Goal: Information Seeking & Learning: Learn about a topic

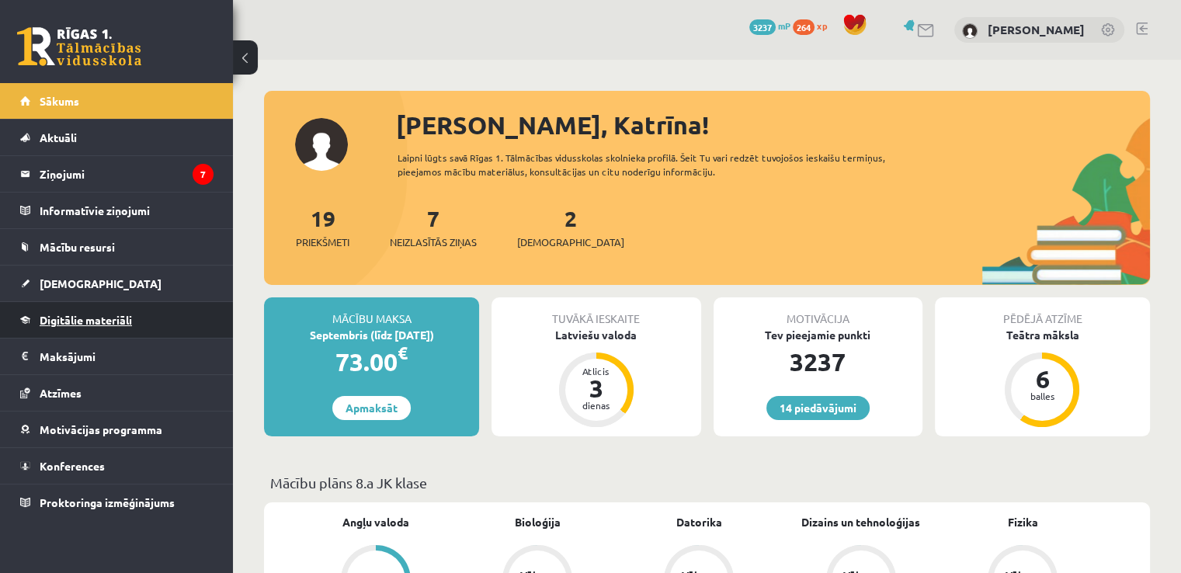
click at [78, 323] on span "Digitālie materiāli" at bounding box center [86, 320] width 92 height 14
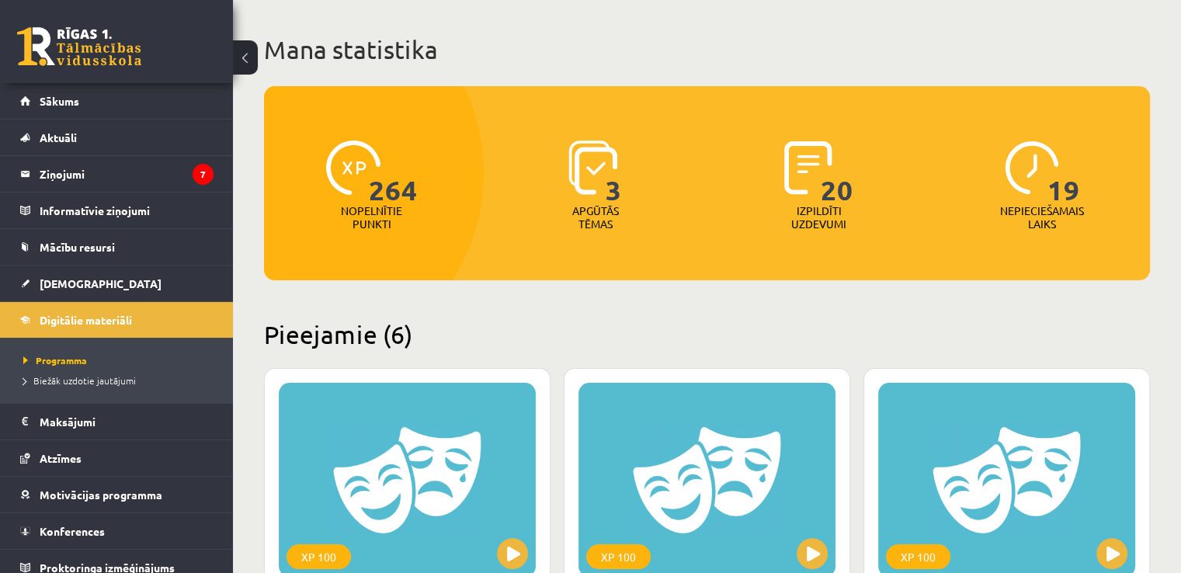
scroll to position [78, 0]
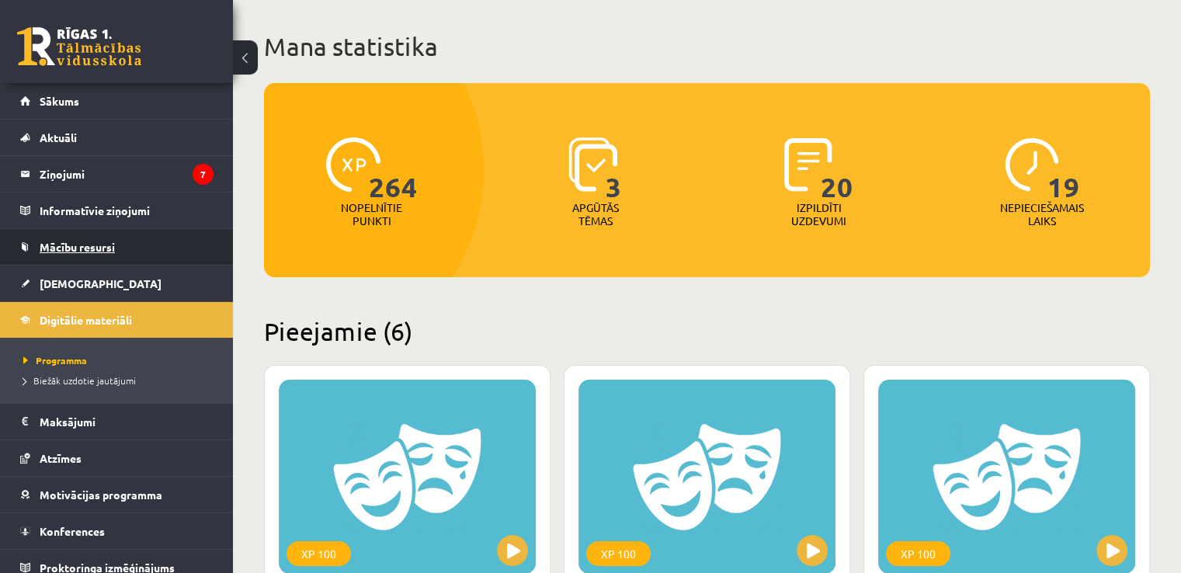
click at [123, 247] on link "Mācību resursi" at bounding box center [116, 247] width 193 height 36
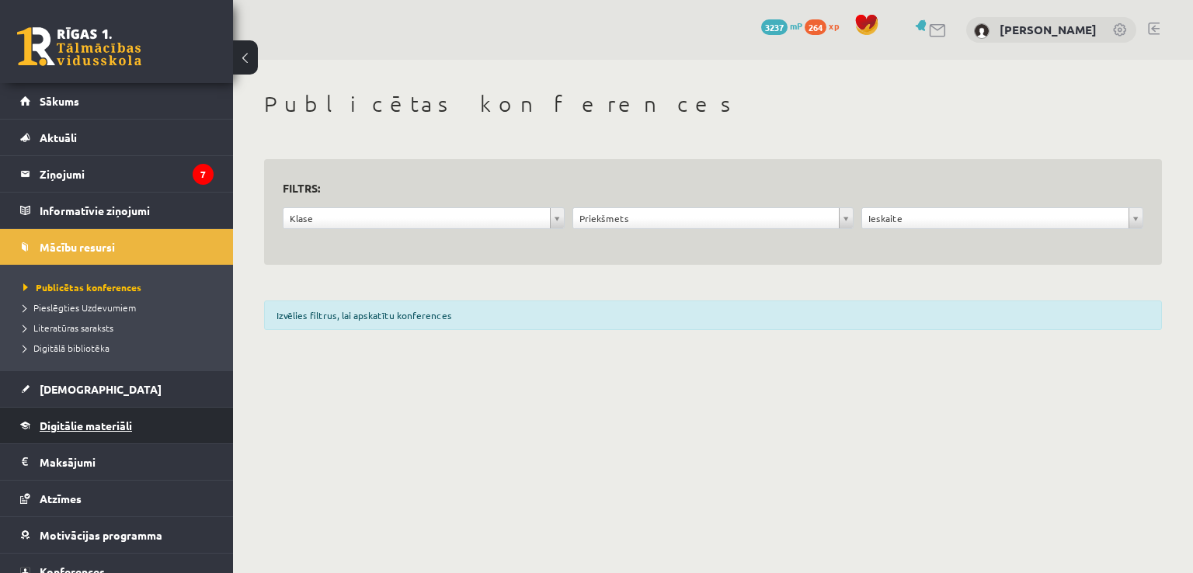
click at [111, 421] on span "Digitālie materiāli" at bounding box center [86, 426] width 92 height 14
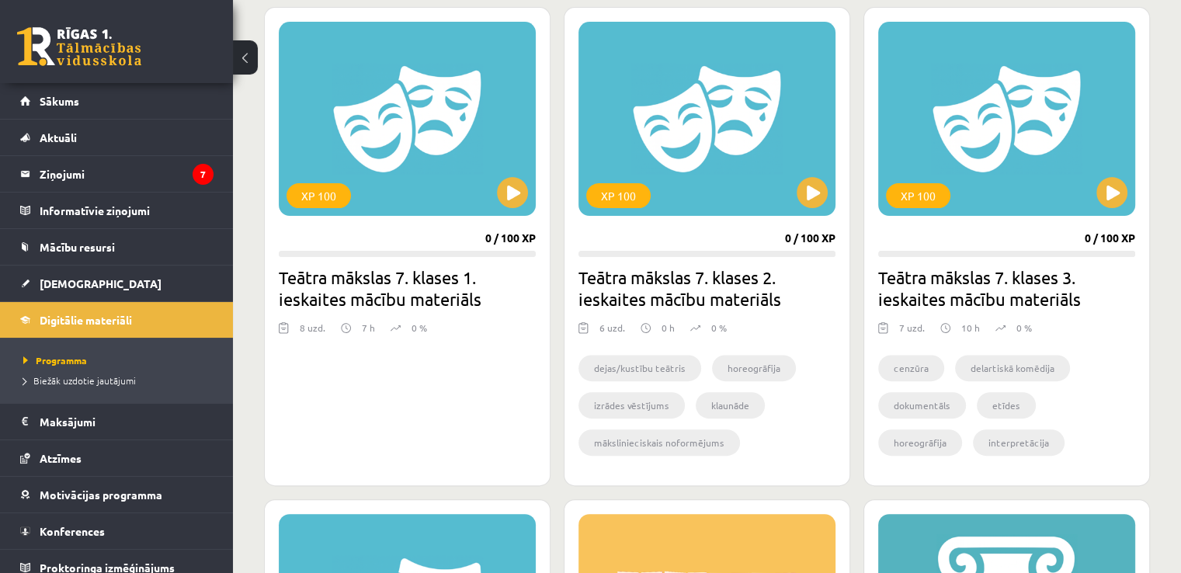
scroll to position [433, 0]
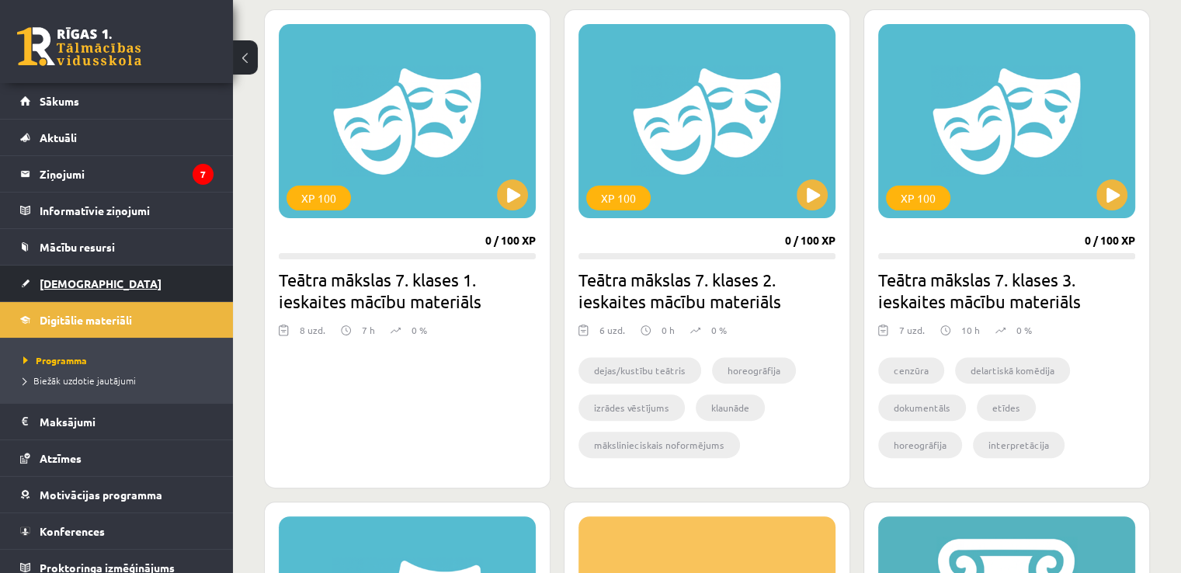
click at [68, 287] on span "[DEMOGRAPHIC_DATA]" at bounding box center [101, 283] width 122 height 14
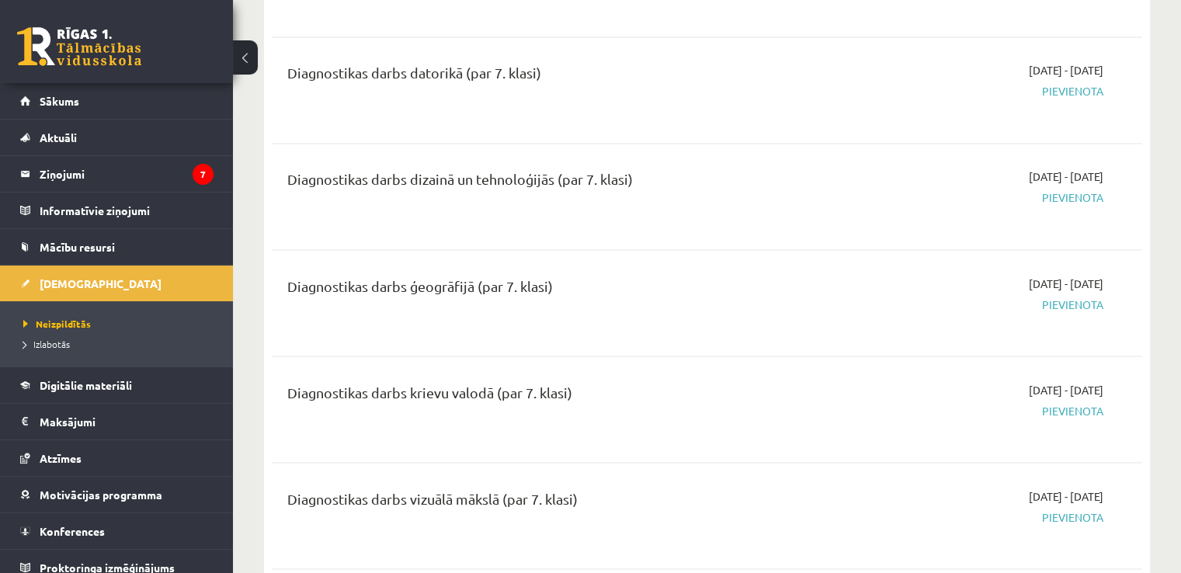
scroll to position [2795, 0]
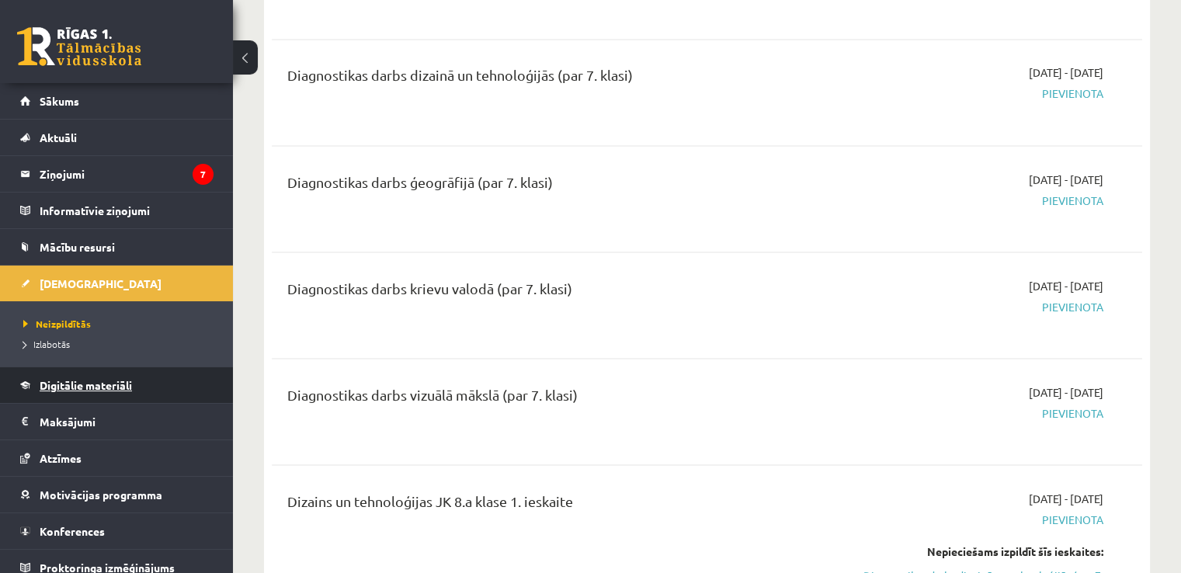
click at [92, 389] on span "Digitālie materiāli" at bounding box center [86, 385] width 92 height 14
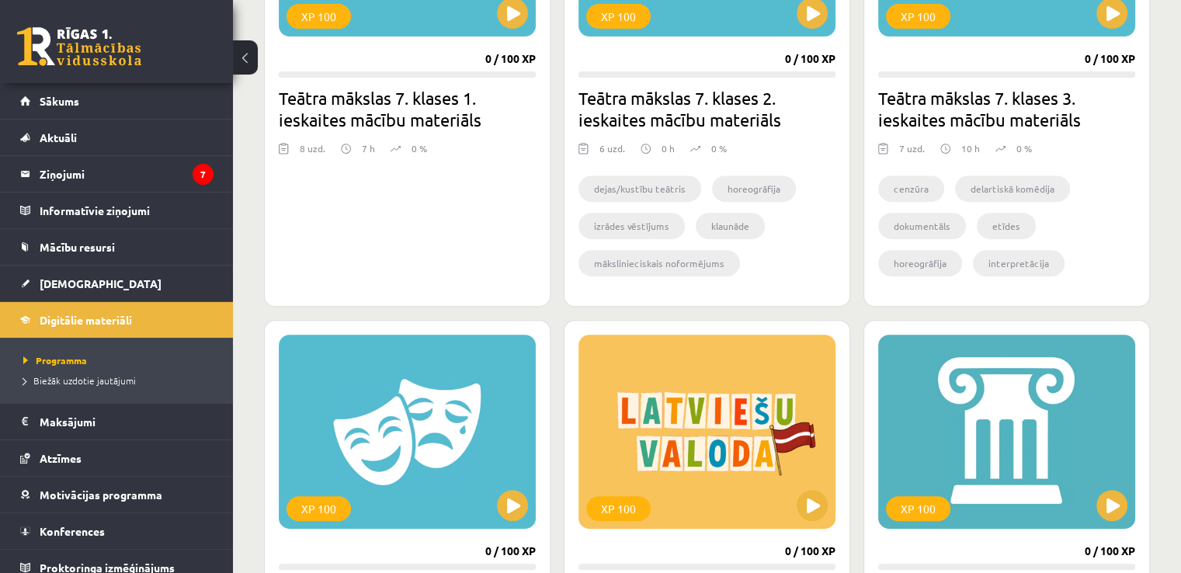
scroll to position [585, 0]
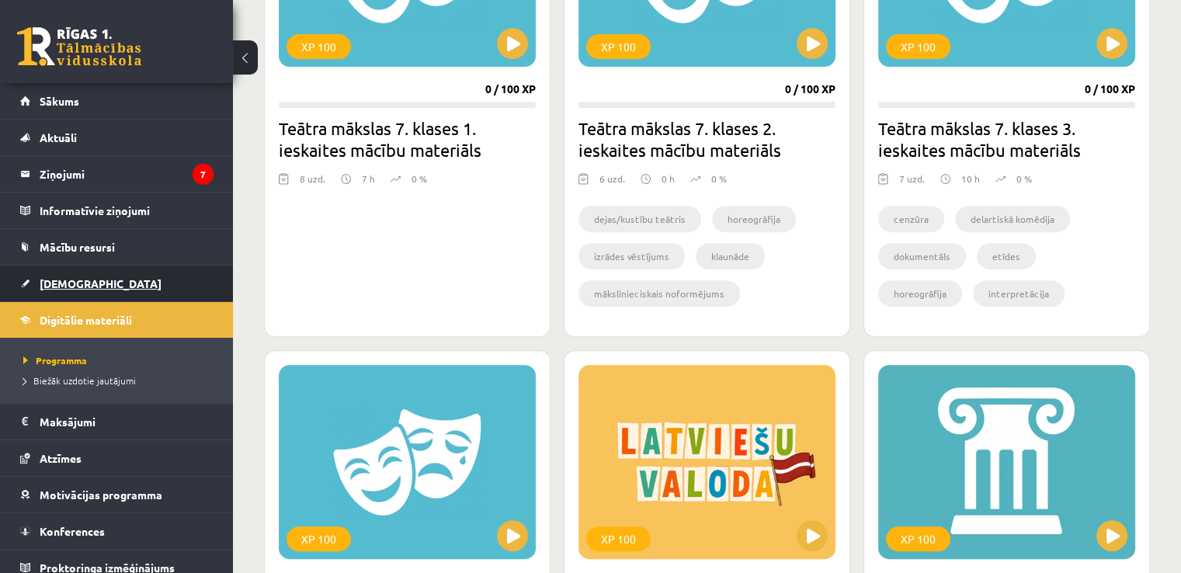
click at [68, 277] on span "[DEMOGRAPHIC_DATA]" at bounding box center [101, 283] width 122 height 14
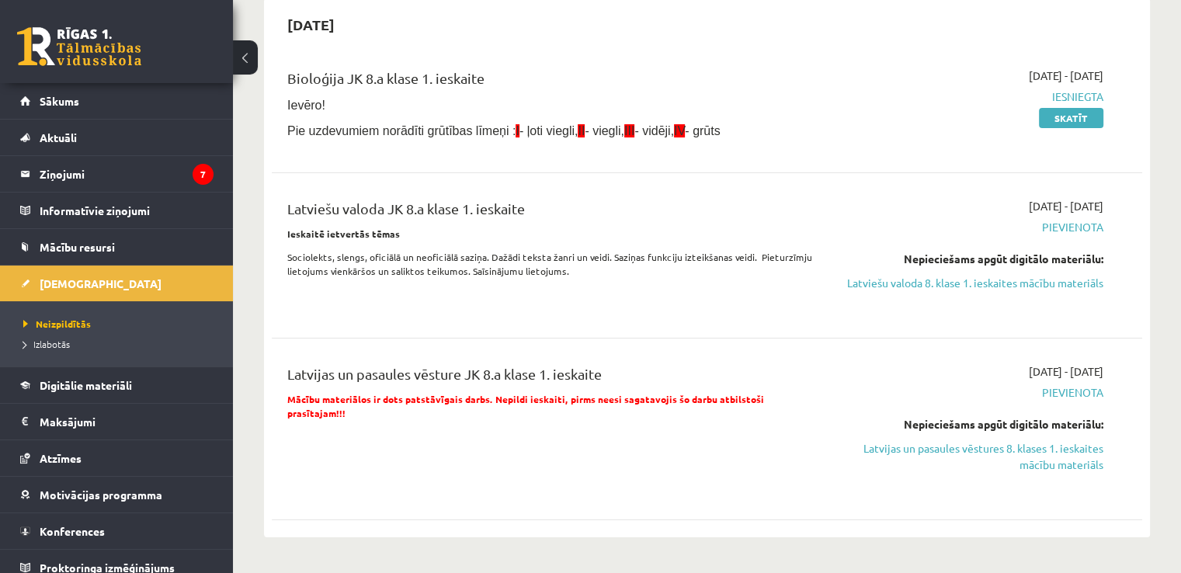
scroll to position [155, 0]
click at [1010, 460] on link "Latvijas un pasaules vēstures 8. klases 1. ieskaites mācību materiāls" at bounding box center [975, 455] width 256 height 33
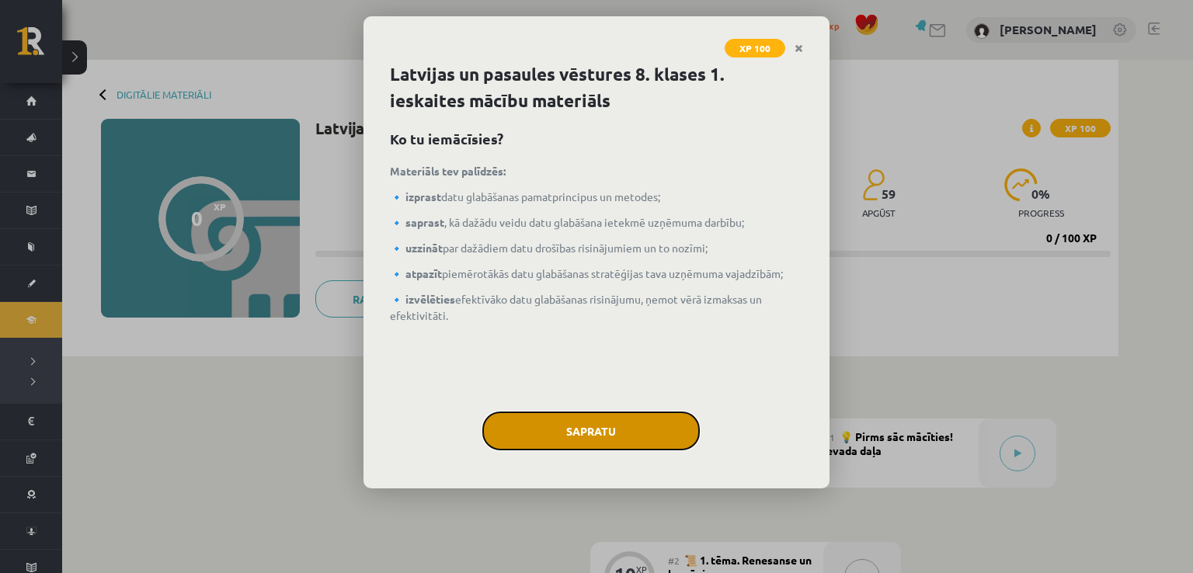
click at [606, 436] on button "Sapratu" at bounding box center [590, 431] width 217 height 39
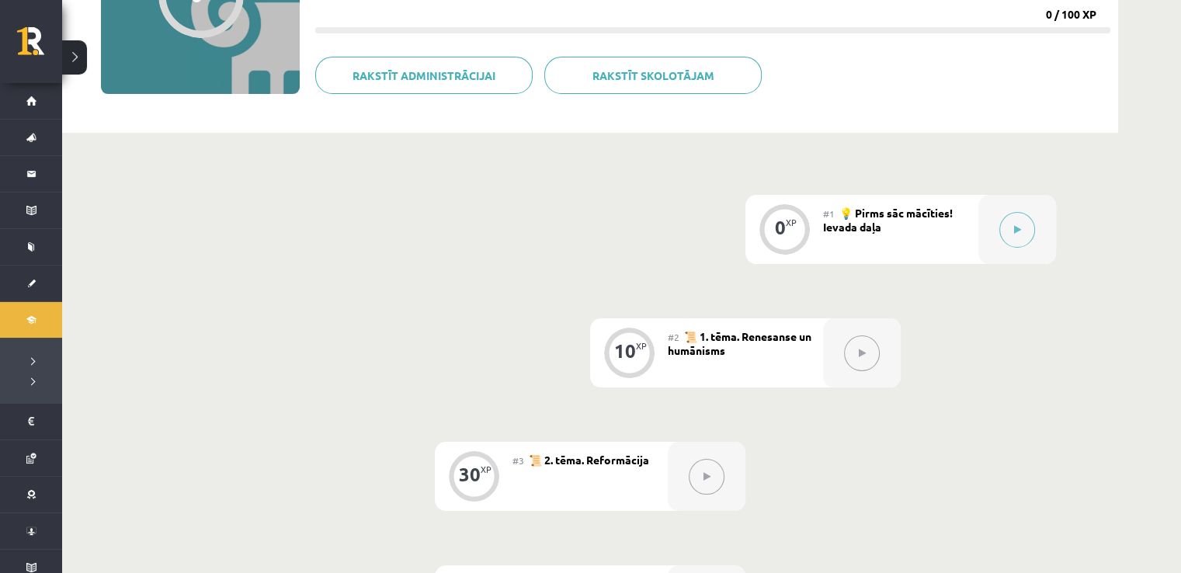
scroll to position [225, 0]
click at [1181, 168] on html "0 Dāvanas 3237 mP 264 xp Katrīna Ullas Sākums Aktuāli Kā mācīties eSKOLĀ Kontak…" at bounding box center [590, 61] width 1181 height 573
click at [1134, 175] on div "Digitālie materiāli 0 XP XP 100 0 / 100 XP Latvijas un pasaules vēstures 8. kla…" at bounding box center [621, 482] width 1119 height 1295
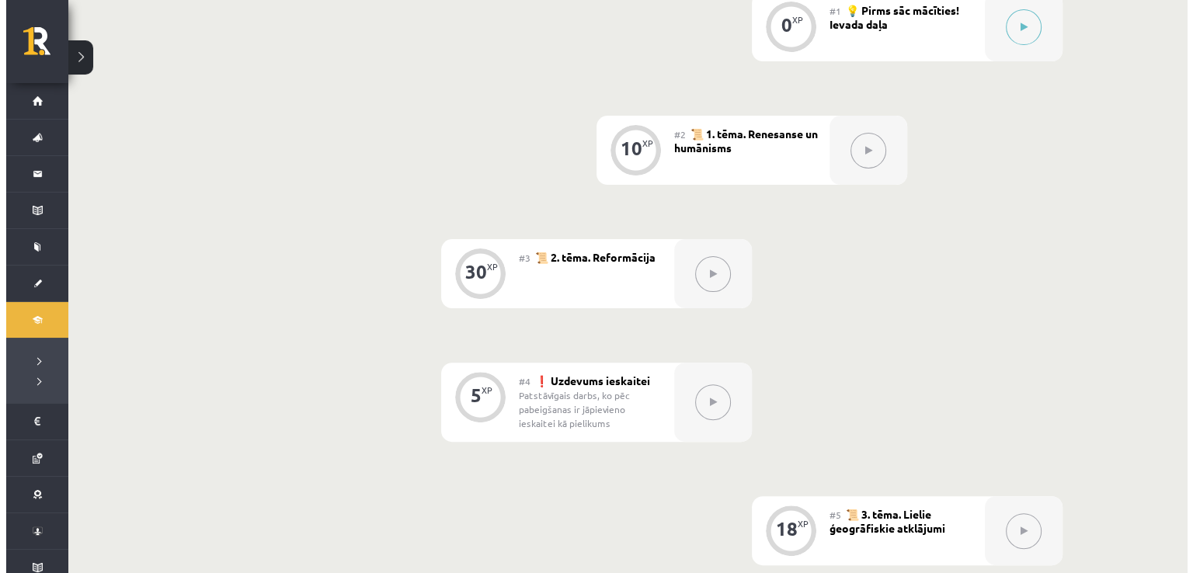
scroll to position [111, 0]
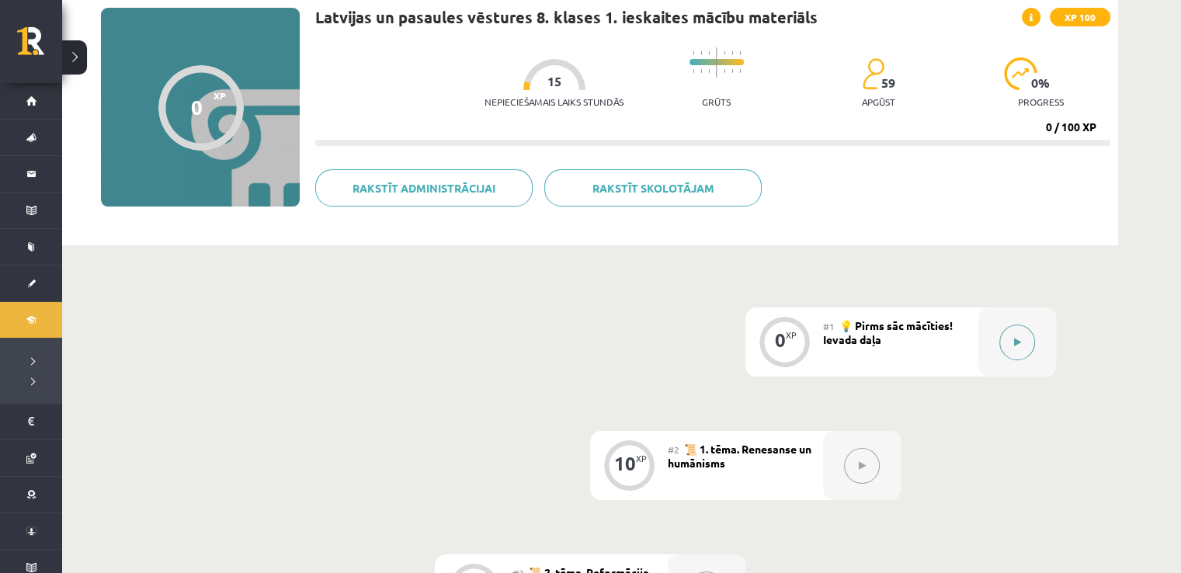
click at [1029, 356] on div at bounding box center [1017, 341] width 78 height 69
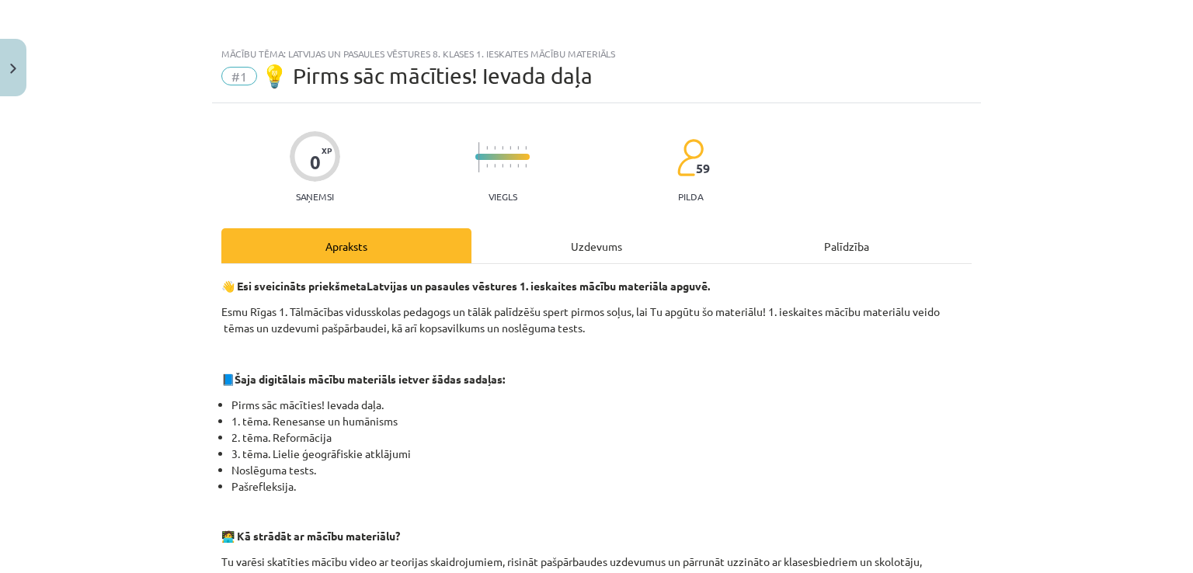
click at [1009, 349] on div "Mācību tēma: Latvijas un pasaules vēstures 8. klases 1. ieskaites mācību materi…" at bounding box center [596, 286] width 1193 height 573
click at [571, 253] on div "Uzdevums" at bounding box center [596, 245] width 250 height 35
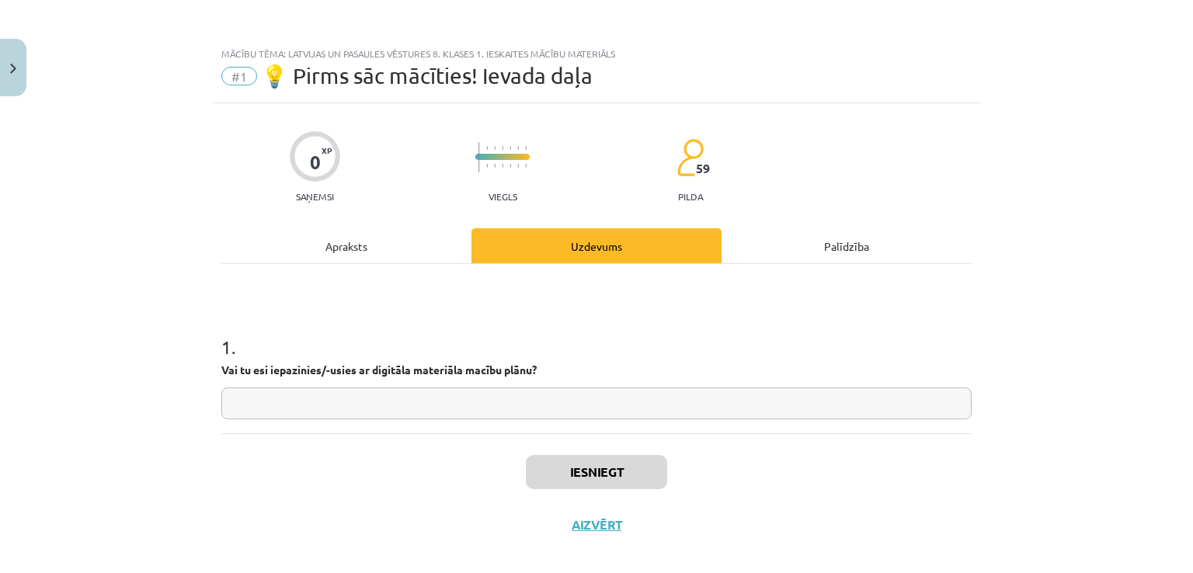
scroll to position [16, 0]
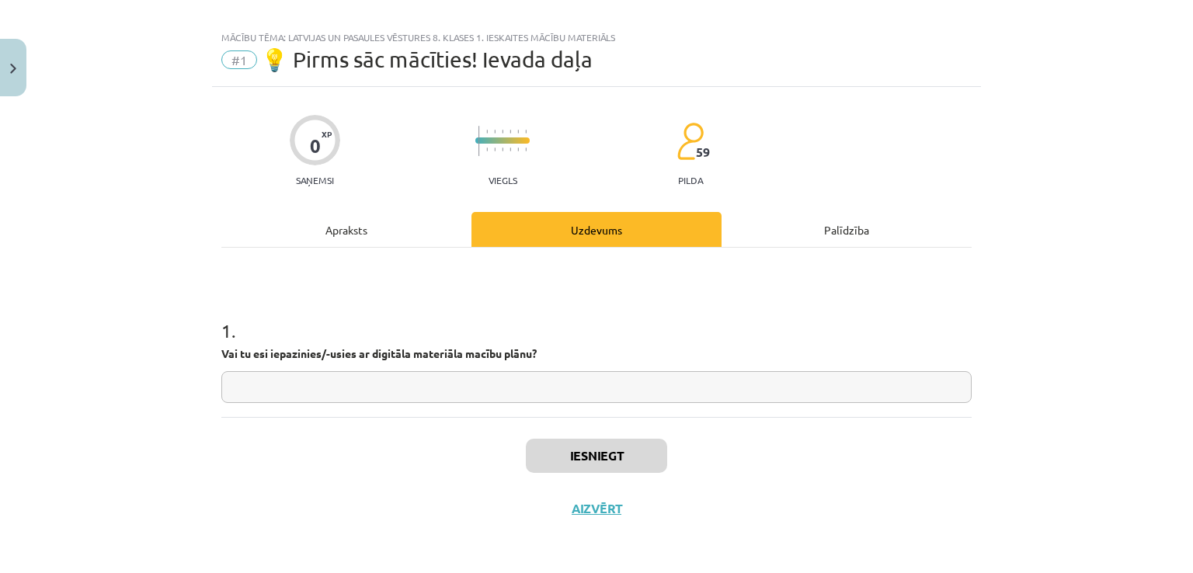
click at [585, 389] on input "text" at bounding box center [596, 387] width 750 height 32
type input "**"
click at [594, 443] on button "Iesniegt" at bounding box center [596, 456] width 141 height 34
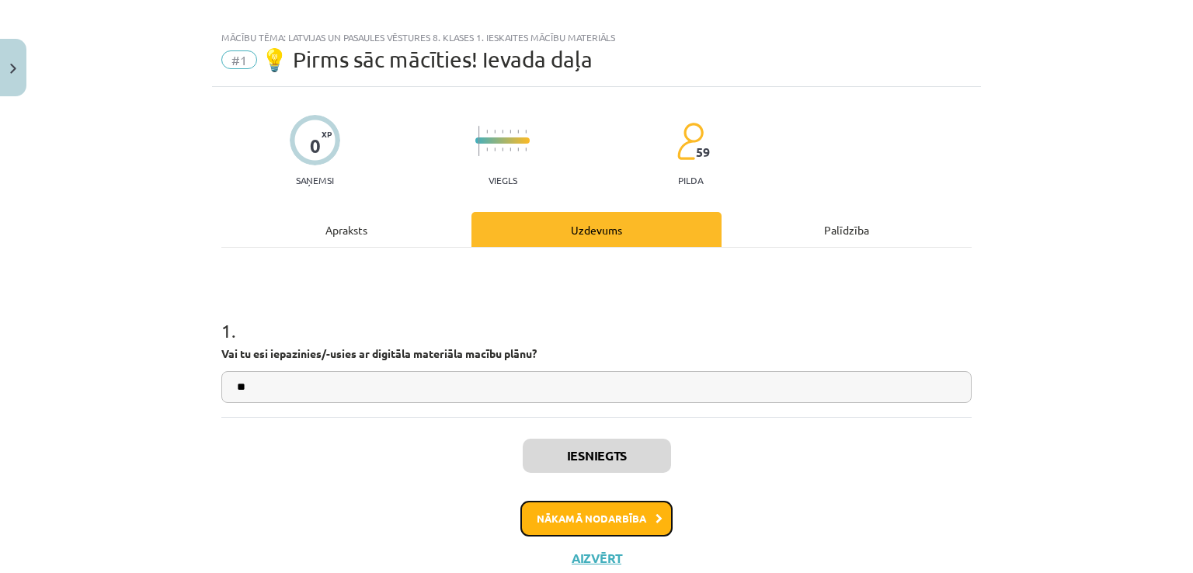
click at [627, 519] on button "Nākamā nodarbība" at bounding box center [596, 519] width 152 height 36
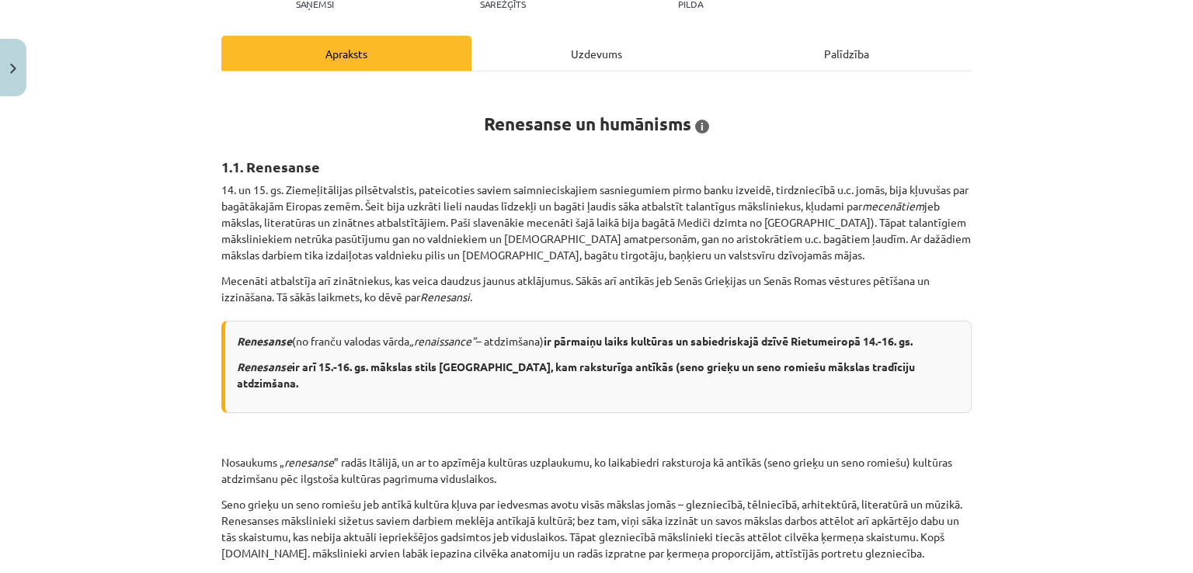
scroll to position [198, 0]
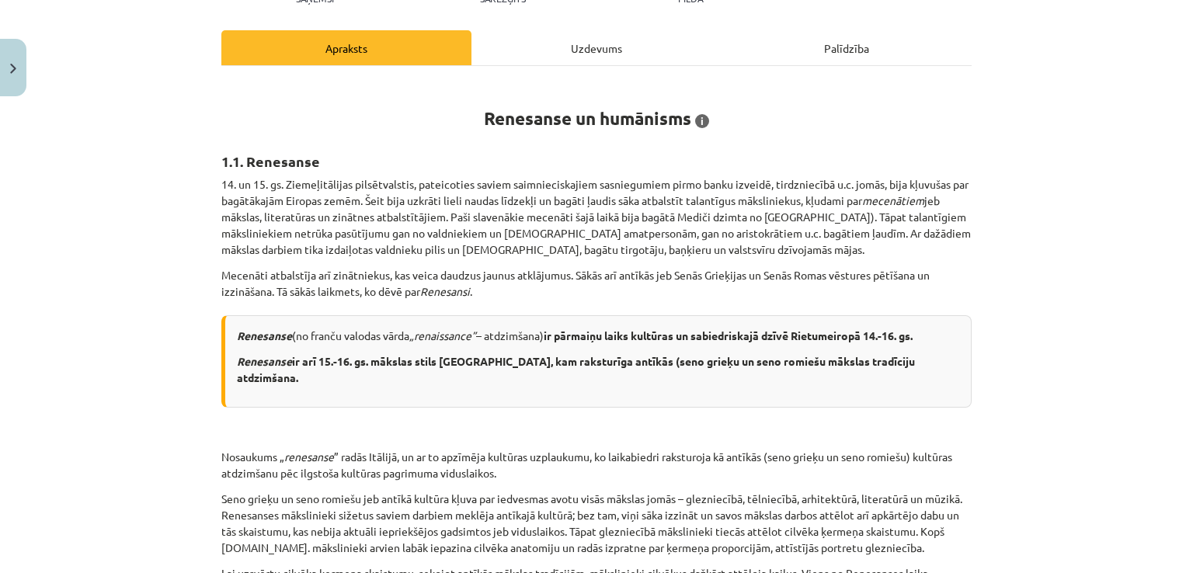
click at [637, 55] on div "Uzdevums" at bounding box center [596, 47] width 250 height 35
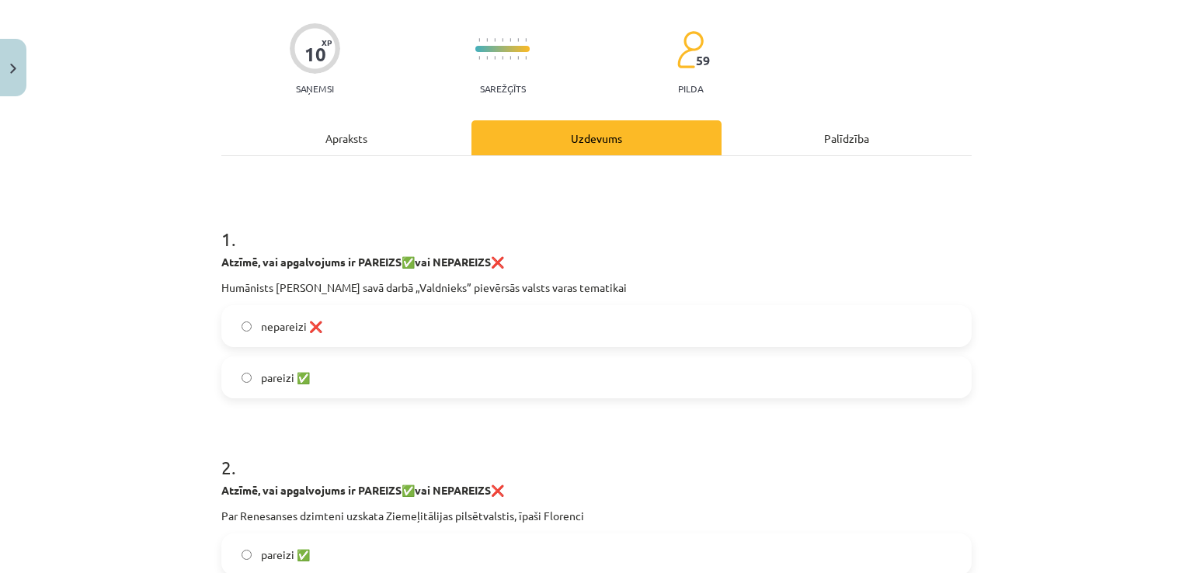
scroll to position [122, 0]
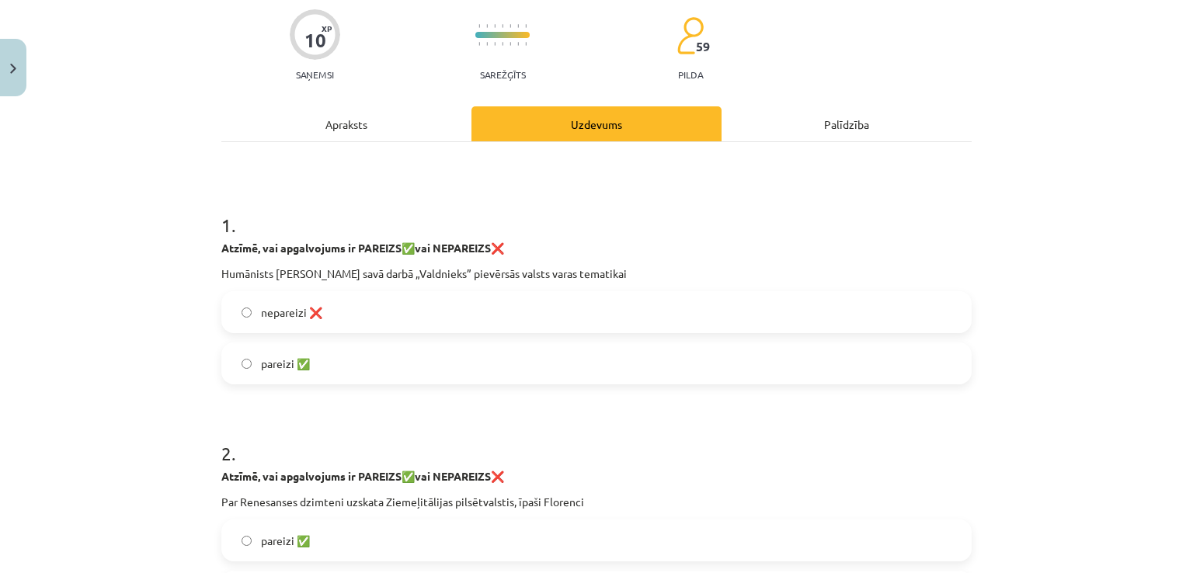
click at [318, 122] on div "Apraksts" at bounding box center [346, 123] width 250 height 35
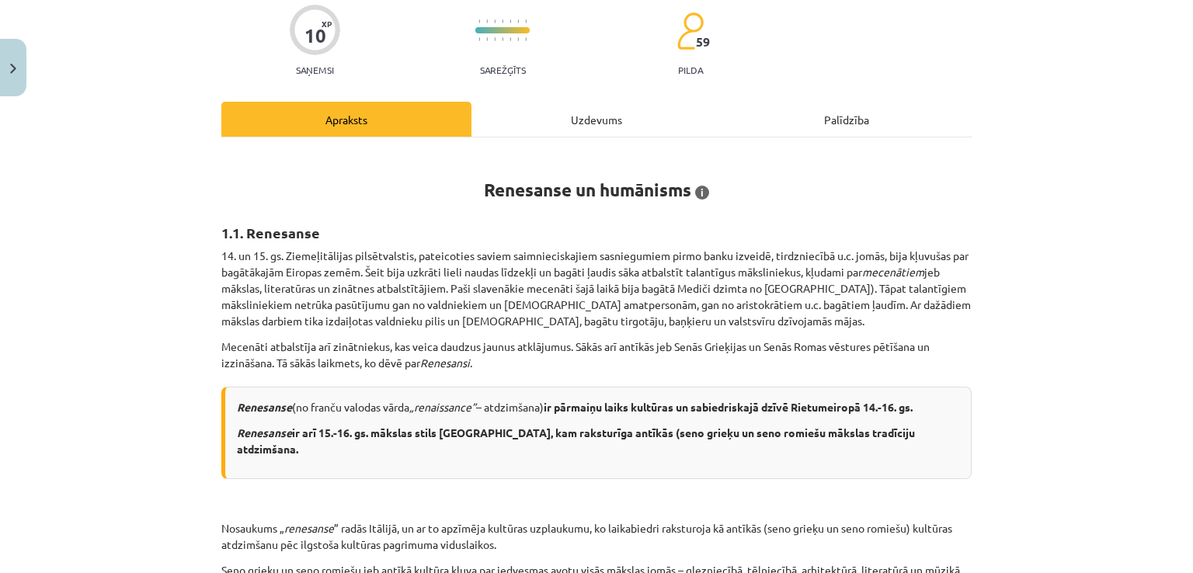
scroll to position [0, 0]
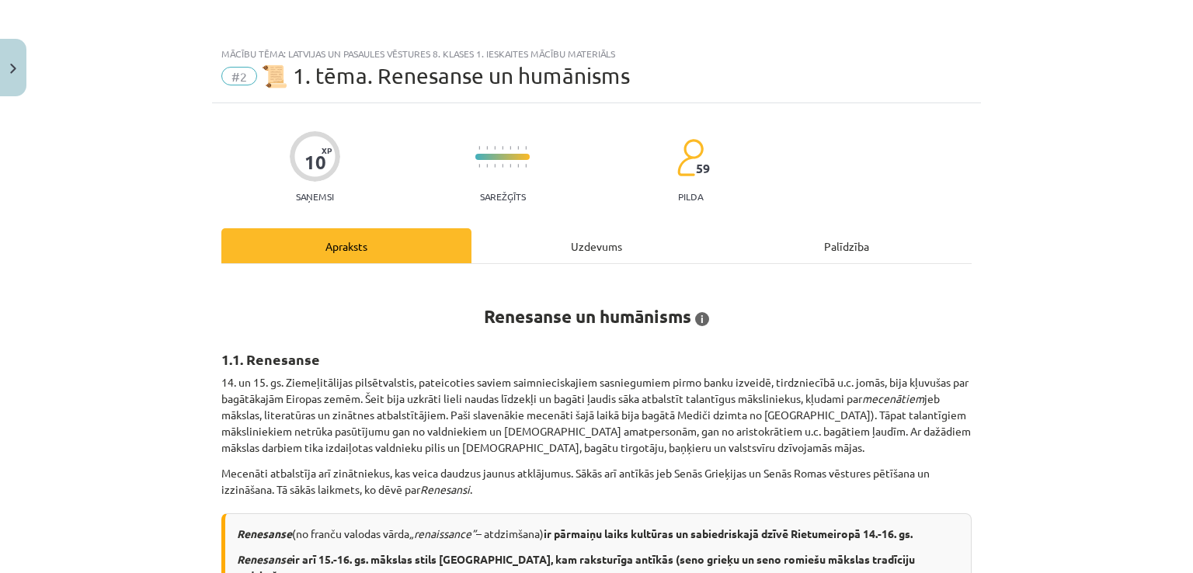
click at [580, 240] on div "Uzdevums" at bounding box center [596, 245] width 250 height 35
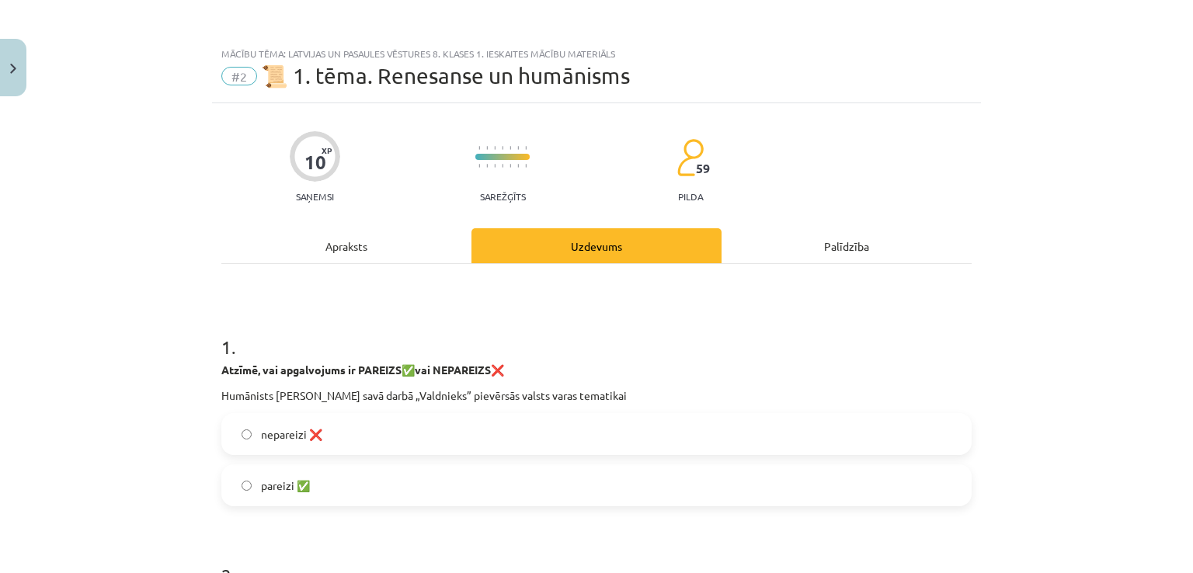
scroll to position [39, 0]
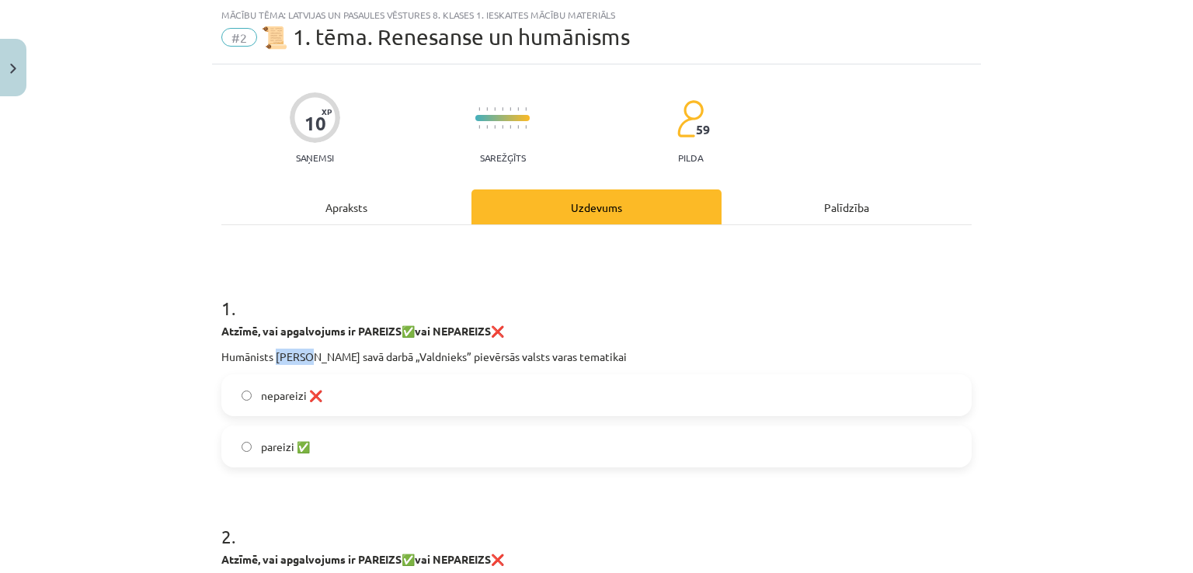
drag, startPoint x: 301, startPoint y: 355, endPoint x: 273, endPoint y: 354, distance: 28.0
click at [273, 354] on p "Humānists Nikolo Makjavelli savā darbā „Valdnieks” pievērsās valsts varas temat…" at bounding box center [596, 357] width 750 height 16
copy p "Nikolo"
click at [368, 206] on div "Apraksts" at bounding box center [346, 206] width 250 height 35
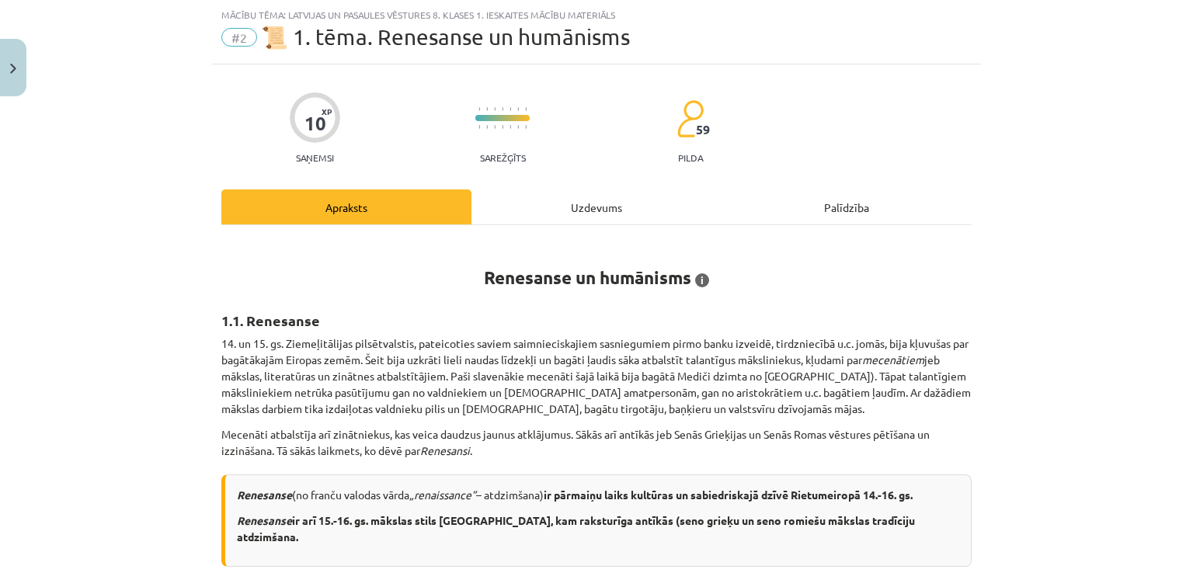
click at [590, 203] on div "Uzdevums" at bounding box center [596, 206] width 250 height 35
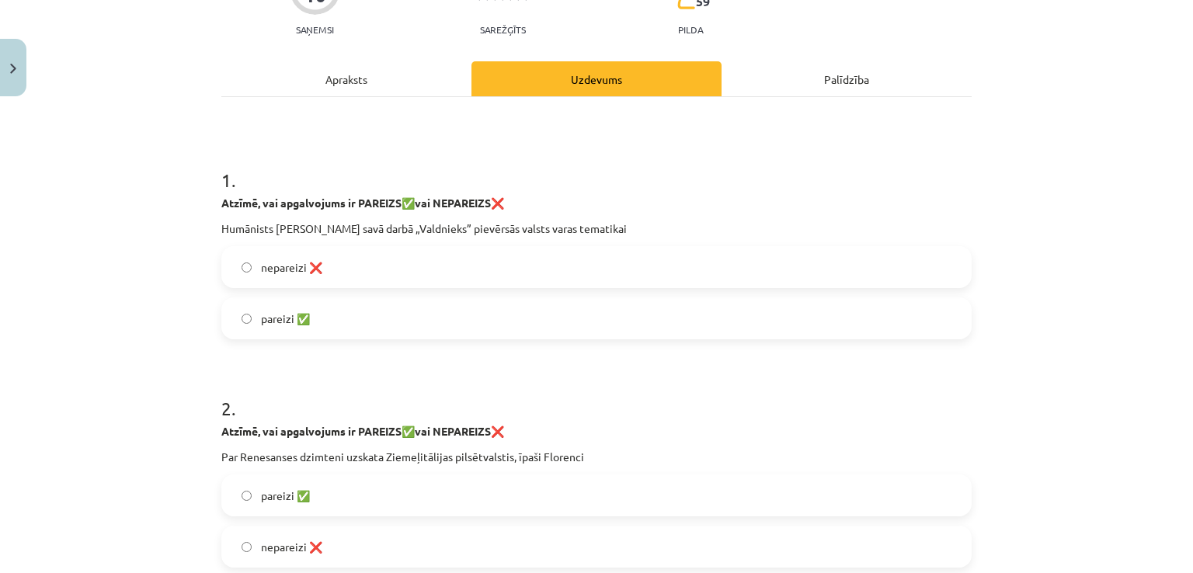
scroll to position [194, 0]
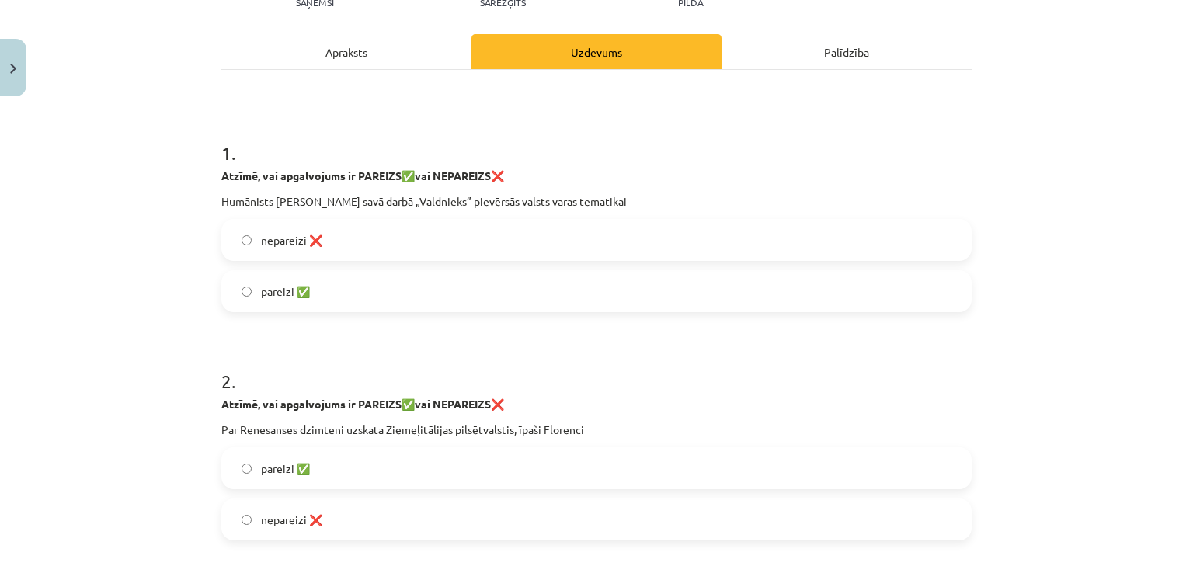
drag, startPoint x: 213, startPoint y: 202, endPoint x: 641, endPoint y: 193, distance: 427.9
copy p "Humānists Nikolo Makjavelli savā darbā „Valdnieks” pievērsās valsts varas temat…"
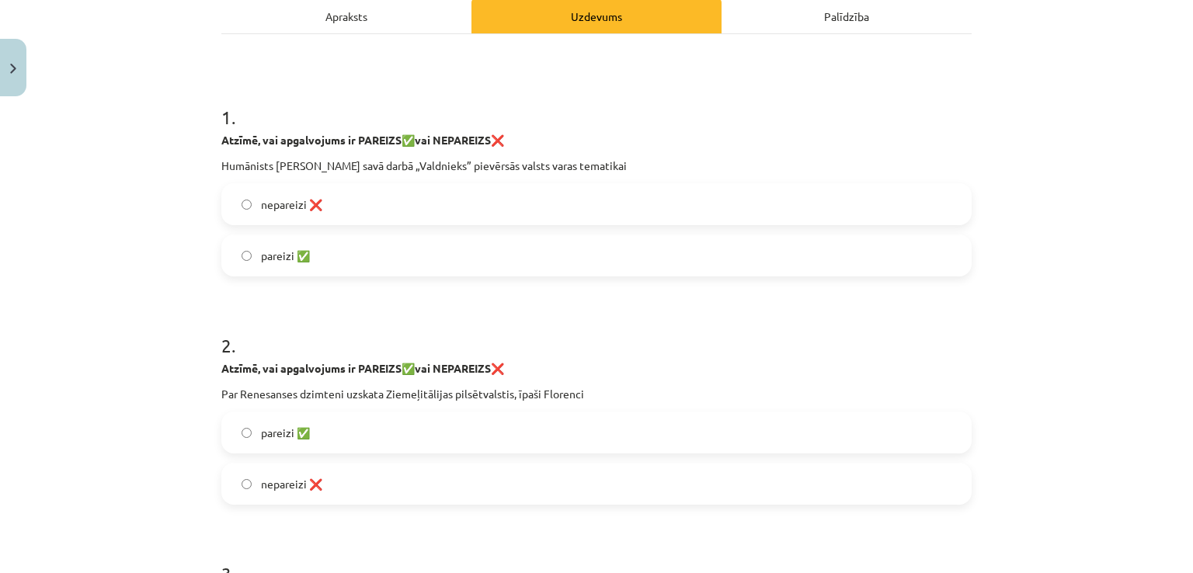
scroll to position [0, 0]
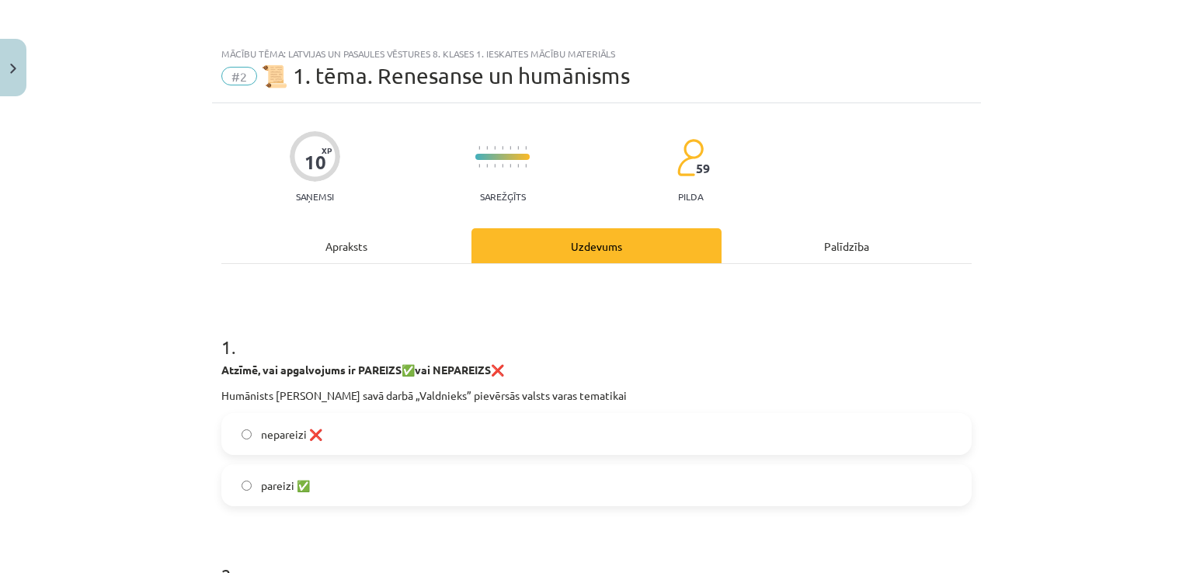
click at [344, 245] on div "Apraksts" at bounding box center [346, 245] width 250 height 35
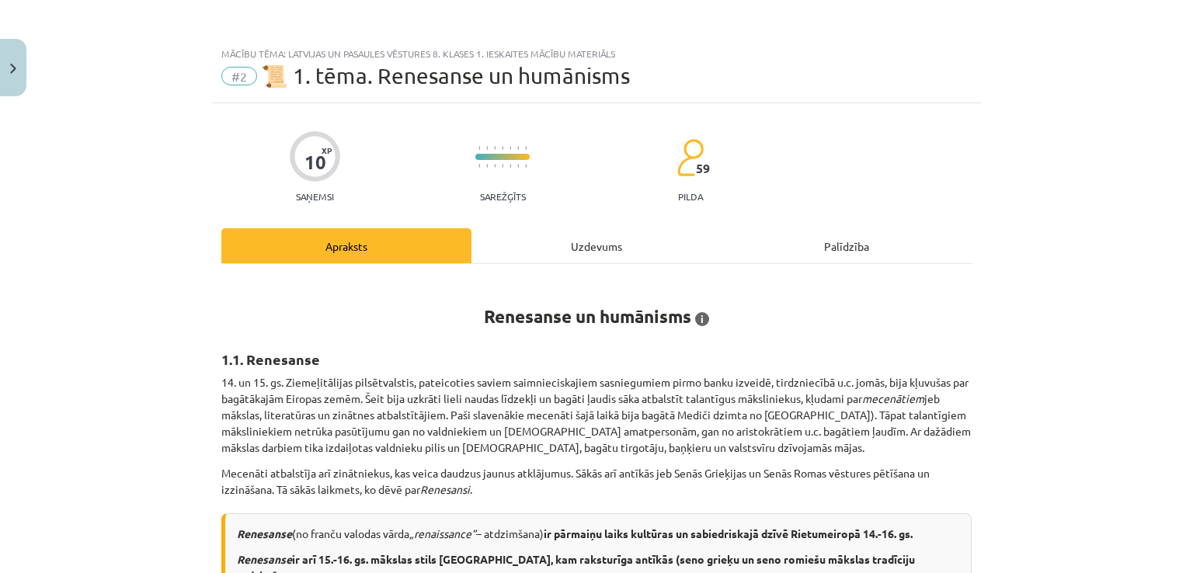
scroll to position [39, 0]
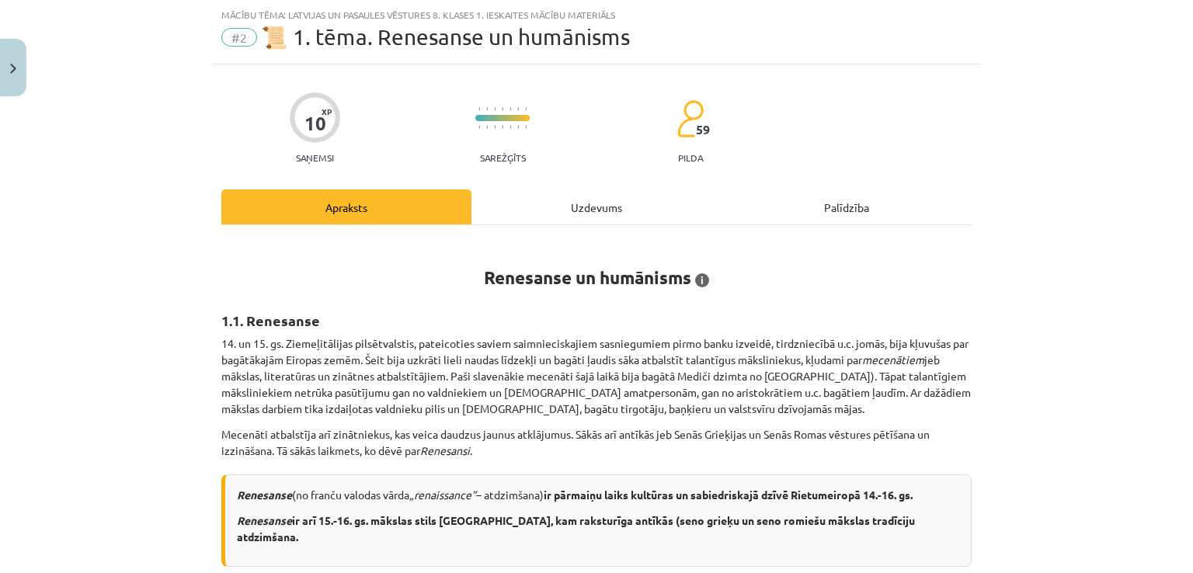
click at [603, 207] on div "Uzdevums" at bounding box center [596, 206] width 250 height 35
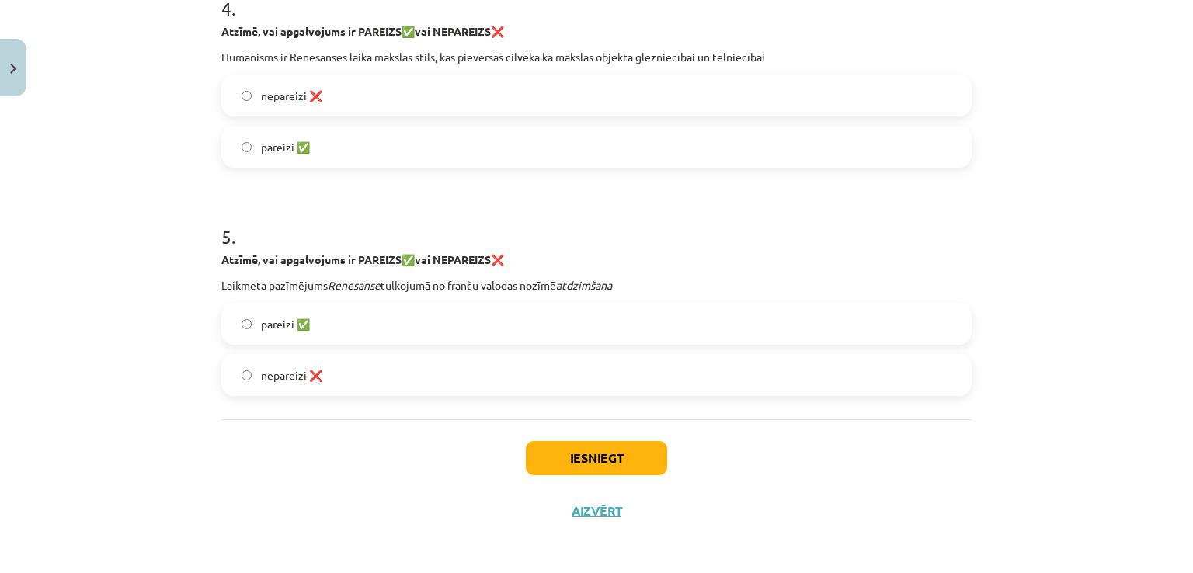
scroll to position [1026, 0]
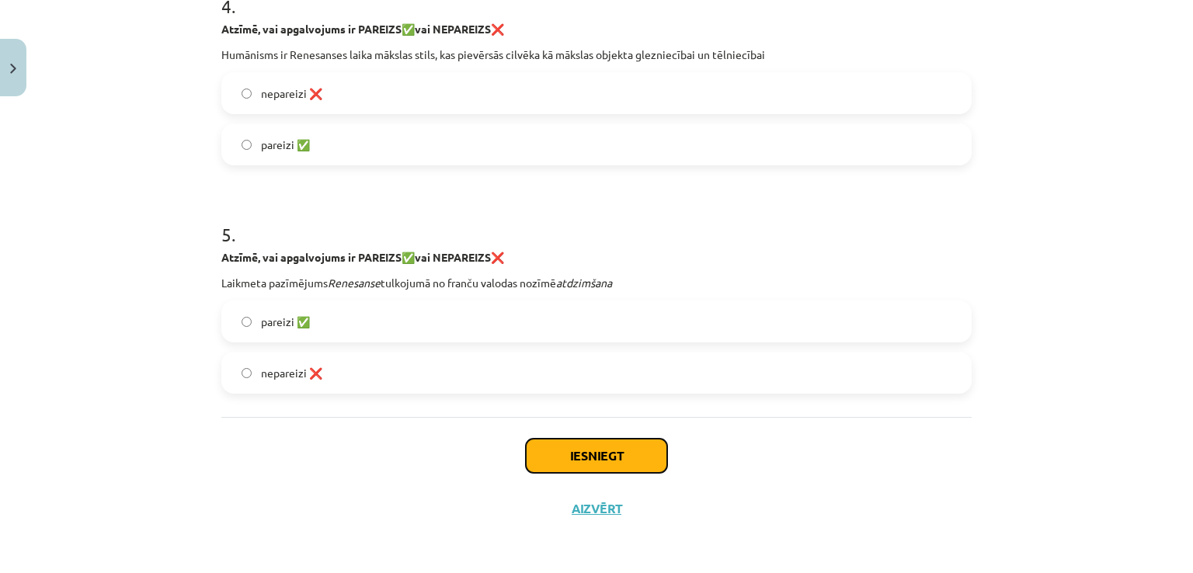
click at [555, 453] on button "Iesniegt" at bounding box center [596, 456] width 141 height 34
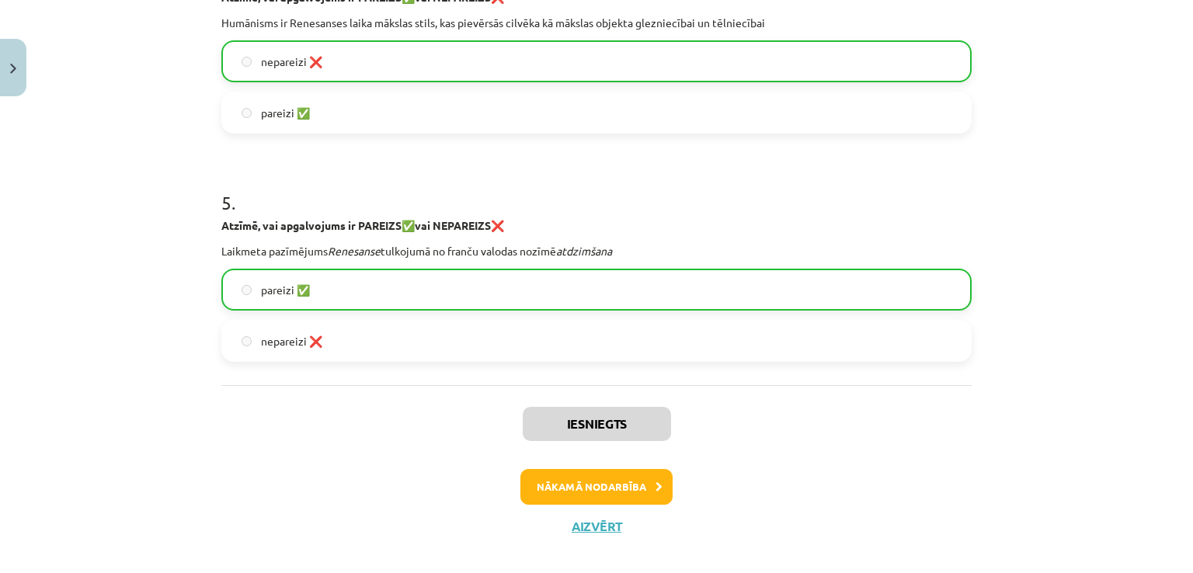
scroll to position [1075, 0]
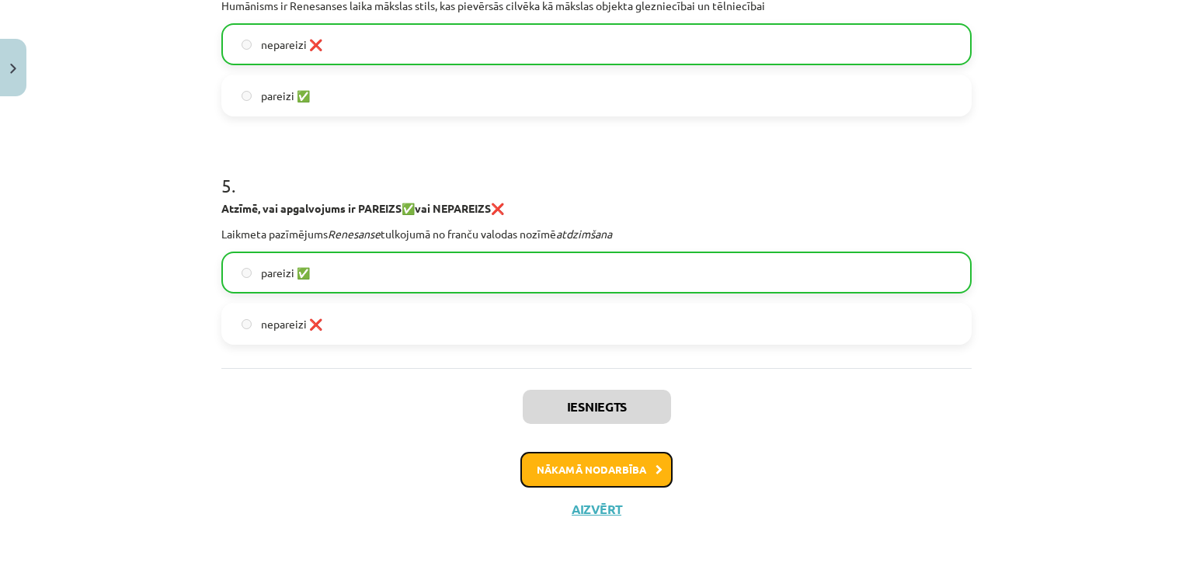
click at [624, 474] on button "Nākamā nodarbība" at bounding box center [596, 470] width 152 height 36
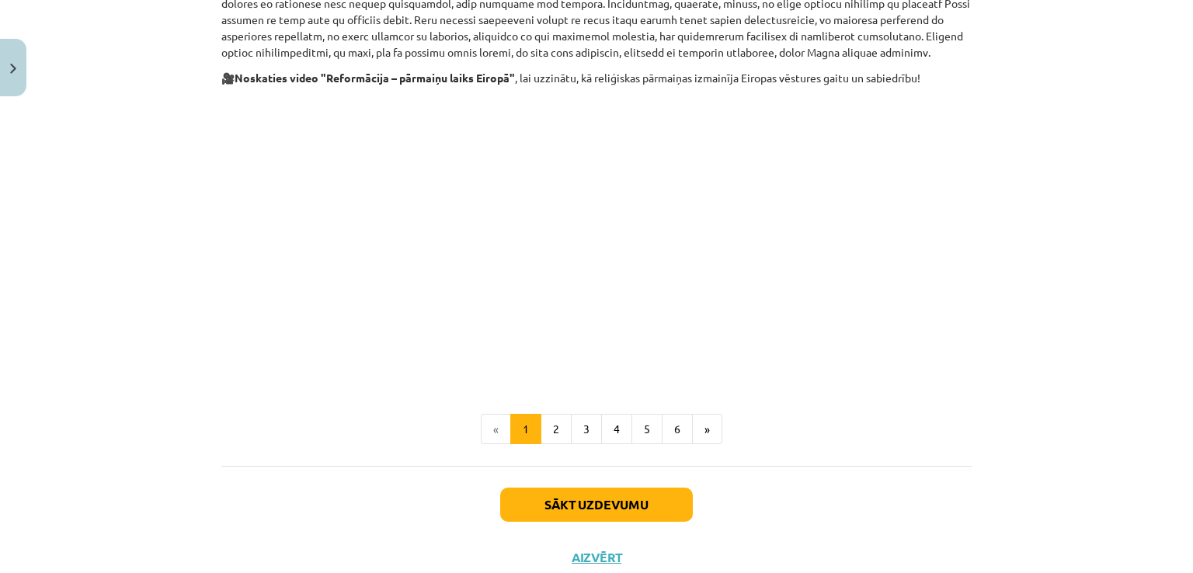
scroll to position [835, 0]
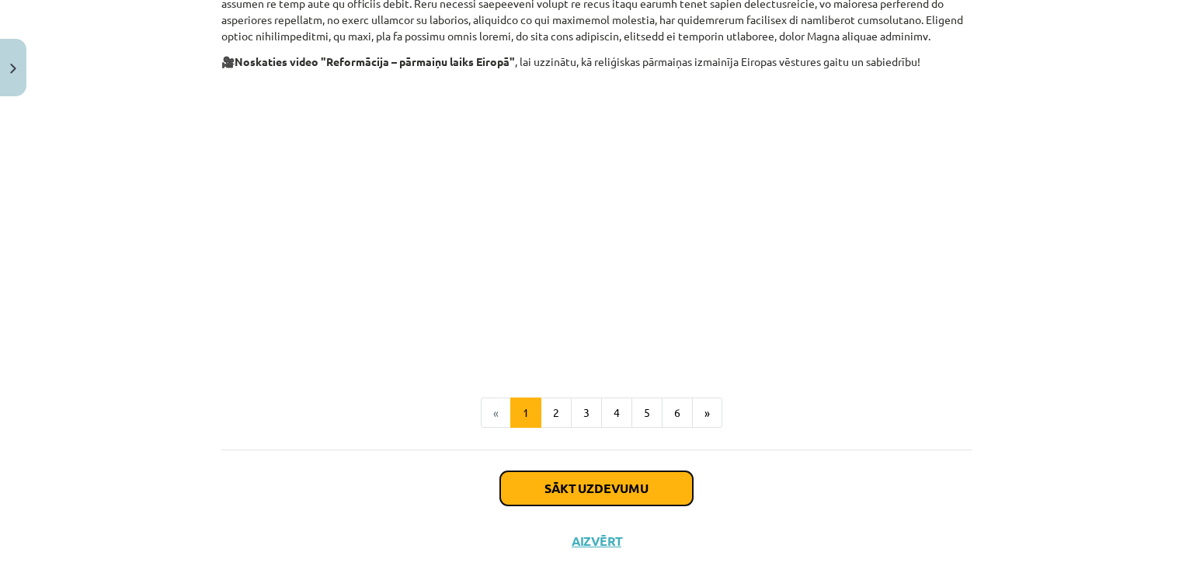
click at [590, 471] on button "Sākt uzdevumu" at bounding box center [596, 488] width 193 height 34
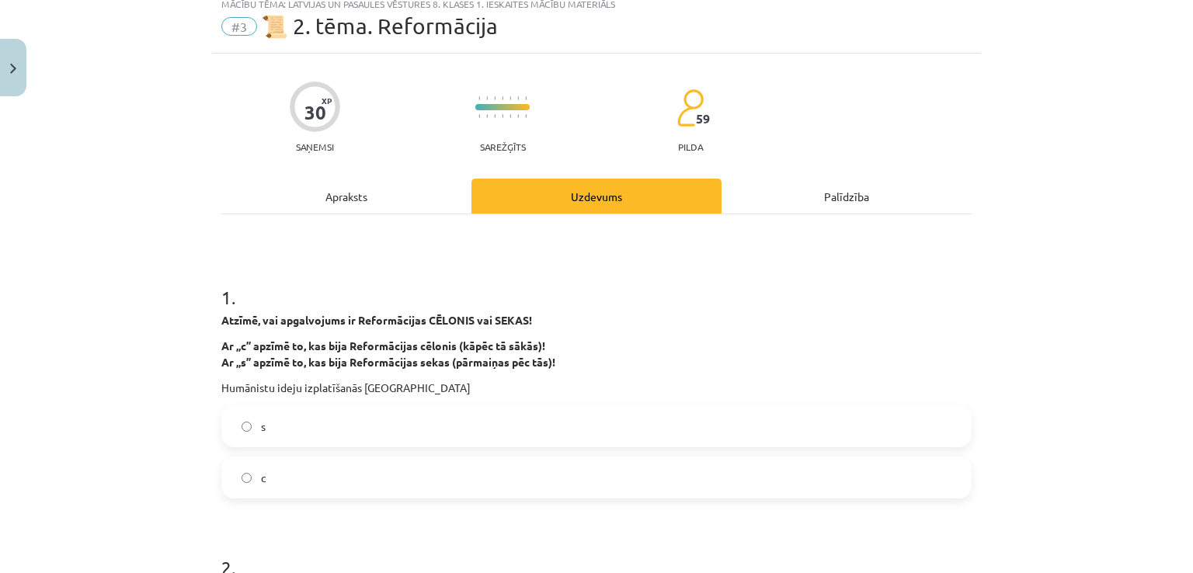
scroll to position [39, 0]
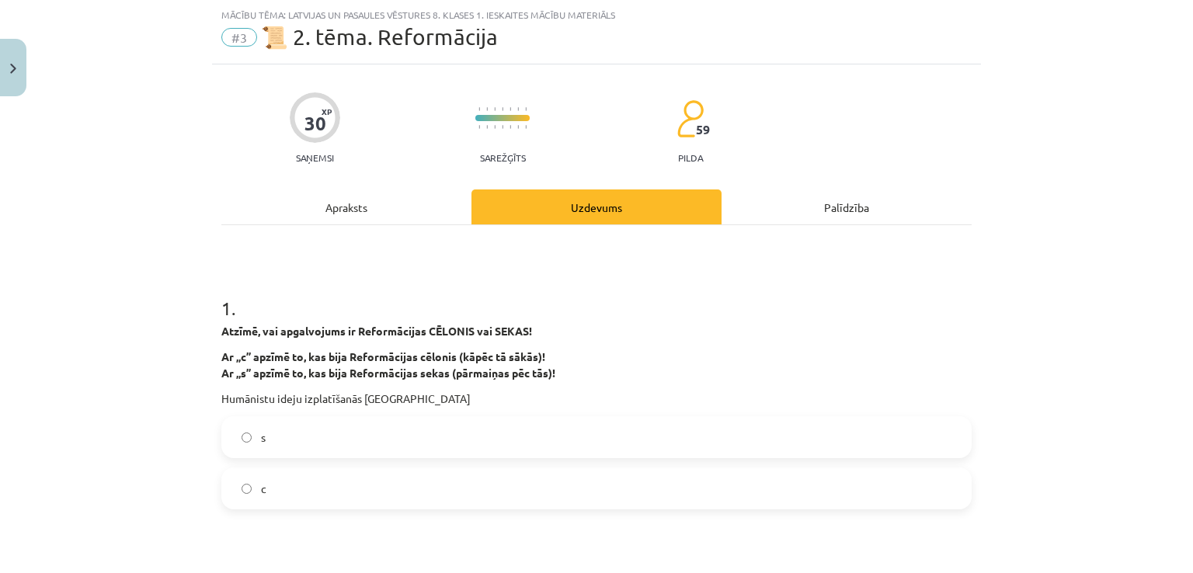
click at [268, 437] on label "s" at bounding box center [596, 437] width 747 height 39
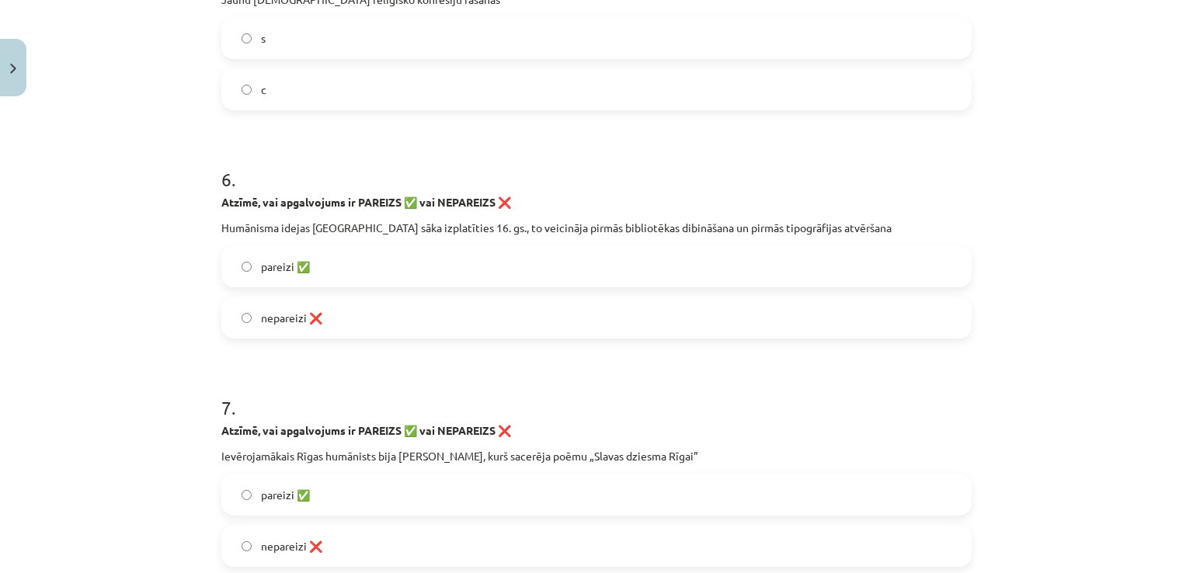
scroll to position [1592, 0]
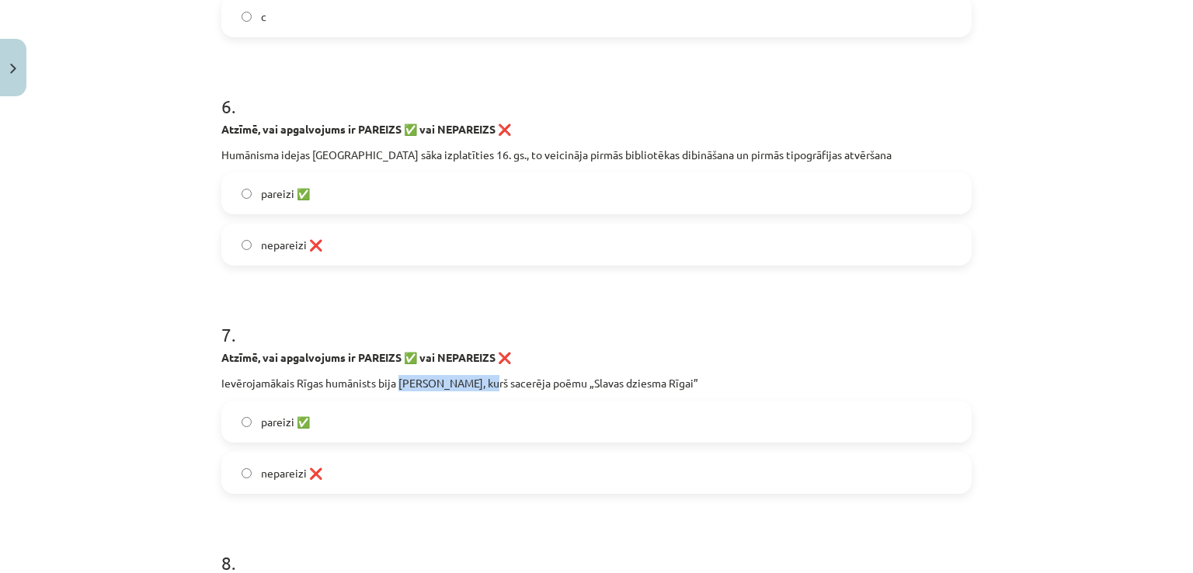
drag, startPoint x: 394, startPoint y: 377, endPoint x: 478, endPoint y: 377, distance: 83.1
click at [478, 377] on p "Ievērojamākais Rīgas humānists bija Nikolauss Mollīns, kurš sacerēja poēmu „Sla…" at bounding box center [596, 383] width 750 height 16
copy p "Nikolauss Mollīns"
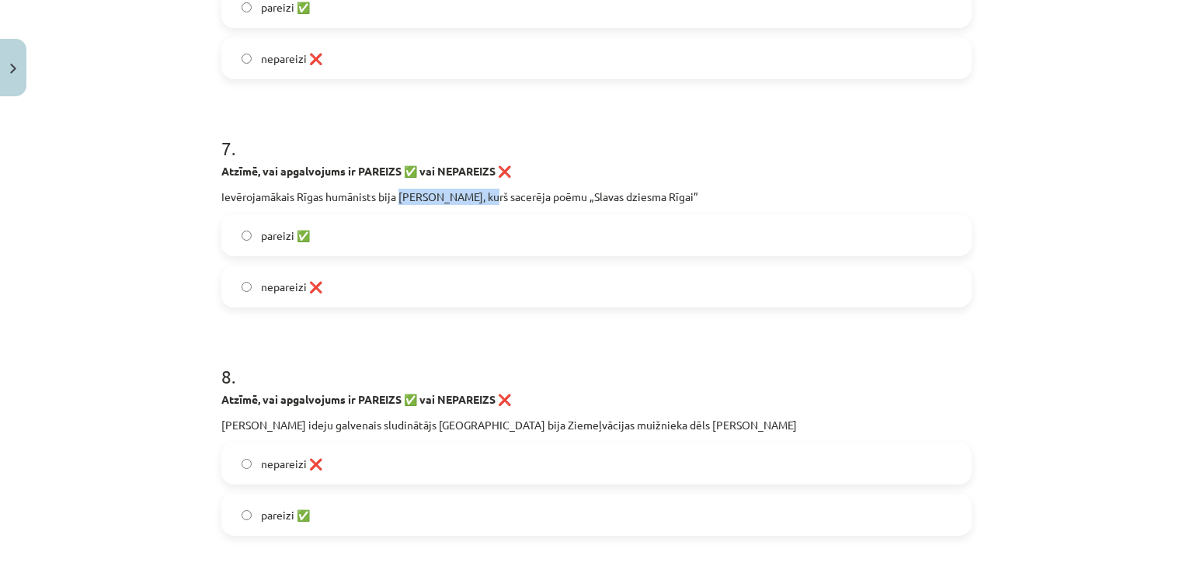
scroll to position [1902, 0]
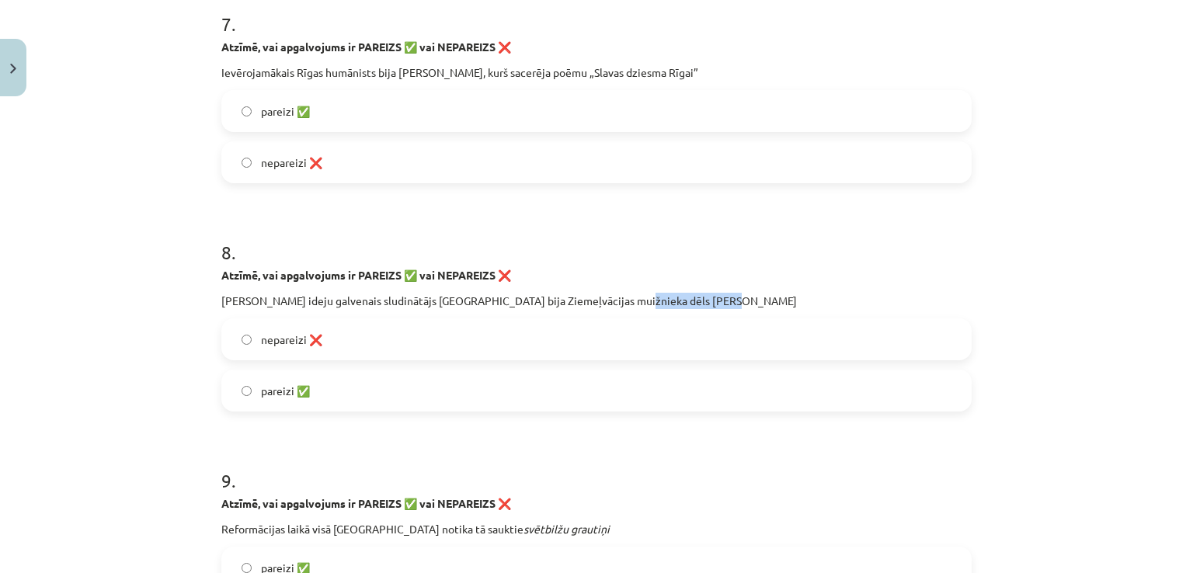
drag, startPoint x: 609, startPoint y: 299, endPoint x: 707, endPoint y: 296, distance: 97.9
click at [707, 296] on p "Mārtiņa Lutera ideju galvenais sludinātājs Rīgā bija Ziemeļvācijas muižnieka dē…" at bounding box center [596, 301] width 750 height 16
copy p "Andreass Knopkens"
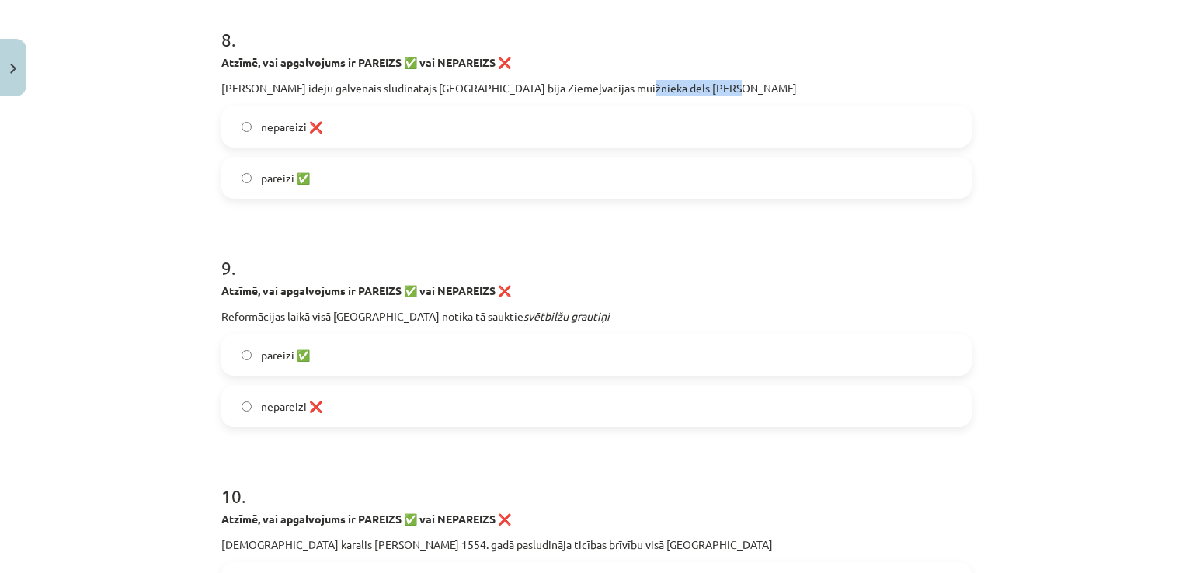
scroll to position [2135, 0]
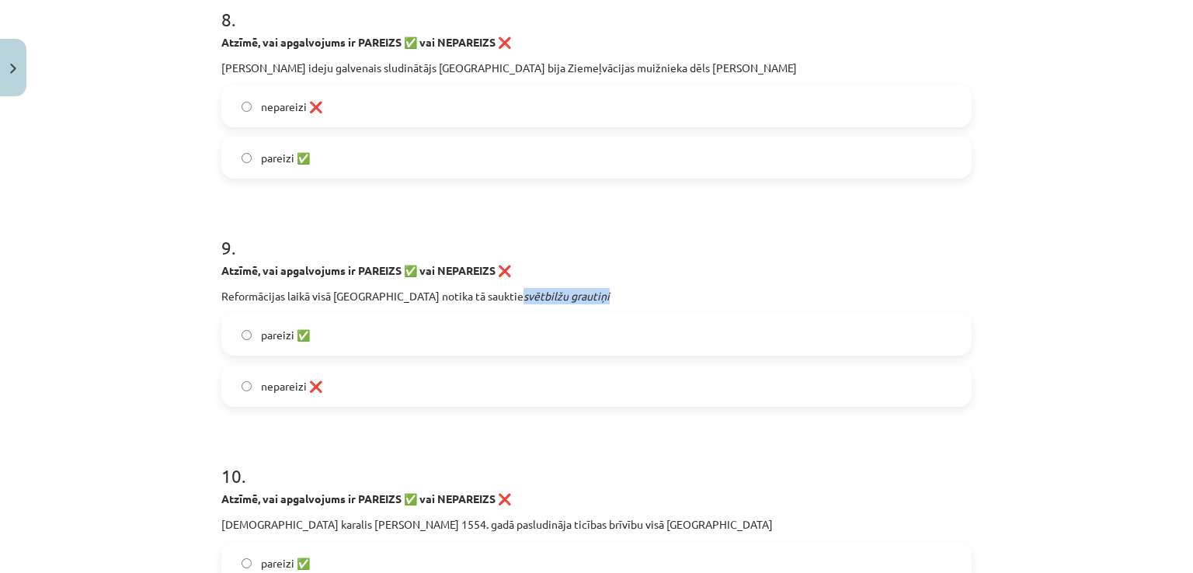
drag, startPoint x: 561, startPoint y: 297, endPoint x: 453, endPoint y: 294, distance: 108.0
click at [453, 294] on p "Reformācijas laikā visā Livonijā notika tā sauktie svētbilžu grautiņi" at bounding box center [596, 296] width 750 height 16
copy p "svētbilžu grautiņi"
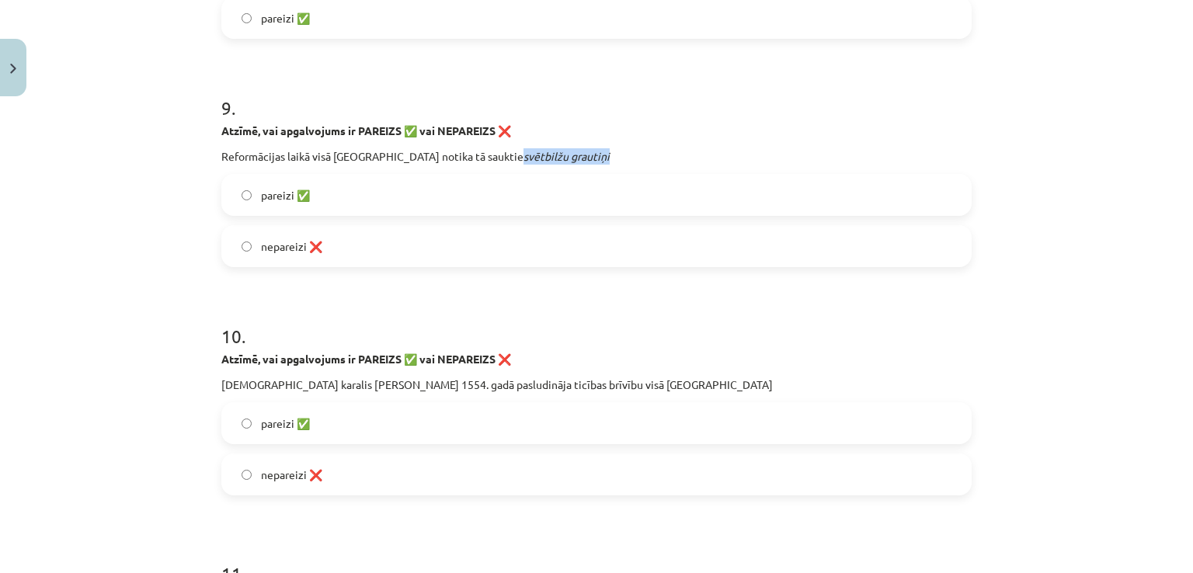
scroll to position [2291, 0]
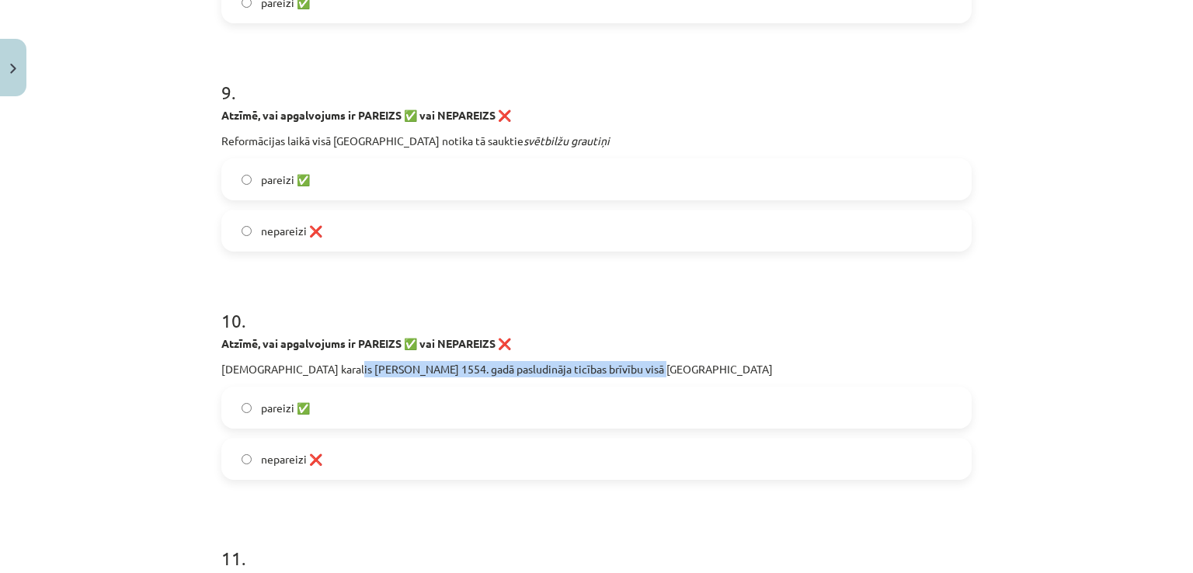
drag, startPoint x: 325, startPoint y: 370, endPoint x: 634, endPoint y: 370, distance: 309.0
click at [634, 370] on p "Polijas karalis Stefans Batorijs 1554. gadā pasludināja ticības brīvību visā Li…" at bounding box center [596, 369] width 750 height 16
copy p "Batorijs 1554. gadā pasludināja ticības brīvību visā Livonijā"
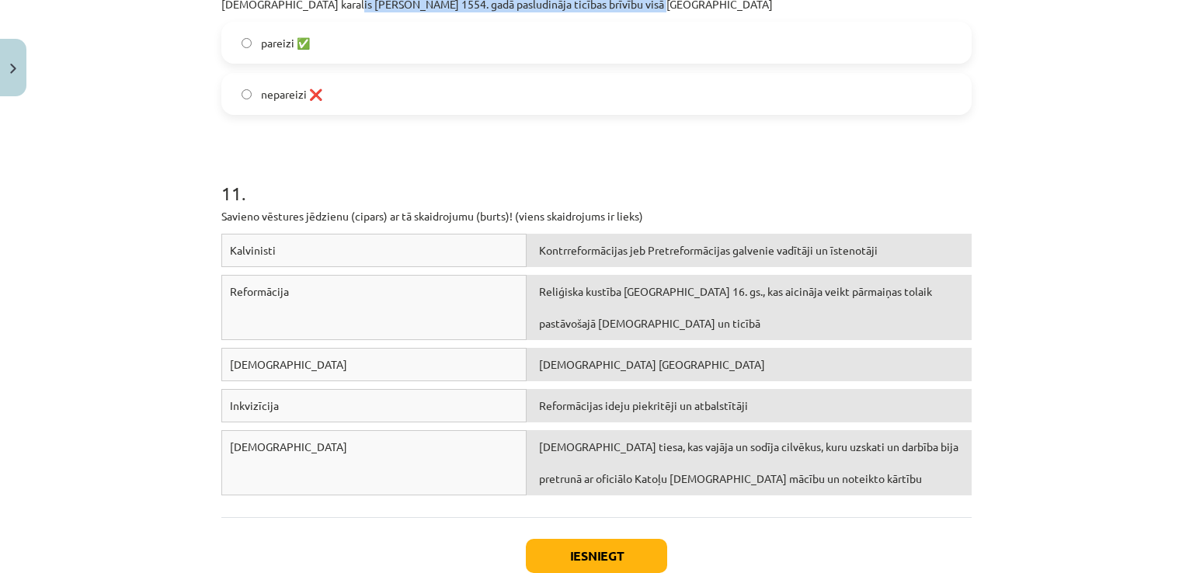
scroll to position [2679, 0]
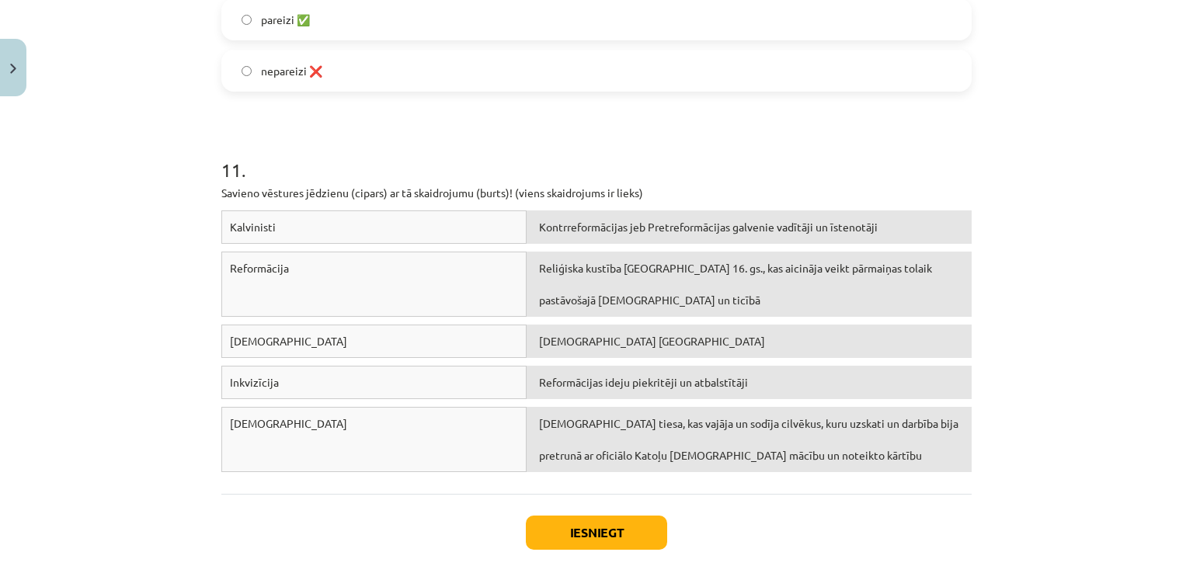
click at [583, 344] on span "Protestanti Šveicē" at bounding box center [652, 341] width 226 height 14
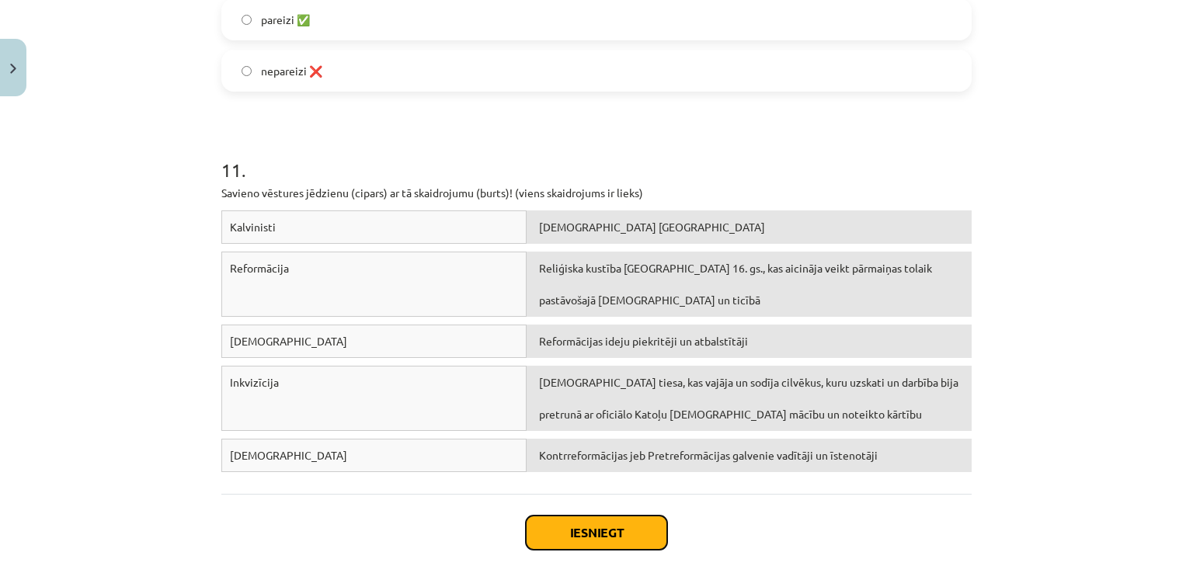
click at [596, 529] on button "Iesniegt" at bounding box center [596, 533] width 141 height 34
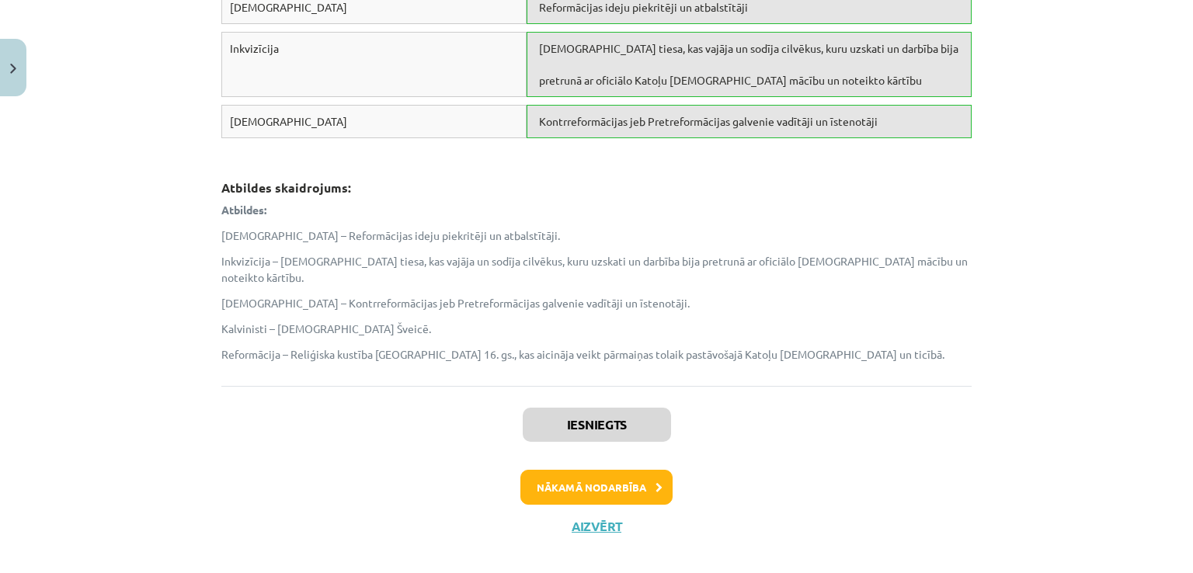
scroll to position [3013, 0]
click at [624, 470] on button "Nākamā nodarbība" at bounding box center [596, 488] width 152 height 36
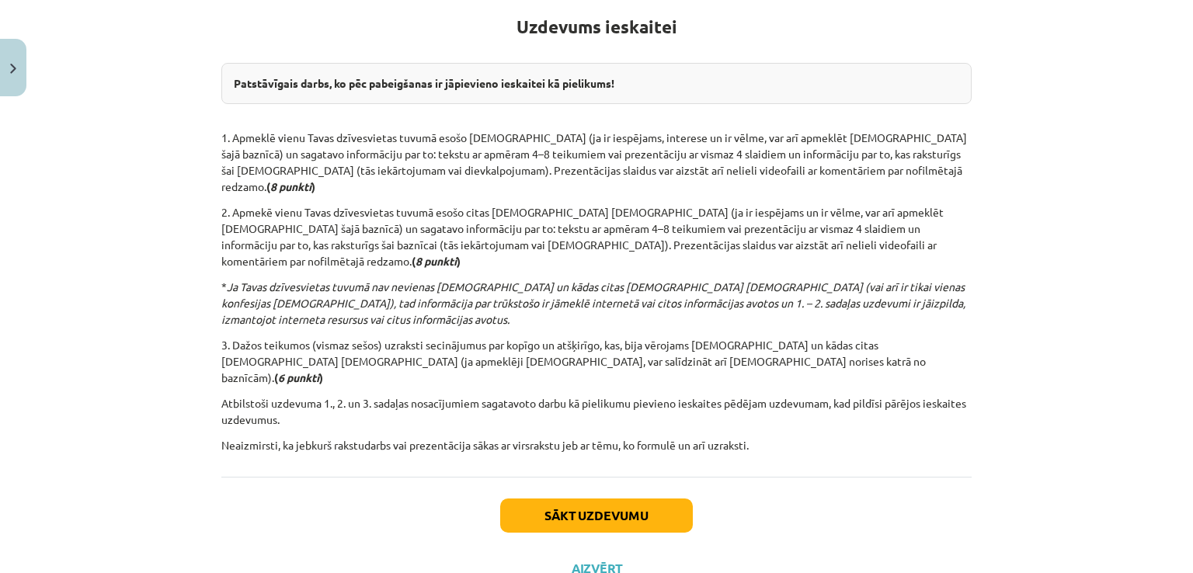
scroll to position [300, 0]
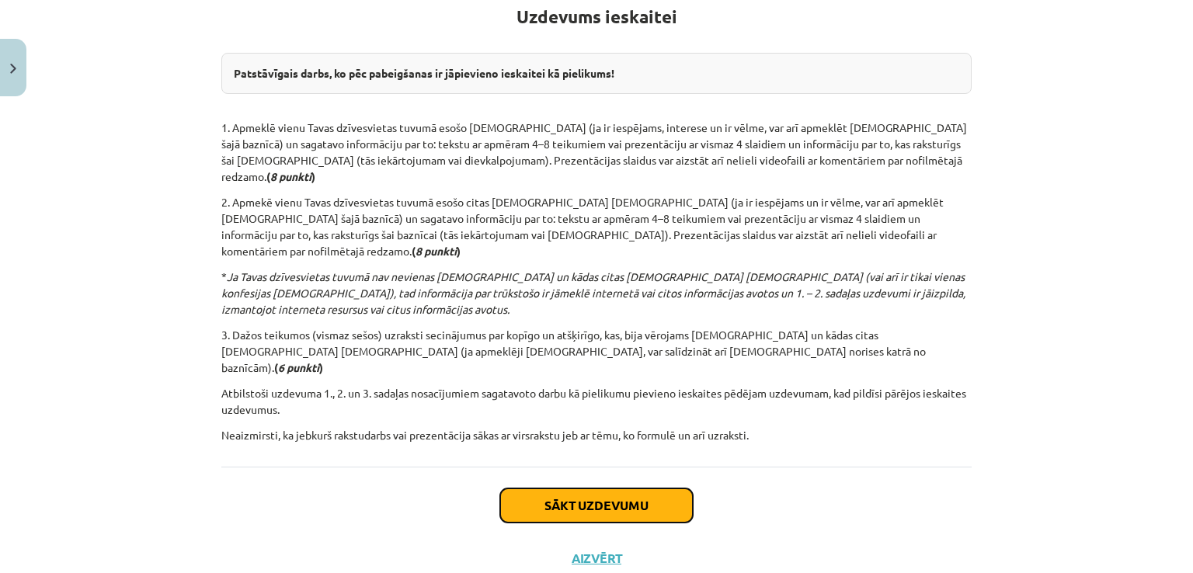
click at [650, 488] on button "Sākt uzdevumu" at bounding box center [596, 505] width 193 height 34
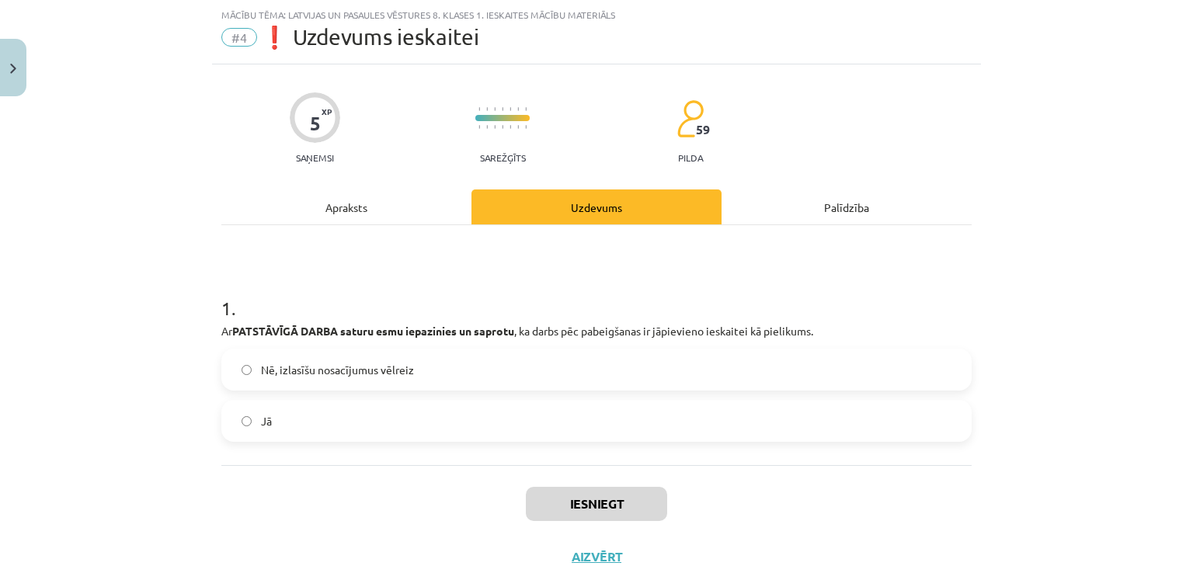
click at [738, 425] on label "Jā" at bounding box center [596, 420] width 747 height 39
click at [635, 499] on button "Iesniegt" at bounding box center [596, 504] width 141 height 34
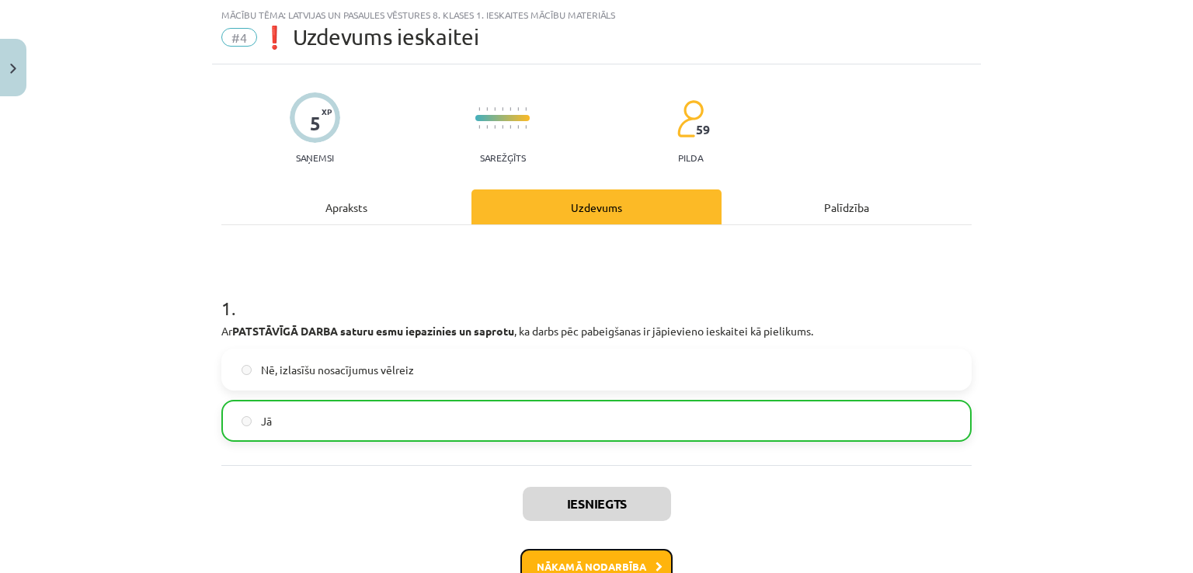
click at [644, 551] on button "Nākamā nodarbība" at bounding box center [596, 567] width 152 height 36
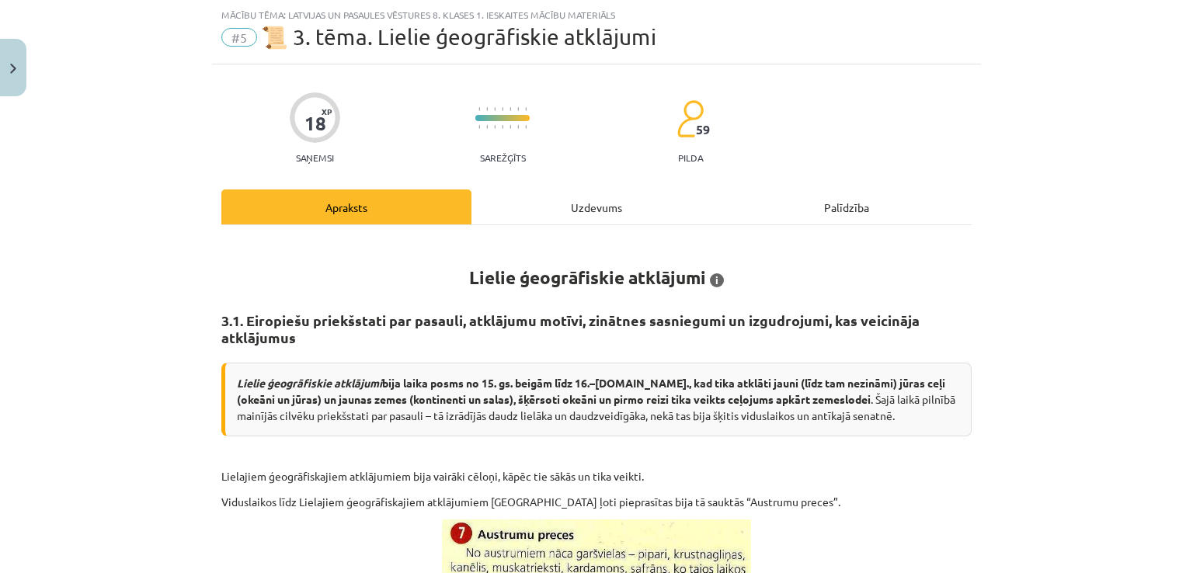
click at [544, 200] on div "Uzdevums" at bounding box center [596, 206] width 250 height 35
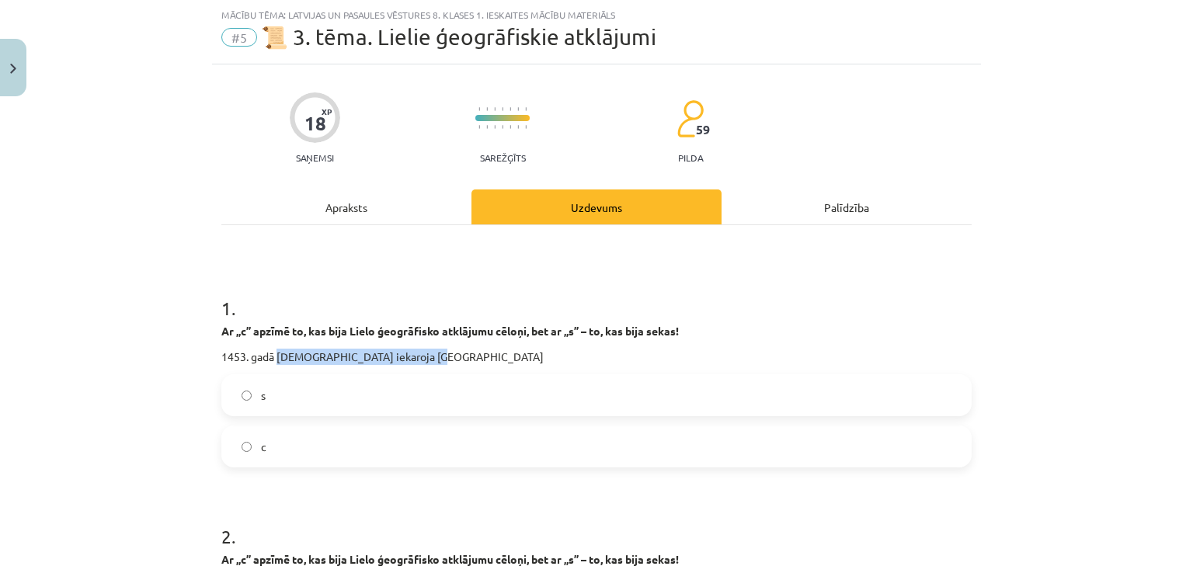
drag, startPoint x: 273, startPoint y: 357, endPoint x: 435, endPoint y: 345, distance: 162.8
click at [433, 345] on div "Ar „c” apzīmē to, kas bija Lielo ģeogrāfisko atklājumu cēloņi, bet ar „s” – to,…" at bounding box center [596, 344] width 750 height 42
copy p "turki iekaroja Konstantinopoli"
drag, startPoint x: 63, startPoint y: 412, endPoint x: 71, endPoint y: 417, distance: 9.5
click at [68, 415] on div "Mācību tēma: Latvijas un pasaules vēstures 8. klases 1. ieskaites mācību materi…" at bounding box center [596, 286] width 1193 height 573
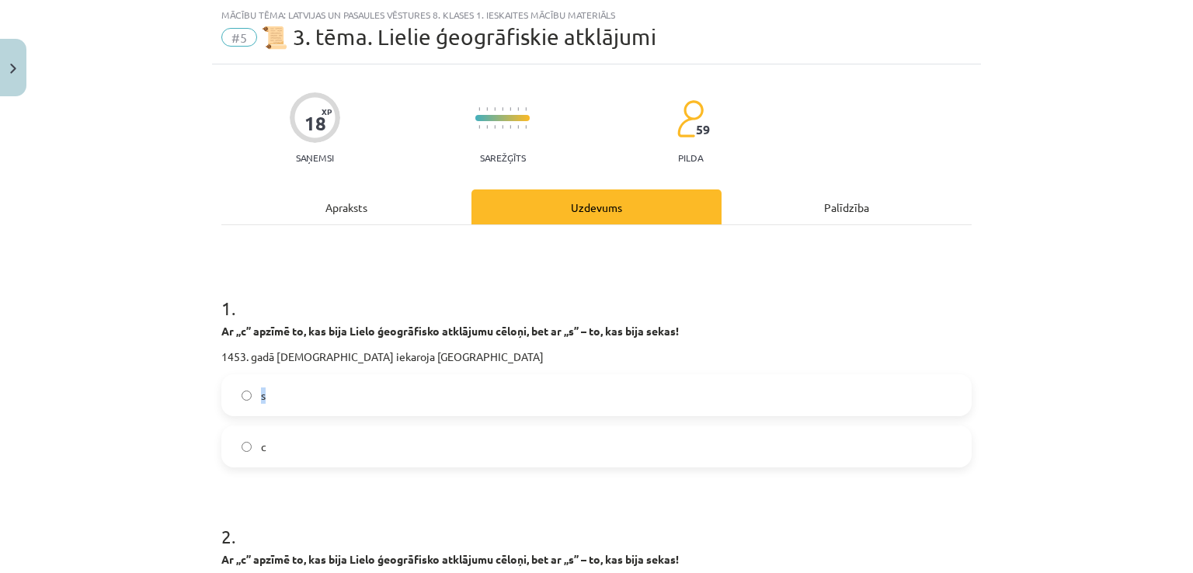
click at [96, 408] on div "Mācību tēma: Latvijas un pasaules vēstures 8. klases 1. ieskaites mācību materi…" at bounding box center [596, 286] width 1193 height 573
click at [340, 382] on label "s" at bounding box center [596, 395] width 747 height 39
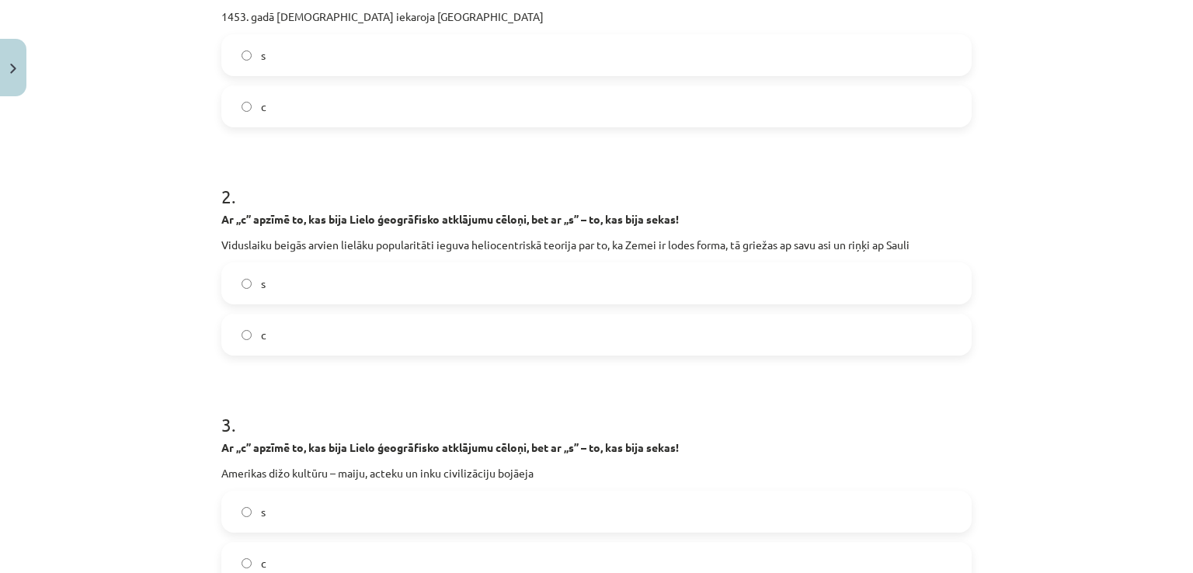
scroll to position [390, 0]
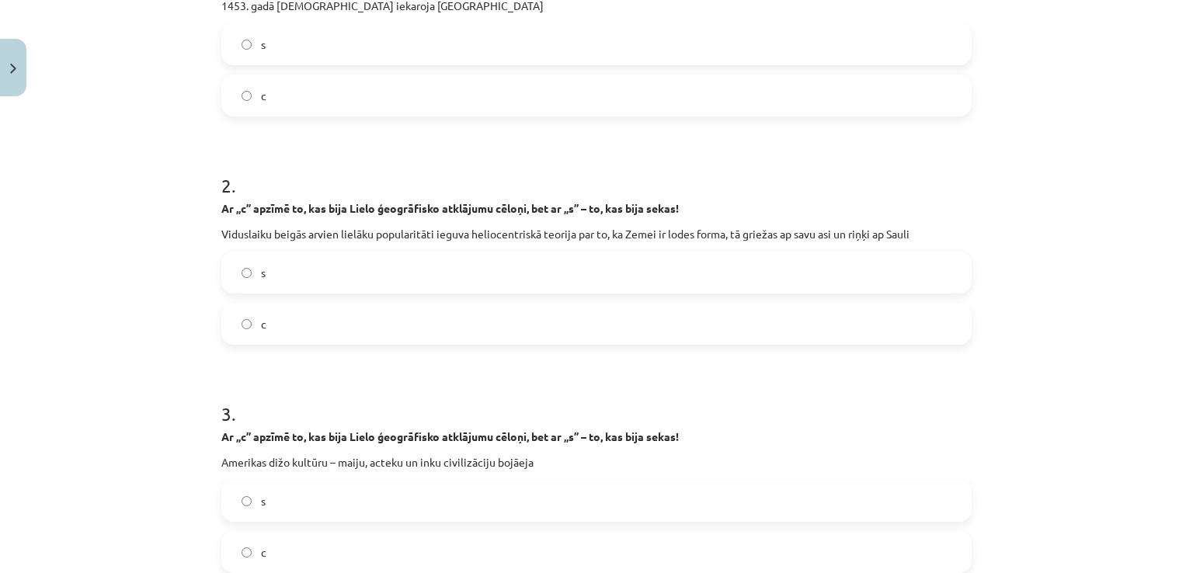
click at [919, 314] on label "c" at bounding box center [596, 323] width 747 height 39
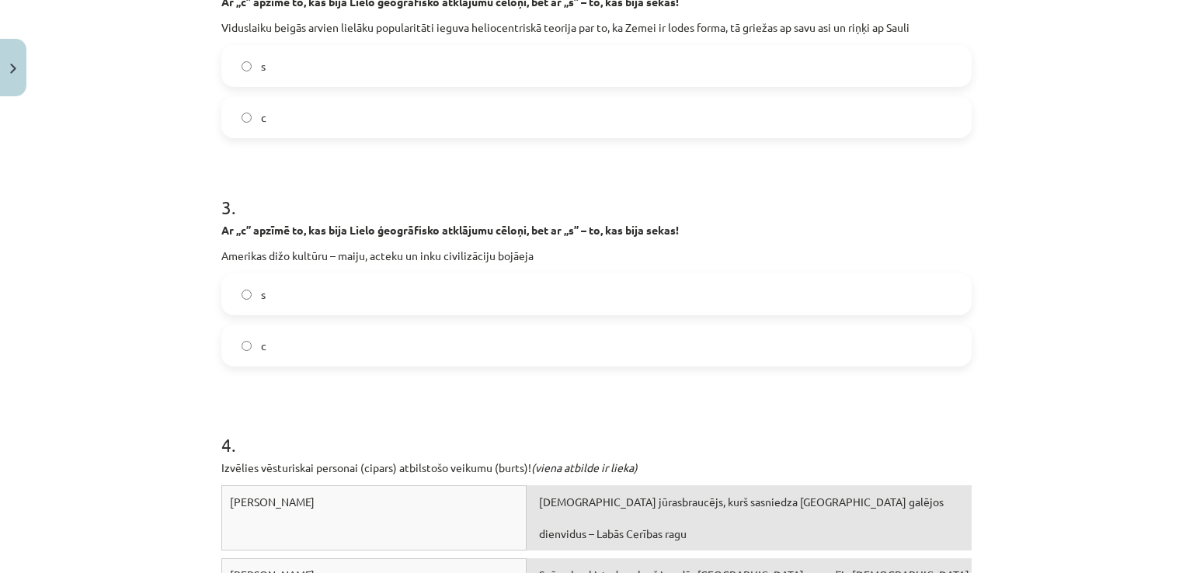
scroll to position [613, 0]
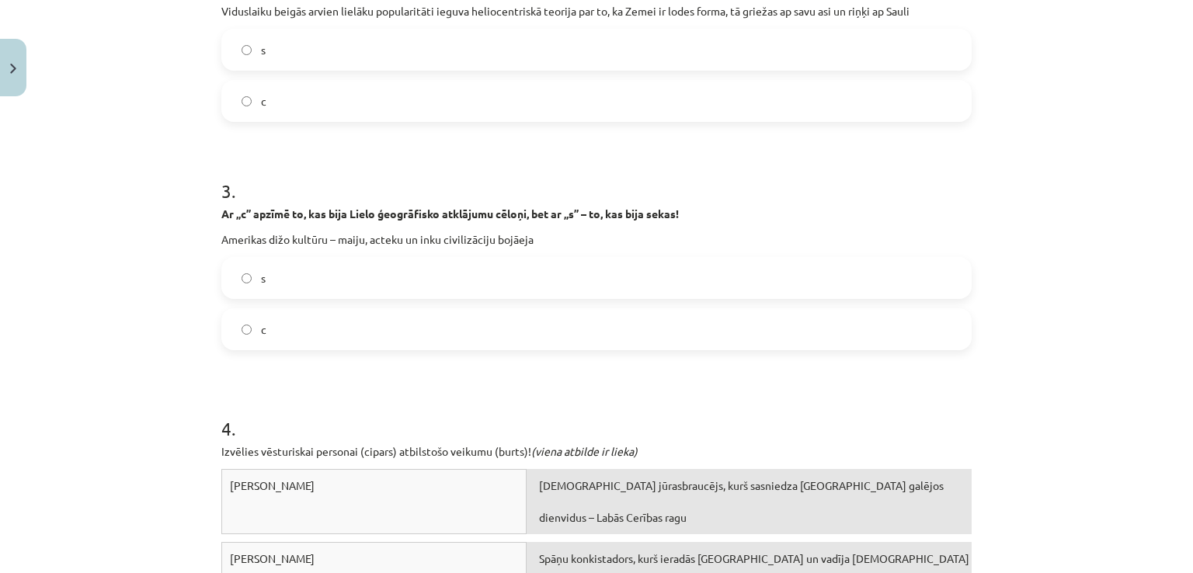
click at [922, 283] on label "s" at bounding box center [596, 278] width 747 height 39
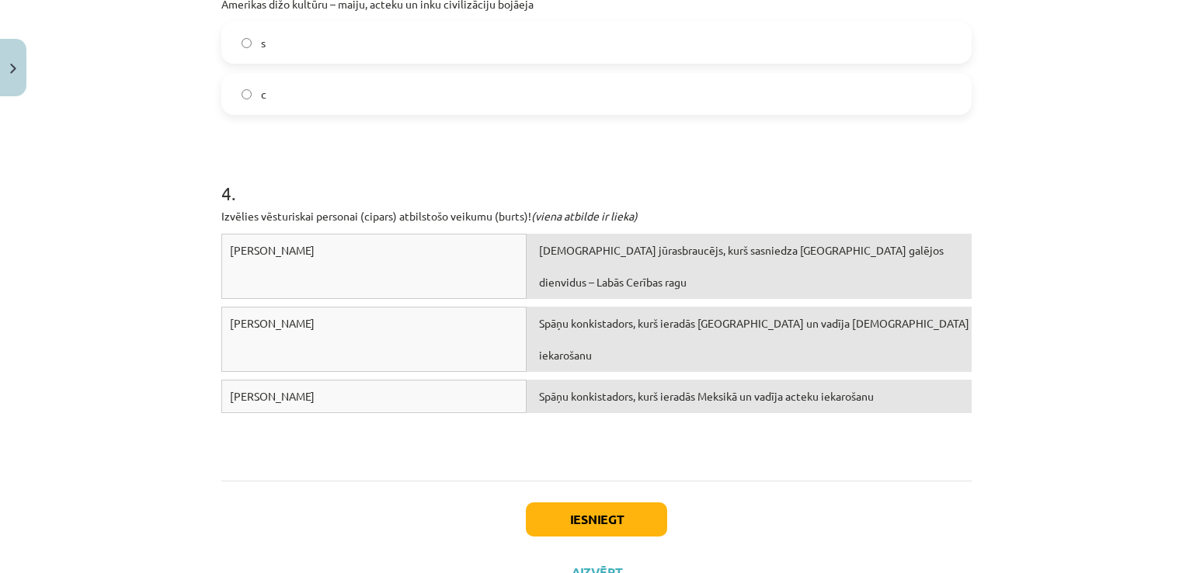
scroll to position [912, 0]
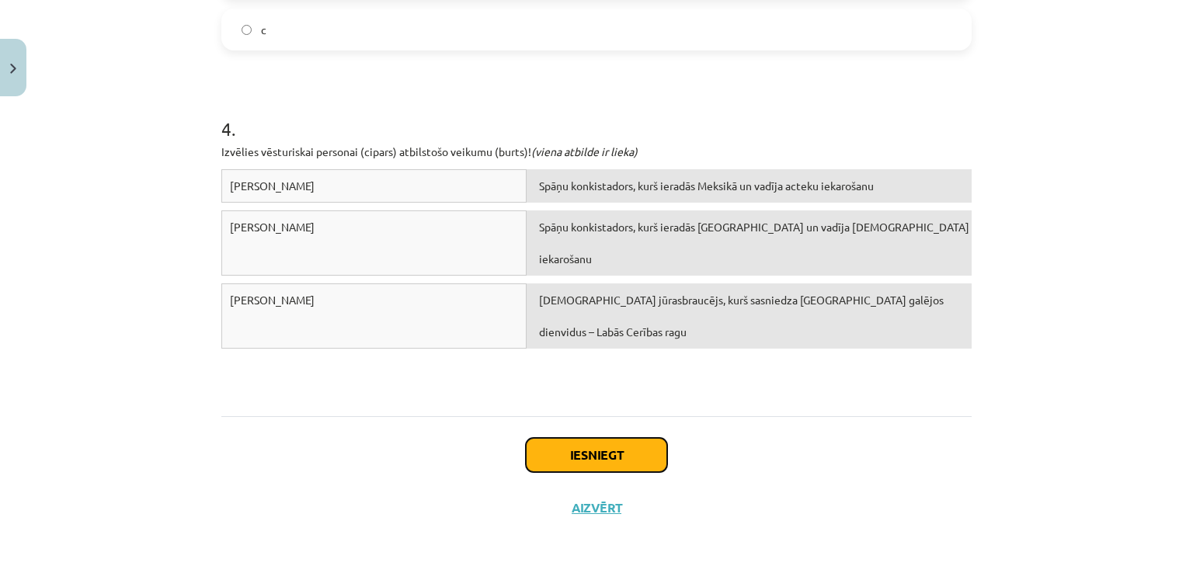
click at [599, 459] on button "Iesniegt" at bounding box center [596, 455] width 141 height 34
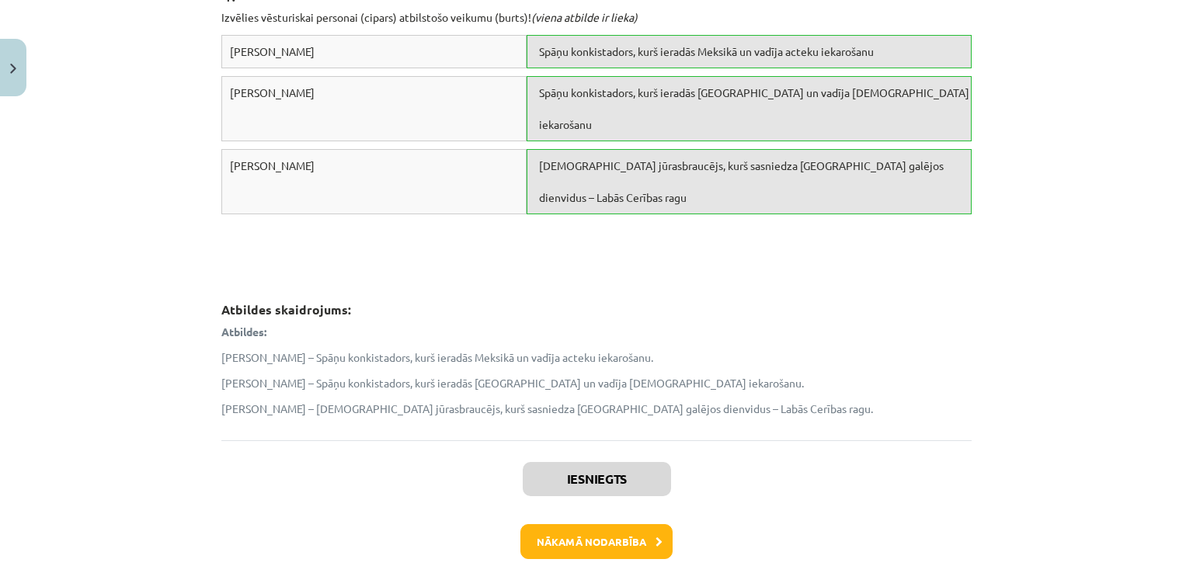
scroll to position [1057, 0]
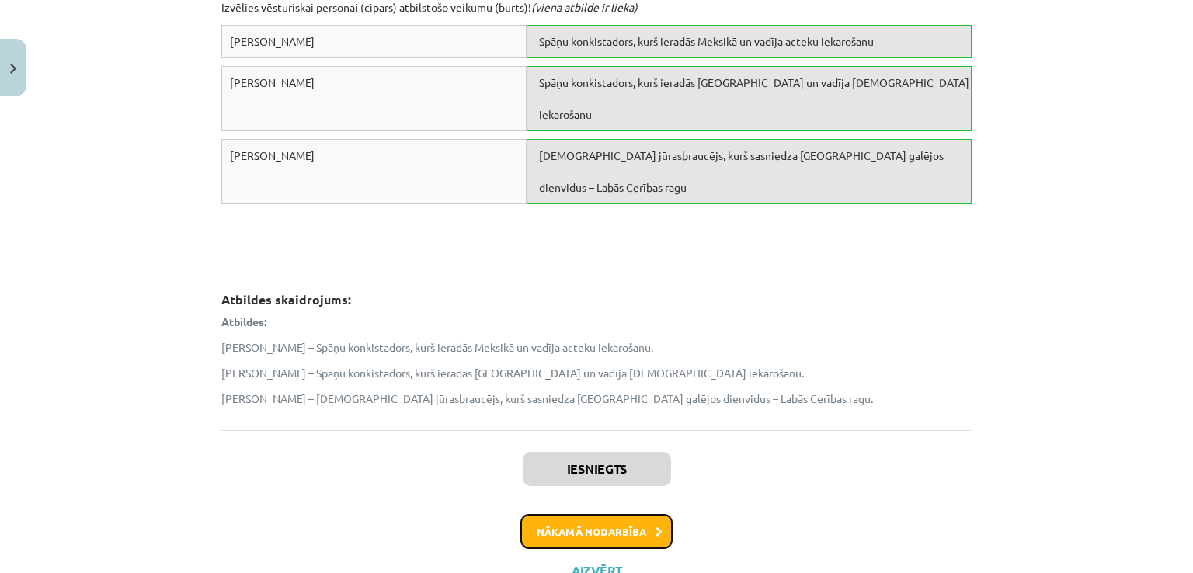
click at [554, 525] on button "Nākamā nodarbība" at bounding box center [596, 532] width 152 height 36
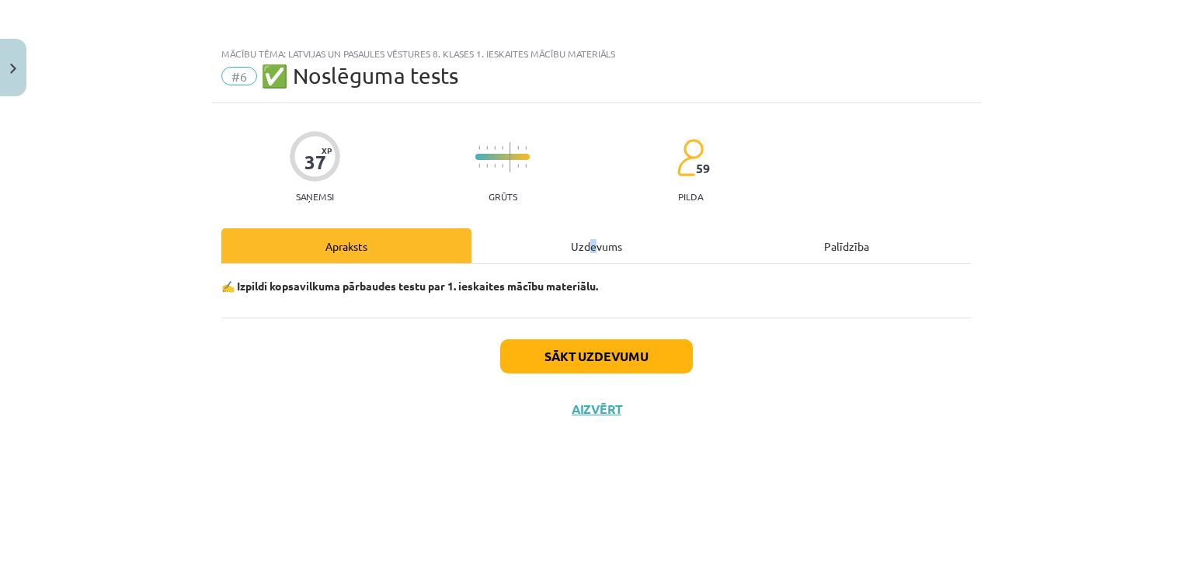
click at [594, 243] on div "Uzdevums" at bounding box center [596, 245] width 250 height 35
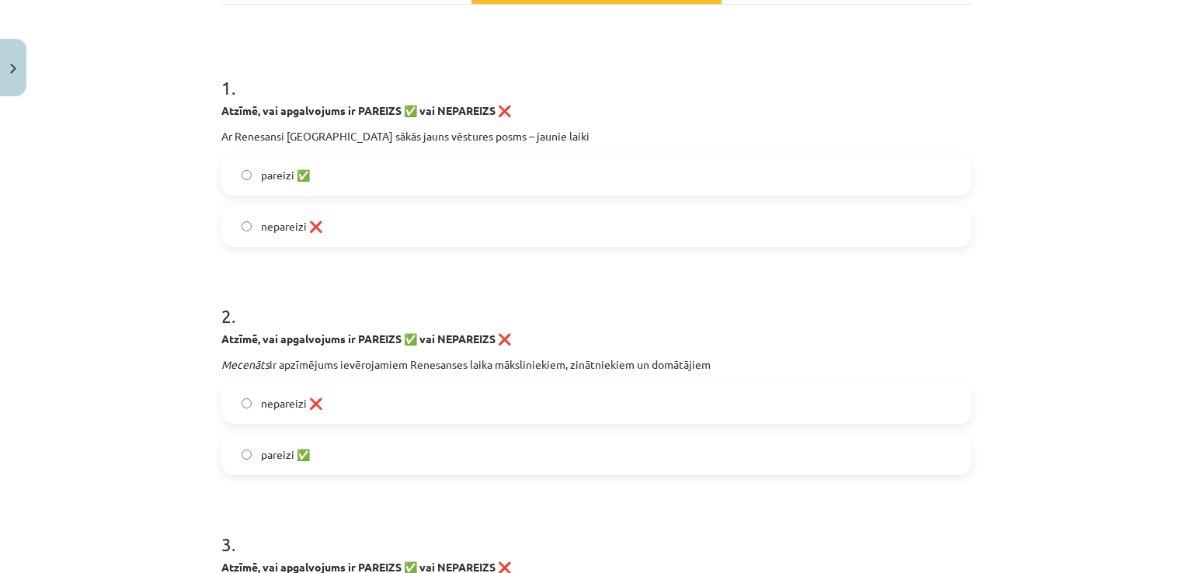
scroll to position [254, 0]
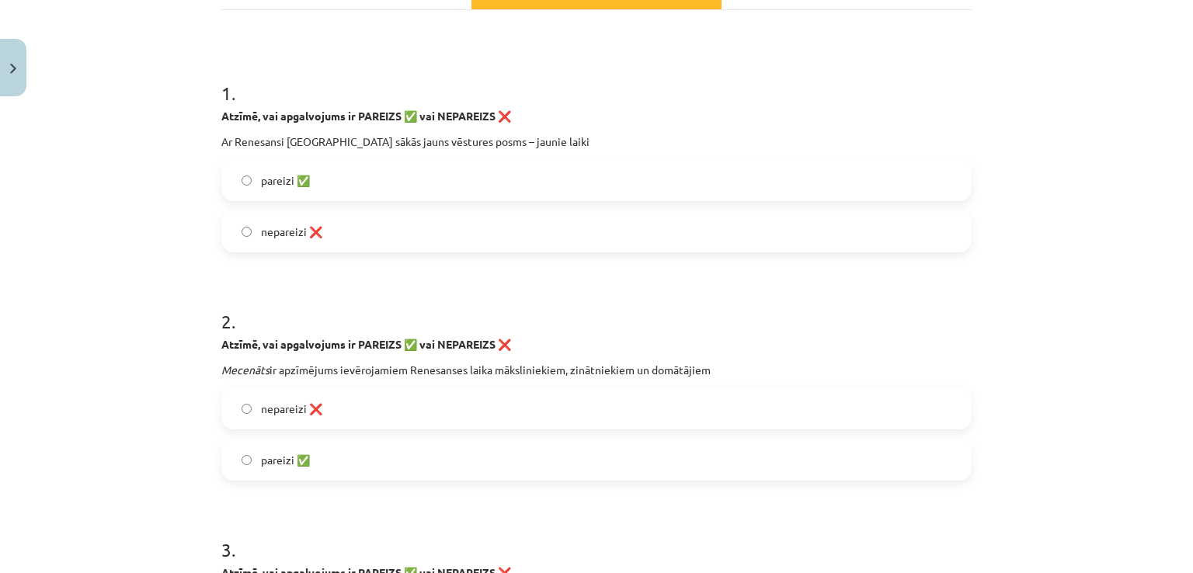
click at [738, 186] on label "pareizi ✅" at bounding box center [596, 180] width 747 height 39
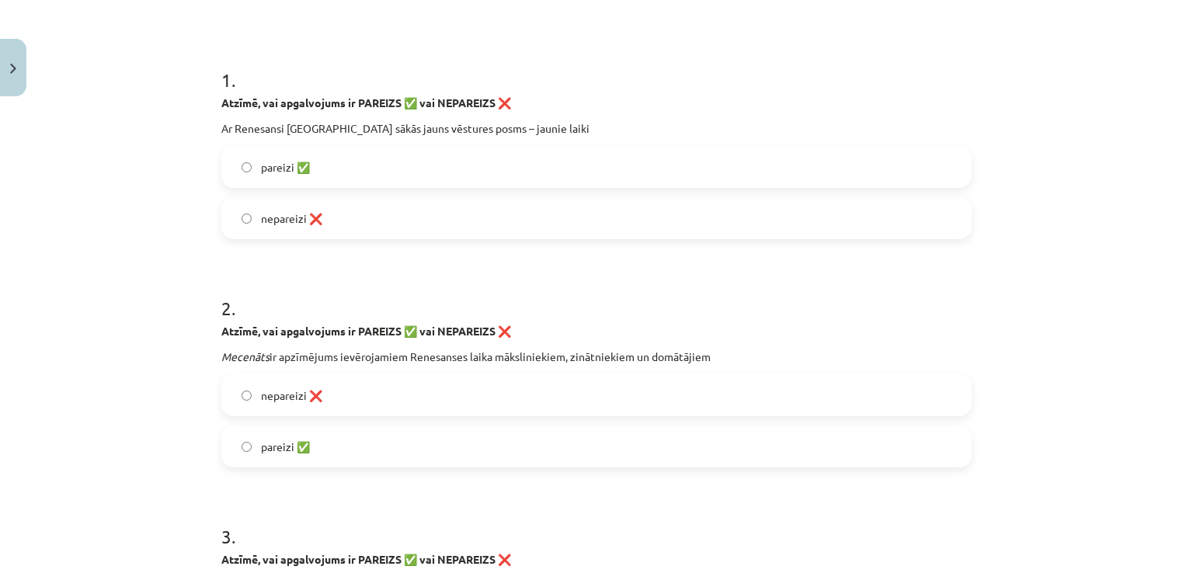
scroll to position [224, 0]
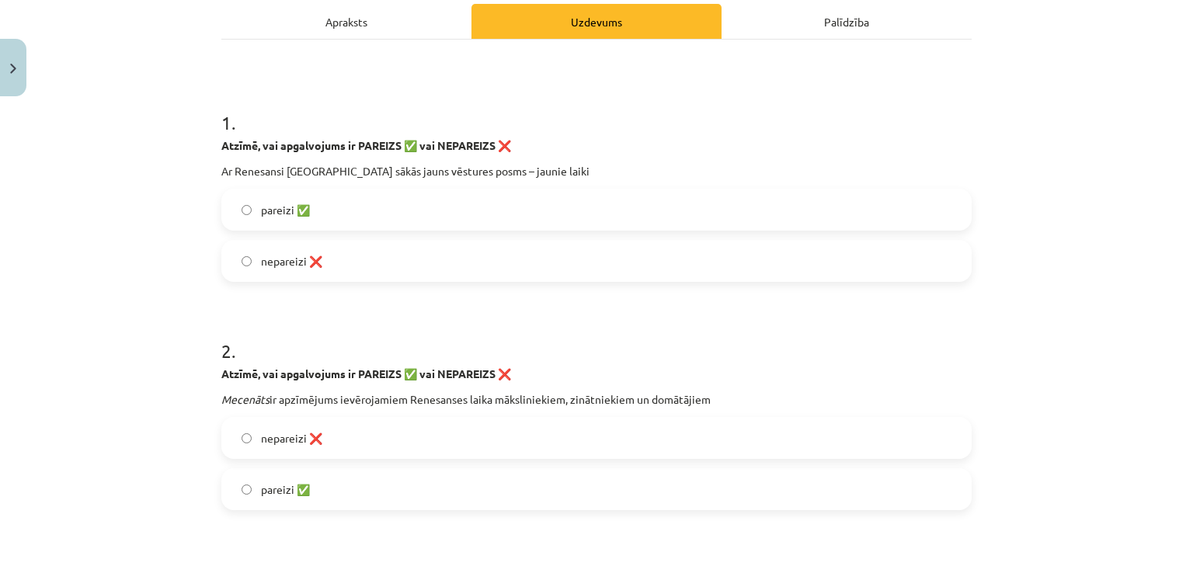
click at [510, 498] on label "pareizi ✅" at bounding box center [596, 489] width 747 height 39
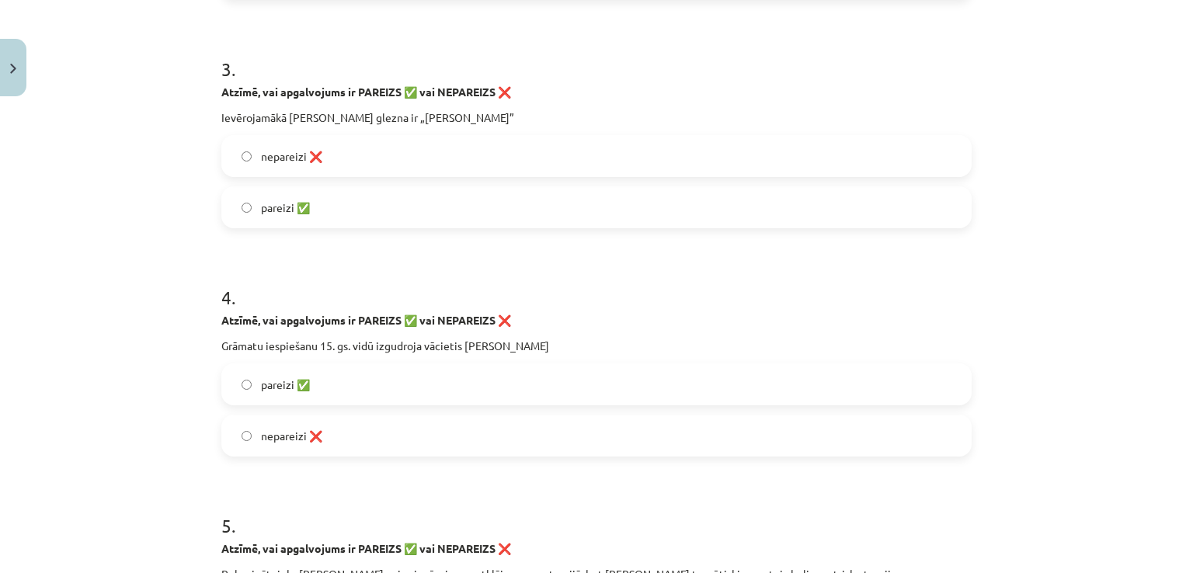
scroll to position [755, 0]
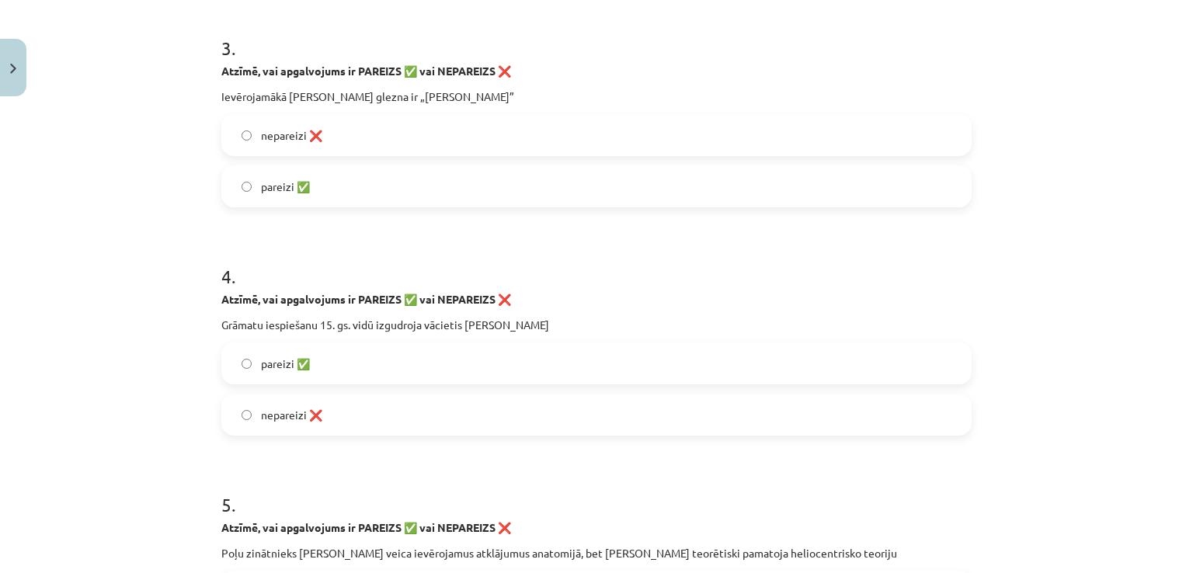
click at [626, 188] on label "pareizi ✅" at bounding box center [596, 186] width 747 height 39
click at [383, 417] on label "nepareizi ❌" at bounding box center [596, 414] width 747 height 39
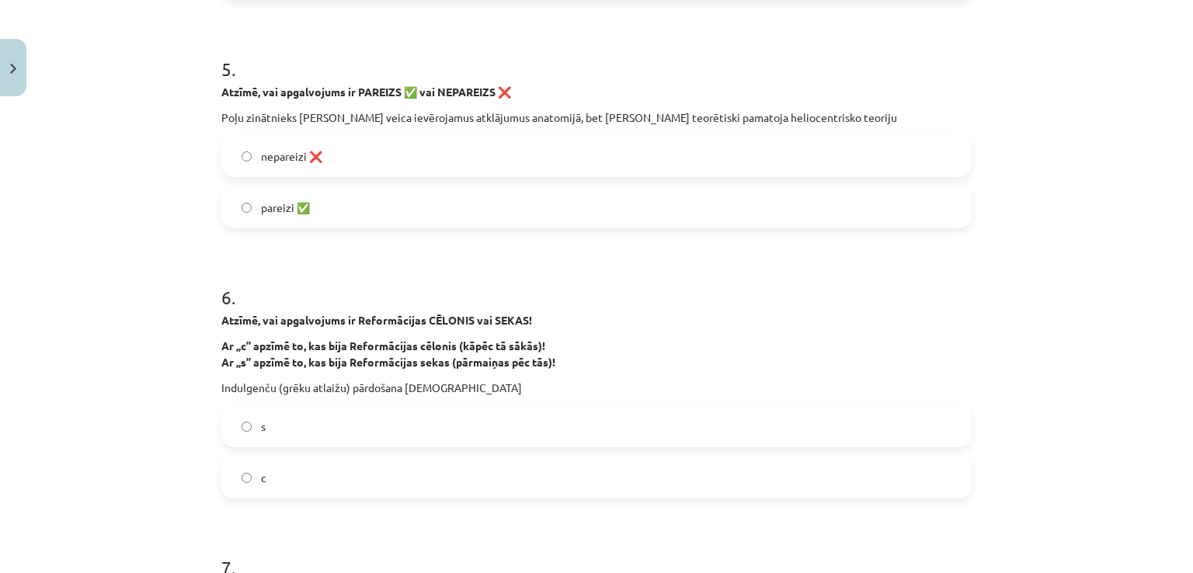
scroll to position [1212, 0]
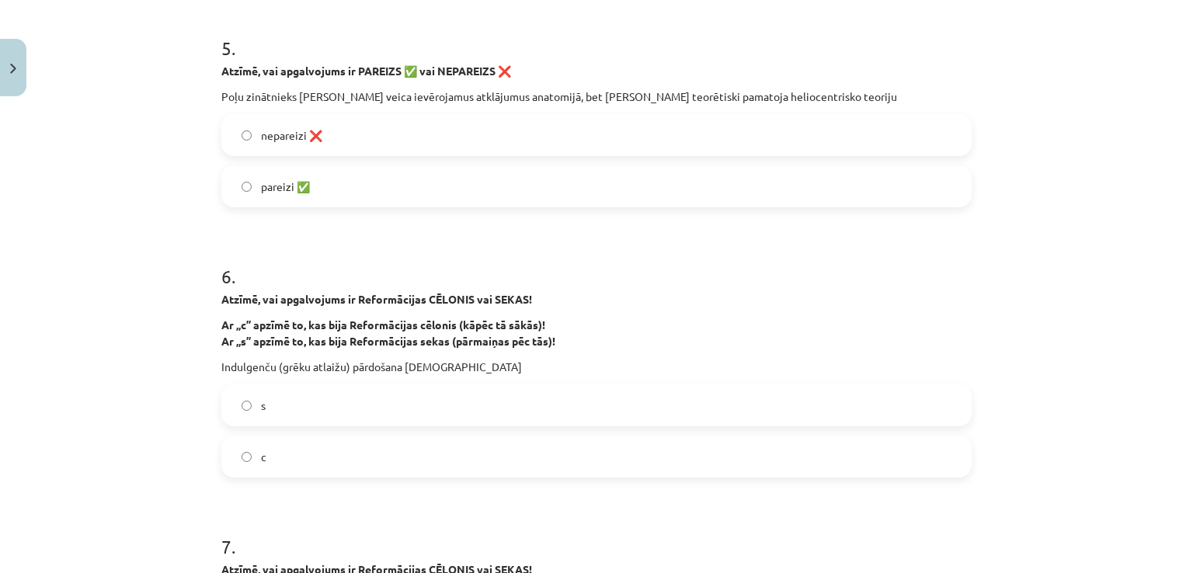
click at [410, 137] on label "nepareizi ❌" at bounding box center [596, 135] width 747 height 39
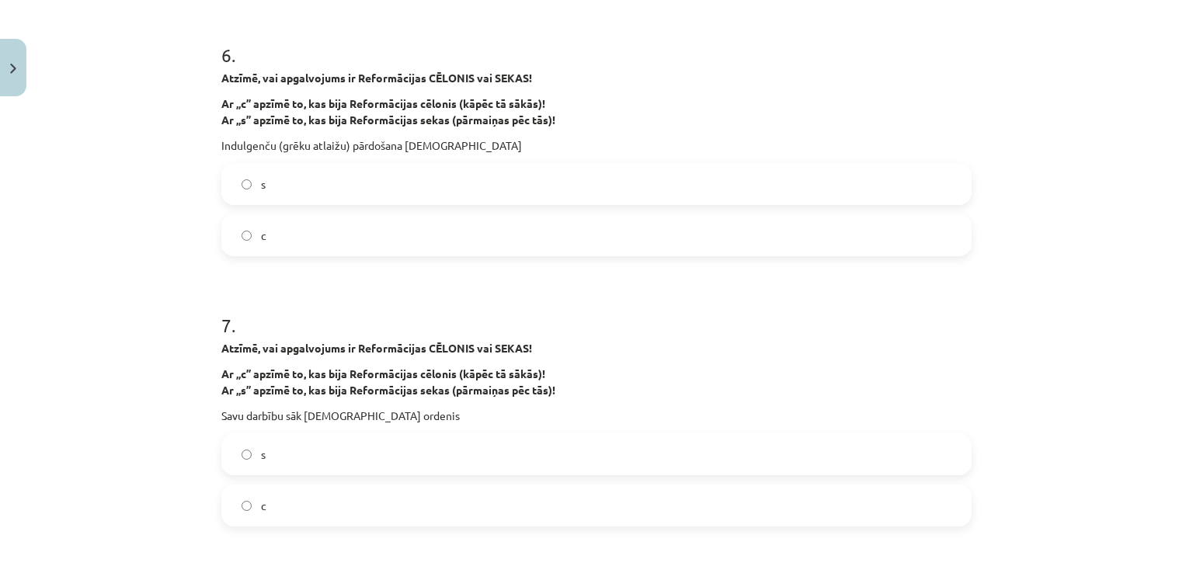
scroll to position [1444, 0]
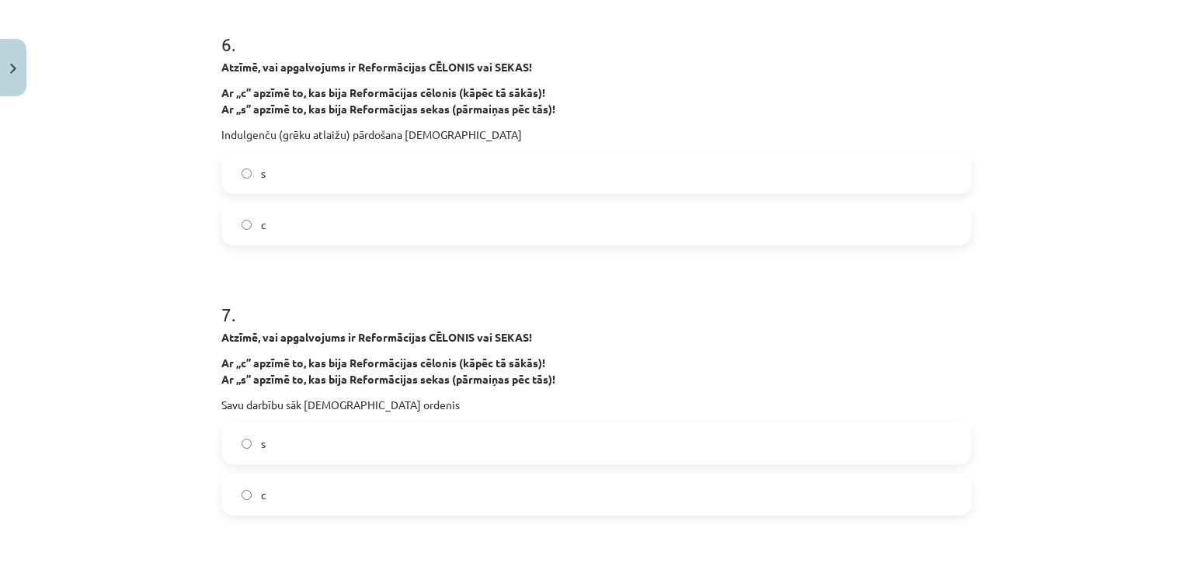
click at [807, 214] on label "c" at bounding box center [596, 224] width 747 height 39
click at [517, 437] on label "s" at bounding box center [596, 443] width 747 height 39
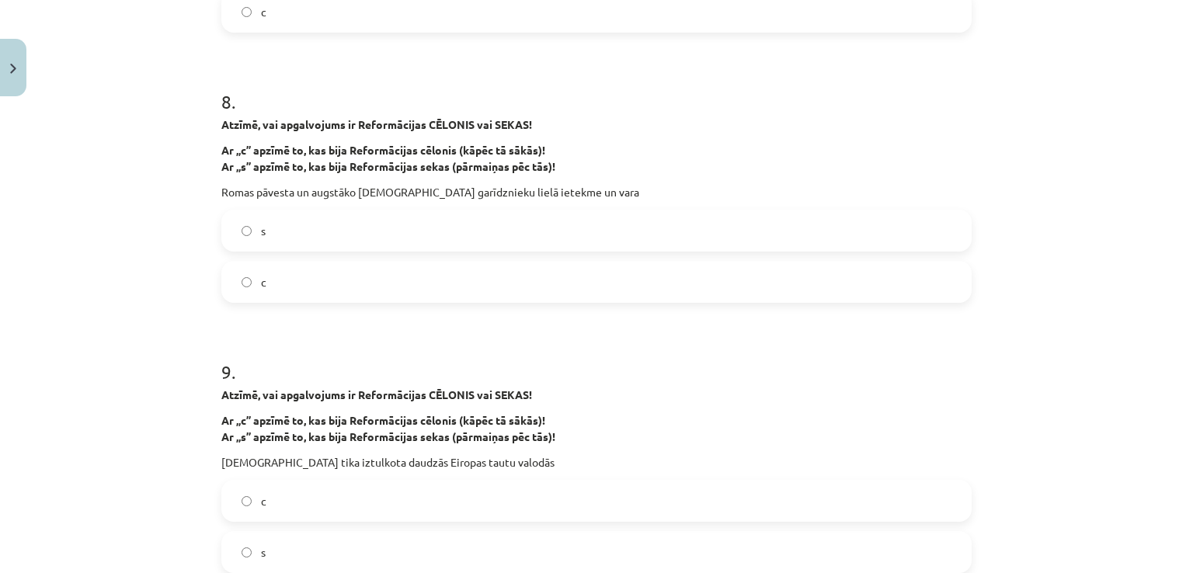
scroll to position [1981, 0]
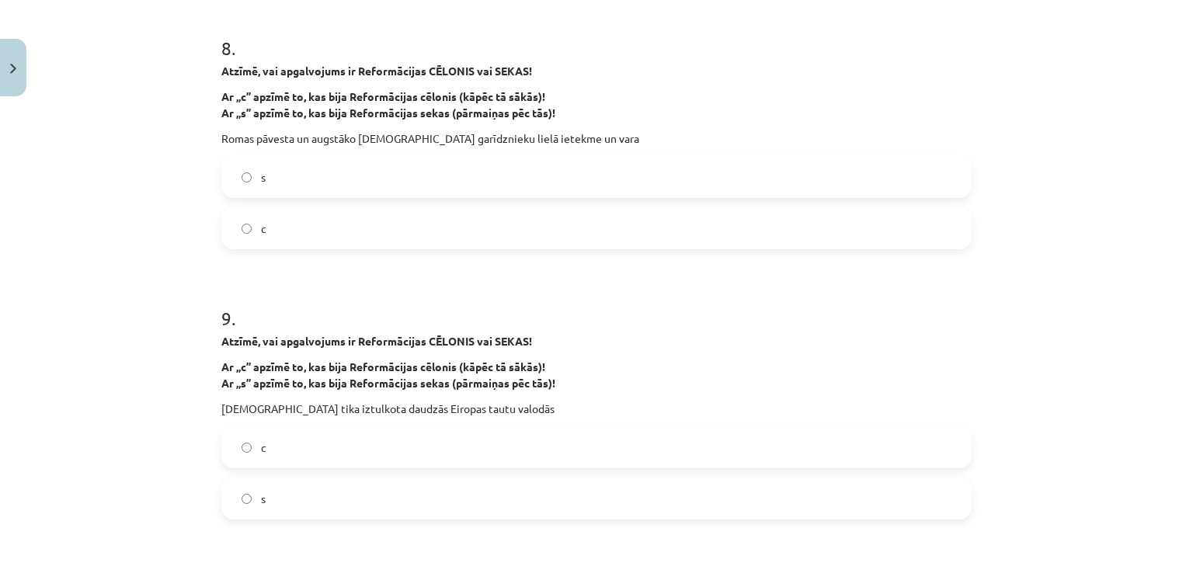
click at [273, 226] on label "c" at bounding box center [596, 228] width 747 height 39
click at [331, 491] on label "s" at bounding box center [596, 498] width 747 height 39
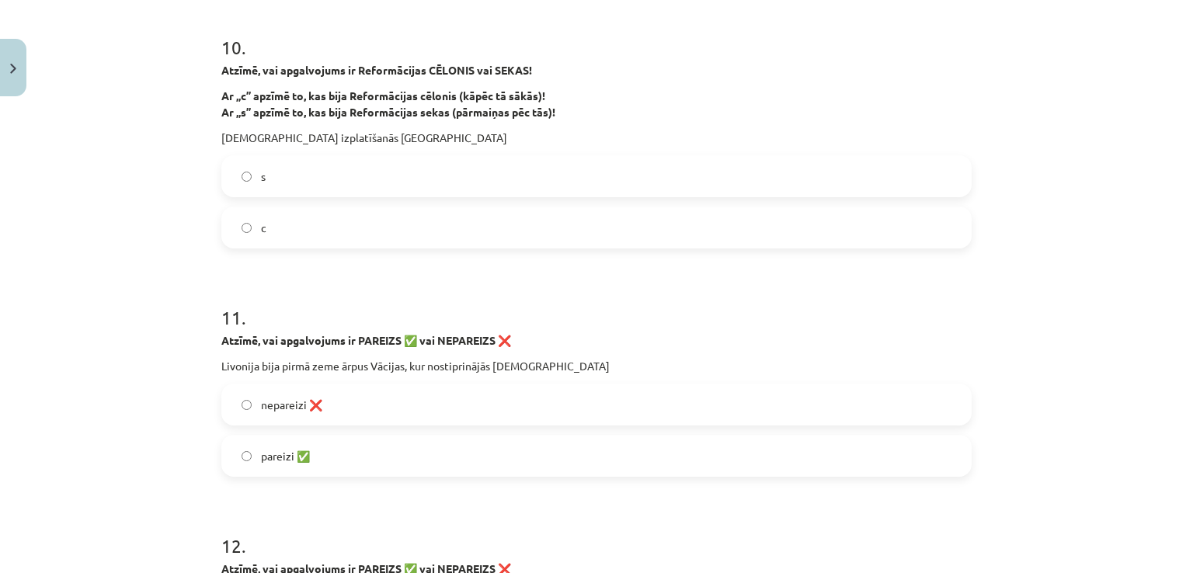
scroll to position [2501, 0]
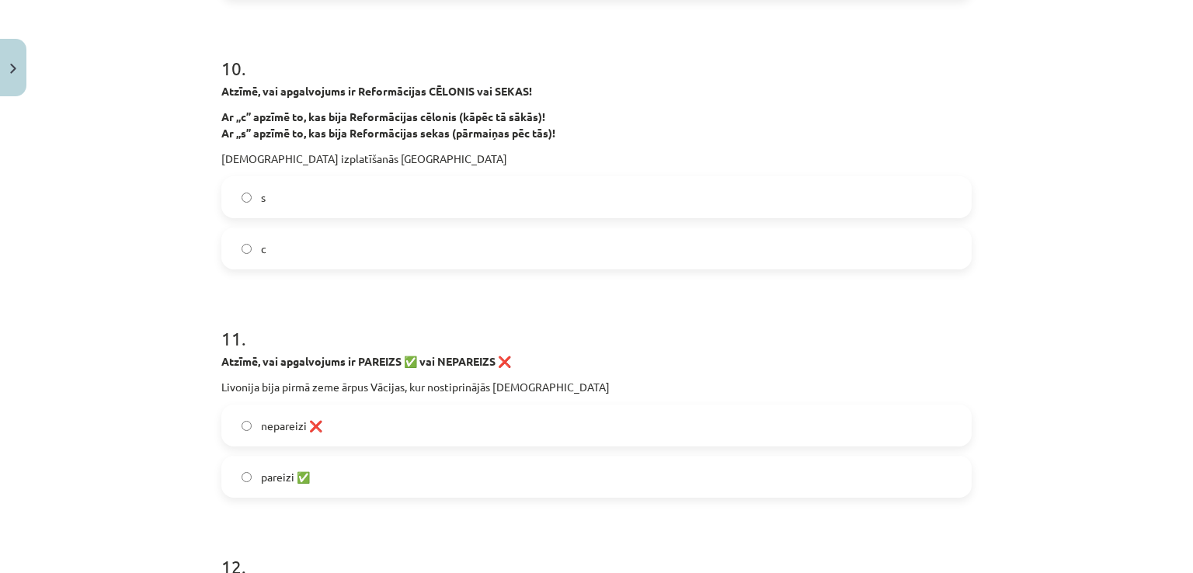
click at [563, 203] on label "s" at bounding box center [596, 197] width 747 height 39
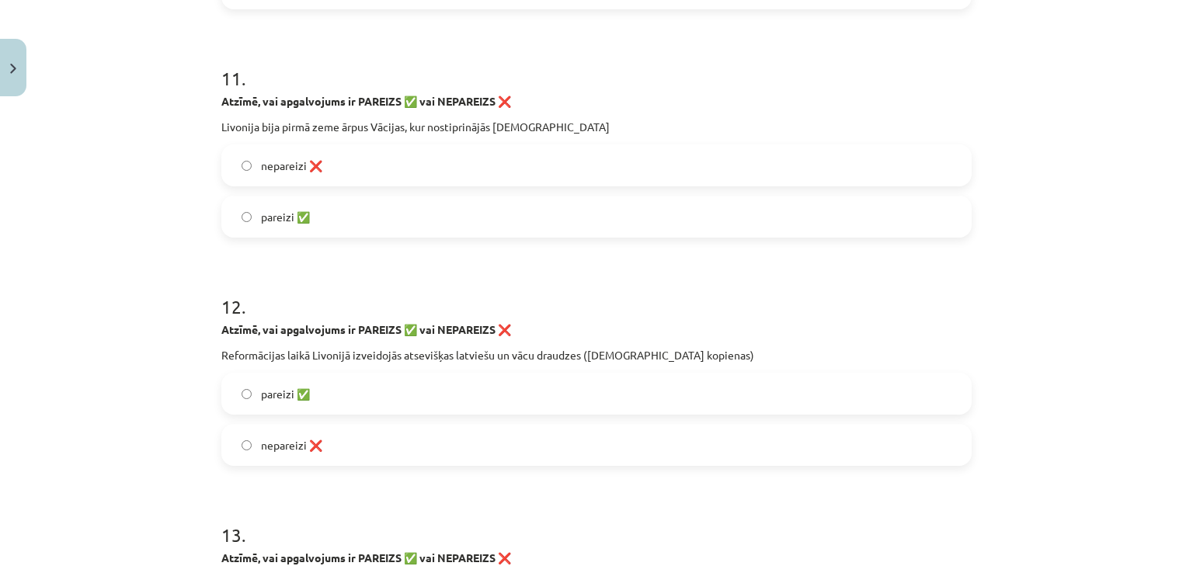
scroll to position [2766, 0]
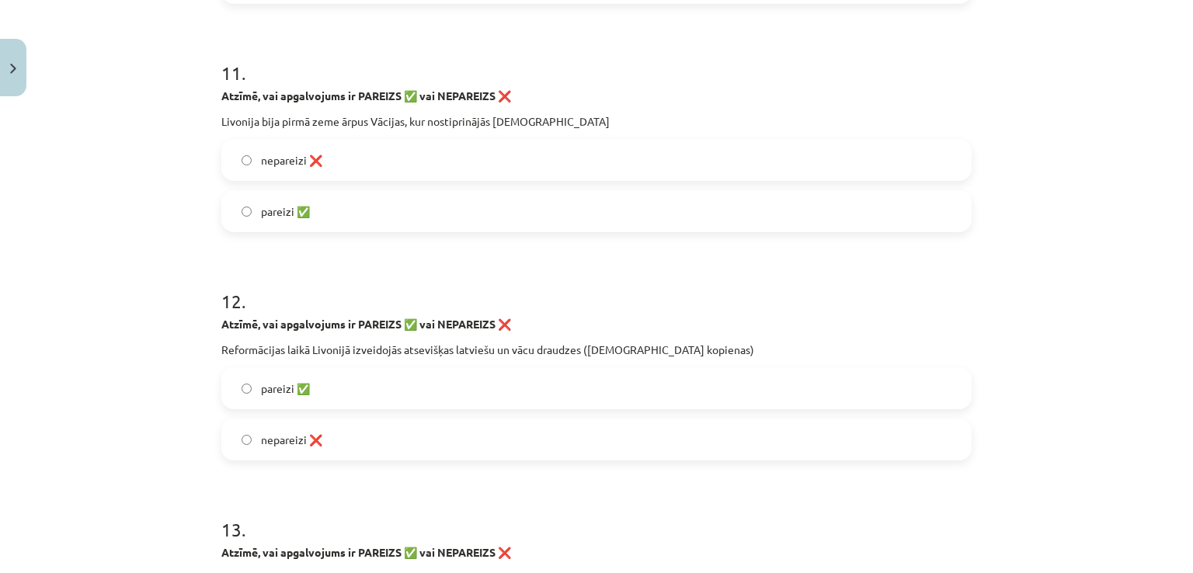
click at [517, 168] on label "nepareizi ❌" at bounding box center [596, 160] width 747 height 39
click at [358, 380] on label "pareizi ✅" at bounding box center [596, 388] width 747 height 39
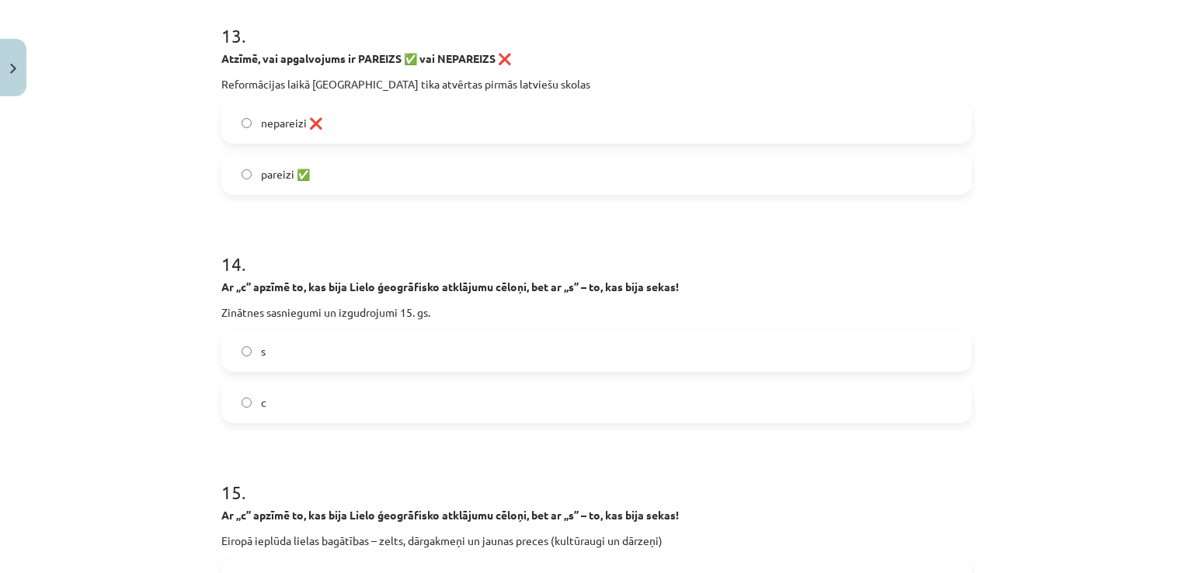
scroll to position [3281, 0]
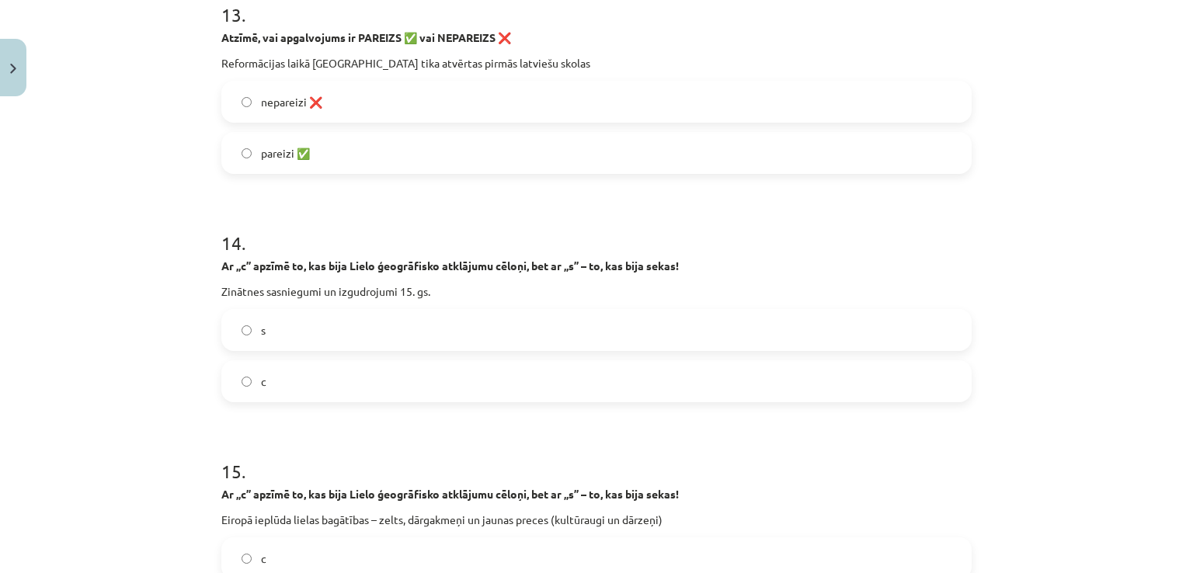
click at [385, 150] on label "pareizi ✅" at bounding box center [596, 153] width 747 height 39
click at [331, 326] on label "s" at bounding box center [596, 330] width 747 height 39
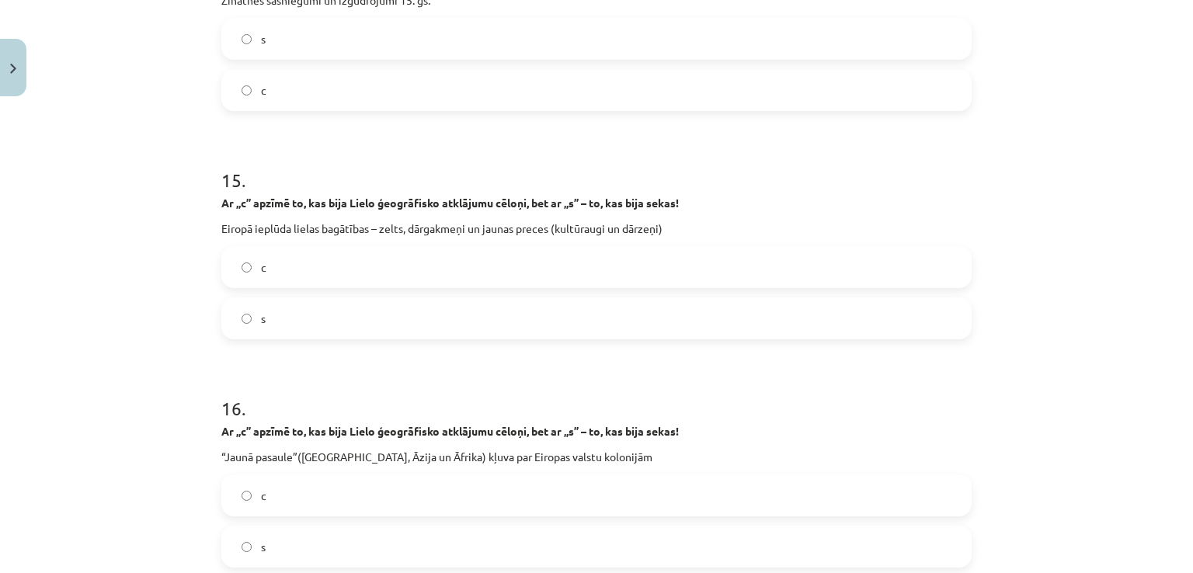
scroll to position [3615, 0]
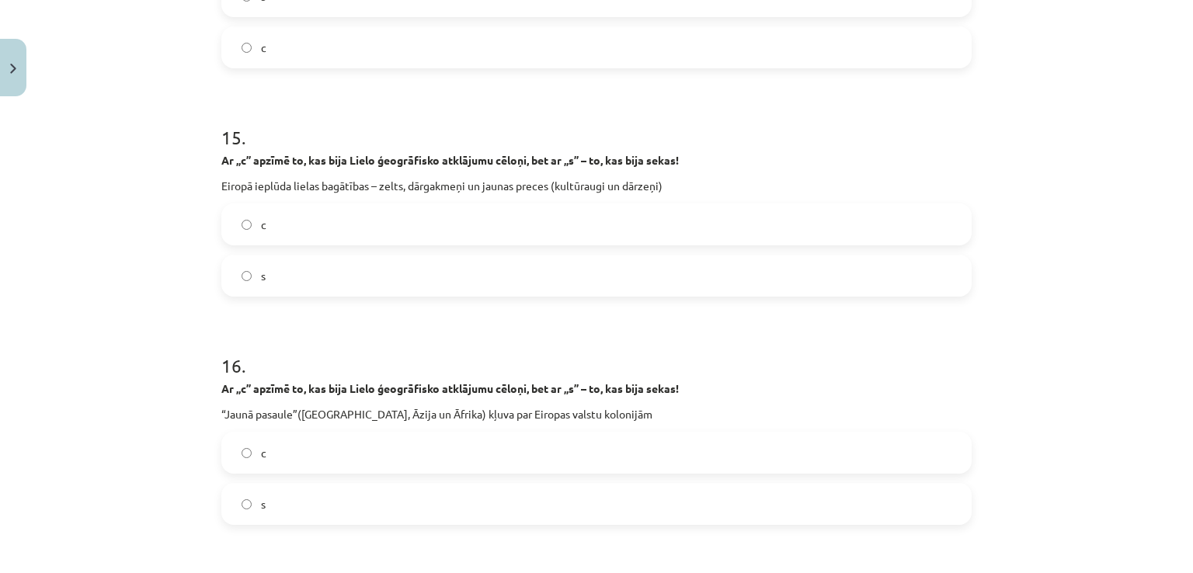
click at [503, 277] on label "s" at bounding box center [596, 275] width 747 height 39
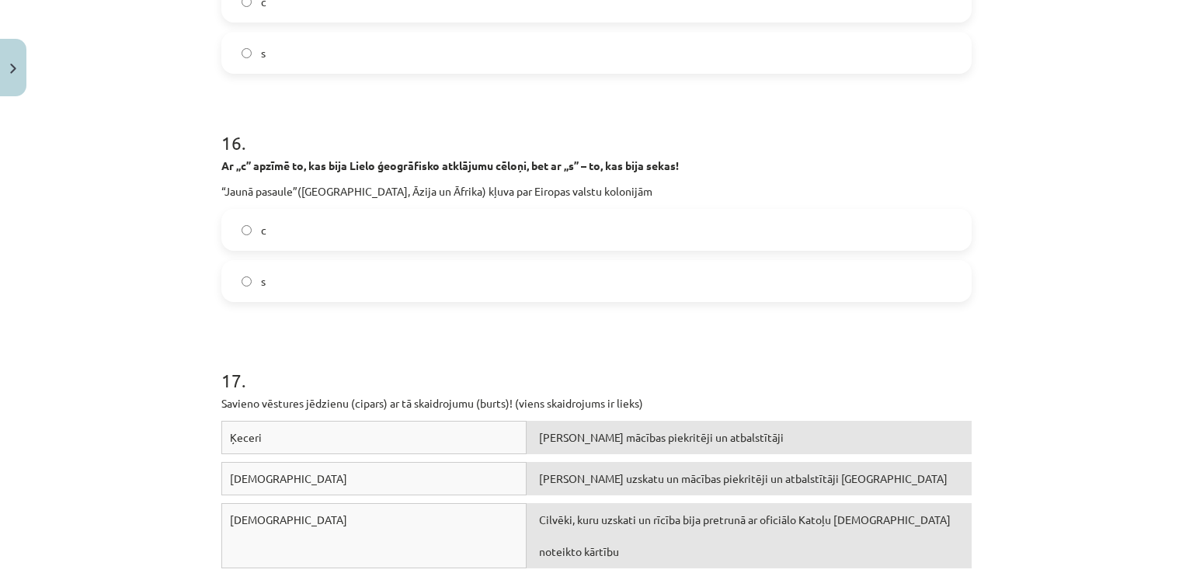
scroll to position [3923, 0]
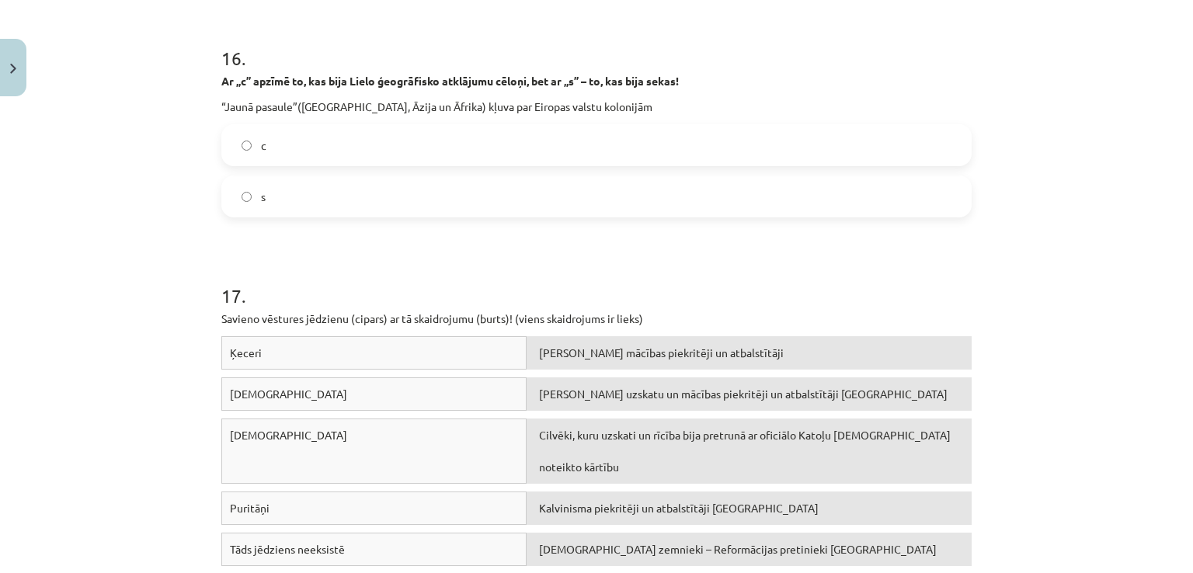
click at [394, 193] on label "s" at bounding box center [596, 196] width 747 height 39
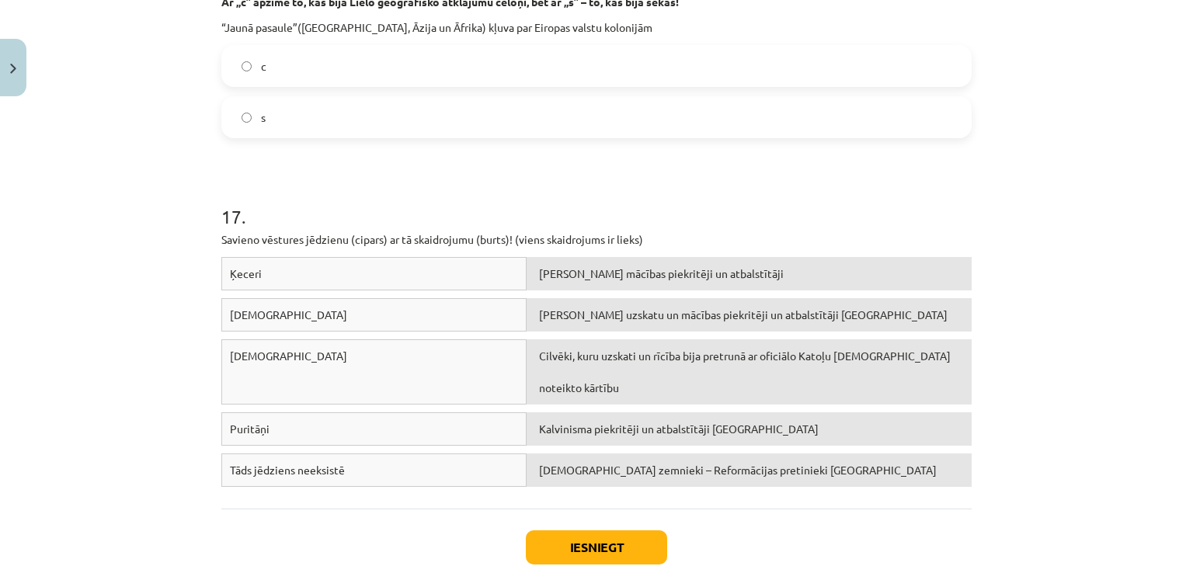
scroll to position [4090, 0]
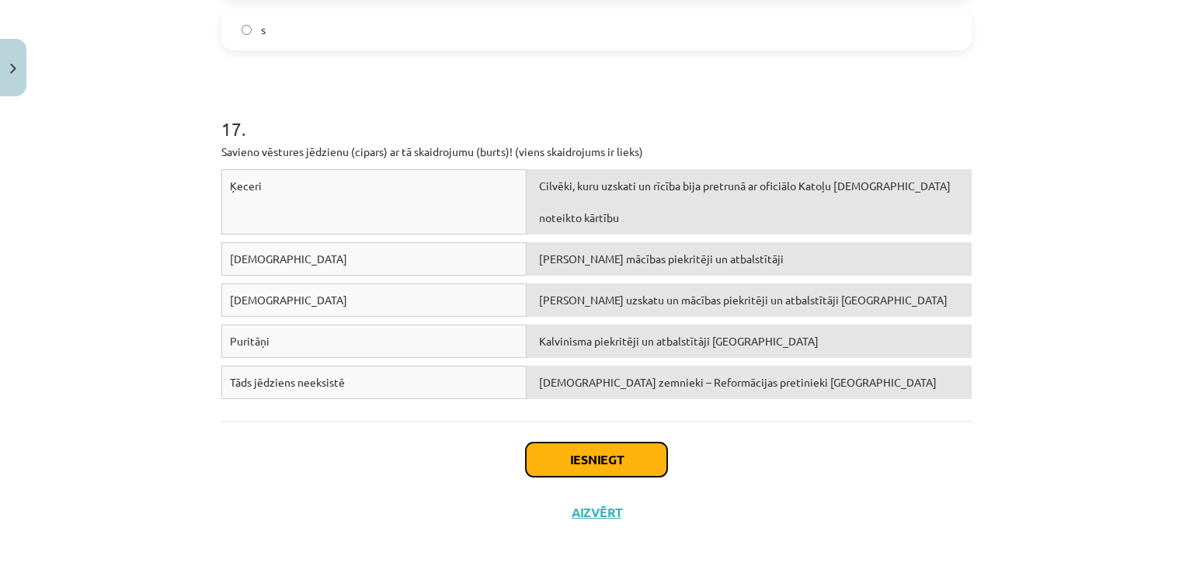
click at [553, 454] on button "Iesniegt" at bounding box center [596, 460] width 141 height 34
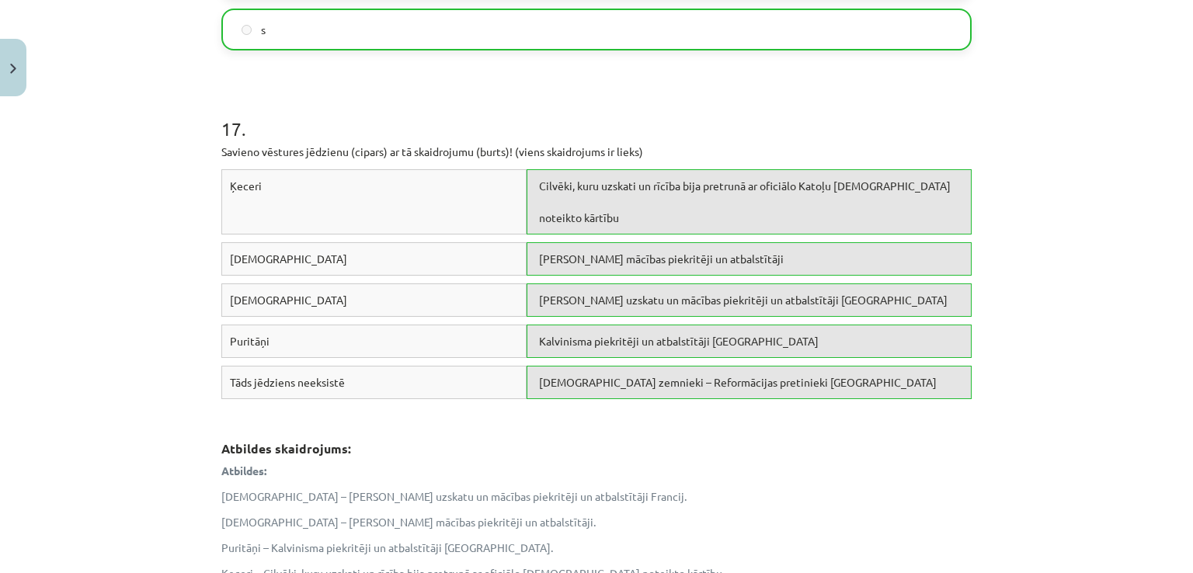
scroll to position [4348, 0]
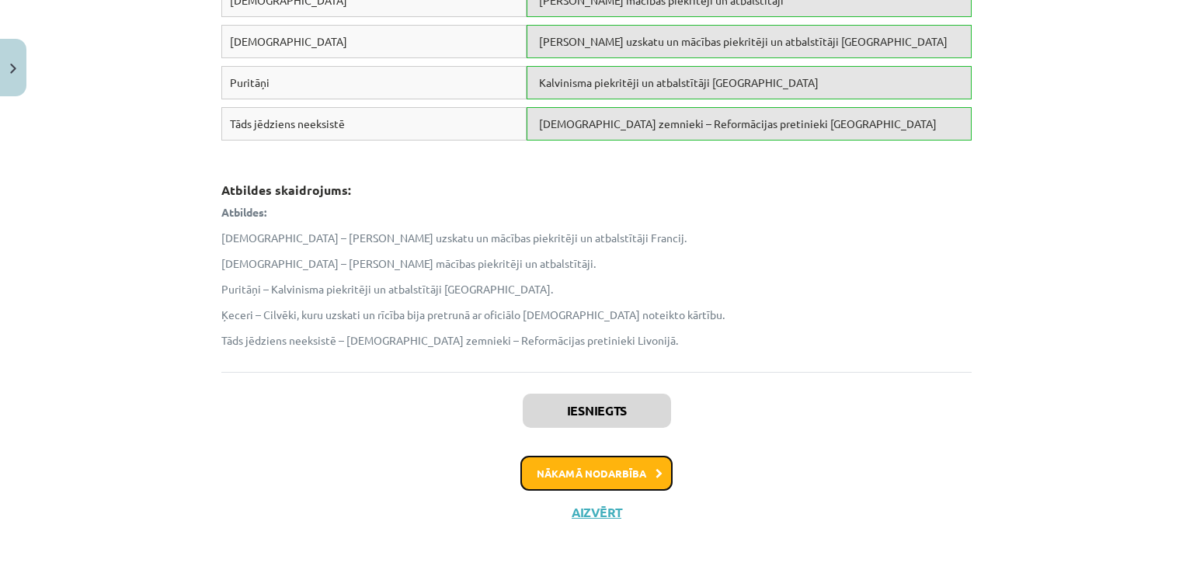
click at [558, 478] on button "Nākamā nodarbība" at bounding box center [596, 474] width 152 height 36
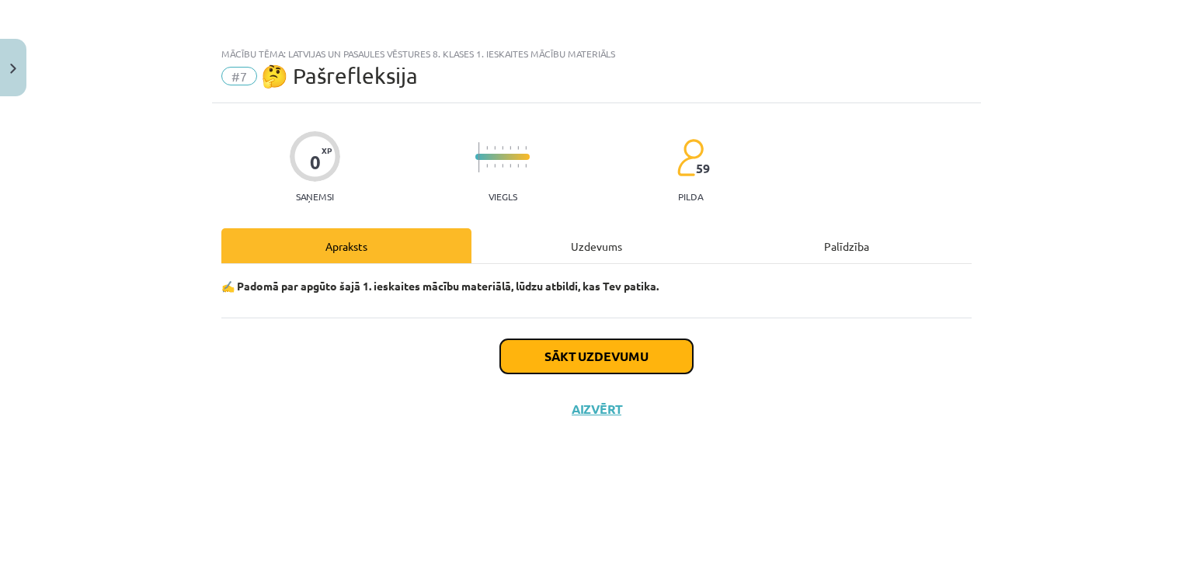
click at [550, 339] on button "Sākt uzdevumu" at bounding box center [596, 356] width 193 height 34
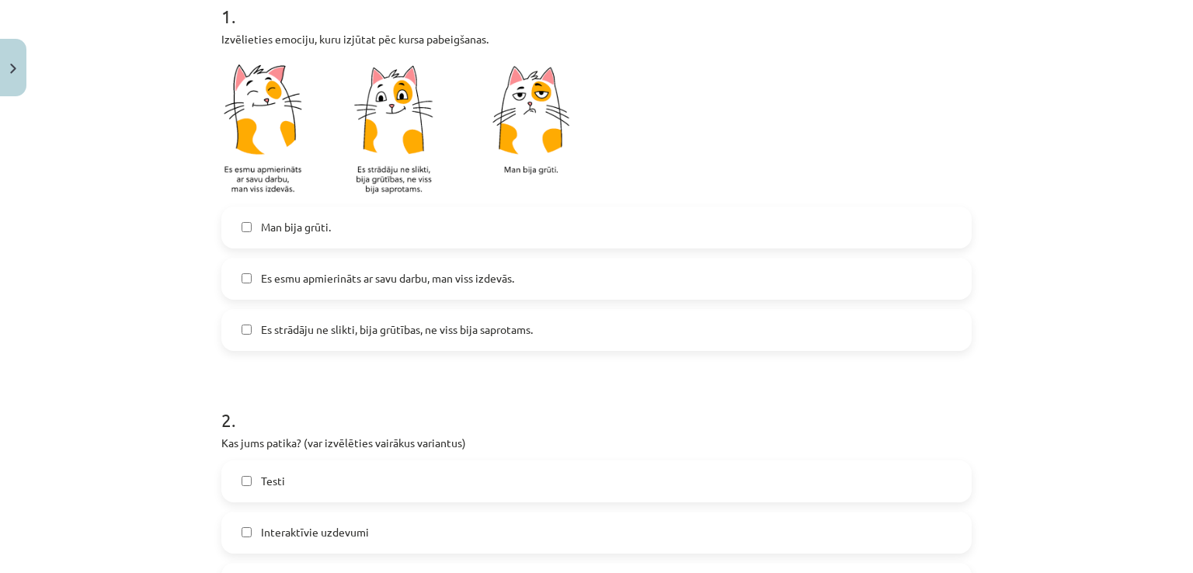
scroll to position [337, 0]
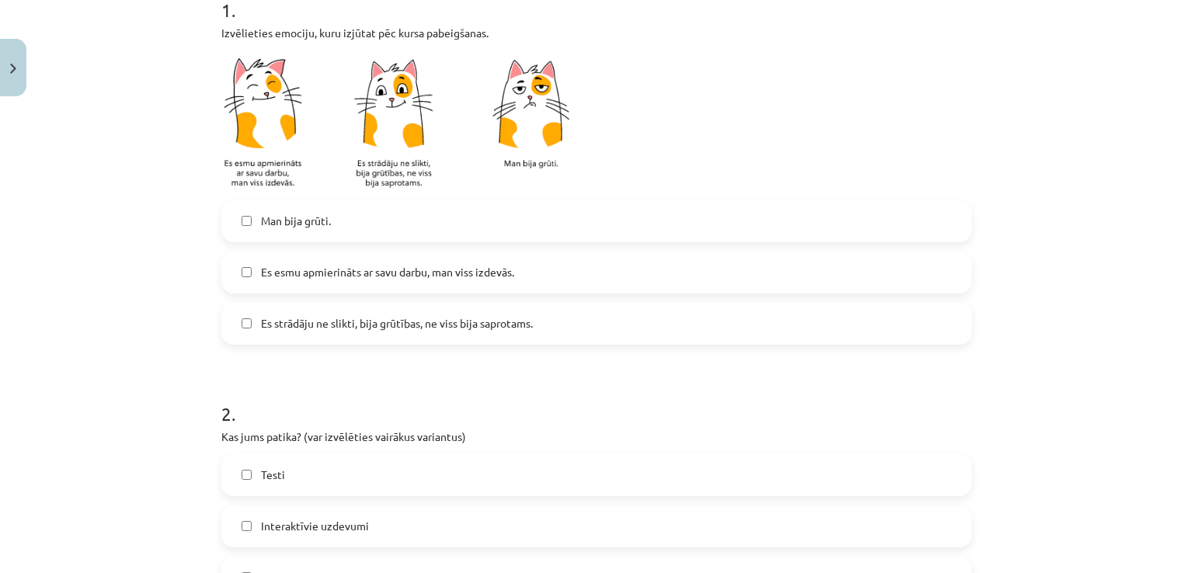
click at [362, 225] on label "Man bija grūti." at bounding box center [596, 221] width 747 height 39
click at [1177, 218] on div "Mācību tēma: Latvijas un pasaules vēstures 8. klases 1. ieskaites mācību materi…" at bounding box center [596, 286] width 1193 height 573
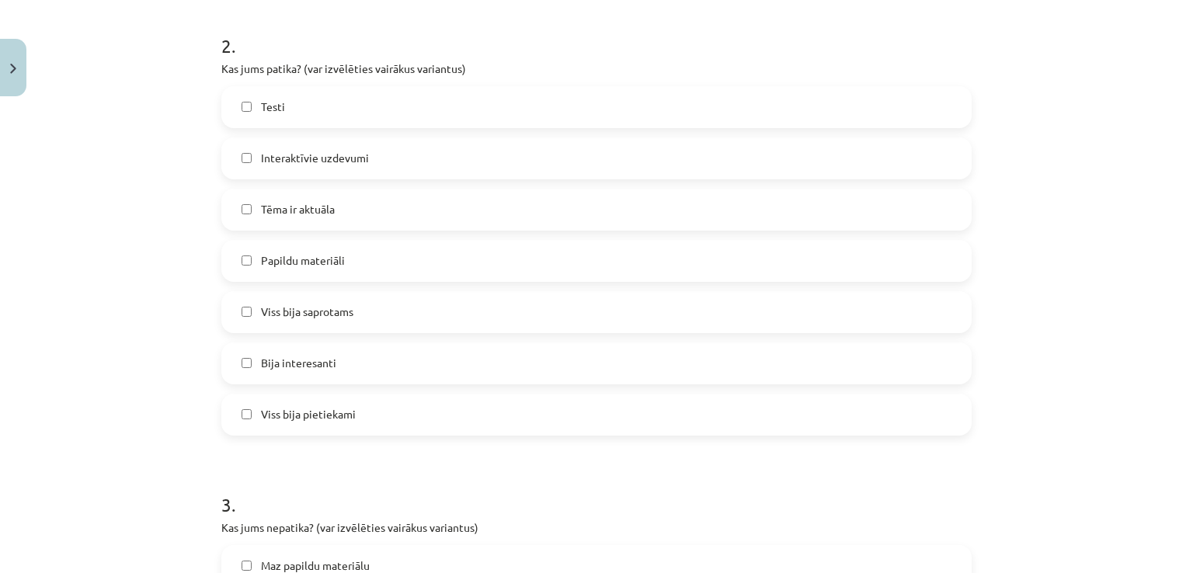
scroll to position [699, 0]
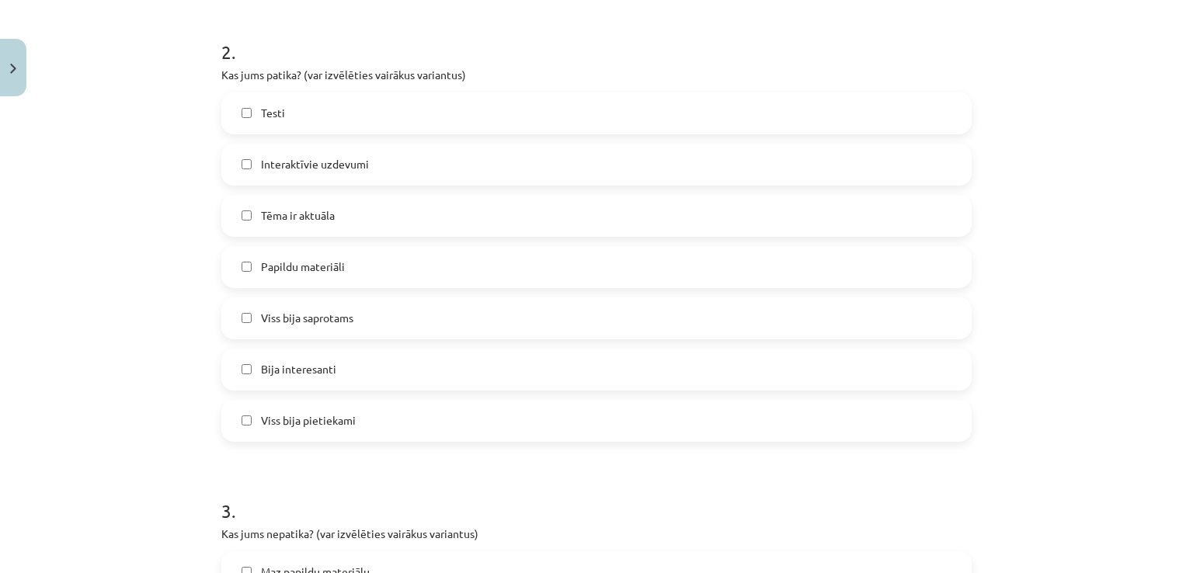
click at [295, 429] on label "Viss bija pietiekami" at bounding box center [596, 420] width 747 height 39
drag, startPoint x: 1178, startPoint y: 304, endPoint x: 1172, endPoint y: 341, distance: 37.8
click at [1172, 341] on div "Mācību tēma: Latvijas un pasaules vēstures 8. klases 1. ieskaites mācību materi…" at bounding box center [596, 286] width 1193 height 573
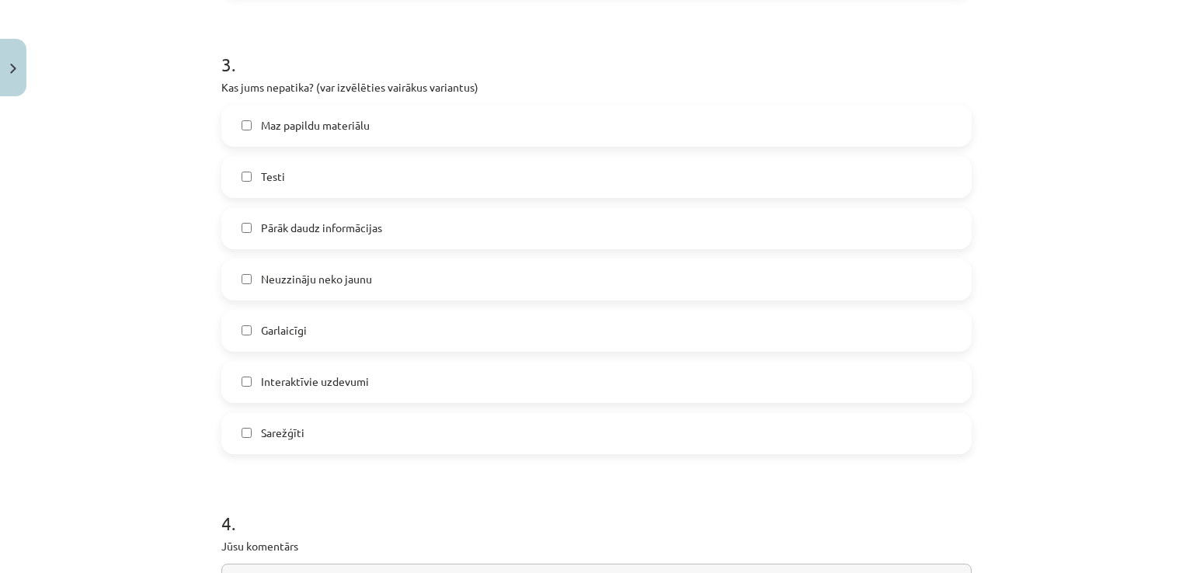
scroll to position [1149, 0]
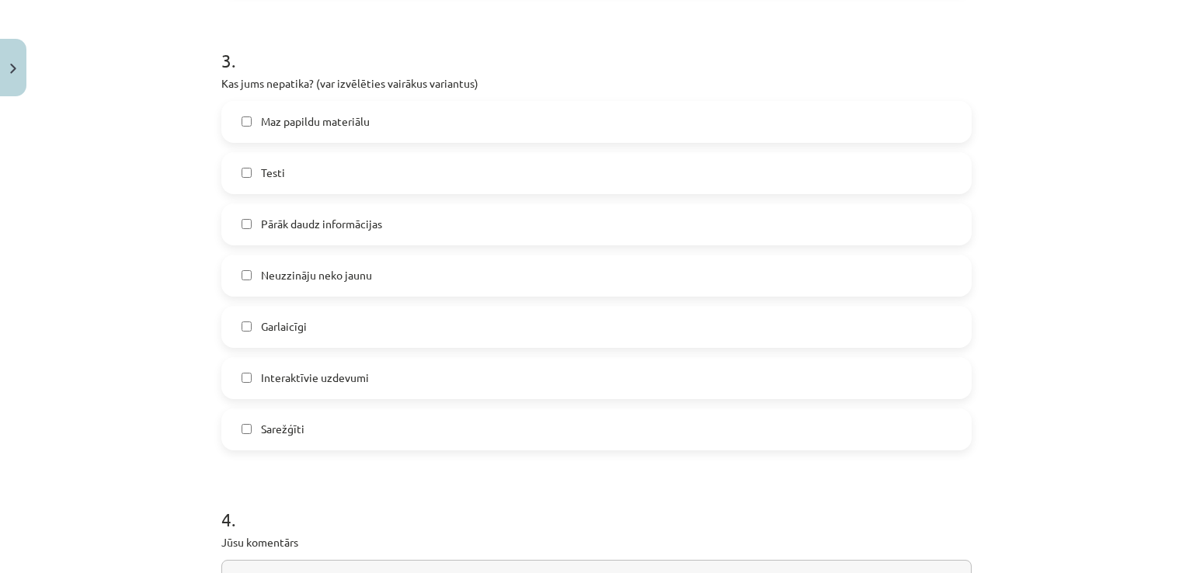
click at [295, 180] on label "Testi" at bounding box center [596, 173] width 747 height 39
drag, startPoint x: 557, startPoint y: 425, endPoint x: 551, endPoint y: 411, distance: 15.3
click at [554, 425] on label "Sarežģīti" at bounding box center [596, 429] width 747 height 39
click at [551, 324] on label "Garlaicīgi" at bounding box center [596, 326] width 747 height 39
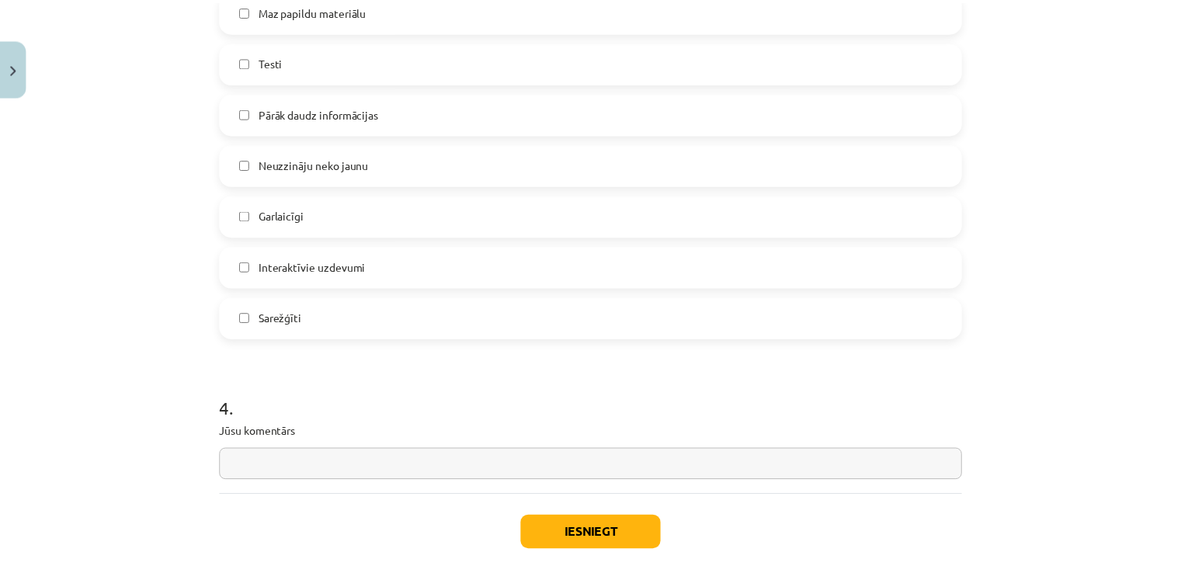
scroll to position [1339, 0]
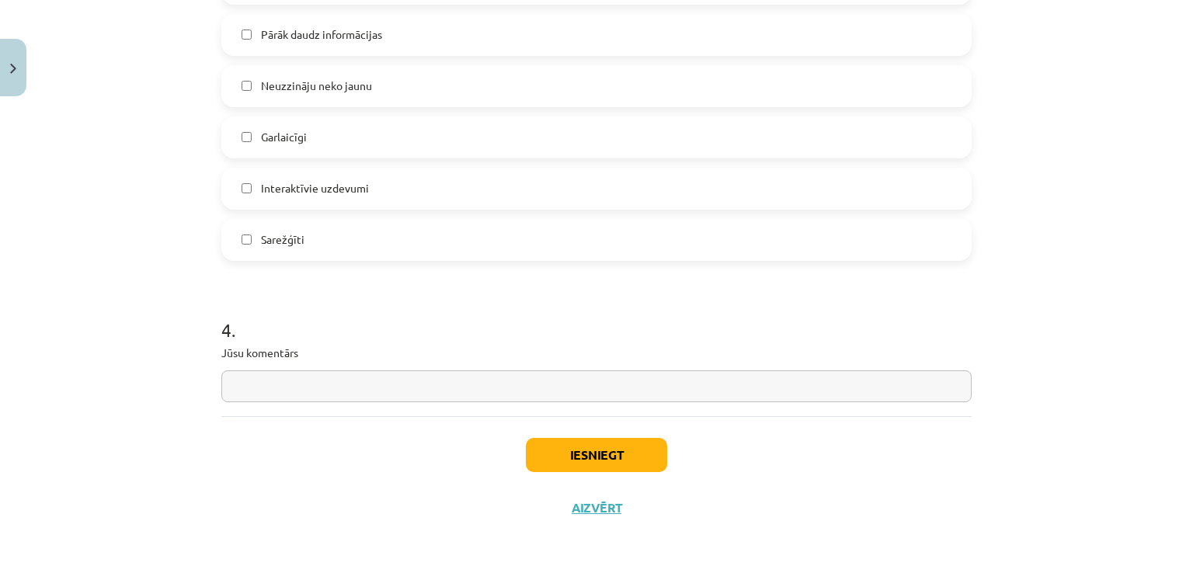
click at [680, 386] on input "text" at bounding box center [596, 386] width 750 height 32
type input "*"
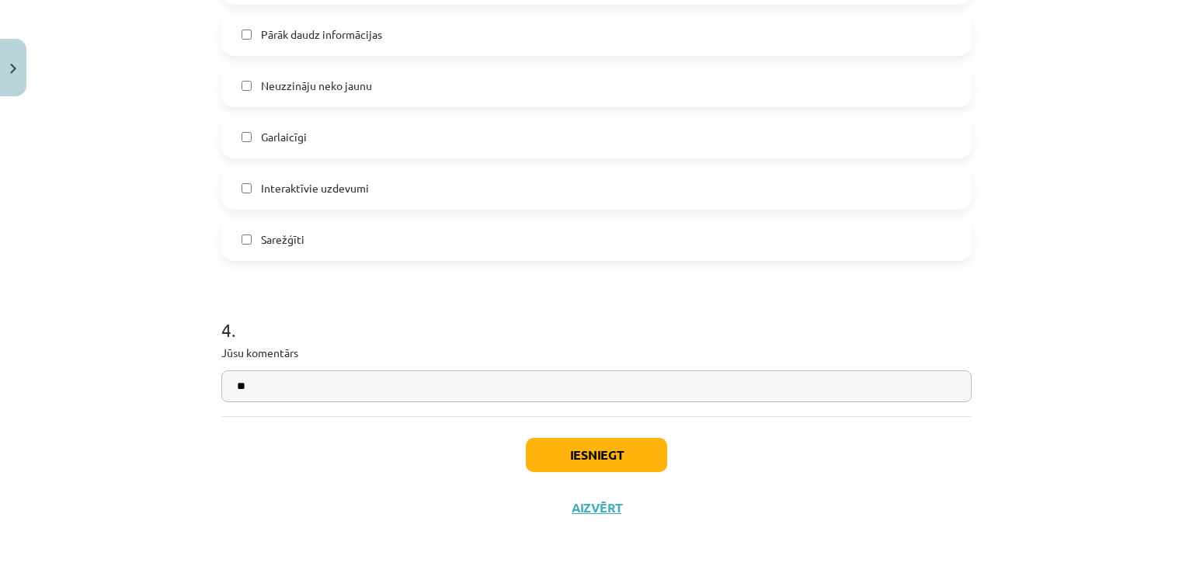
type input "*"
type input "***"
click at [630, 464] on button "Iesniegt" at bounding box center [596, 455] width 141 height 34
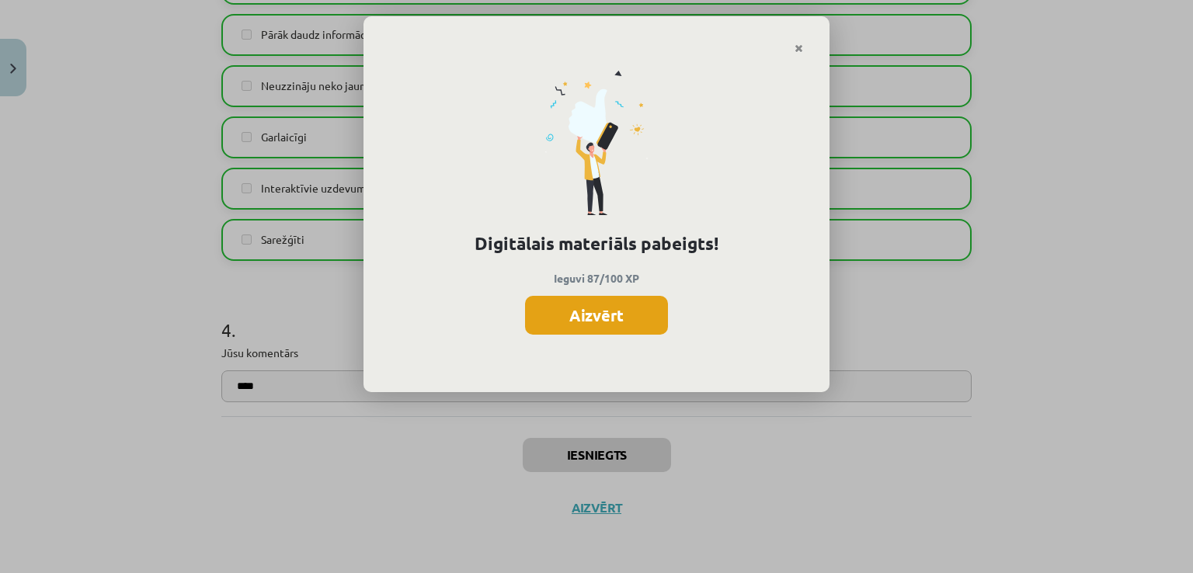
click at [599, 309] on button "Aizvērt" at bounding box center [596, 315] width 143 height 39
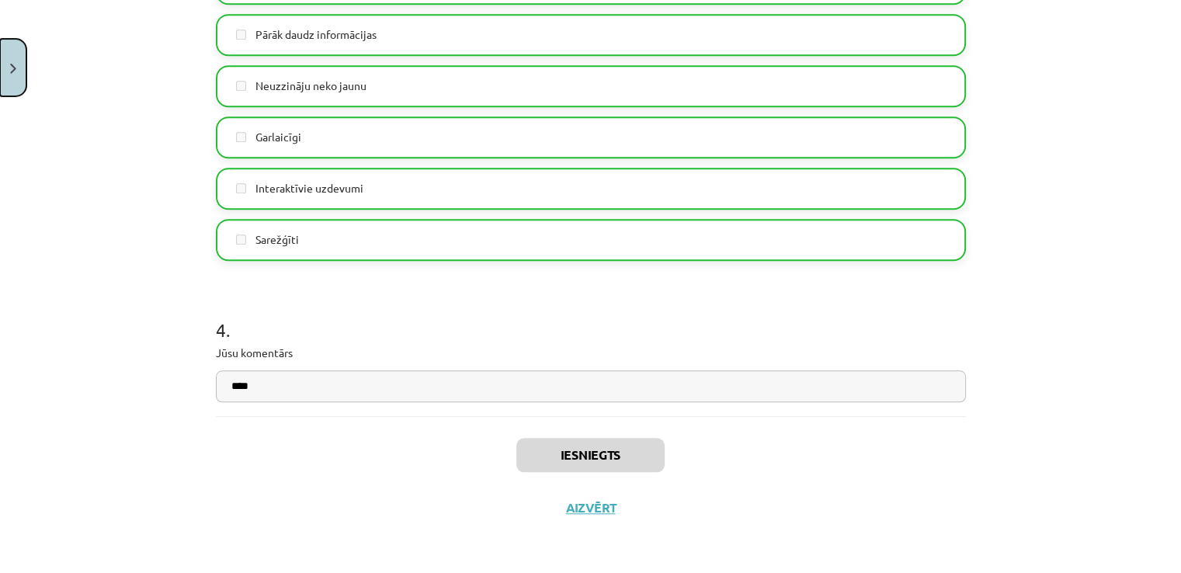
click at [20, 66] on button "Close" at bounding box center [13, 67] width 26 height 57
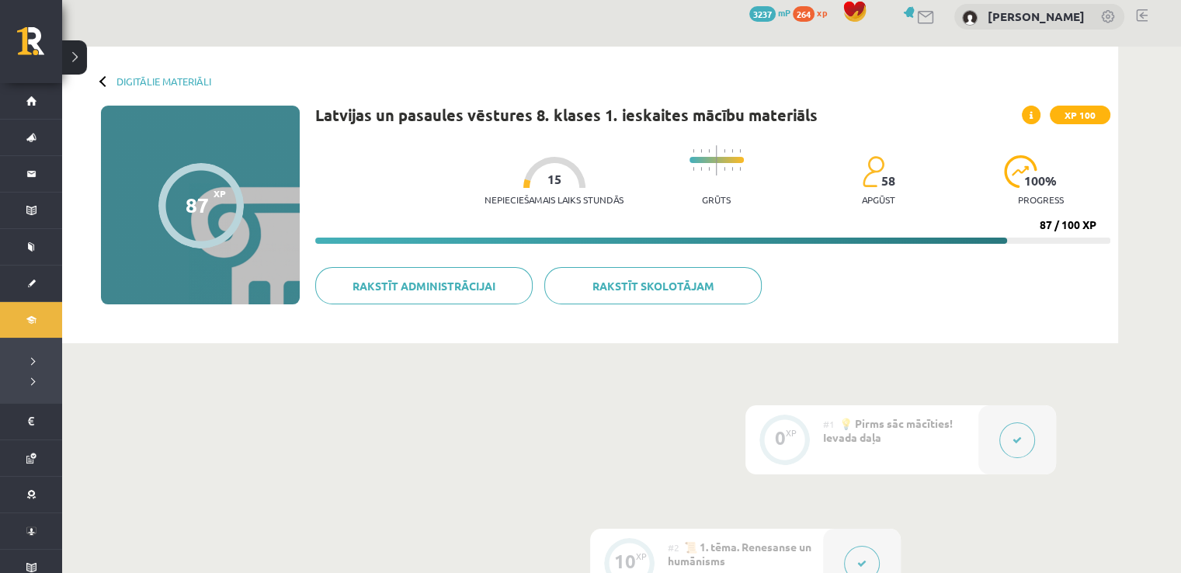
scroll to position [0, 0]
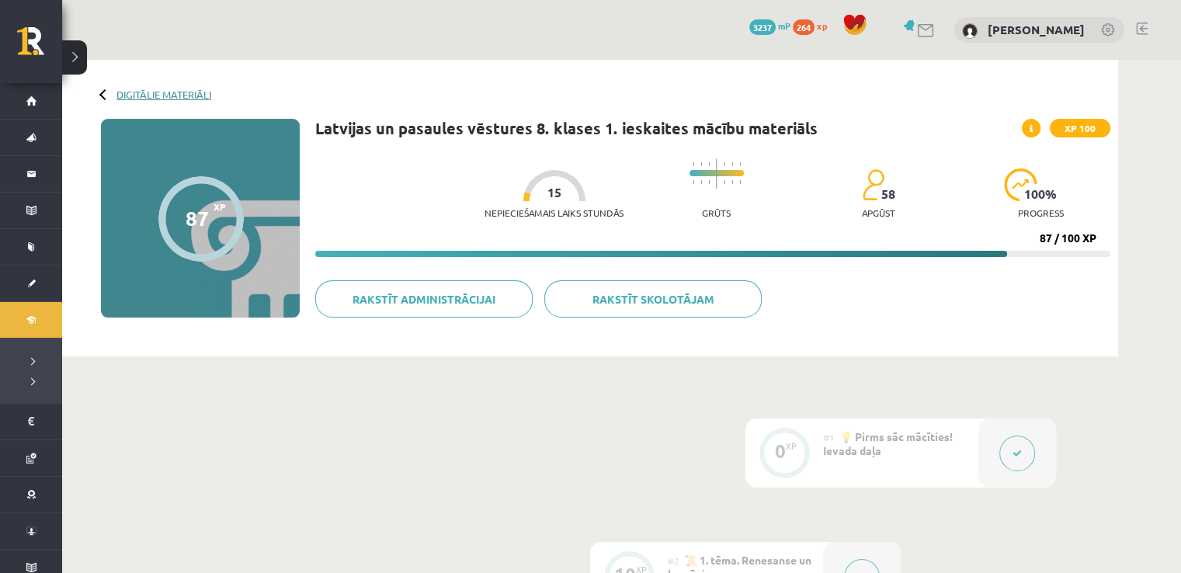
click at [133, 97] on link "Digitālie materiāli" at bounding box center [163, 95] width 95 height 12
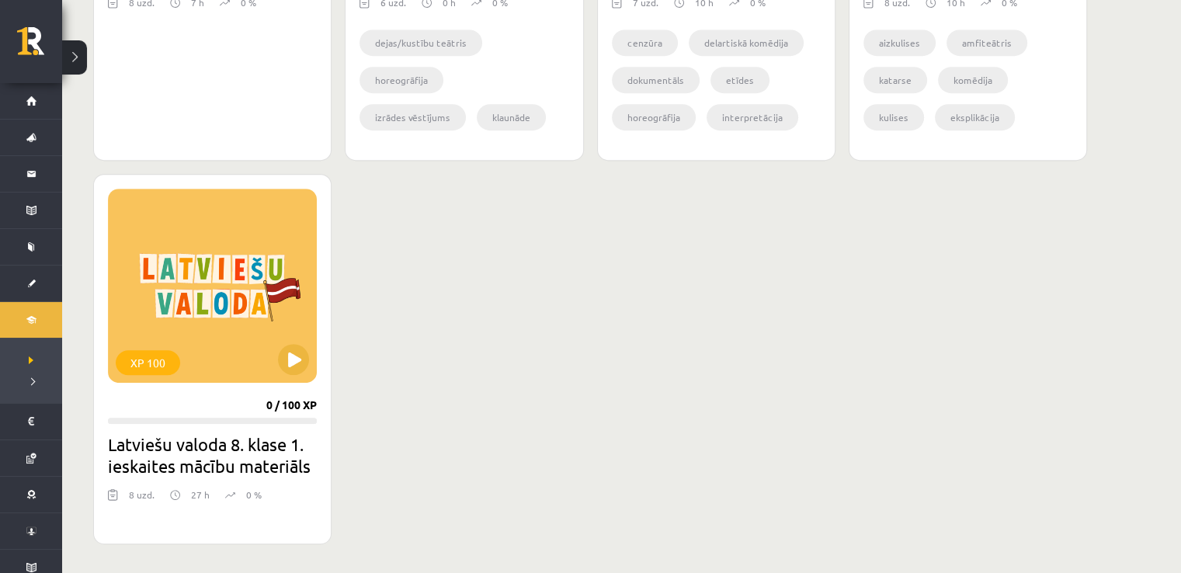
scroll to position [786, 0]
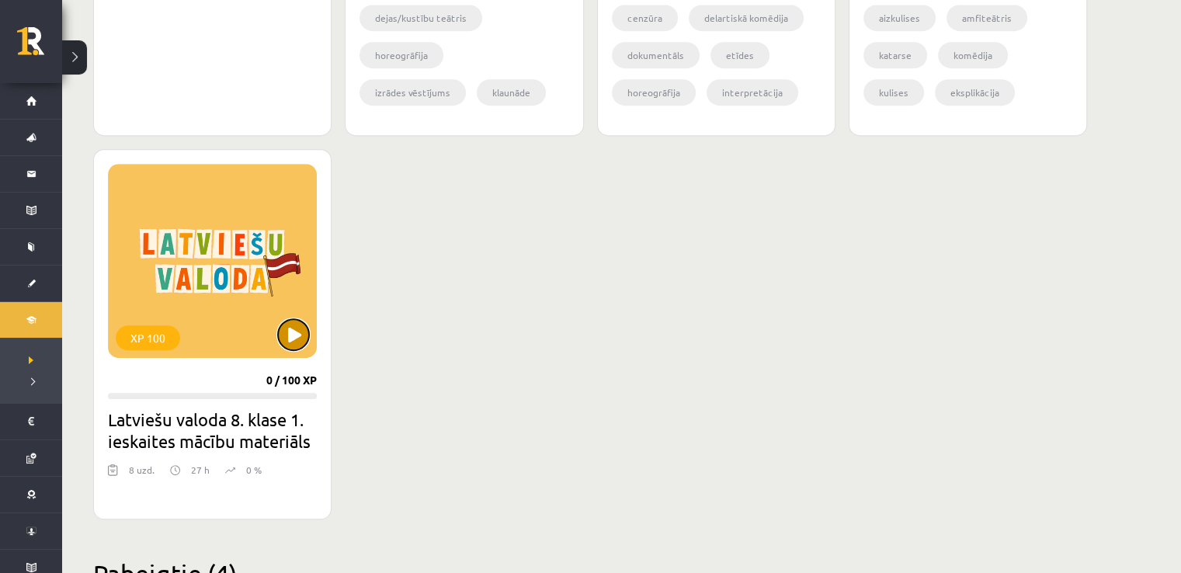
click at [300, 337] on button at bounding box center [293, 334] width 31 height 31
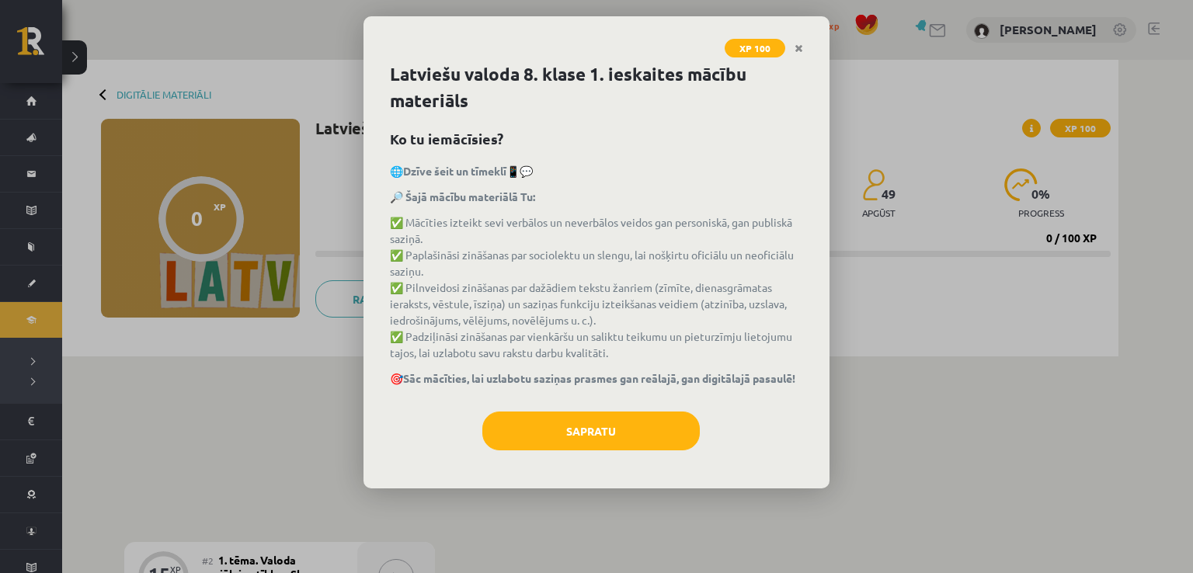
drag, startPoint x: 801, startPoint y: 45, endPoint x: 801, endPoint y: 56, distance: 10.9
click at [801, 46] on icon "Close" at bounding box center [798, 48] width 9 height 11
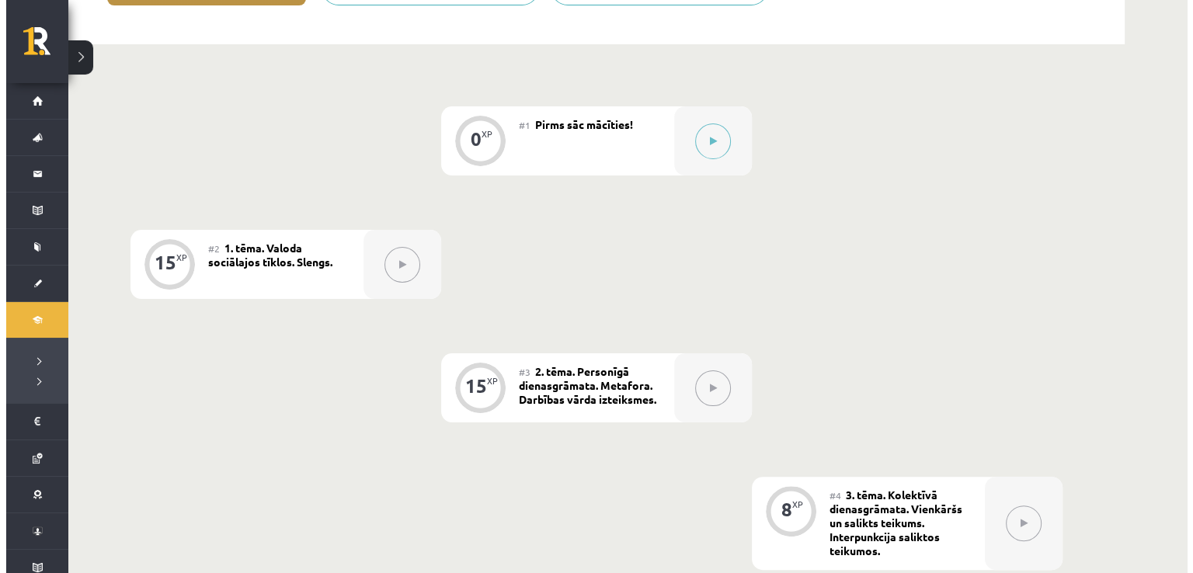
scroll to position [278, 0]
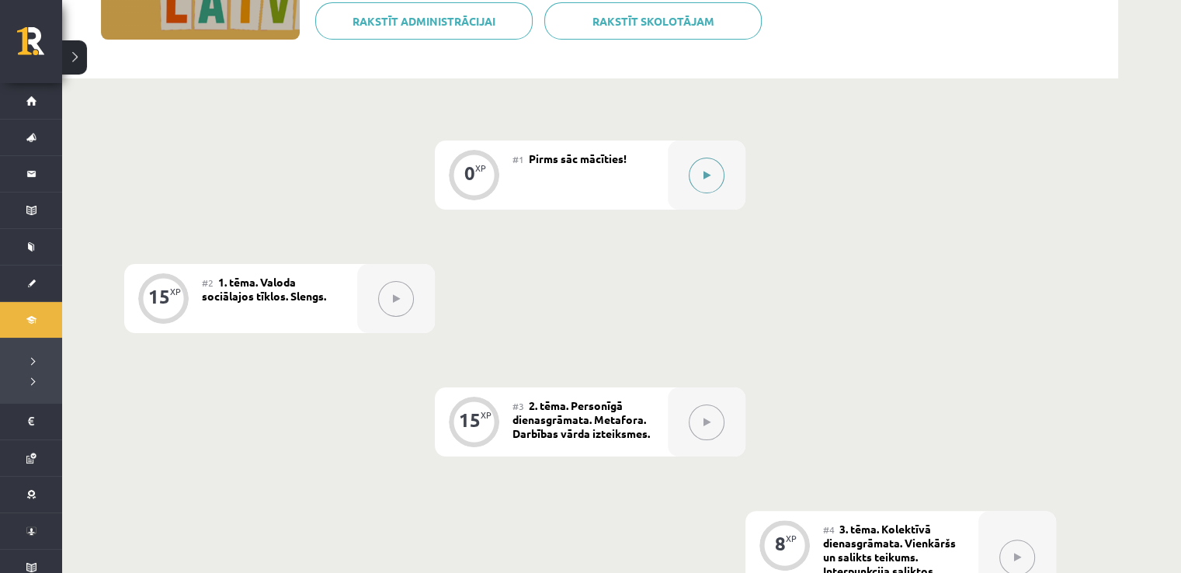
click at [702, 159] on button at bounding box center [707, 176] width 36 height 36
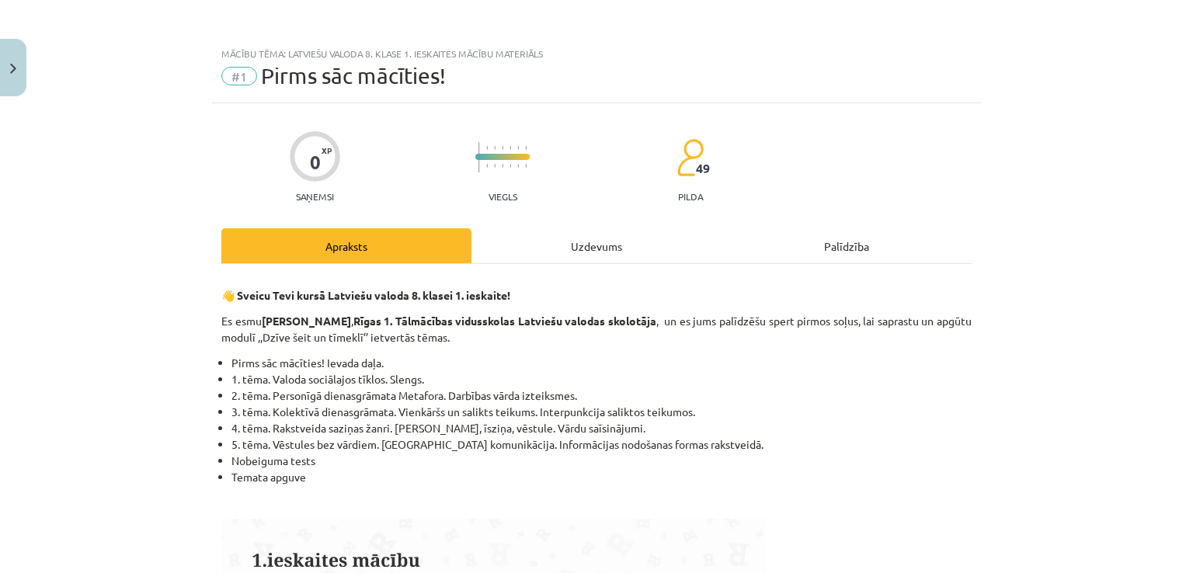
click at [601, 252] on div "Uzdevums" at bounding box center [596, 245] width 250 height 35
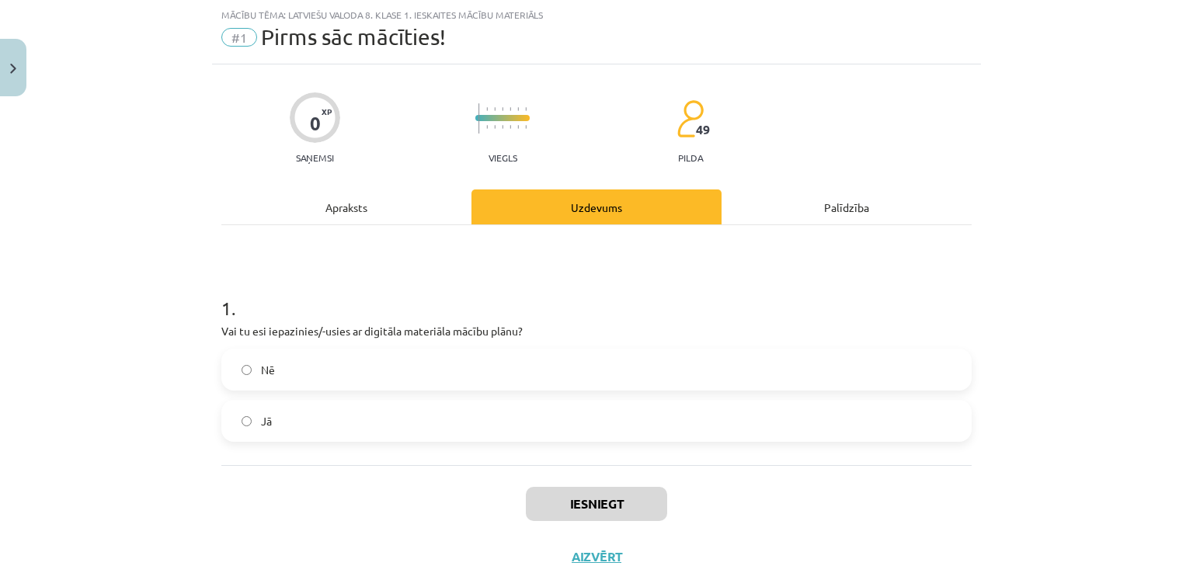
click at [398, 425] on label "Jā" at bounding box center [596, 420] width 747 height 39
drag, startPoint x: 578, startPoint y: 503, endPoint x: 566, endPoint y: 481, distance: 24.7
click at [578, 502] on button "Iesniegt" at bounding box center [596, 504] width 141 height 34
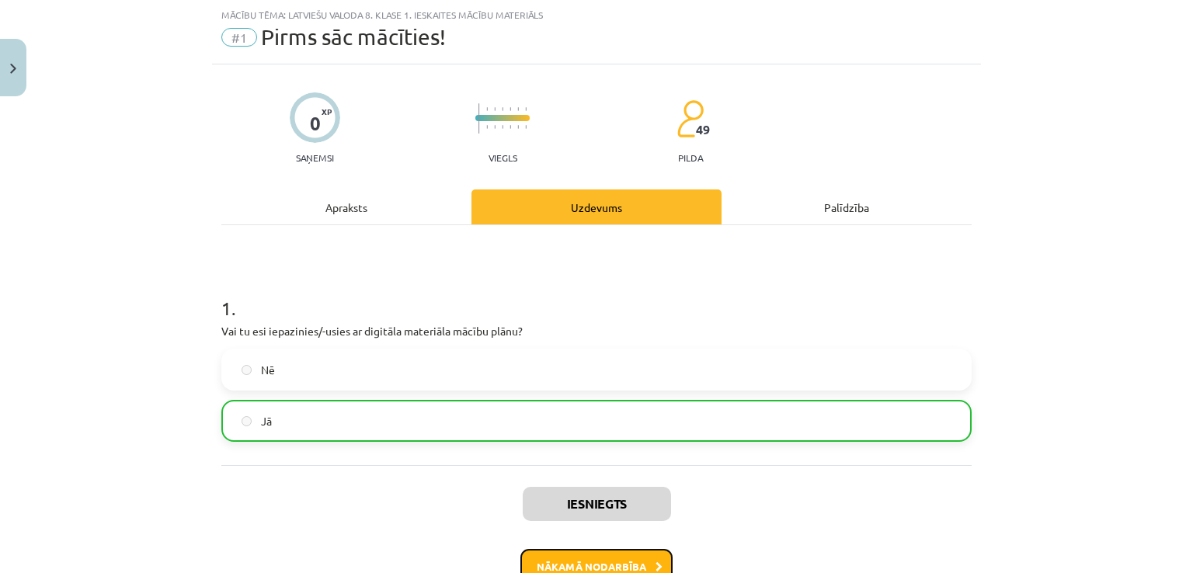
click at [559, 557] on button "Nākamā nodarbība" at bounding box center [596, 567] width 152 height 36
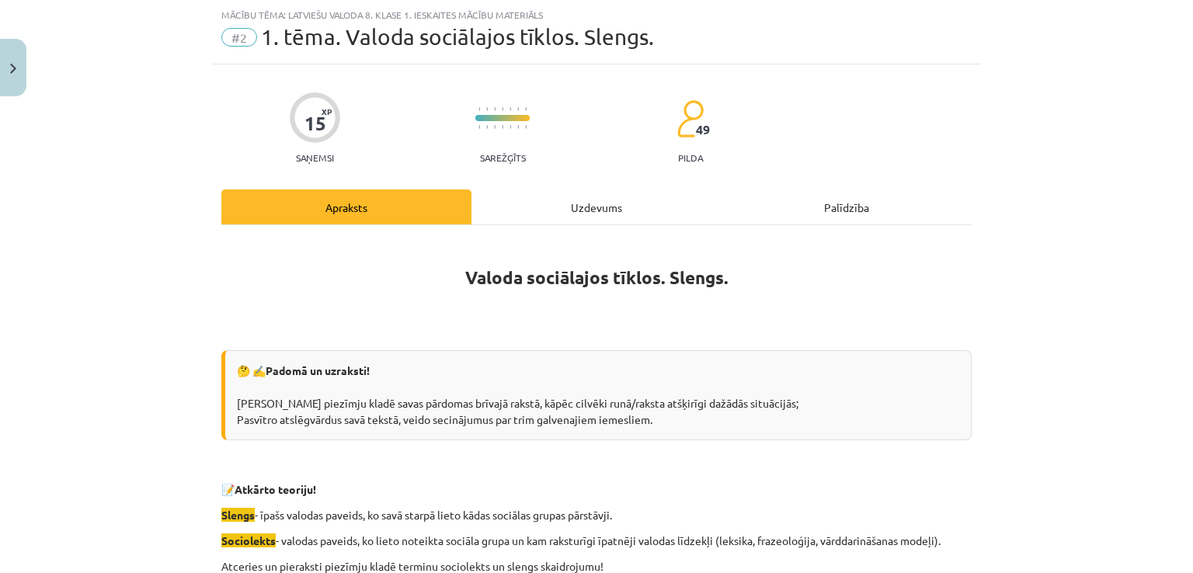
click at [575, 189] on div "Uzdevums" at bounding box center [596, 206] width 250 height 35
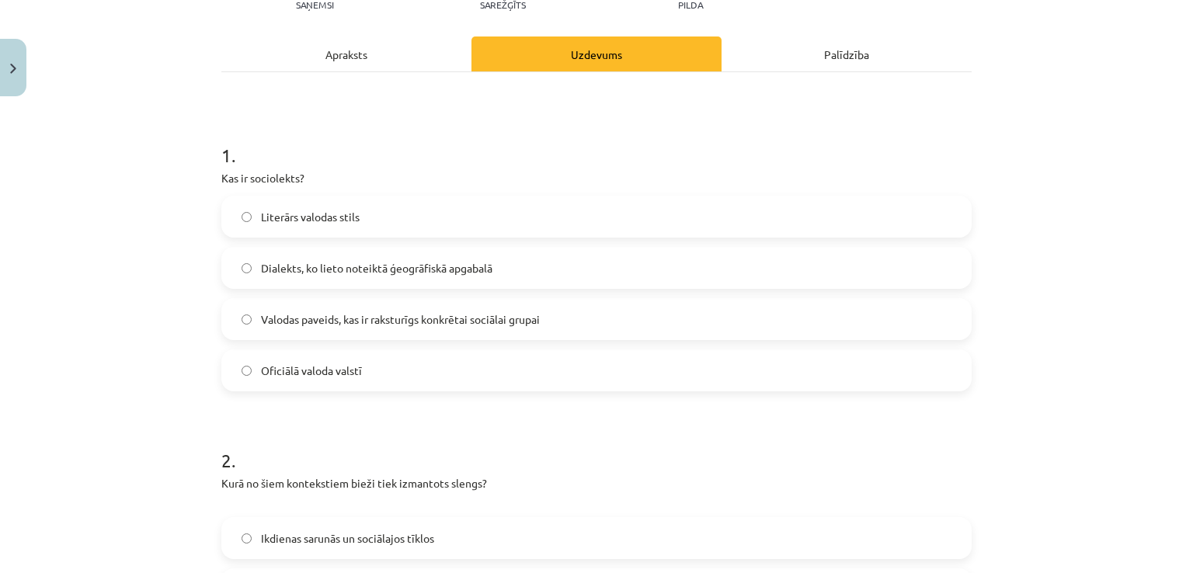
scroll to position [193, 0]
drag, startPoint x: 598, startPoint y: 317, endPoint x: 615, endPoint y: 307, distance: 19.8
click at [601, 314] on label "Valodas paveids, kas ir raksturīgs konkrētai sociālai grupai" at bounding box center [596, 317] width 747 height 39
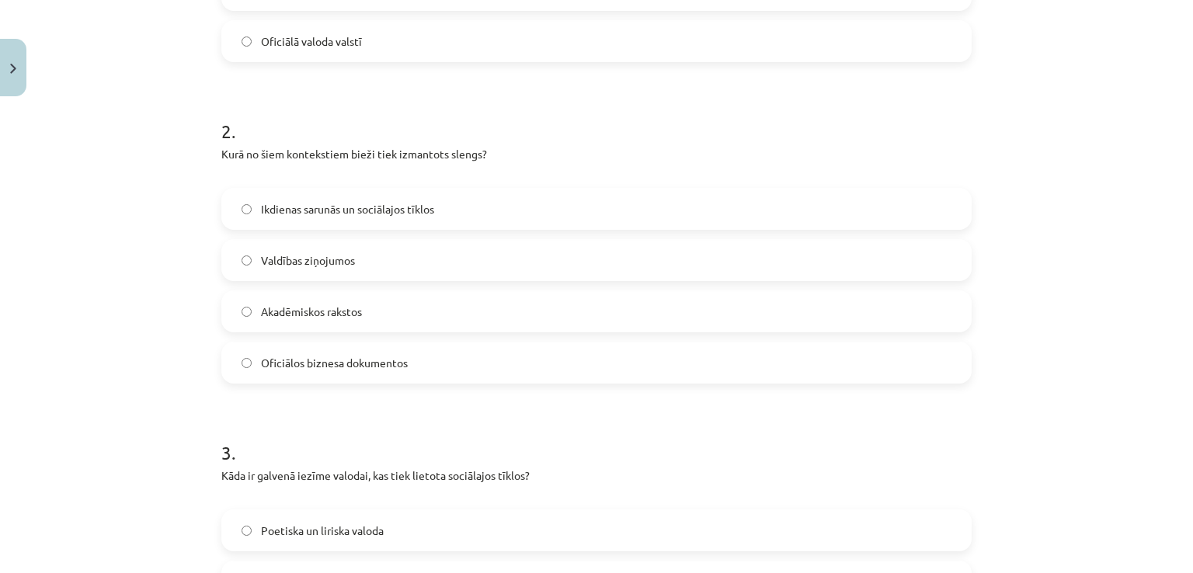
scroll to position [528, 0]
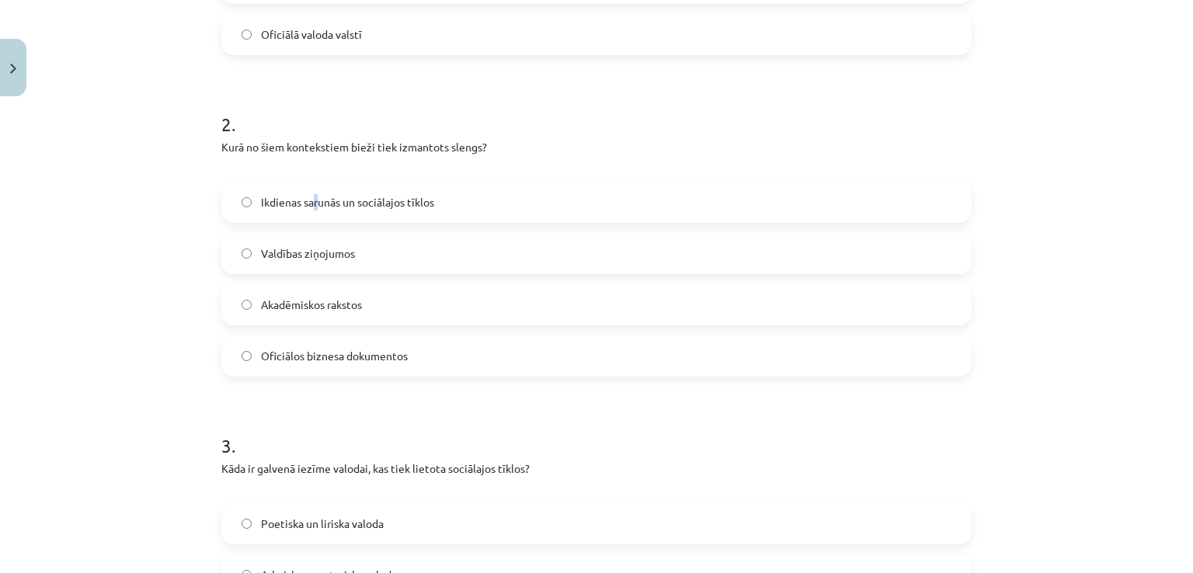
click at [314, 204] on span "Ikdienas sarunās un sociālajos tīklos" at bounding box center [347, 202] width 173 height 16
click at [535, 201] on label "Ikdienas sarunās un sociālajos tīklos" at bounding box center [596, 201] width 747 height 39
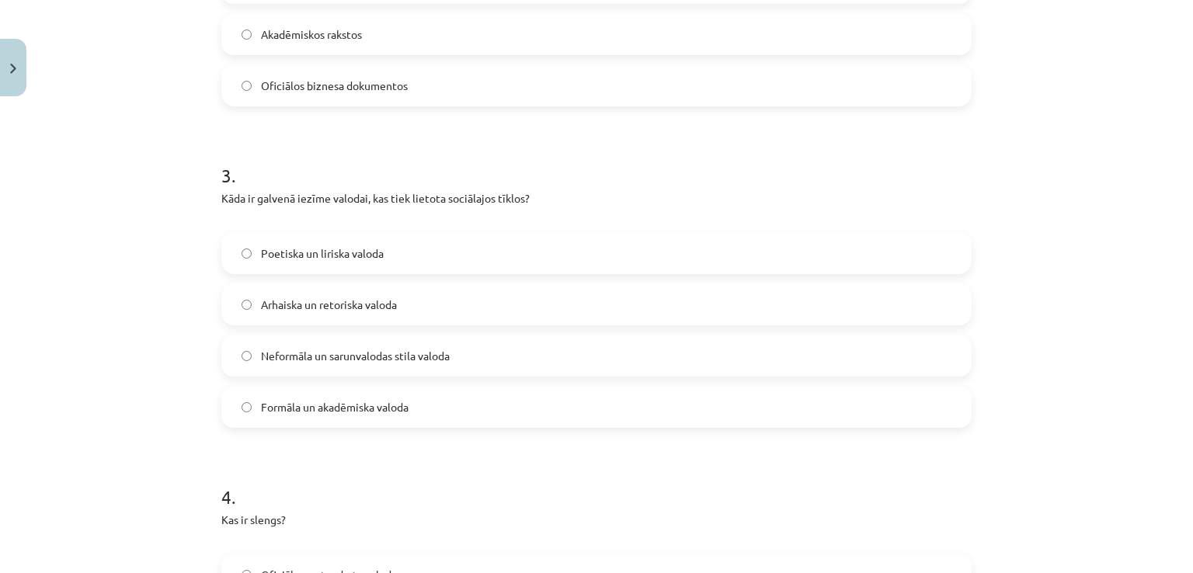
scroll to position [812, 0]
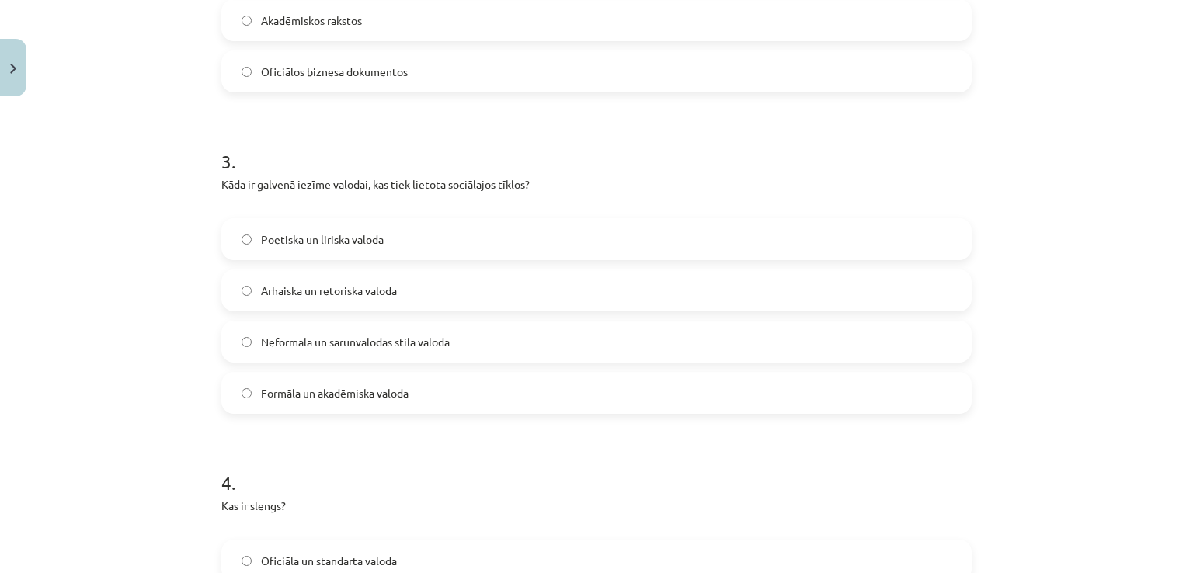
click at [304, 349] on label "Neformāla un sarunvalodas stila valoda" at bounding box center [596, 341] width 747 height 39
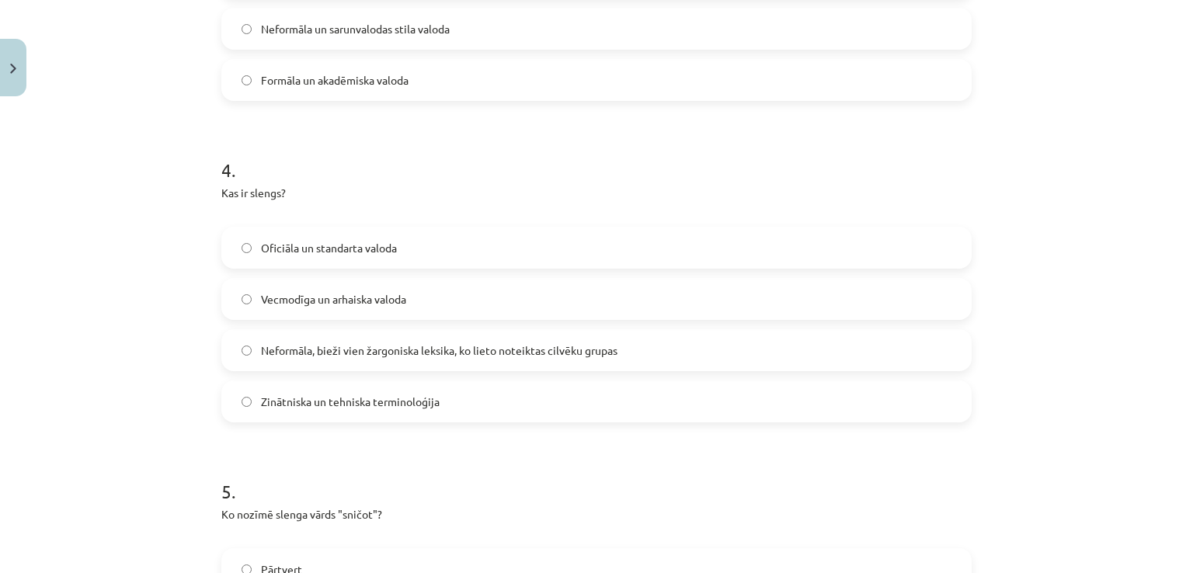
scroll to position [1140, 0]
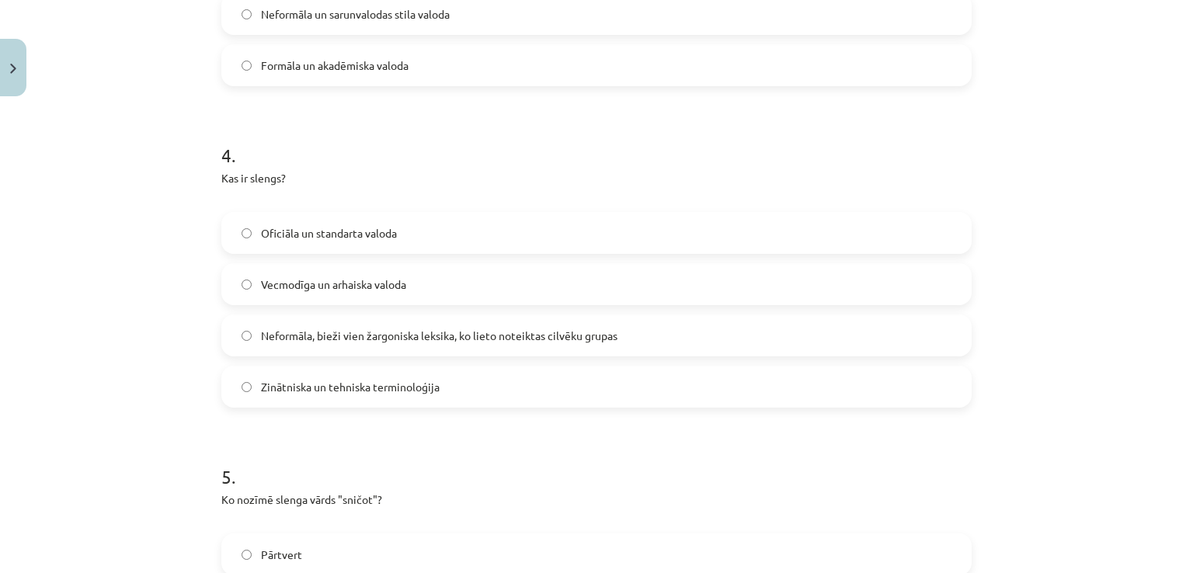
click at [302, 346] on label "Neformāla, bieži vien žargoniska leksika, ko lieto noteiktas cilvēku grupas" at bounding box center [596, 335] width 747 height 39
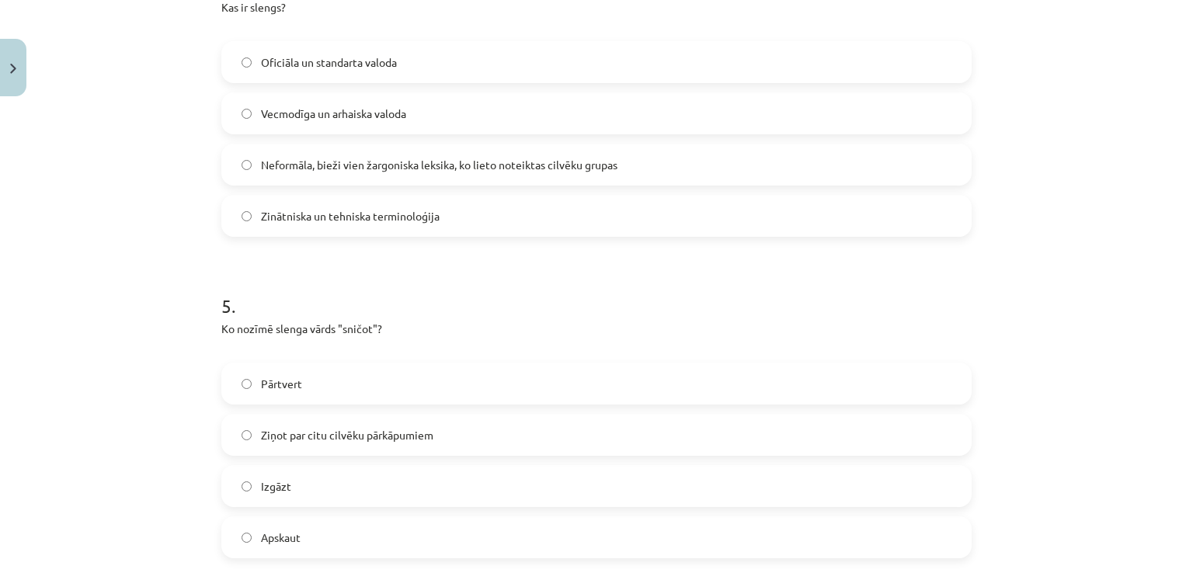
scroll to position [1292, 0]
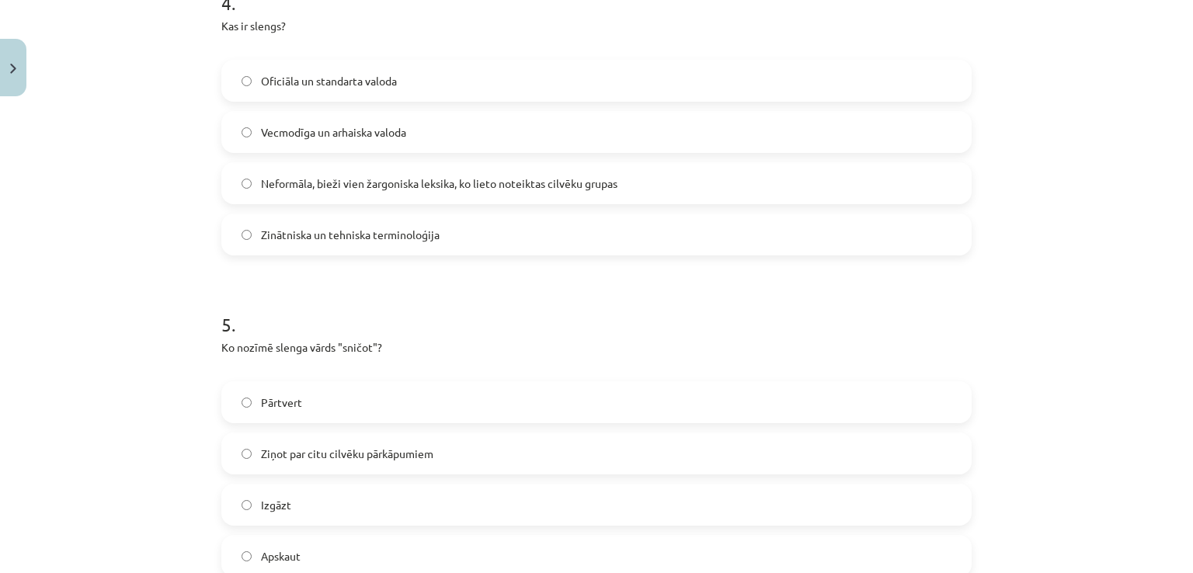
click at [512, 454] on label "Ziņot par citu cilvēku pārkāpumiem" at bounding box center [596, 453] width 747 height 39
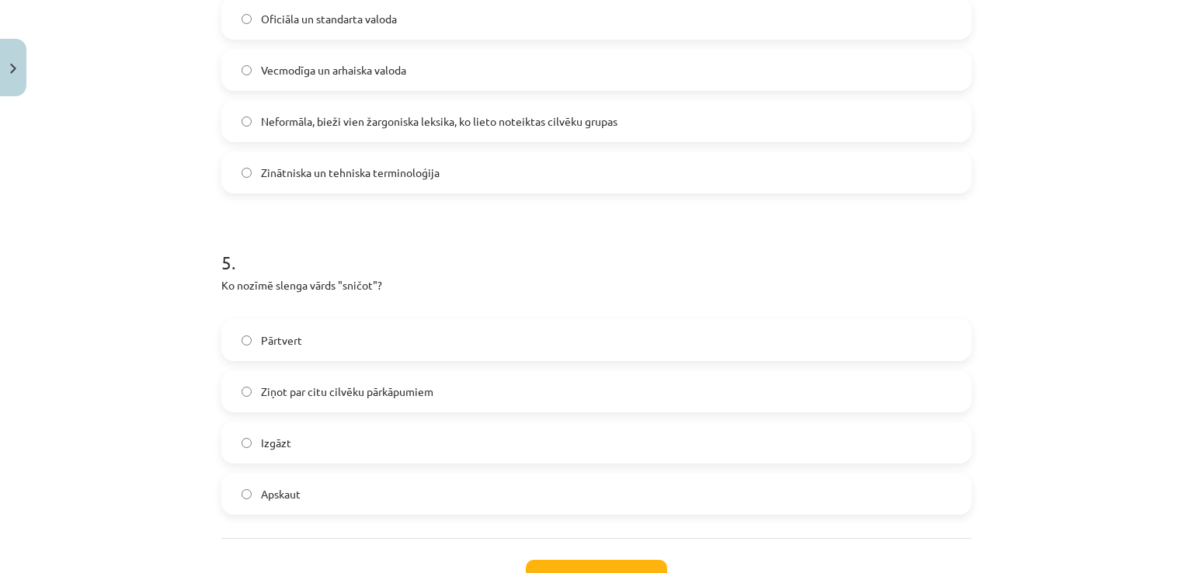
scroll to position [1475, 0]
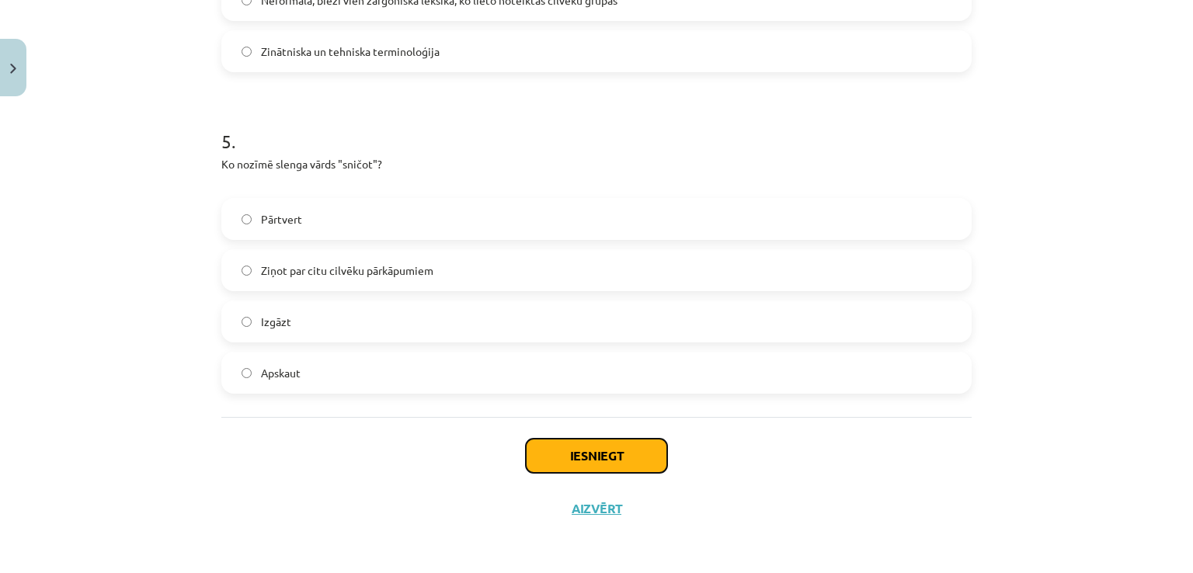
click at [548, 450] on button "Iesniegt" at bounding box center [596, 456] width 141 height 34
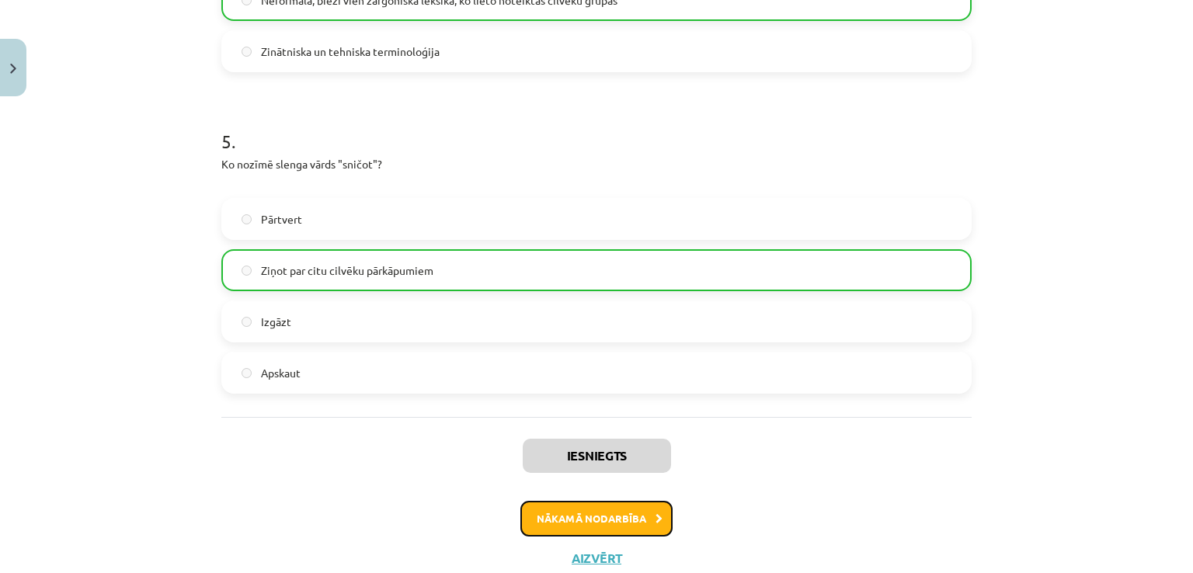
click at [651, 523] on button "Nākamā nodarbība" at bounding box center [596, 519] width 152 height 36
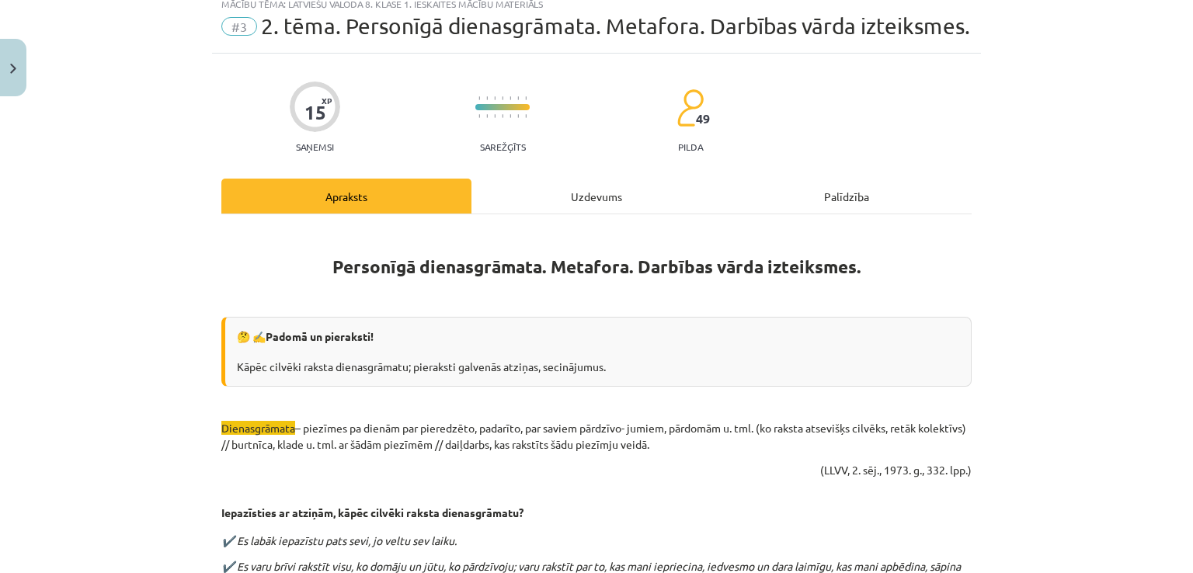
scroll to position [39, 0]
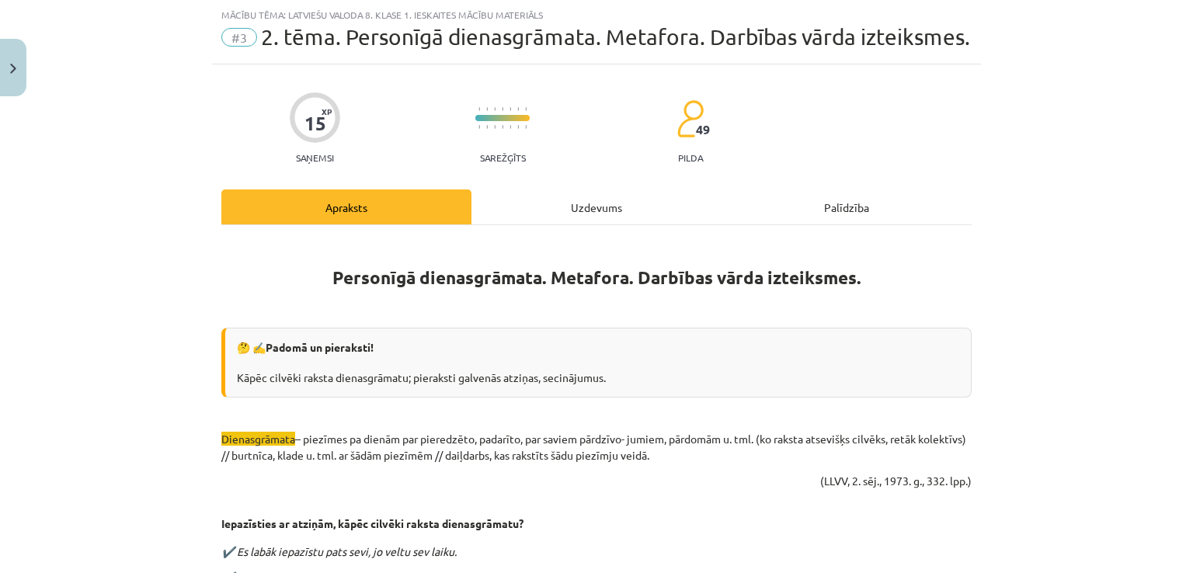
click at [579, 210] on div "Uzdevums" at bounding box center [596, 206] width 250 height 35
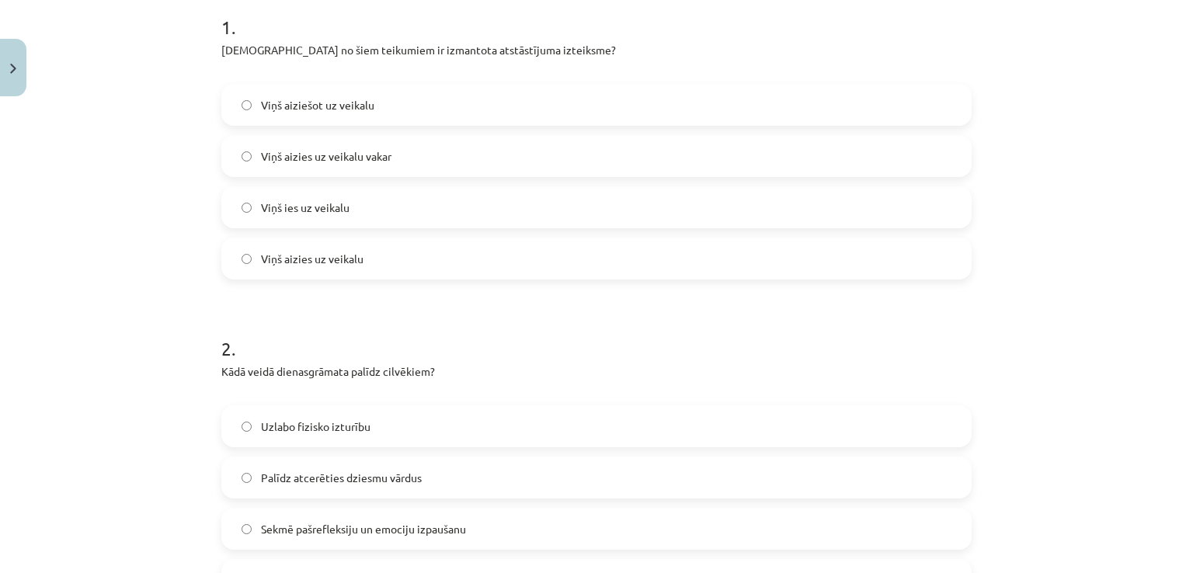
scroll to position [354, 0]
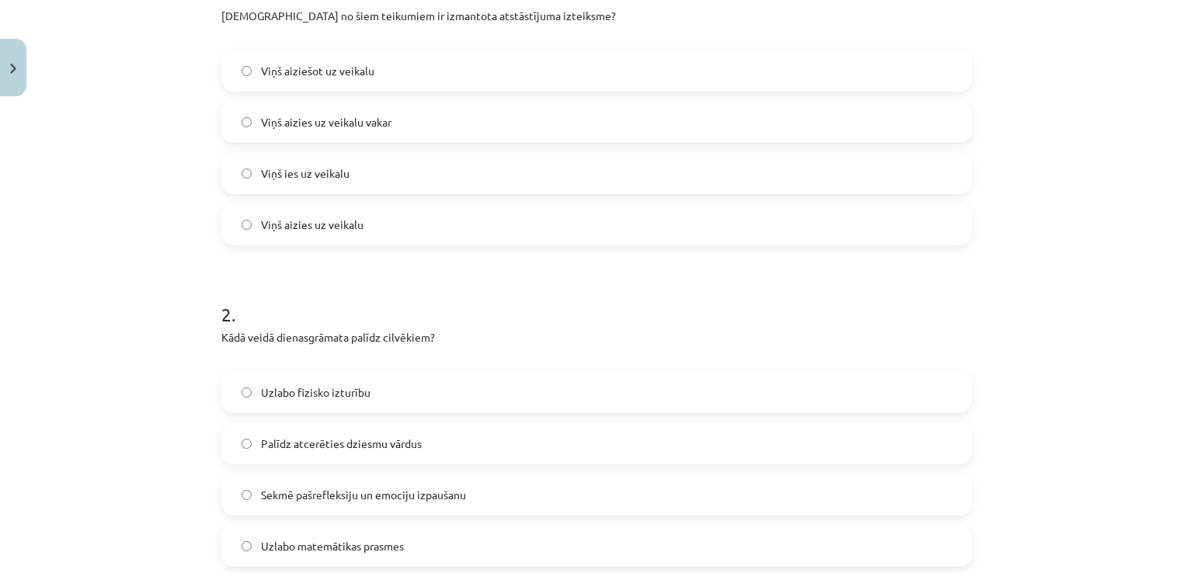
click at [387, 66] on label "Viņš aiziešot uz veikalu" at bounding box center [596, 70] width 747 height 39
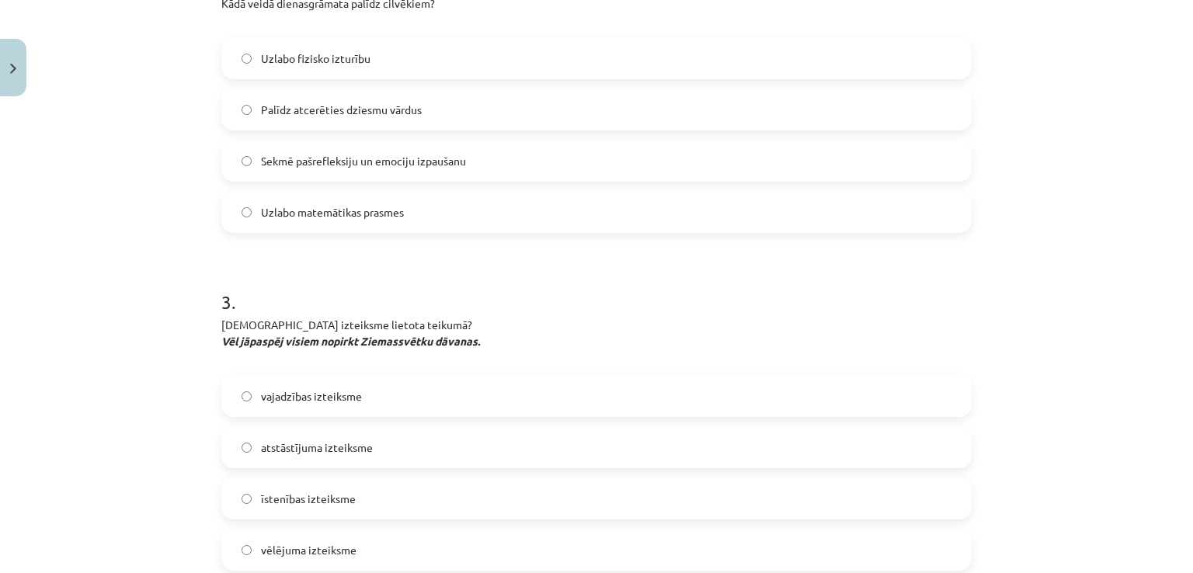
scroll to position [683, 0]
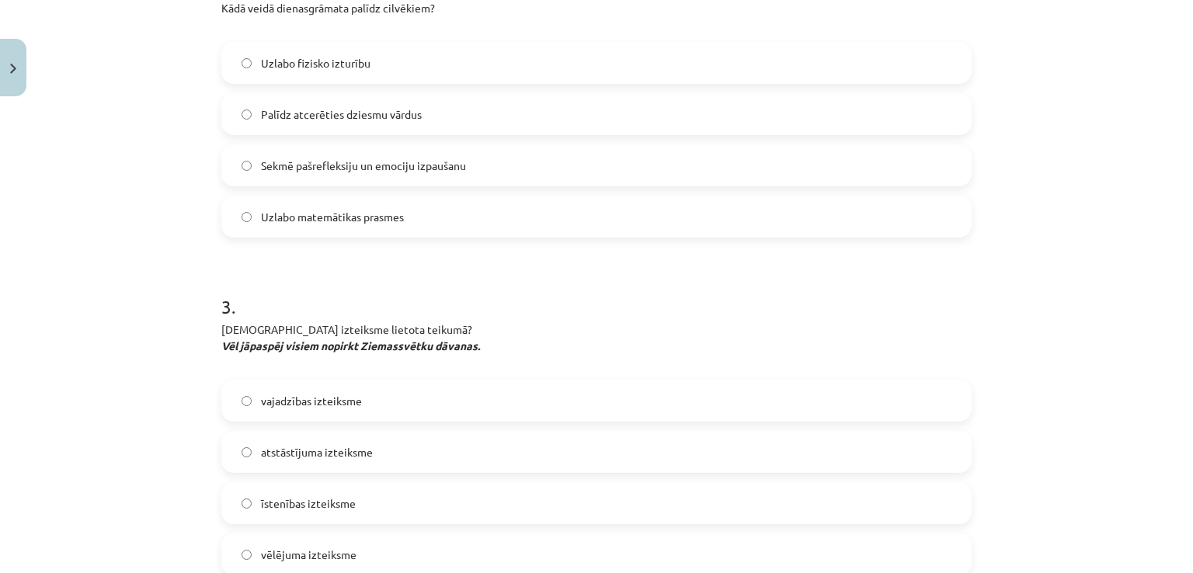
click at [488, 163] on label "Sekmē pašrefleksiju un emociju izpaušanu" at bounding box center [596, 165] width 747 height 39
click at [393, 399] on label "vajadzības izteiksme" at bounding box center [596, 400] width 747 height 39
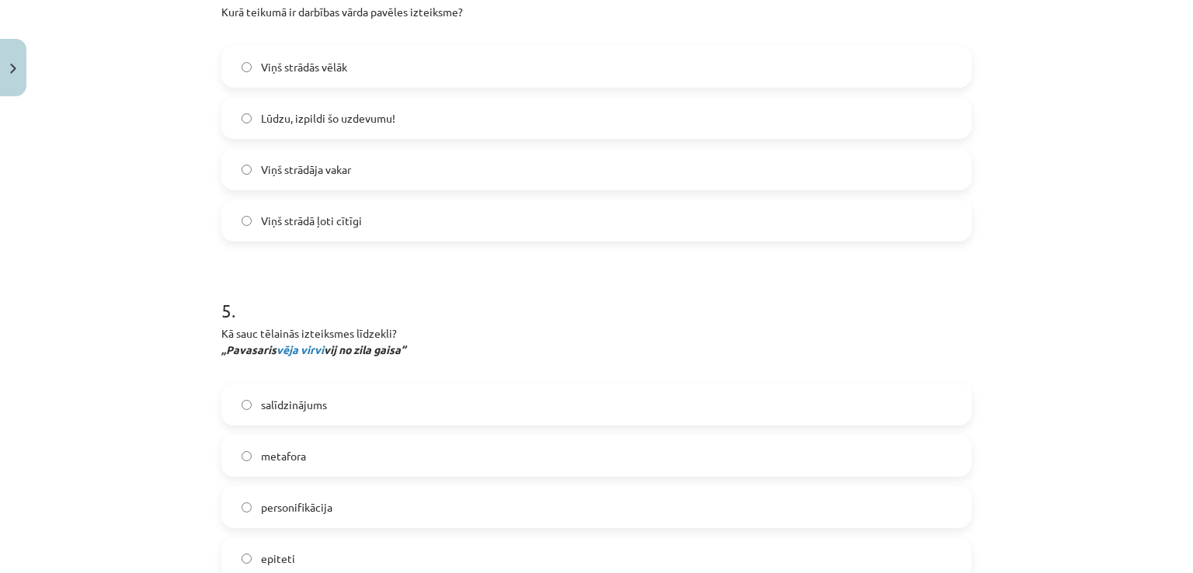
scroll to position [1342, 0]
click at [450, 116] on label "Lūdzu, izpildi šo uzdevumu!" at bounding box center [596, 115] width 747 height 39
click at [339, 462] on label "metafora" at bounding box center [596, 452] width 747 height 39
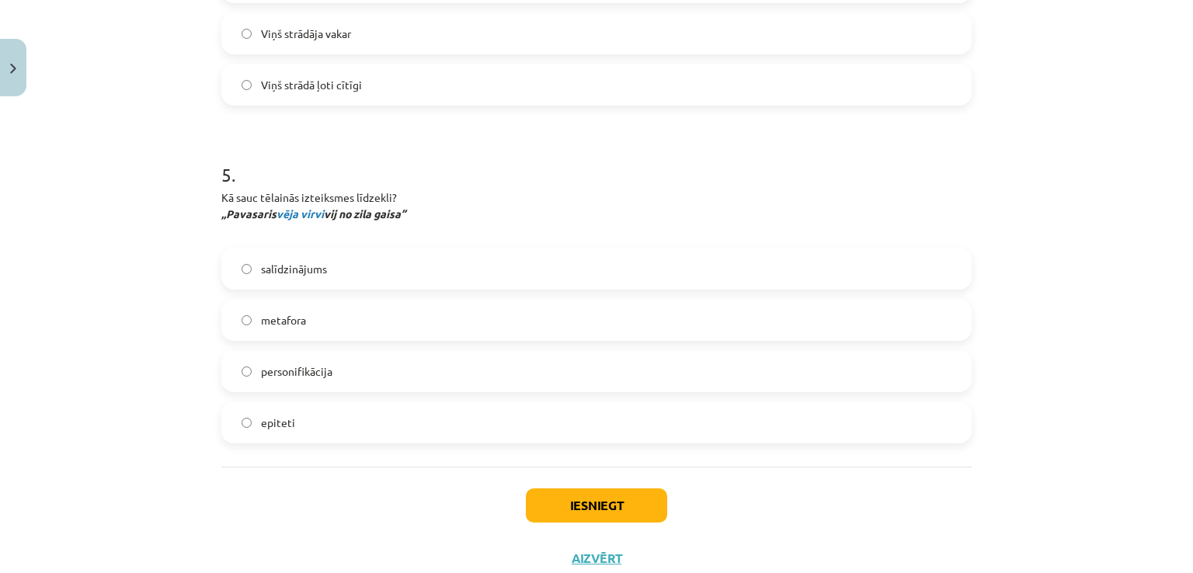
scroll to position [1525, 0]
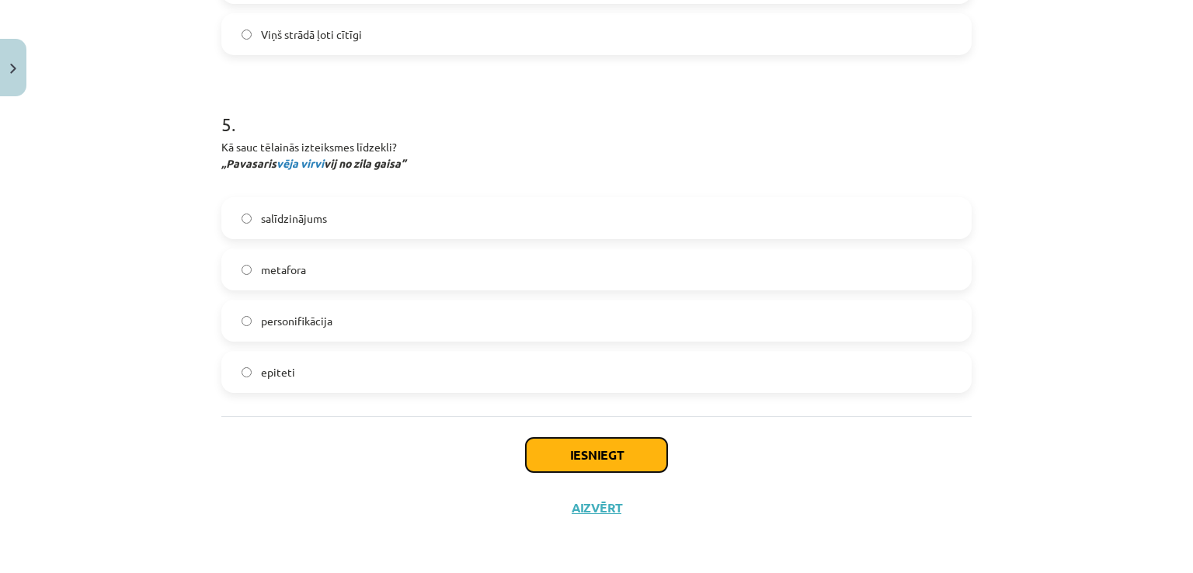
click at [566, 457] on button "Iesniegt" at bounding box center [596, 455] width 141 height 34
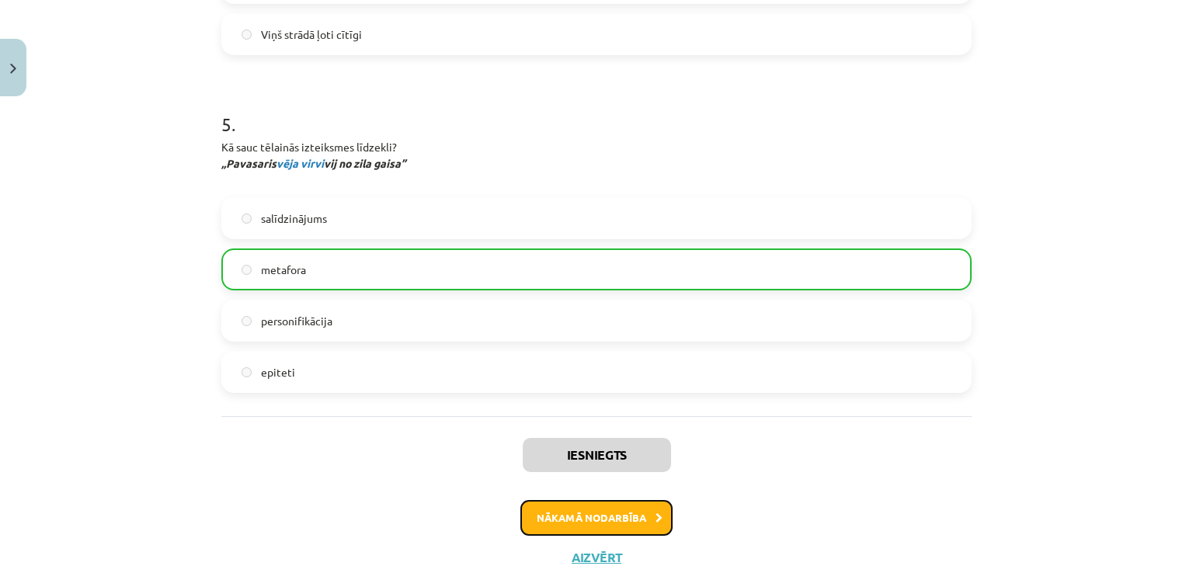
click at [582, 516] on button "Nākamā nodarbība" at bounding box center [596, 518] width 152 height 36
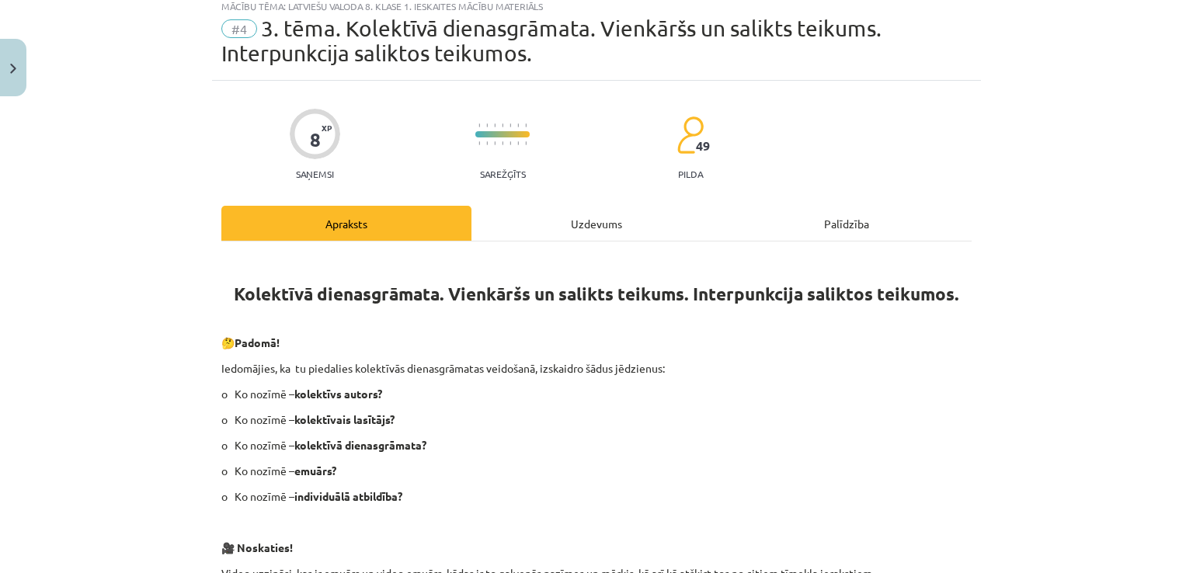
scroll to position [39, 0]
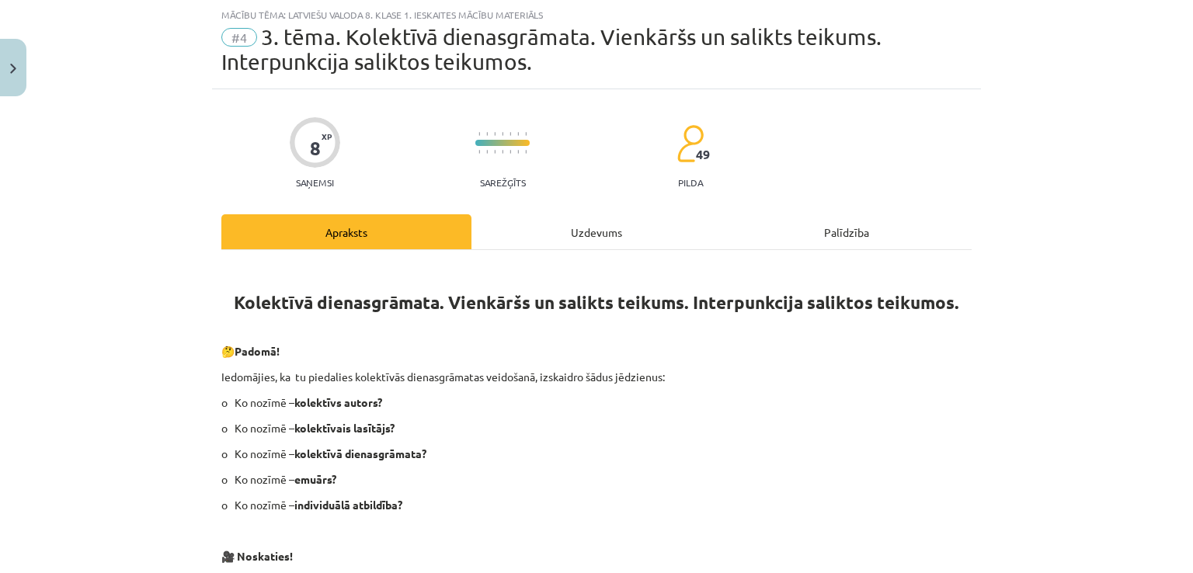
click at [585, 237] on div "Uzdevums" at bounding box center [596, 231] width 250 height 35
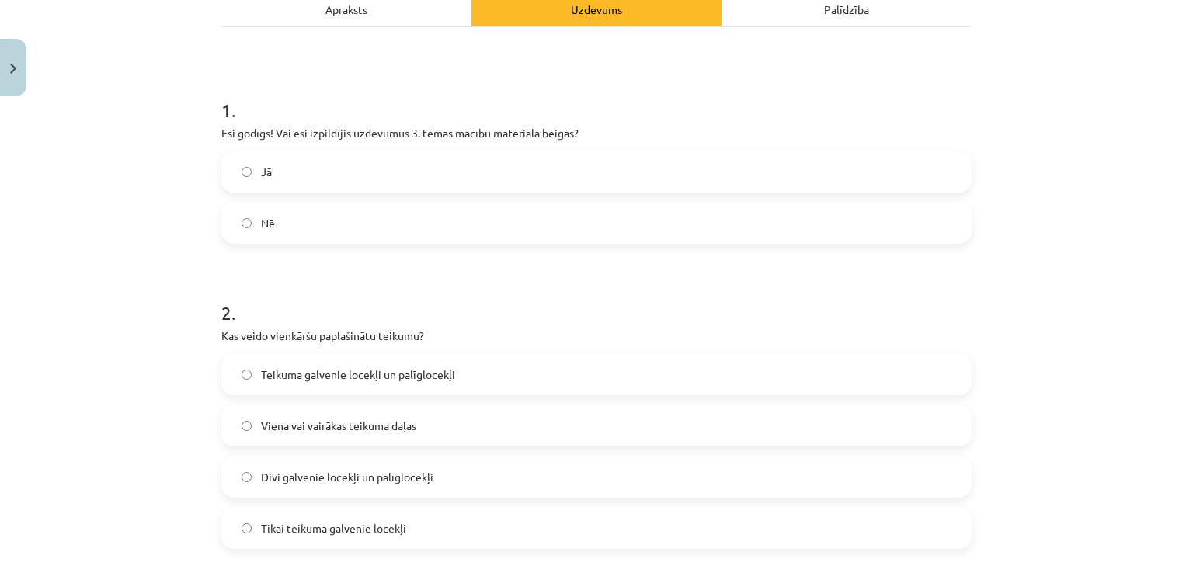
scroll to position [292, 0]
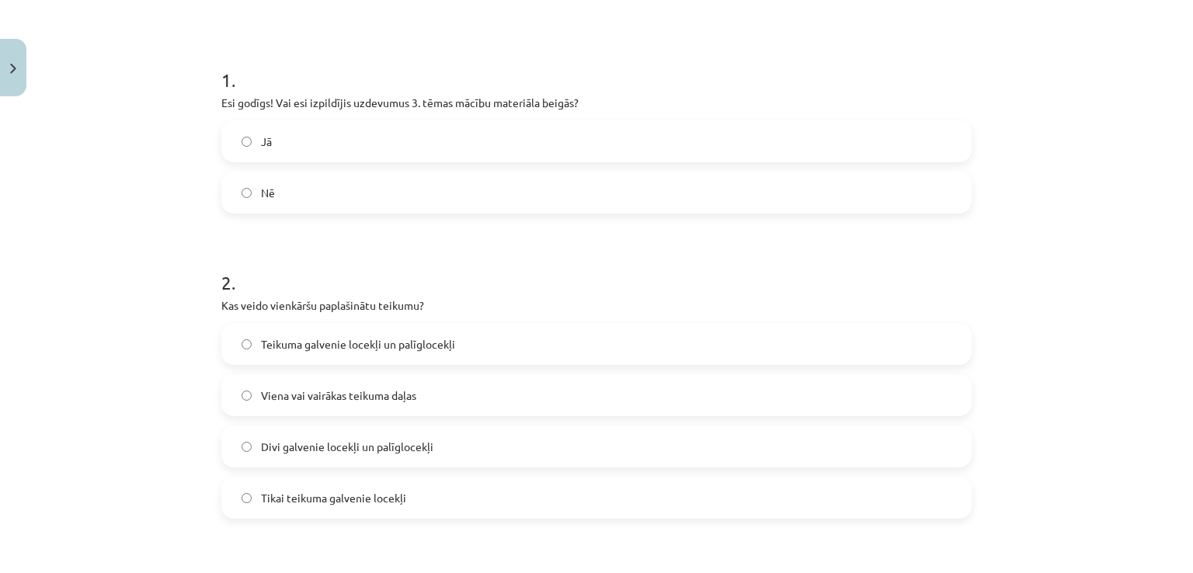
click at [298, 147] on label "Jā" at bounding box center [596, 141] width 747 height 39
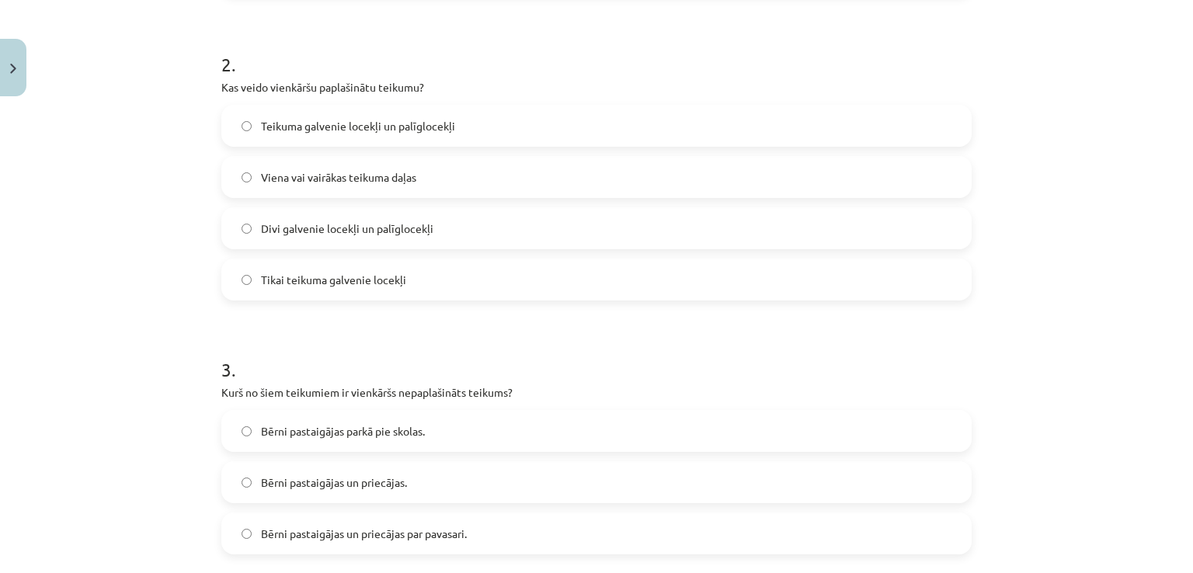
scroll to position [523, 0]
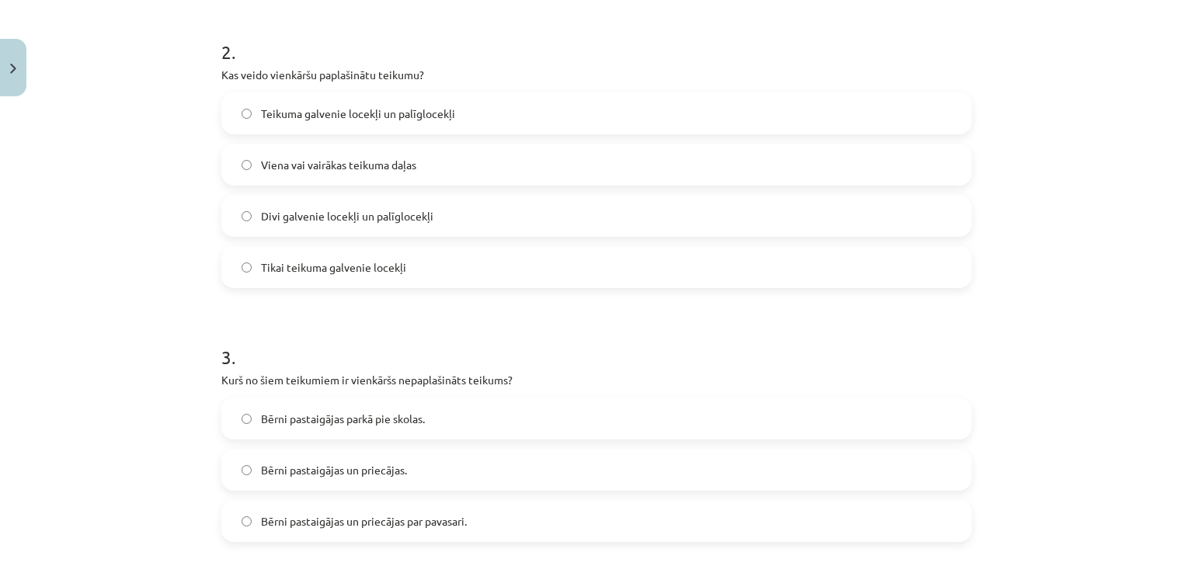
click at [473, 120] on label "Teikuma galvenie locekļi un palīglocekļi" at bounding box center [596, 113] width 747 height 39
click at [479, 473] on label "Bērni pastaigājas un priecājas." at bounding box center [596, 469] width 747 height 39
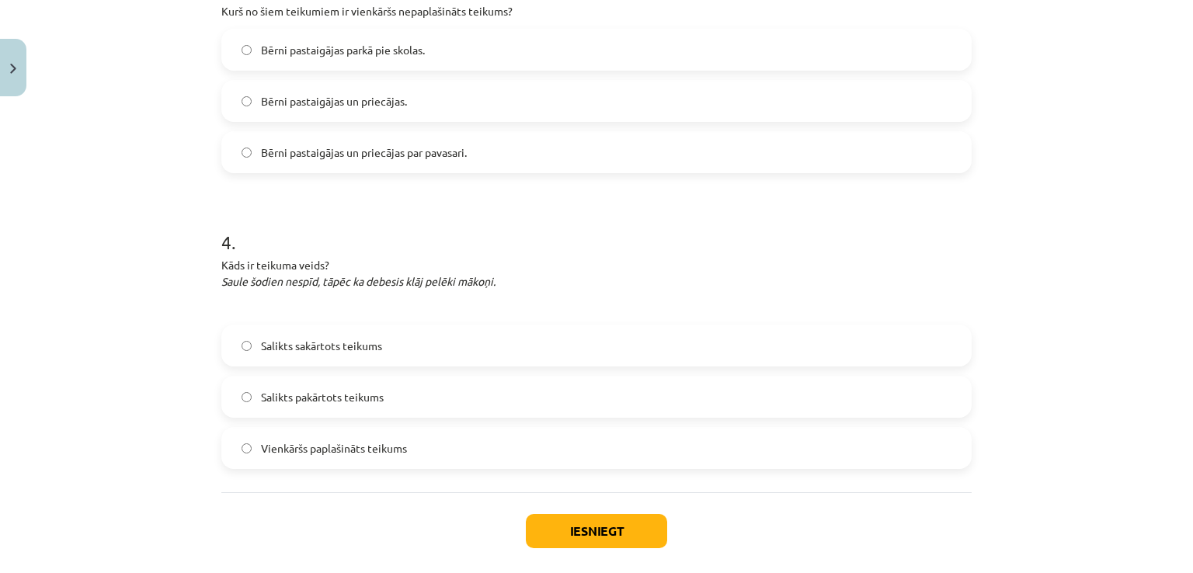
scroll to position [967, 0]
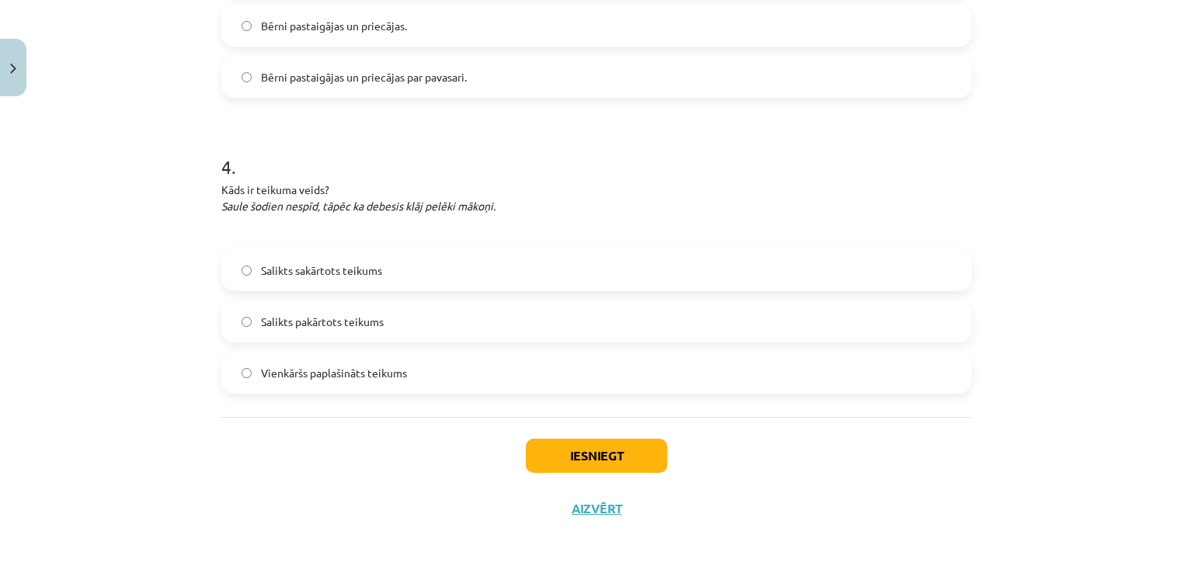
click at [398, 323] on label "Salikts pakārtots teikums" at bounding box center [596, 321] width 747 height 39
click at [596, 460] on button "Iesniegt" at bounding box center [596, 456] width 141 height 34
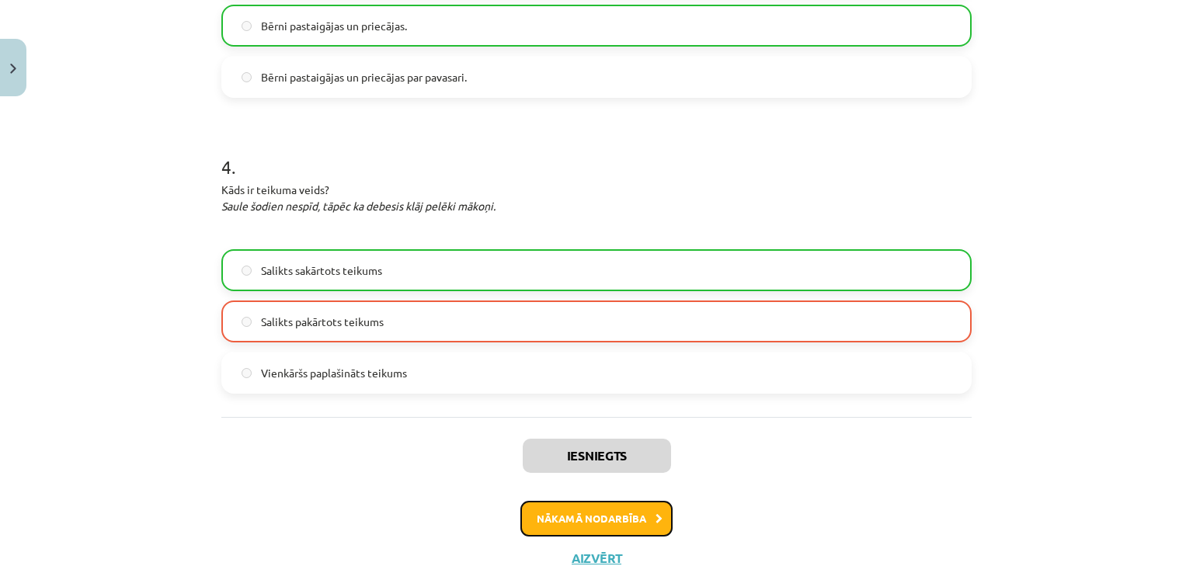
click at [597, 522] on button "Nākamā nodarbība" at bounding box center [596, 519] width 152 height 36
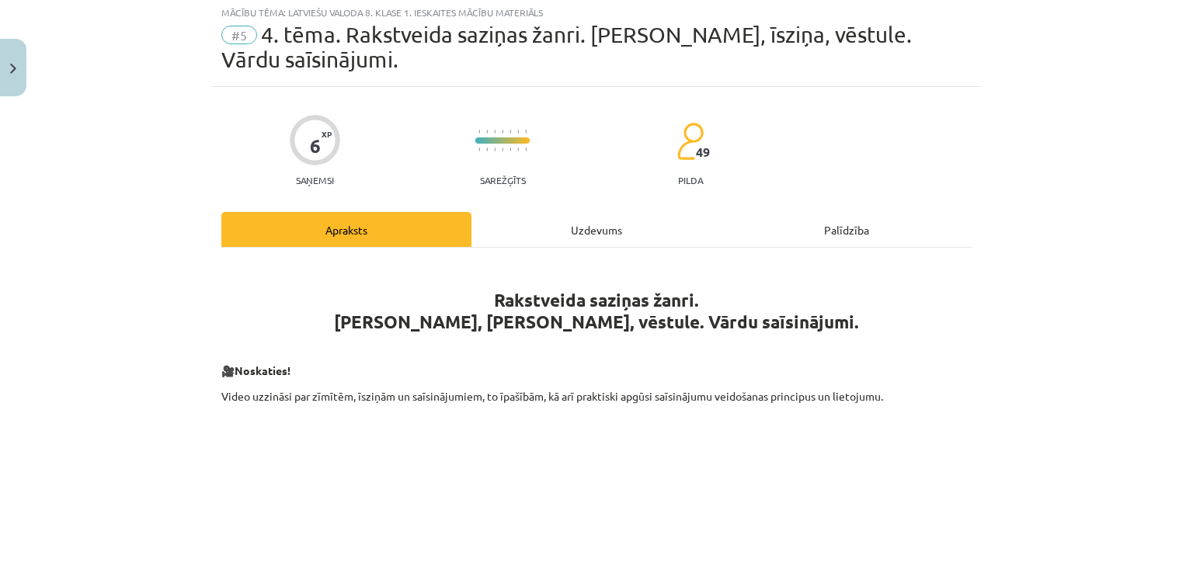
scroll to position [39, 0]
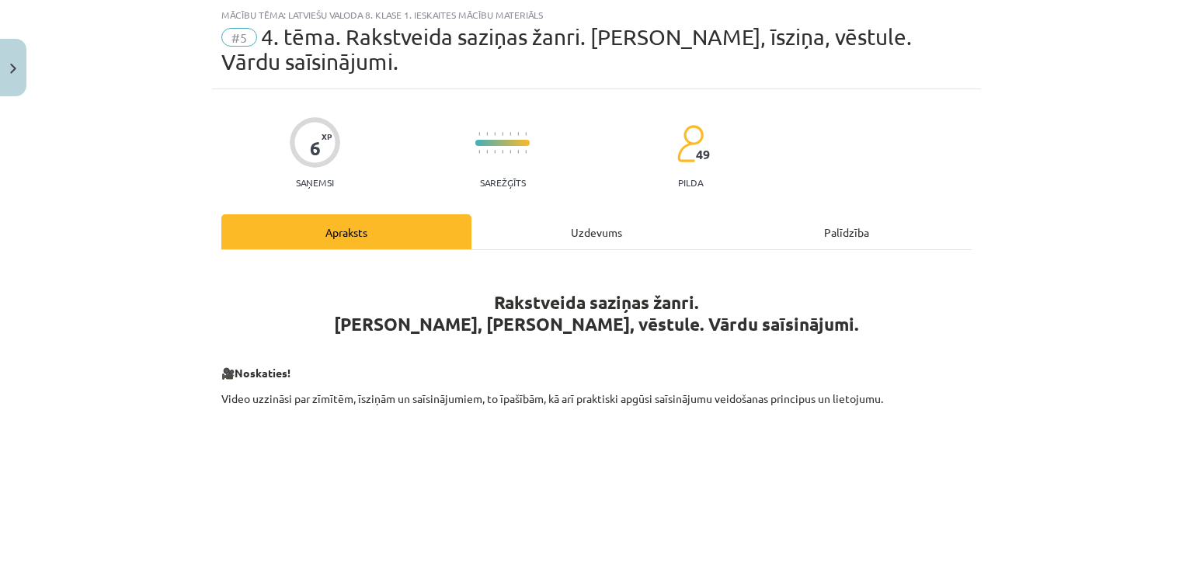
click at [616, 224] on div "Uzdevums" at bounding box center [596, 231] width 250 height 35
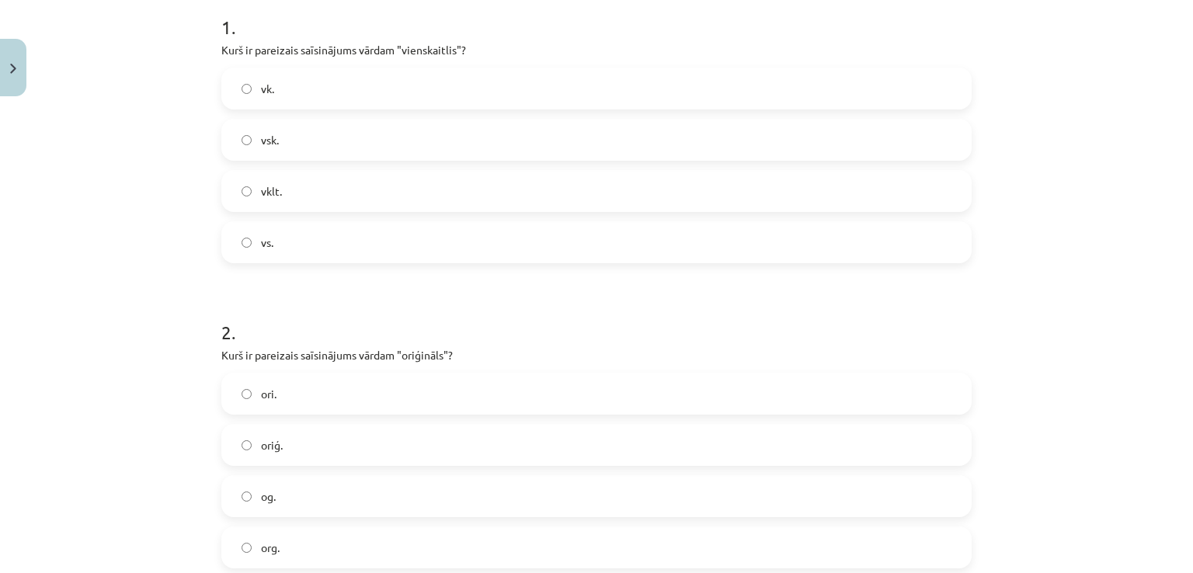
scroll to position [346, 0]
click at [519, 503] on label "og." at bounding box center [596, 494] width 747 height 39
click at [339, 143] on label "vsk." at bounding box center [596, 138] width 747 height 39
click at [366, 452] on label "oriģ." at bounding box center [596, 443] width 747 height 39
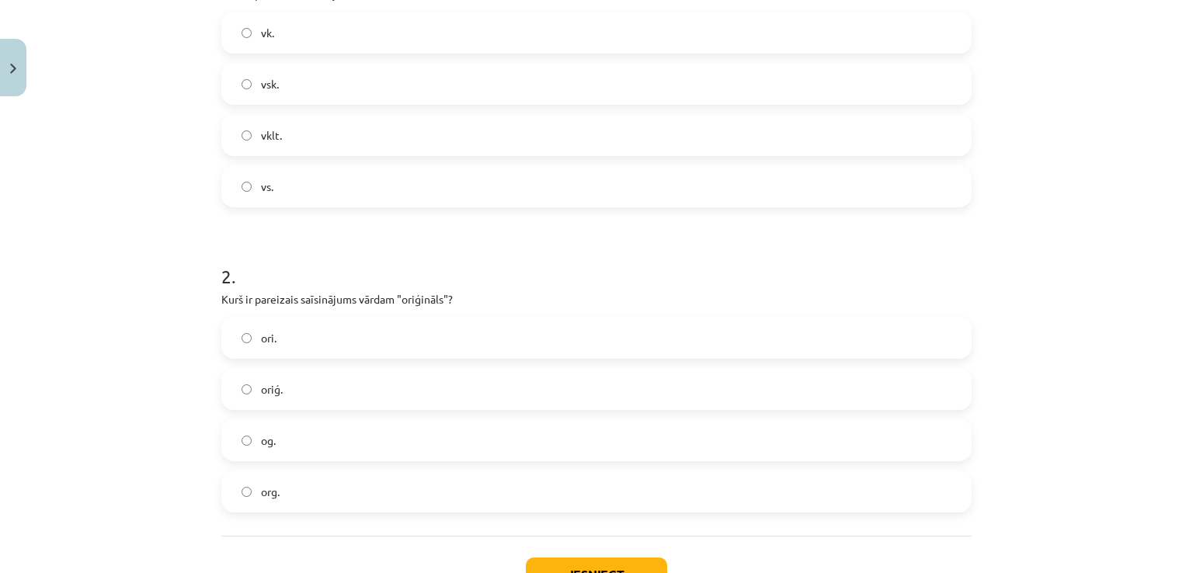
scroll to position [519, 0]
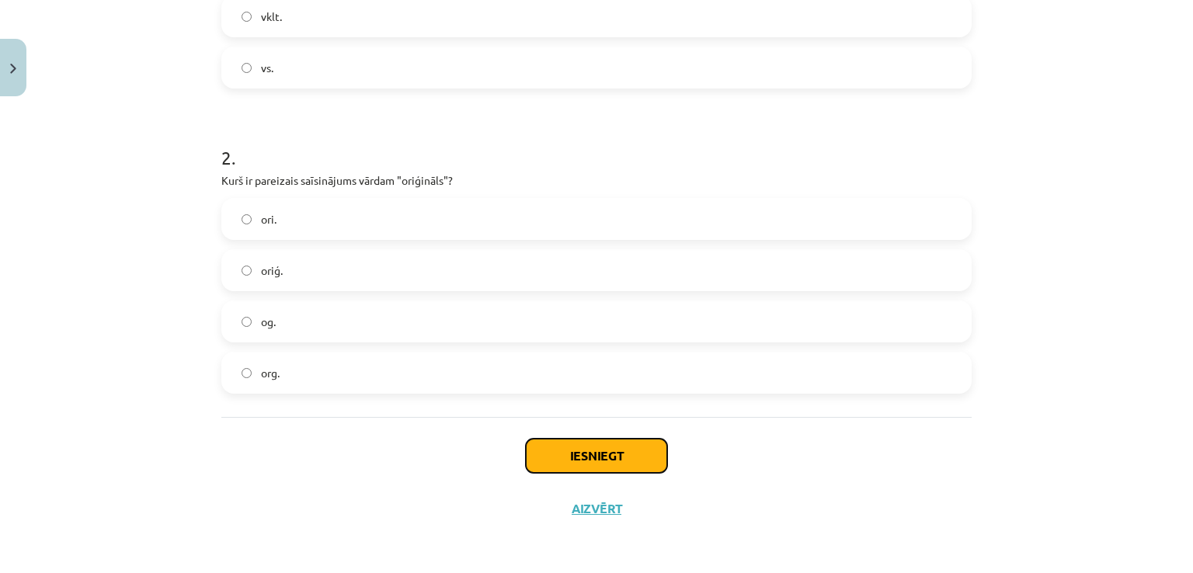
click at [652, 453] on button "Iesniegt" at bounding box center [596, 456] width 141 height 34
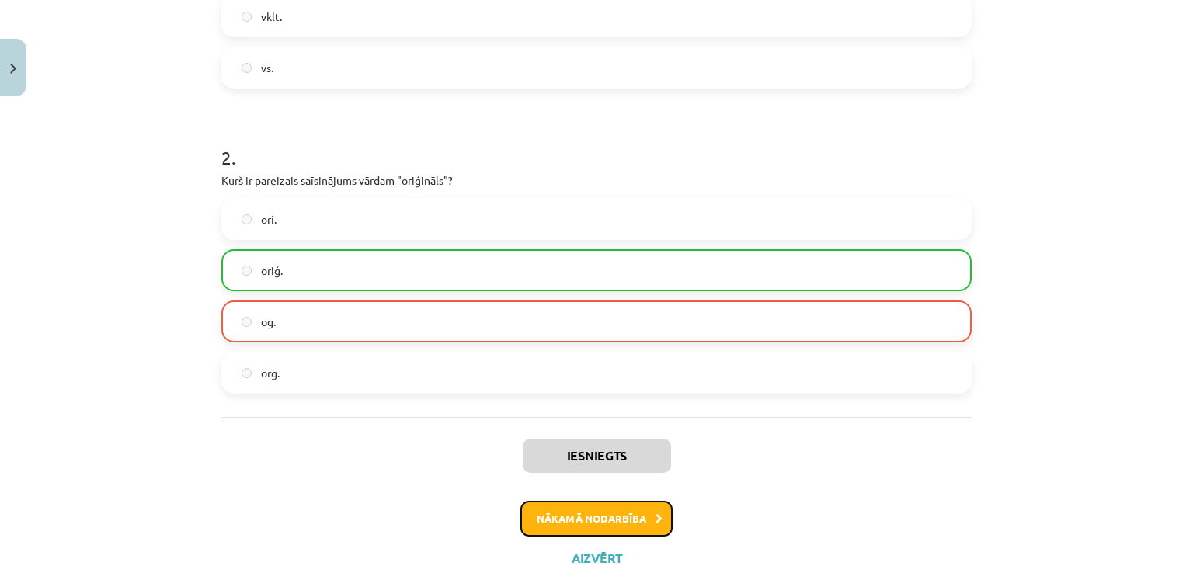
click at [630, 509] on button "Nākamā nodarbība" at bounding box center [596, 519] width 152 height 36
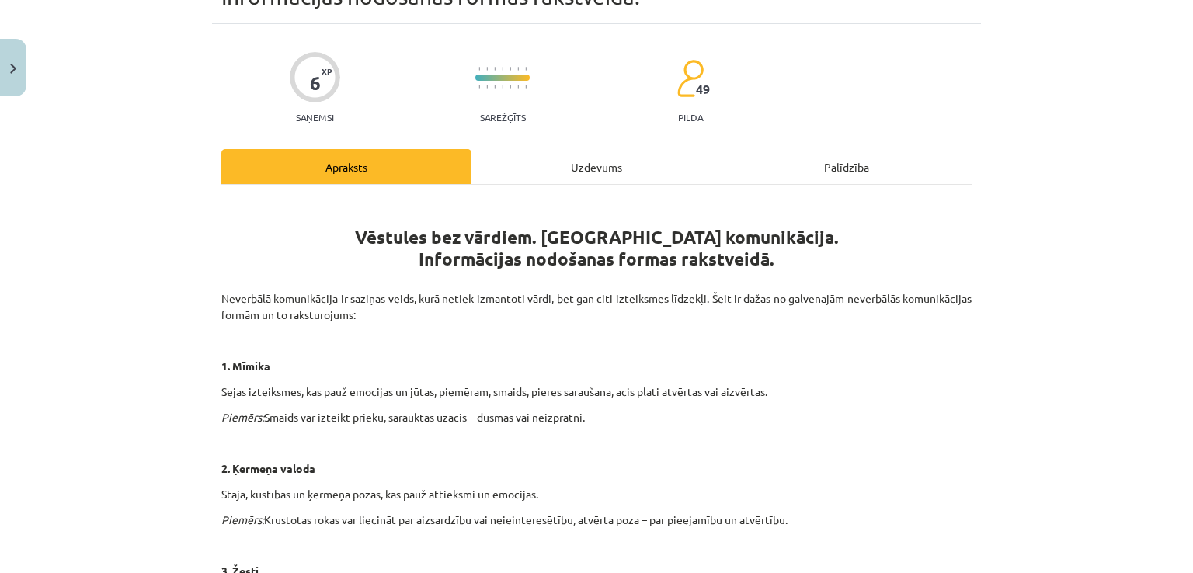
scroll to position [39, 0]
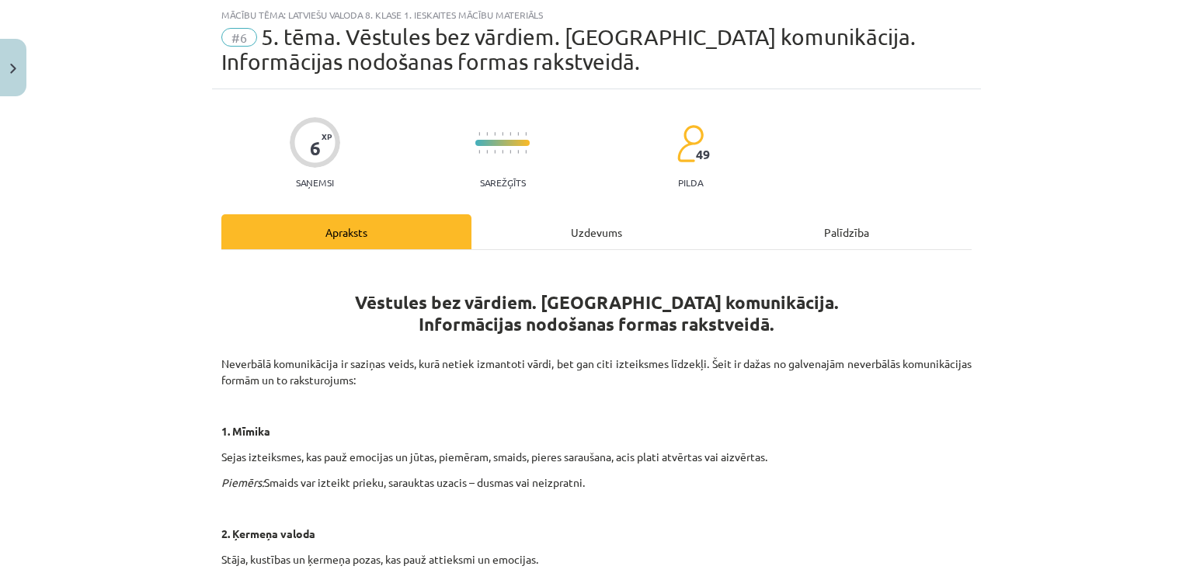
click at [607, 222] on div "Uzdevums" at bounding box center [596, 231] width 250 height 35
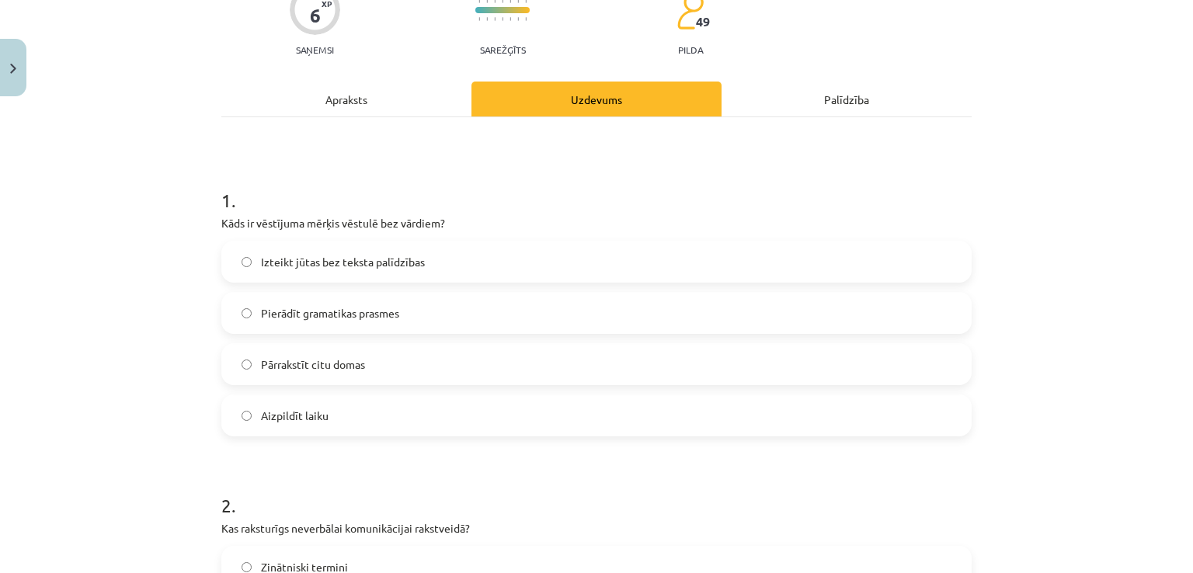
scroll to position [178, 0]
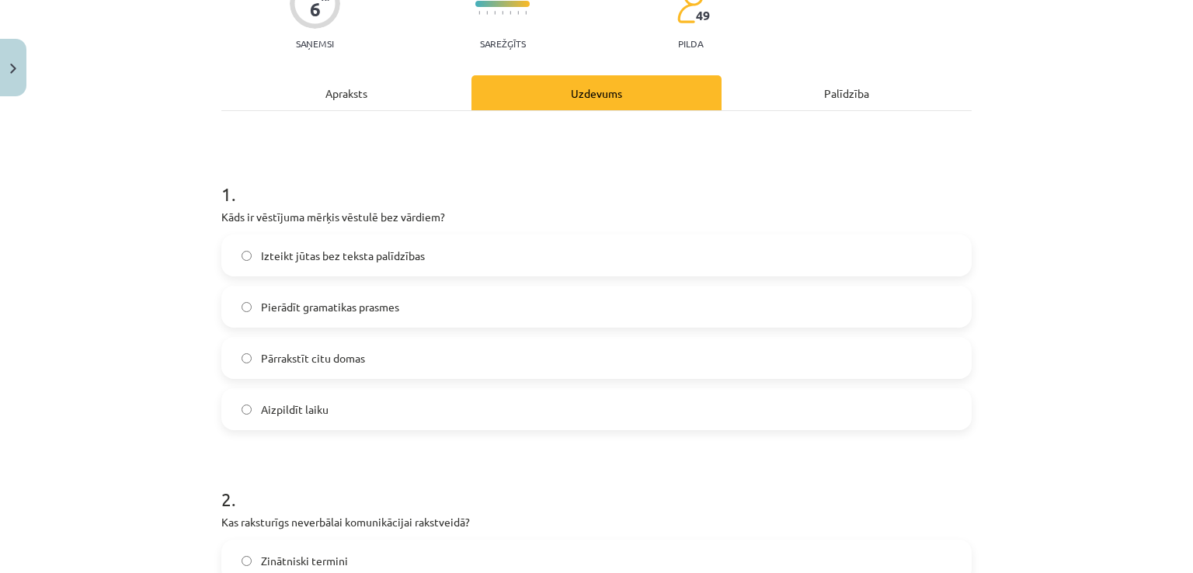
click at [312, 265] on label "Izteikt jūtas bez teksta palīdzības" at bounding box center [596, 255] width 747 height 39
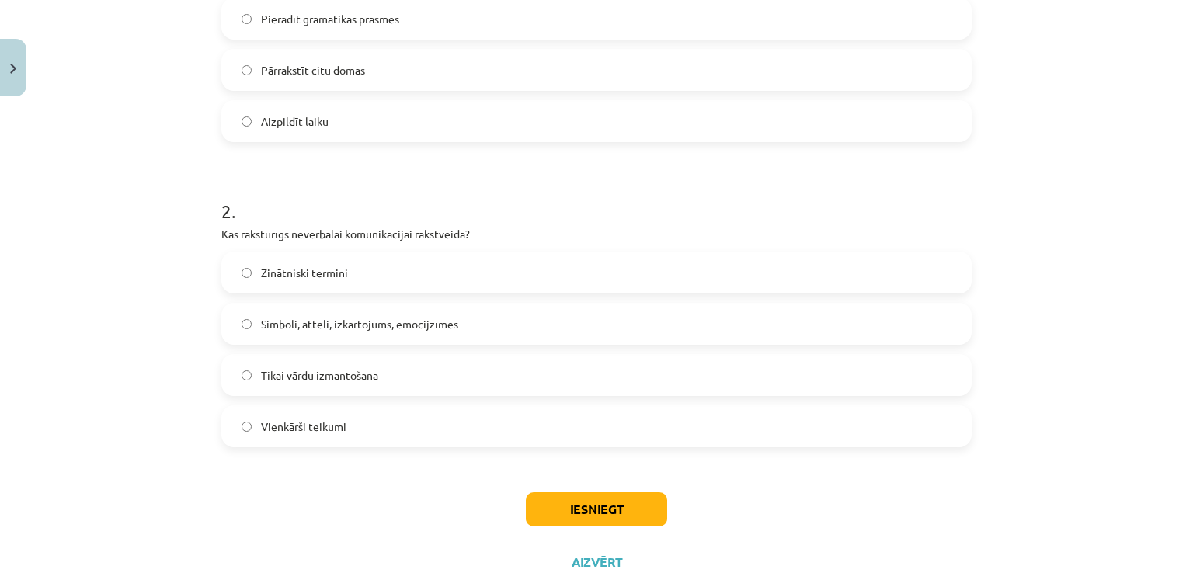
scroll to position [471, 0]
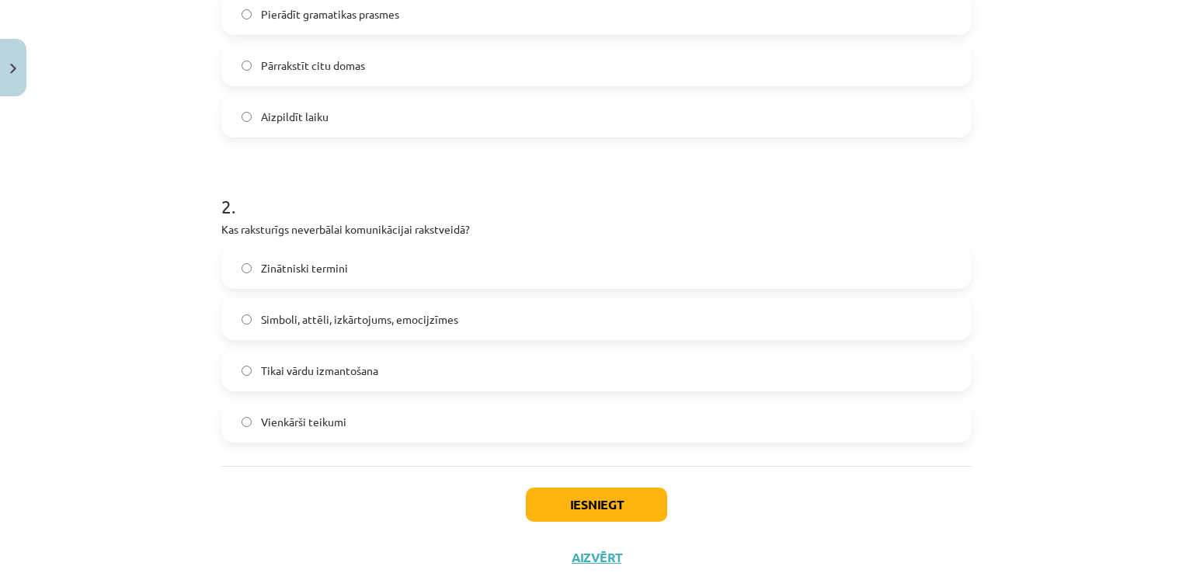
click at [471, 310] on label "Simboli, attēli, izkārtojums, emocijzīmes" at bounding box center [596, 319] width 747 height 39
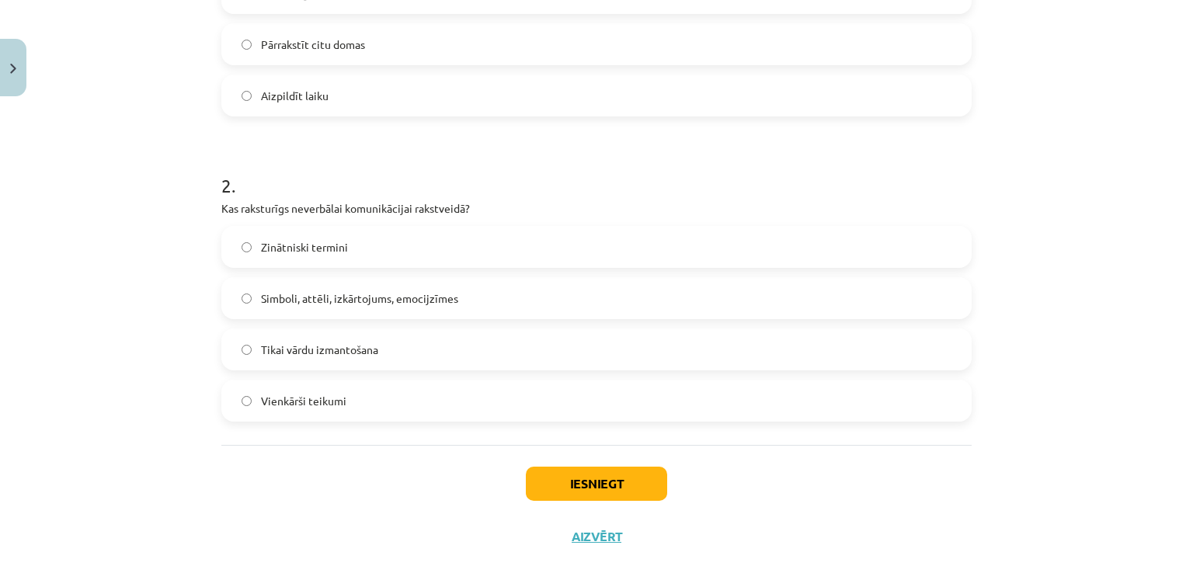
scroll to position [519, 0]
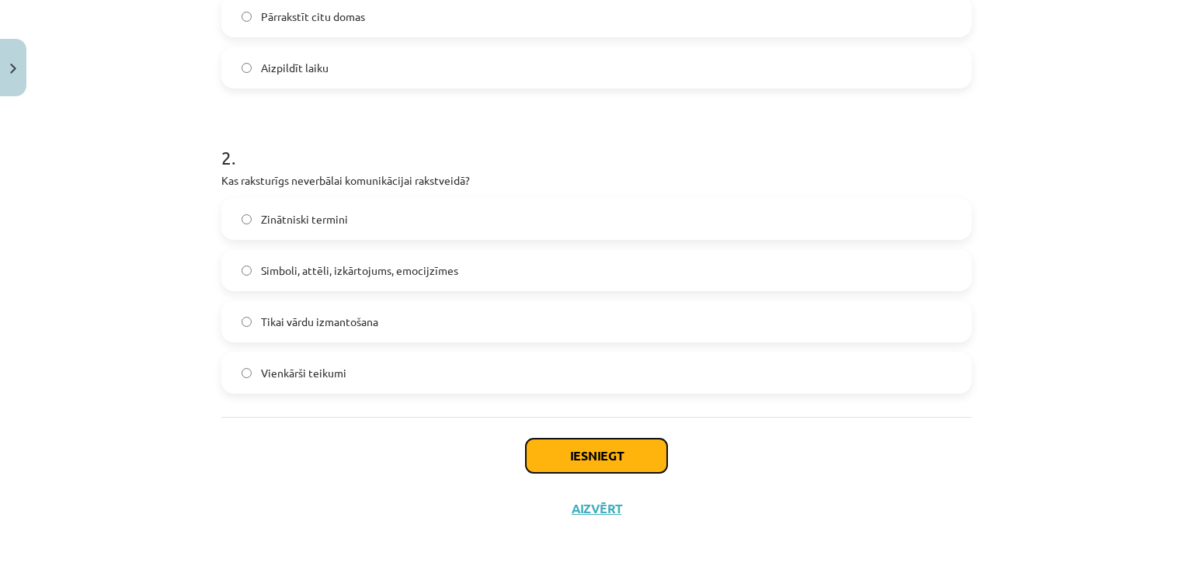
click at [571, 462] on button "Iesniegt" at bounding box center [596, 456] width 141 height 34
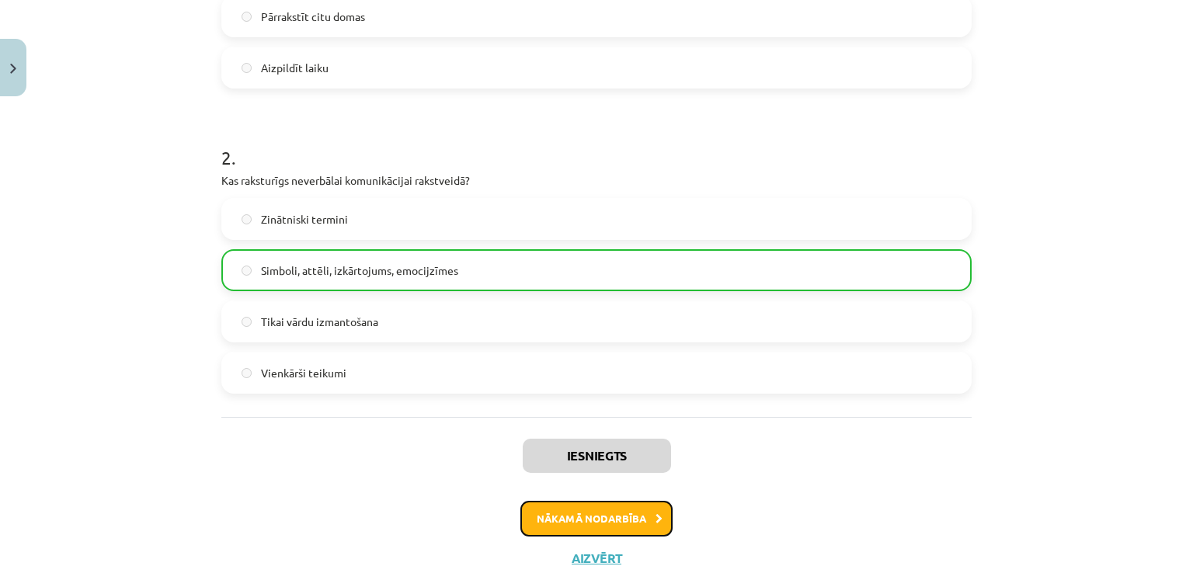
click at [630, 516] on button "Nākamā nodarbība" at bounding box center [596, 519] width 152 height 36
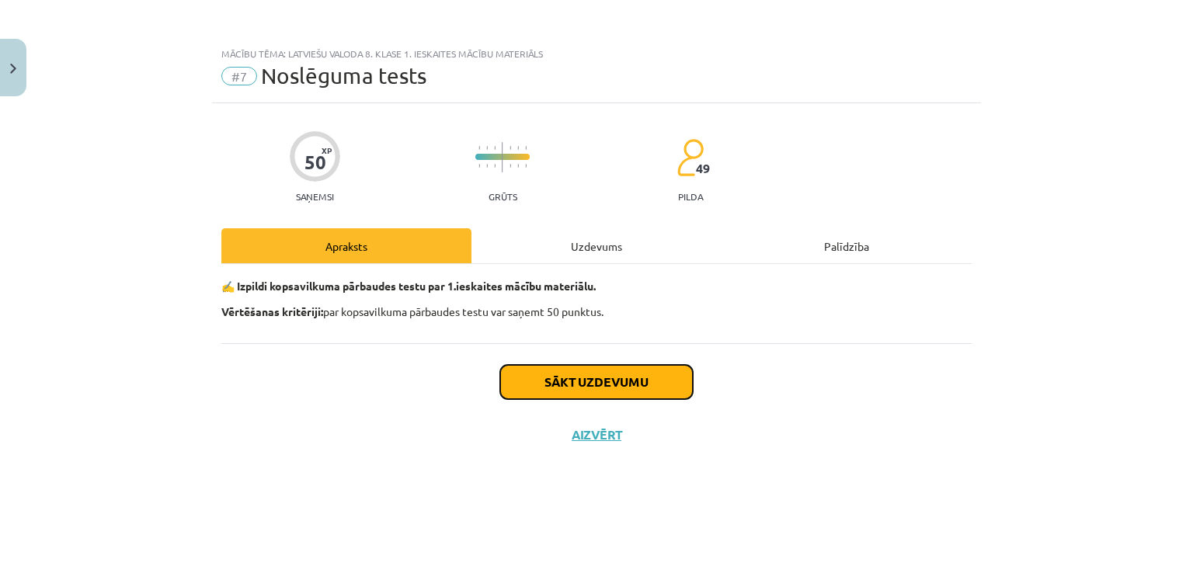
click at [602, 380] on button "Sākt uzdevumu" at bounding box center [596, 382] width 193 height 34
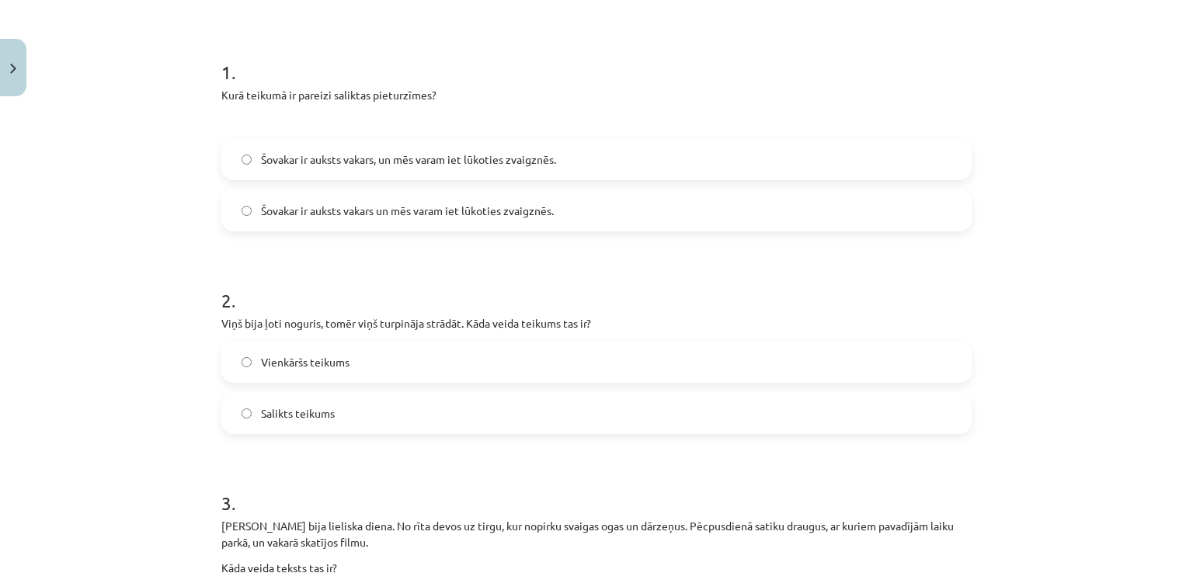
scroll to position [294, 0]
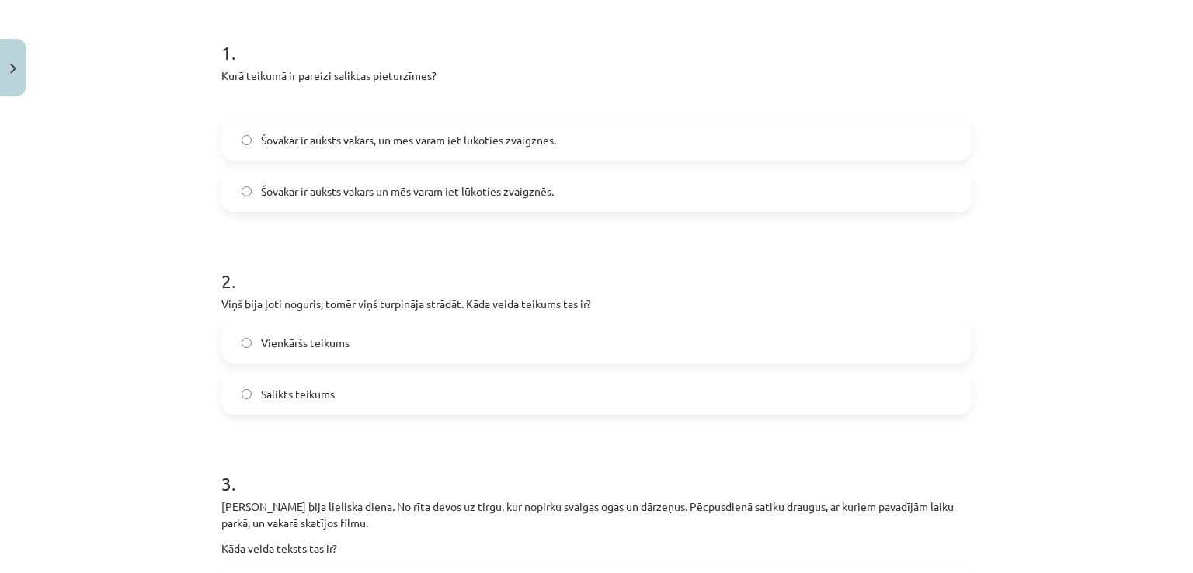
click at [393, 138] on span "Šovakar ir auksts vakars, un mēs varam iet lūkoties zvaigznēs." at bounding box center [408, 140] width 295 height 16
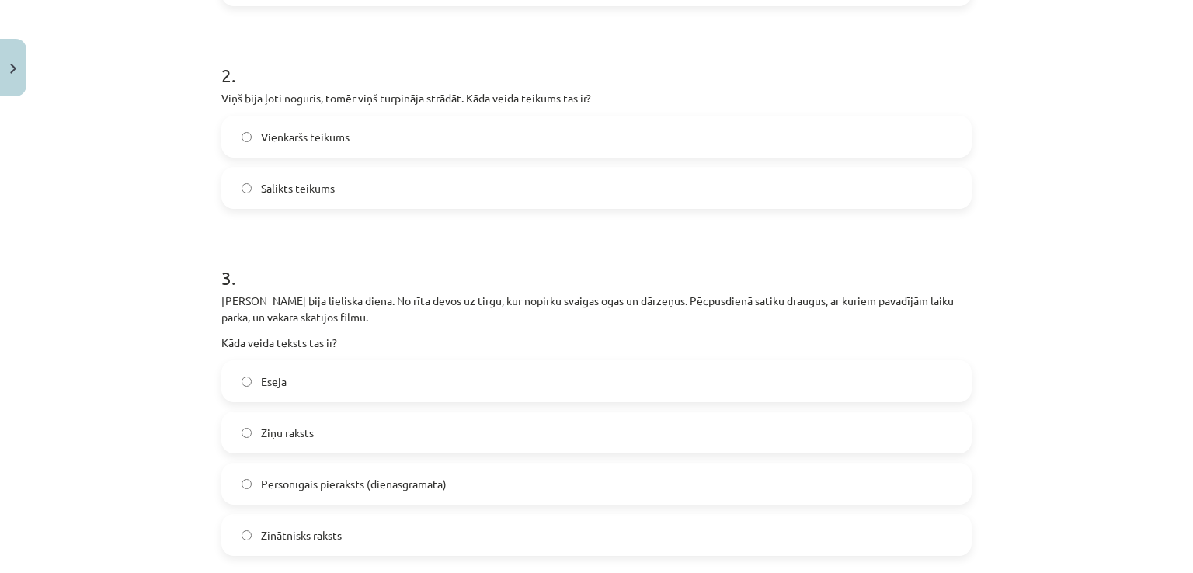
scroll to position [509, 0]
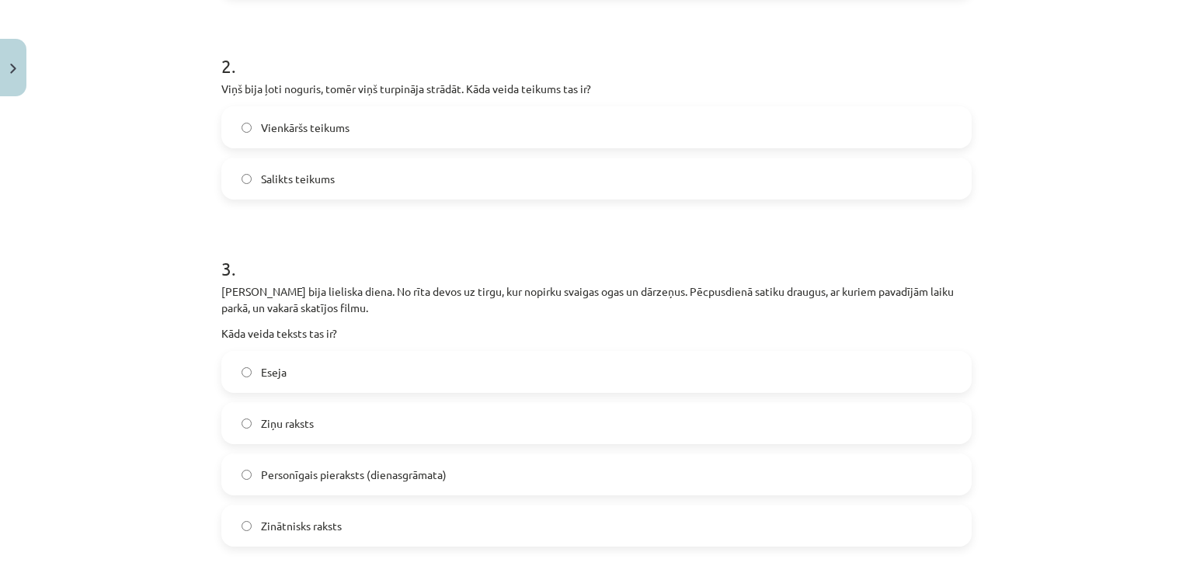
click at [363, 182] on label "Salikts teikums" at bounding box center [596, 178] width 747 height 39
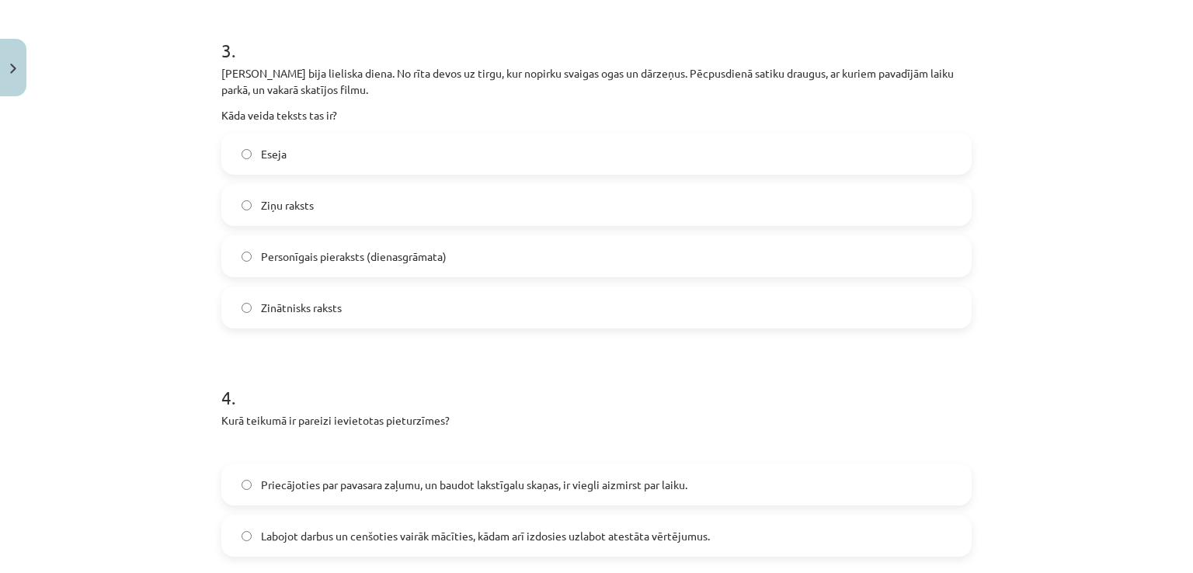
scroll to position [743, 0]
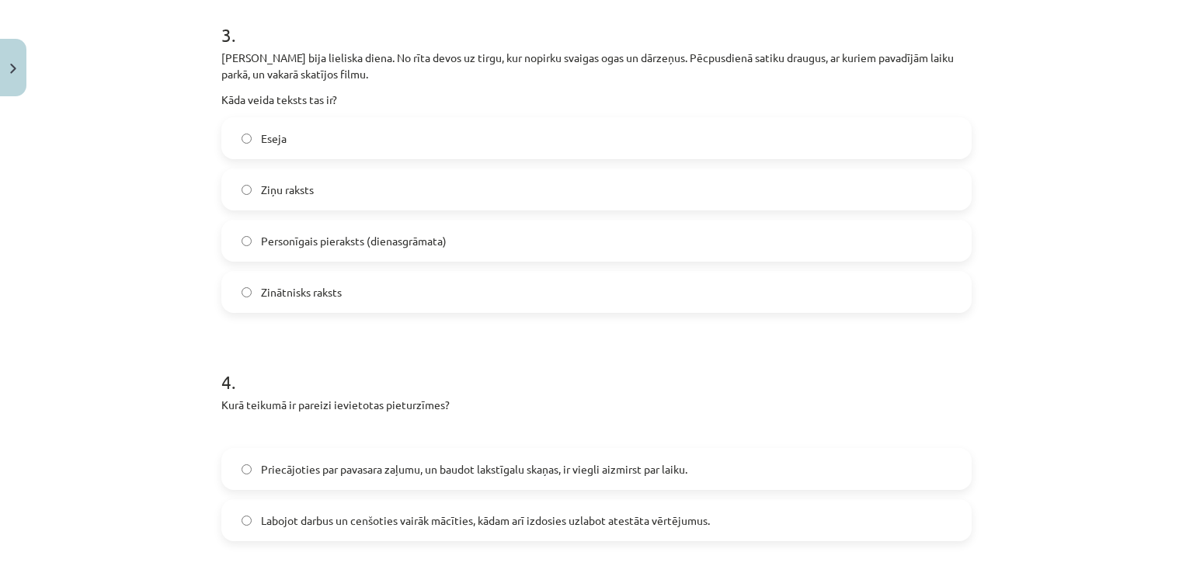
click at [476, 240] on label "Personīgais pieraksts (dienasgrāmata)" at bounding box center [596, 240] width 747 height 39
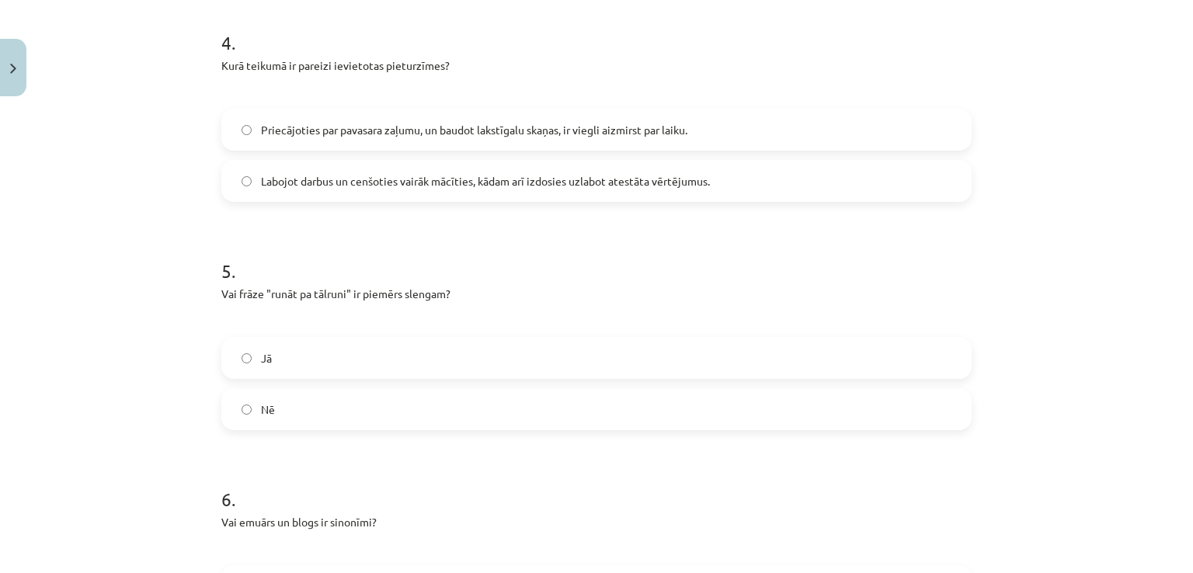
scroll to position [1089, 0]
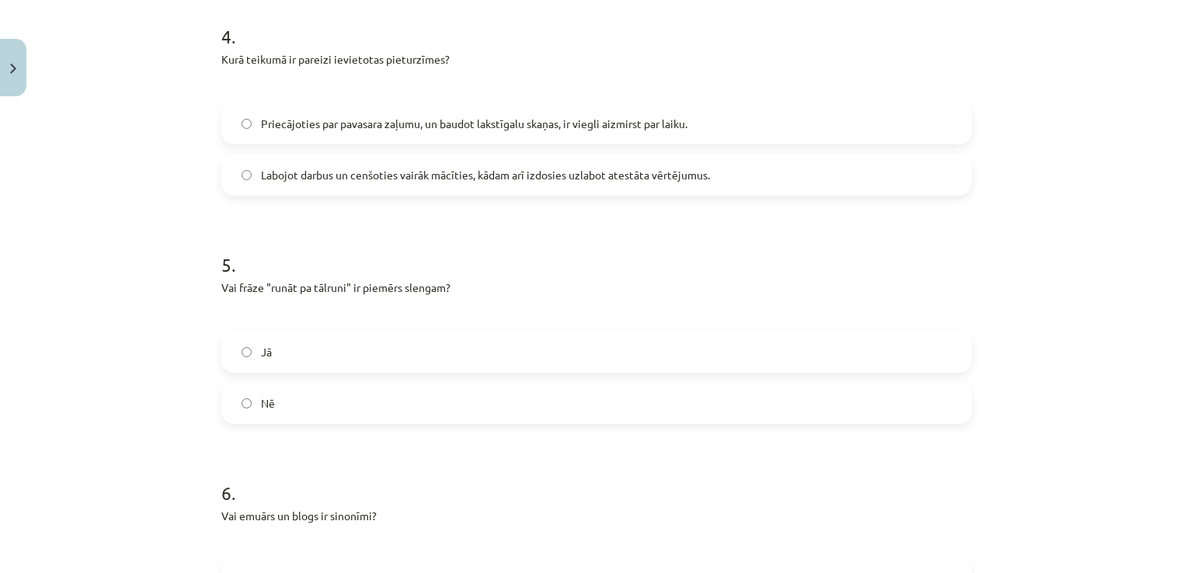
click at [440, 181] on span "Labojot darbus un cenšoties vairāk mācīties, kādam arī izdosies uzlabot atestāt…" at bounding box center [485, 175] width 449 height 16
click at [297, 403] on label "Nē" at bounding box center [596, 403] width 747 height 39
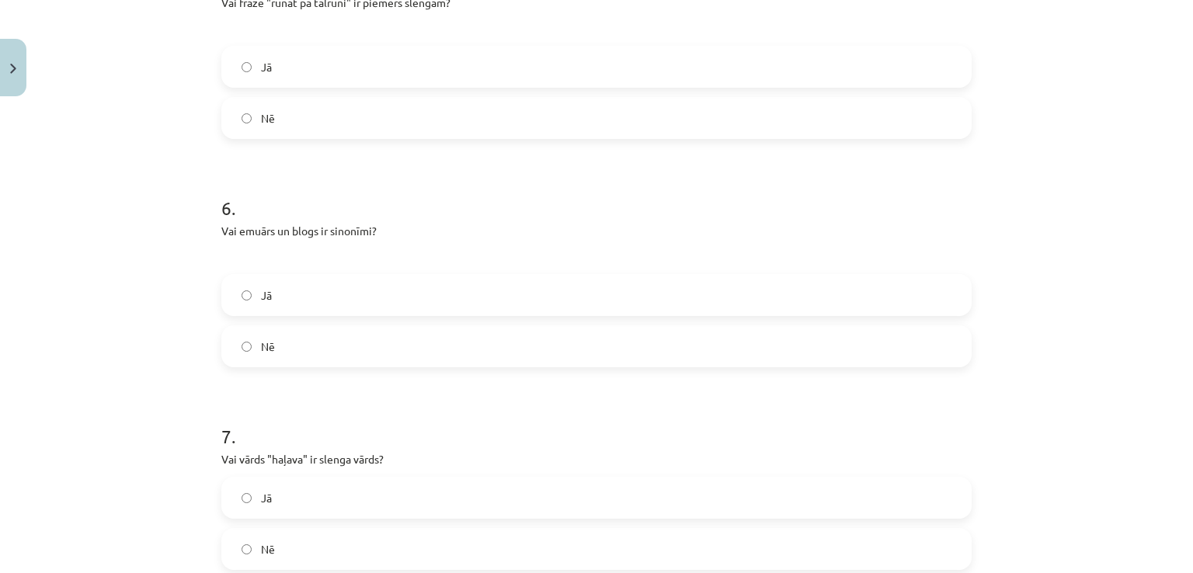
scroll to position [1415, 0]
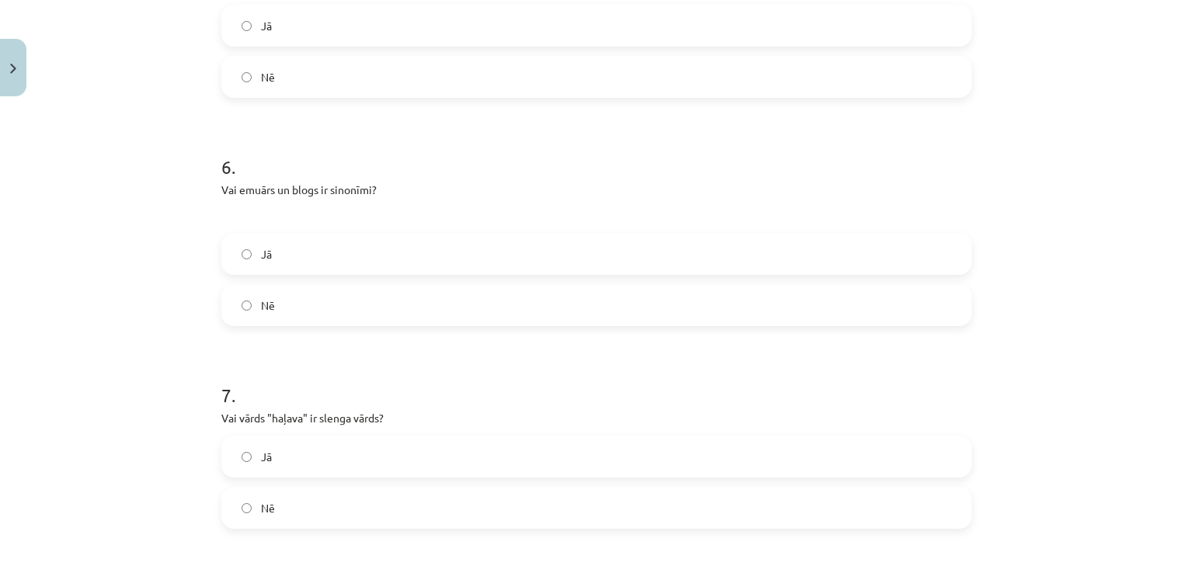
click at [326, 299] on label "Nē" at bounding box center [596, 305] width 747 height 39
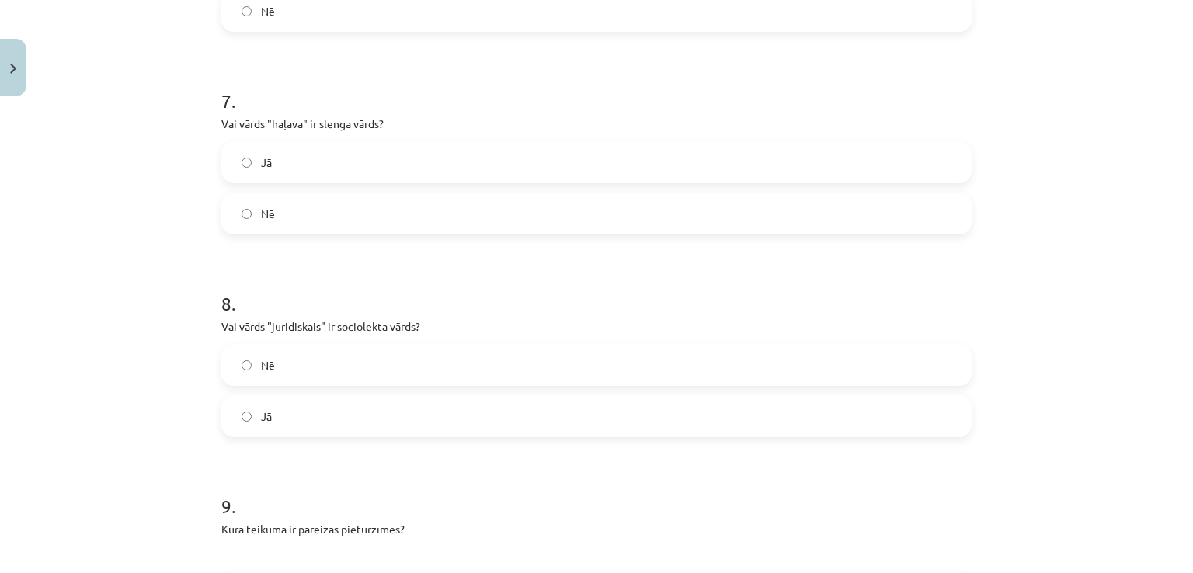
scroll to position [1715, 0]
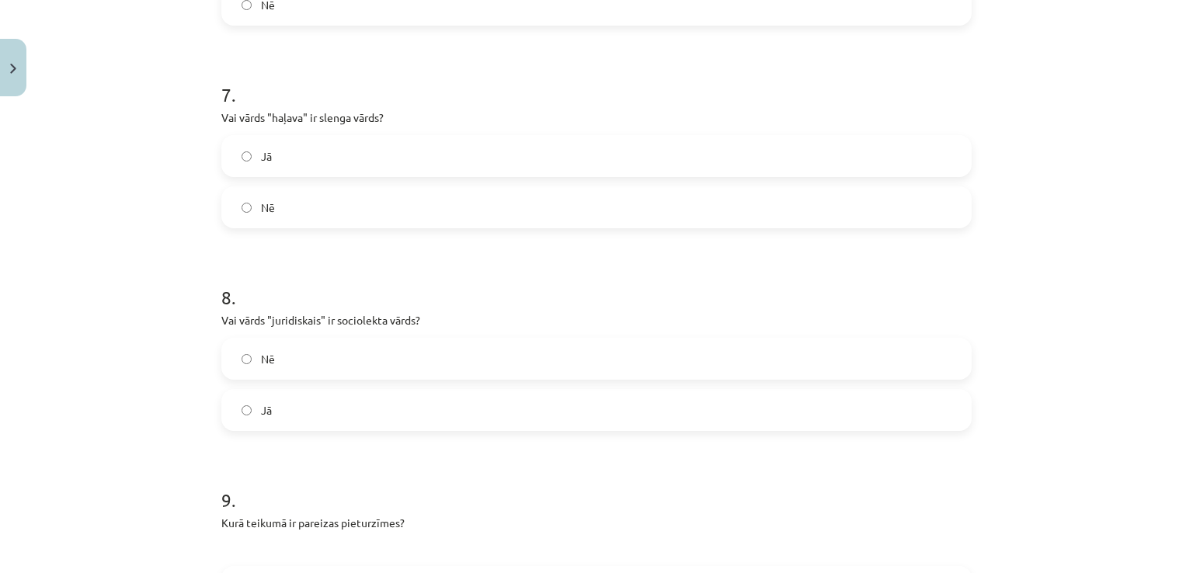
drag, startPoint x: 307, startPoint y: 148, endPoint x: 325, endPoint y: 172, distance: 29.8
click at [311, 154] on label "Jā" at bounding box center [596, 156] width 747 height 39
drag, startPoint x: 335, startPoint y: 412, endPoint x: 413, endPoint y: 445, distance: 84.5
click at [832, 403] on label "Jā" at bounding box center [596, 410] width 747 height 39
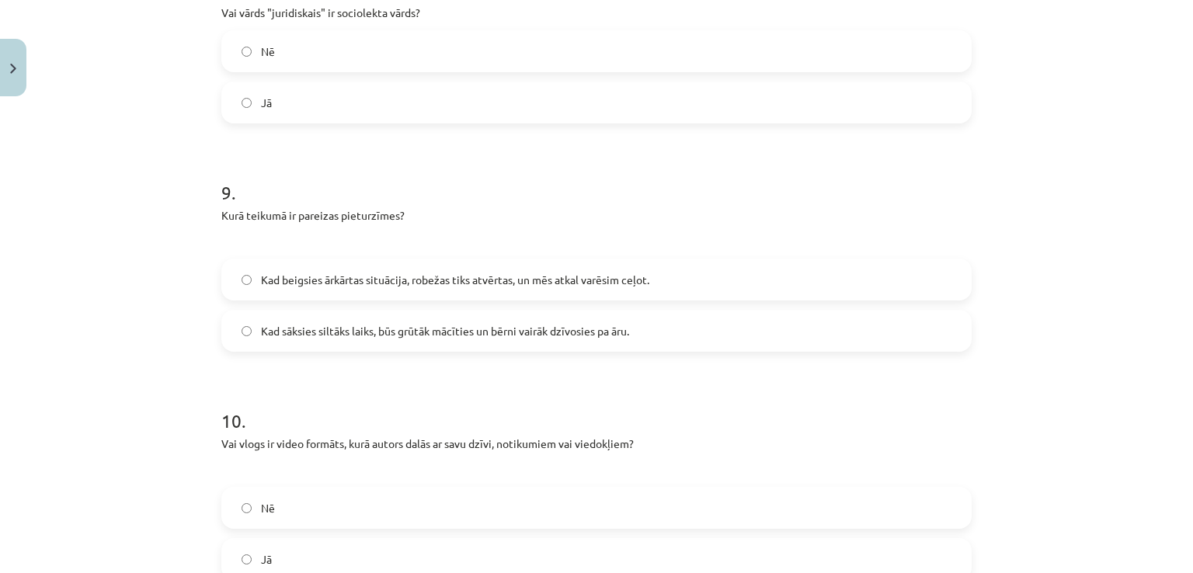
scroll to position [2026, 0]
click at [716, 280] on label "Kad beigsies ārkārtas situācija, robežas tiks atvērtas, un mēs atkal varēsim ce…" at bounding box center [596, 276] width 747 height 39
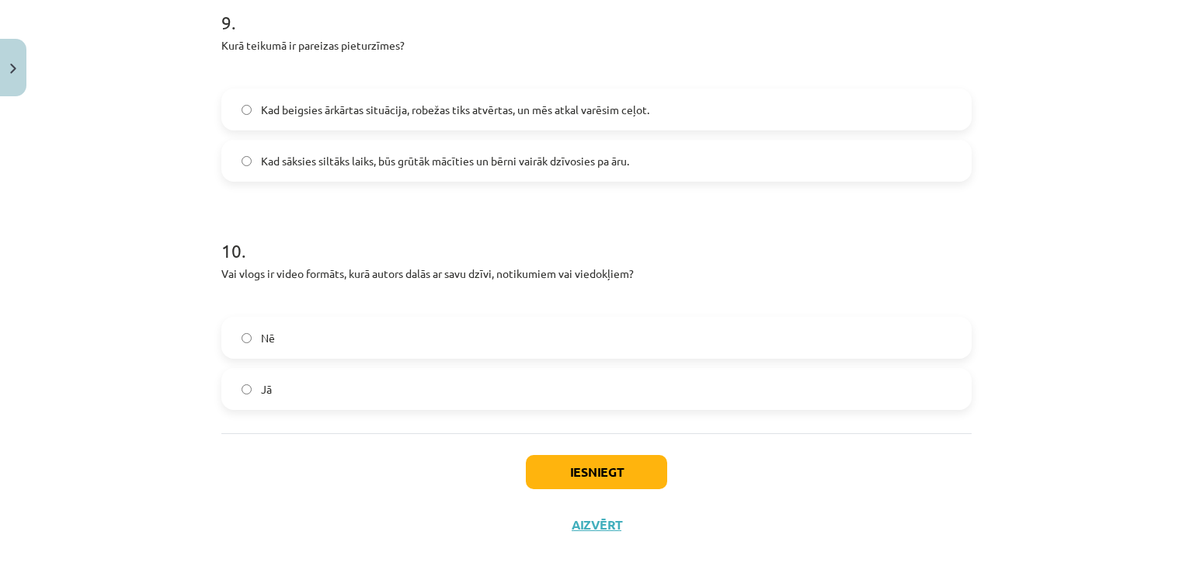
scroll to position [2209, 0]
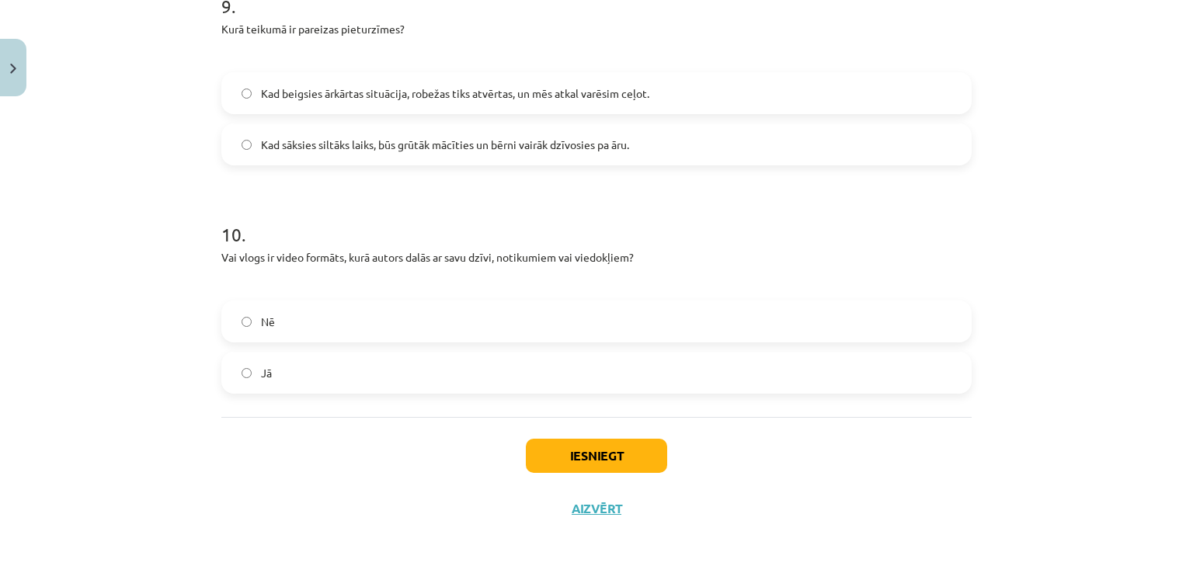
click at [325, 374] on label "Jā" at bounding box center [596, 372] width 747 height 39
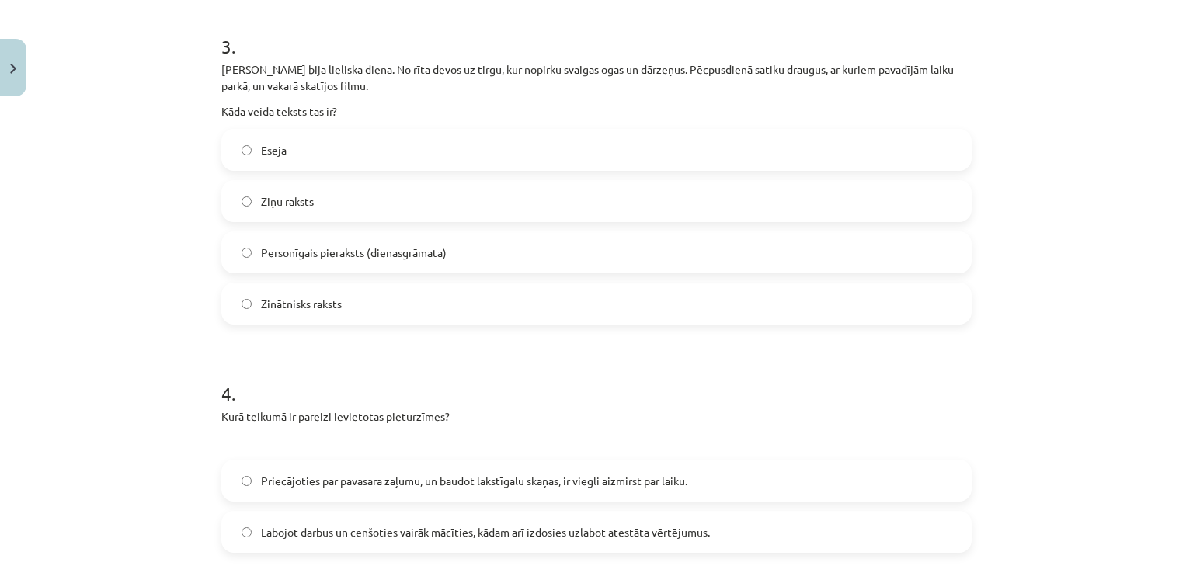
scroll to position [722, 0]
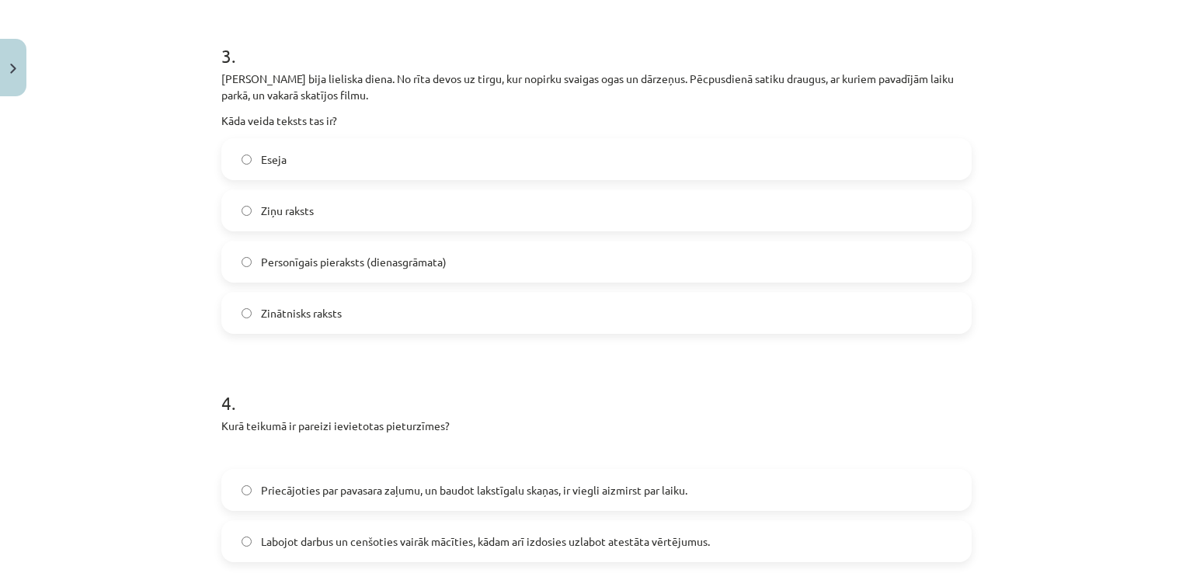
click at [839, 482] on label "Priecājoties par pavasara zaļumu, un baudot lakstīgalu skaņas, ir viegli aizmir…" at bounding box center [596, 490] width 747 height 39
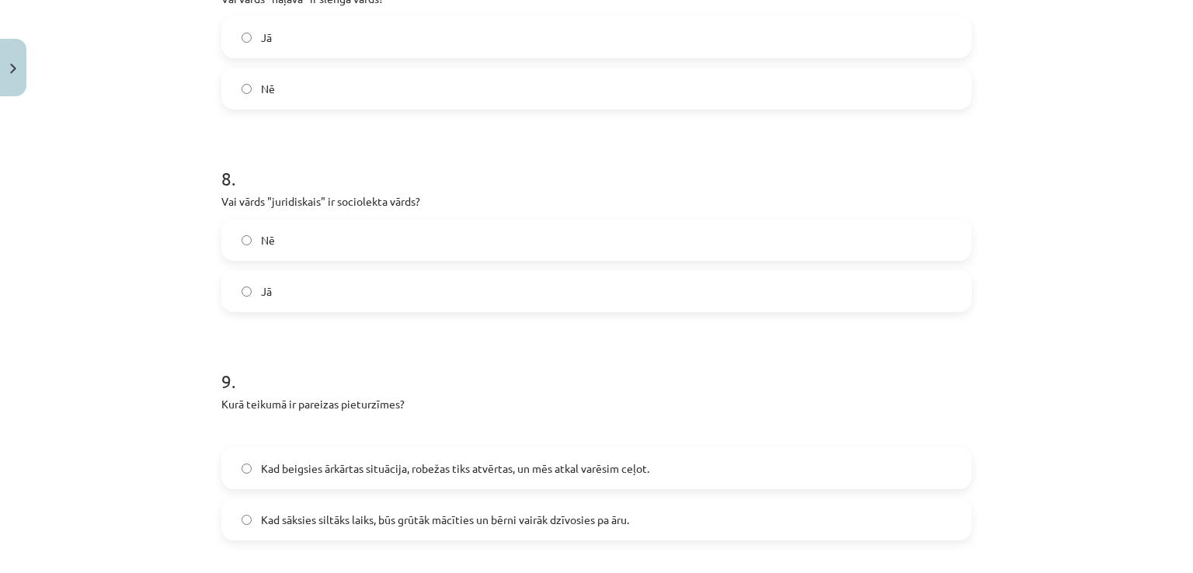
scroll to position [1815, 0]
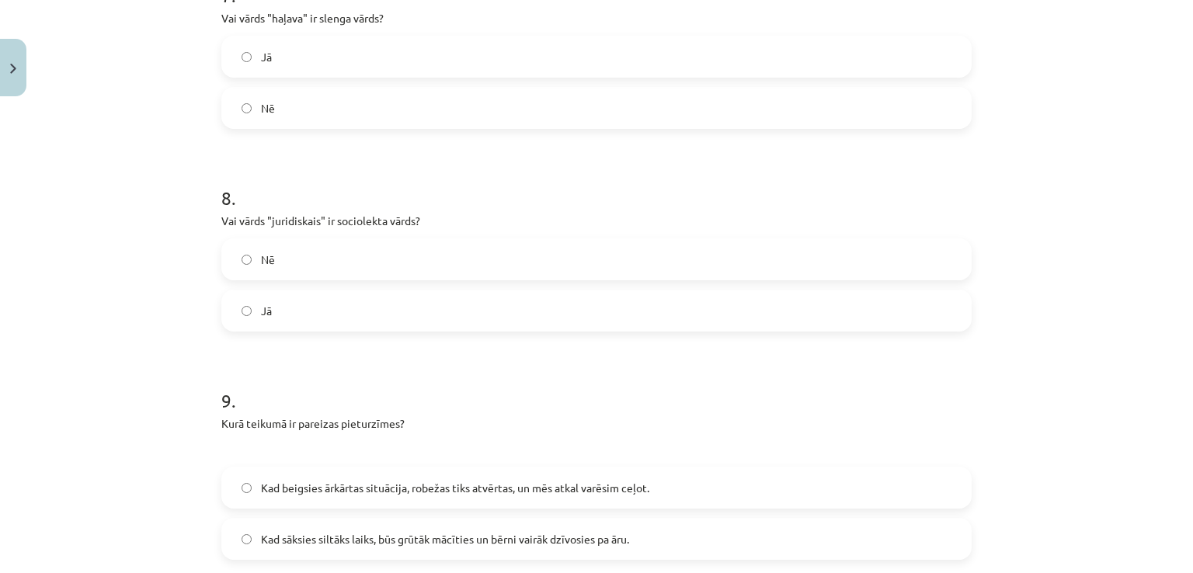
click at [388, 249] on label "Nē" at bounding box center [596, 259] width 747 height 39
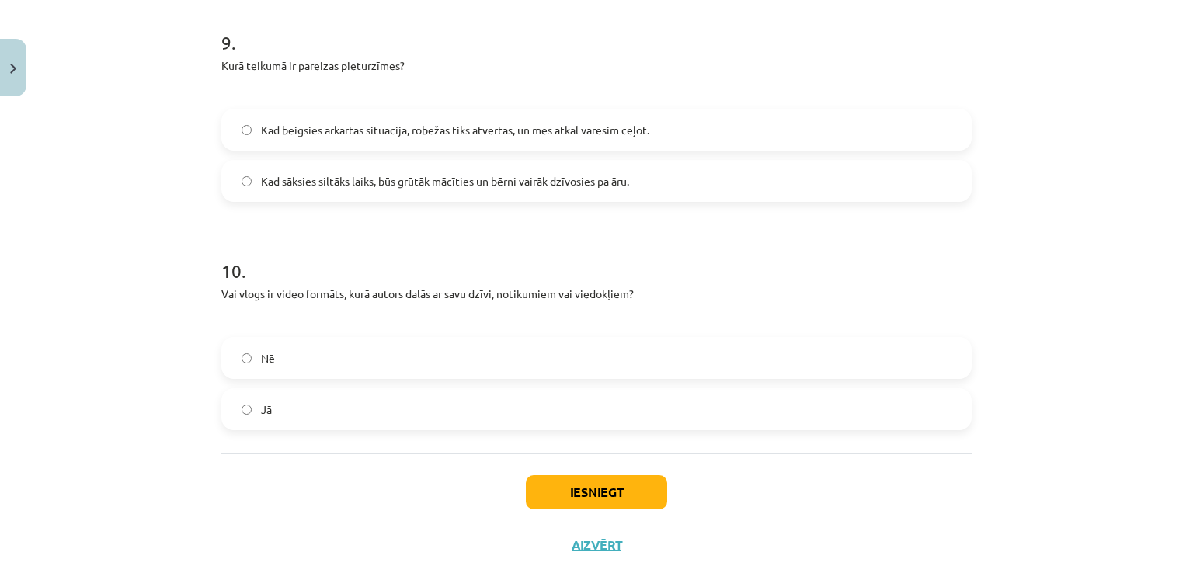
scroll to position [2209, 0]
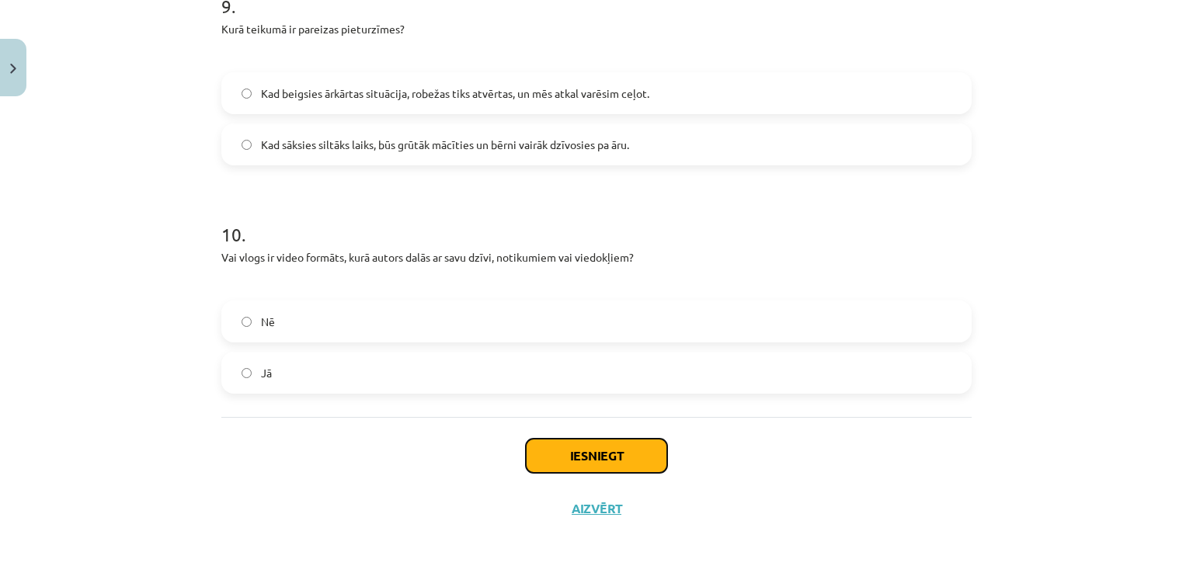
click at [602, 450] on button "Iesniegt" at bounding box center [596, 456] width 141 height 34
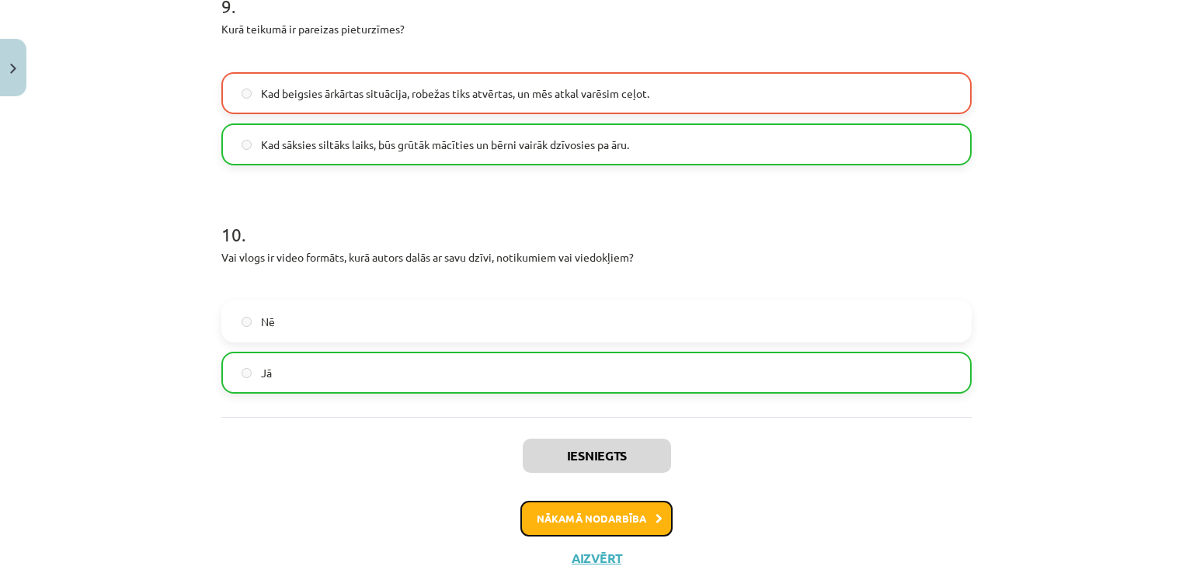
click at [630, 516] on button "Nākamā nodarbība" at bounding box center [596, 519] width 152 height 36
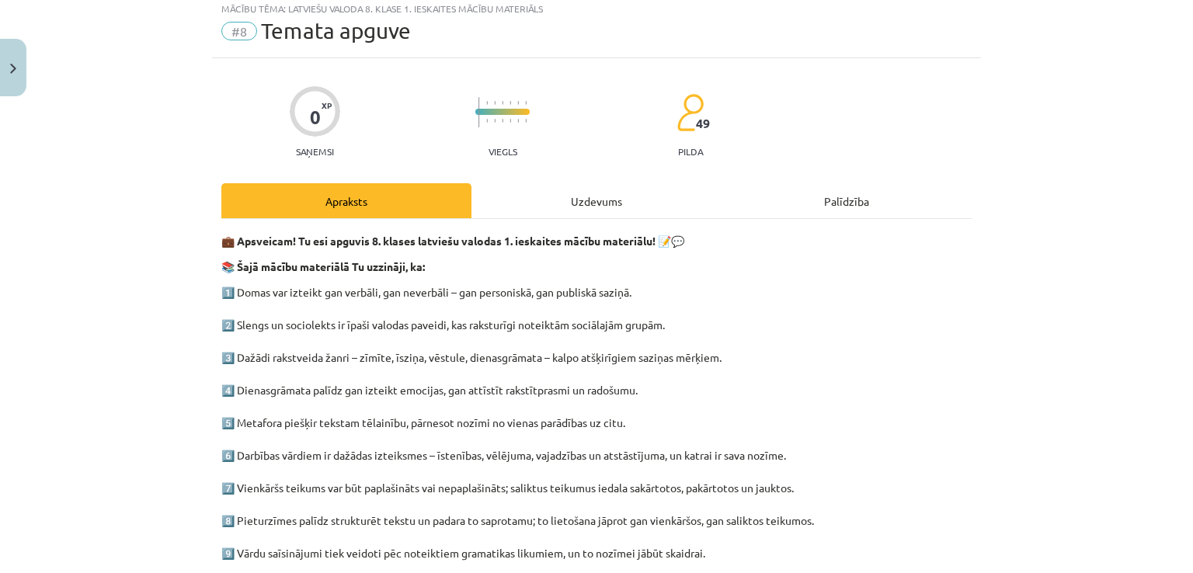
scroll to position [39, 0]
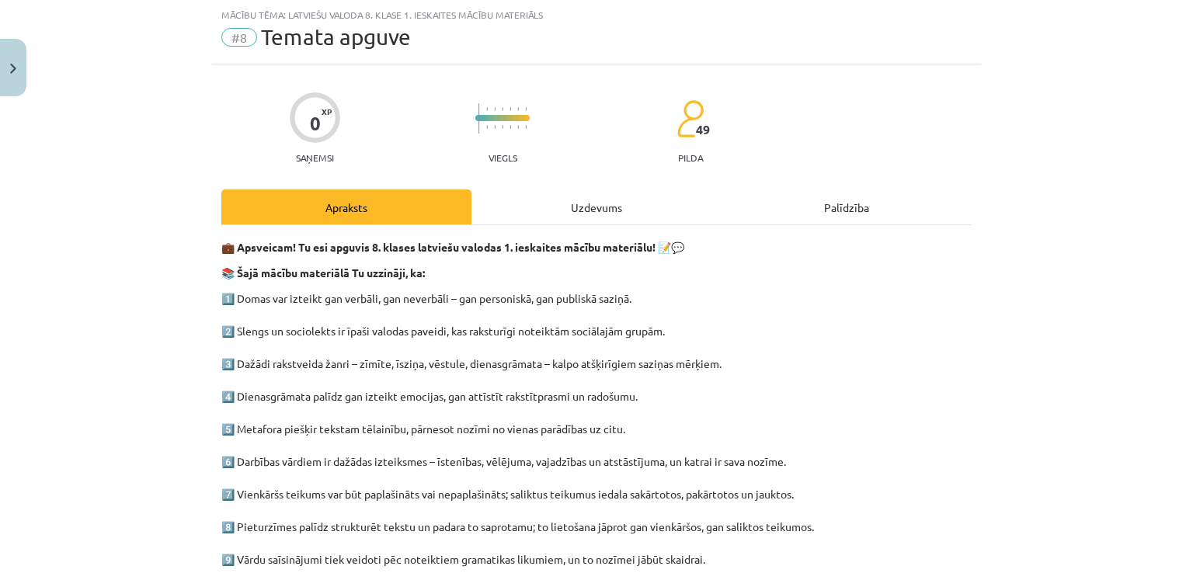
click at [557, 208] on div "Uzdevums" at bounding box center [596, 206] width 250 height 35
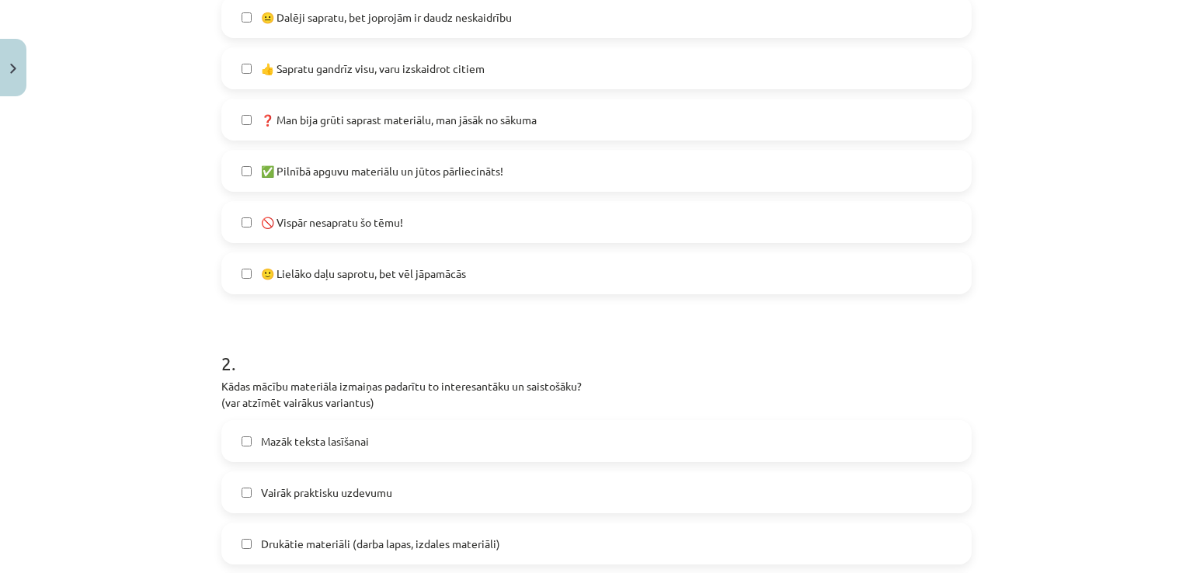
scroll to position [398, 0]
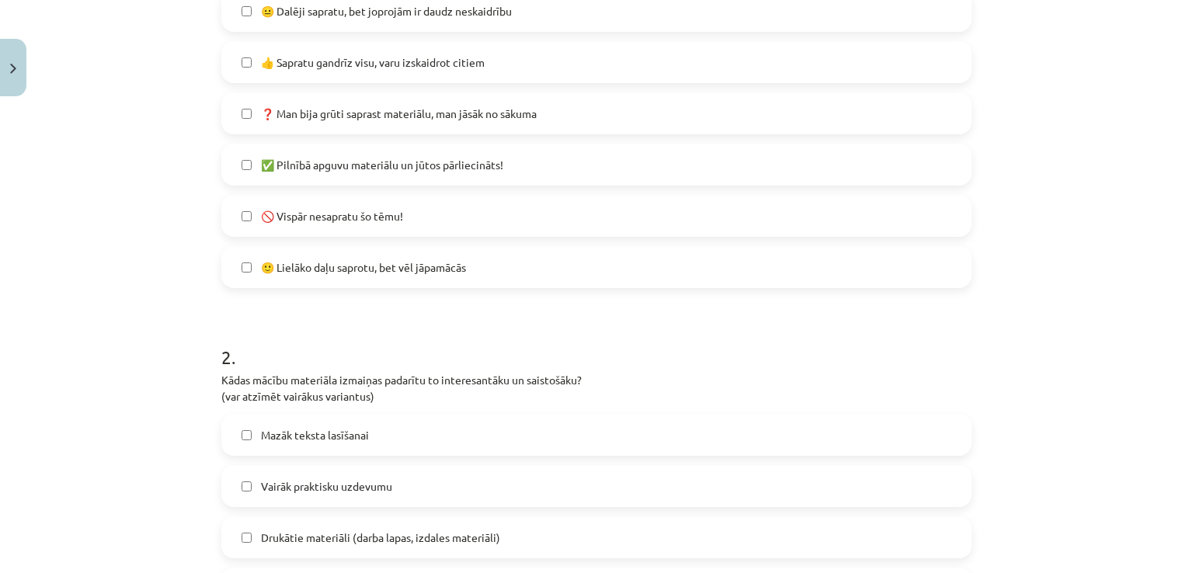
click at [507, 261] on label "🙂 Lielāko daļu saprotu, bet vēl jāpamācās" at bounding box center [596, 267] width 747 height 39
click at [539, 59] on label "👍 Sapratu gandrīz visu, varu izskaidrot citiem" at bounding box center [596, 62] width 747 height 39
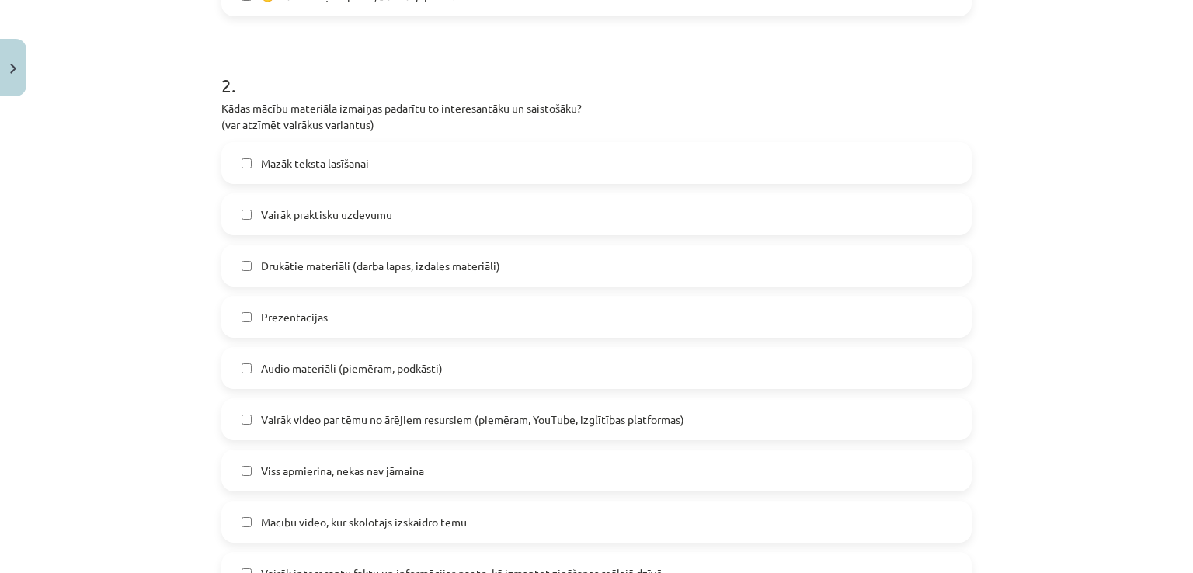
scroll to position [671, 0]
drag, startPoint x: 441, startPoint y: 152, endPoint x: 442, endPoint y: 165, distance: 13.2
click at [442, 161] on label "Mazāk teksta lasīšanai" at bounding box center [596, 161] width 747 height 39
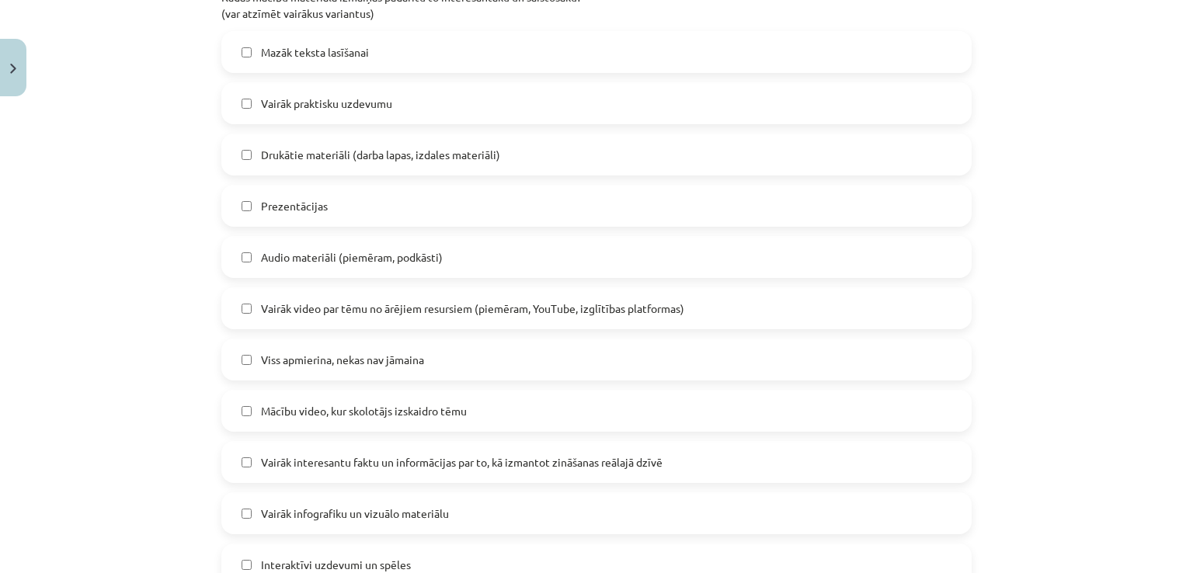
scroll to position [791, 0]
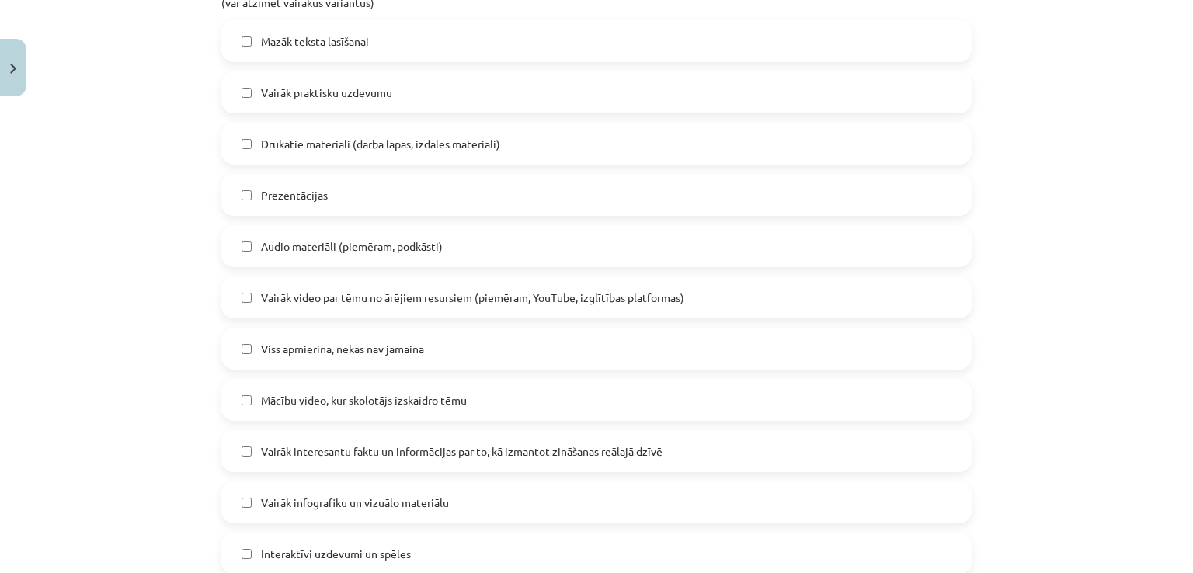
click at [748, 82] on label "Vairāk praktisku uzdevumu" at bounding box center [596, 92] width 747 height 39
click at [457, 353] on label "Viss apmierina, nekas nav jāmaina" at bounding box center [596, 348] width 747 height 39
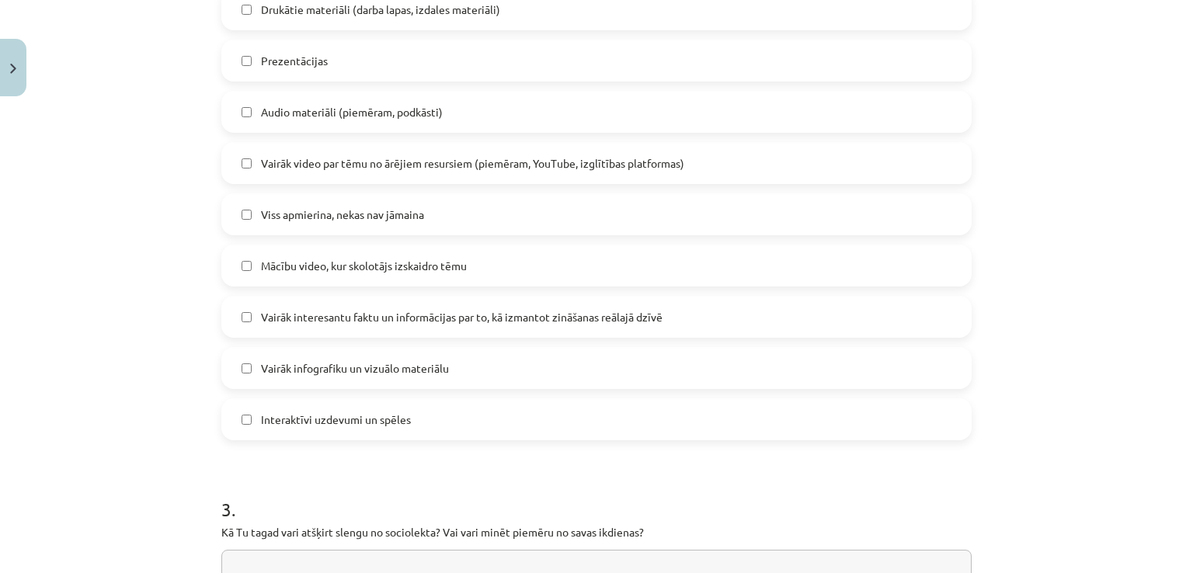
scroll to position [928, 0]
click at [828, 318] on label "Vairāk interesantu faktu un informācijas par to, kā izmantot zināšanas reālajā …" at bounding box center [596, 314] width 747 height 39
click at [478, 362] on label "Vairāk infografiku un vizuālo materiālu" at bounding box center [596, 365] width 747 height 39
click at [474, 427] on label "Interaktīvi uzdevumi un spēles" at bounding box center [596, 417] width 747 height 39
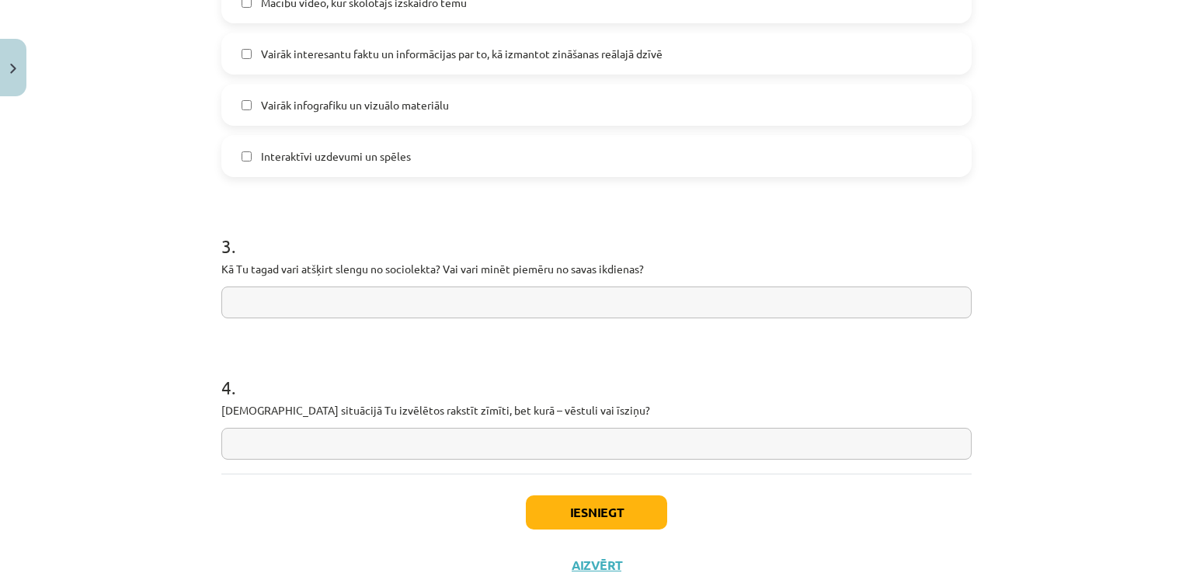
scroll to position [1191, 0]
click at [540, 287] on input "text" at bounding box center [596, 300] width 750 height 32
type input "*"
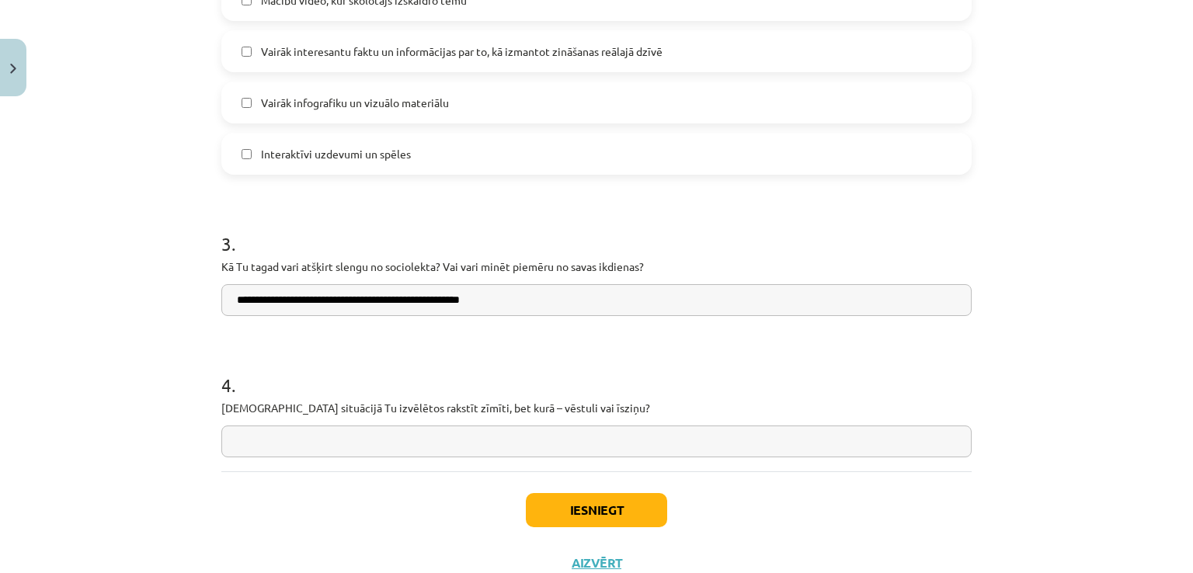
click at [353, 304] on input "**********" at bounding box center [596, 300] width 750 height 32
click at [354, 302] on input "**********" at bounding box center [596, 300] width 750 height 32
click at [509, 303] on input "**********" at bounding box center [596, 300] width 750 height 32
type input "**********"
click at [373, 432] on input "text" at bounding box center [596, 441] width 750 height 32
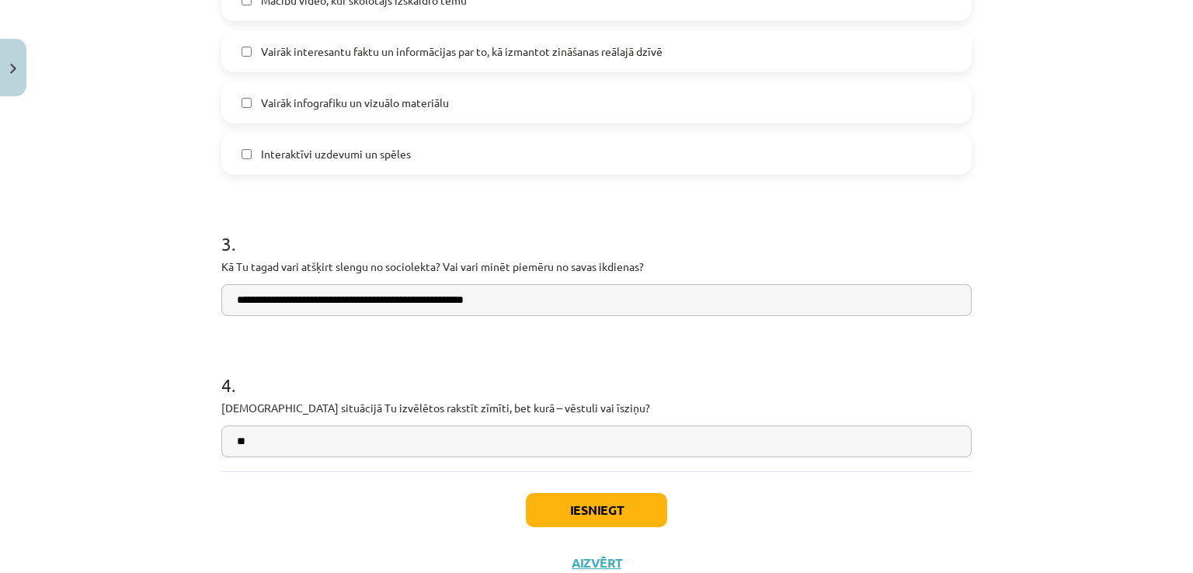
type input "*"
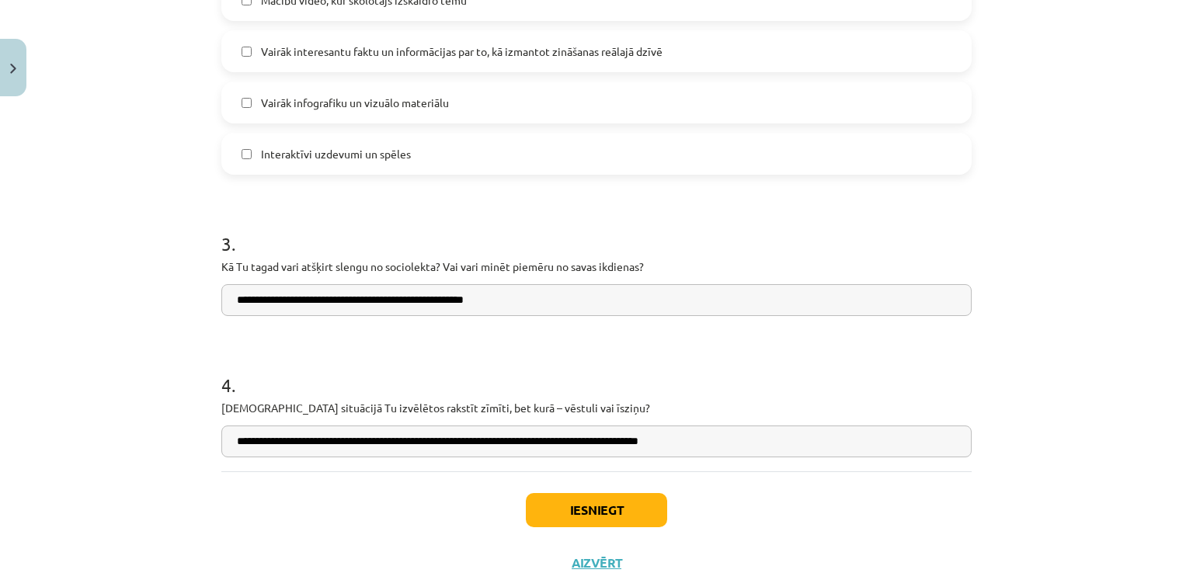
type input "**********"
click at [634, 377] on h1 "4 ." at bounding box center [596, 371] width 750 height 48
click at [509, 301] on input "**********" at bounding box center [596, 300] width 750 height 32
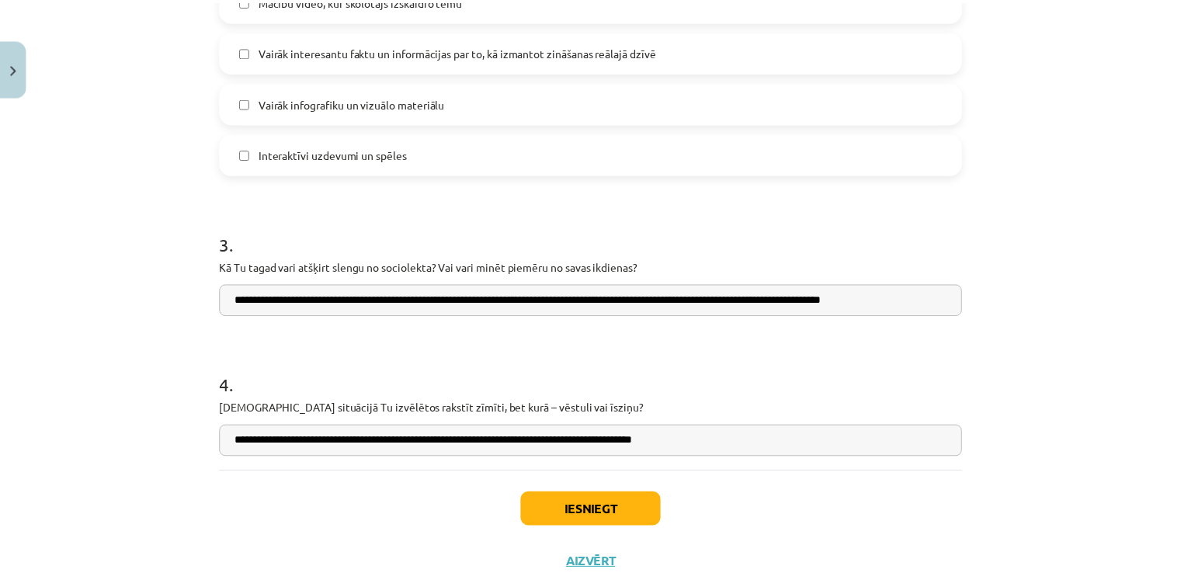
scroll to position [0, 0]
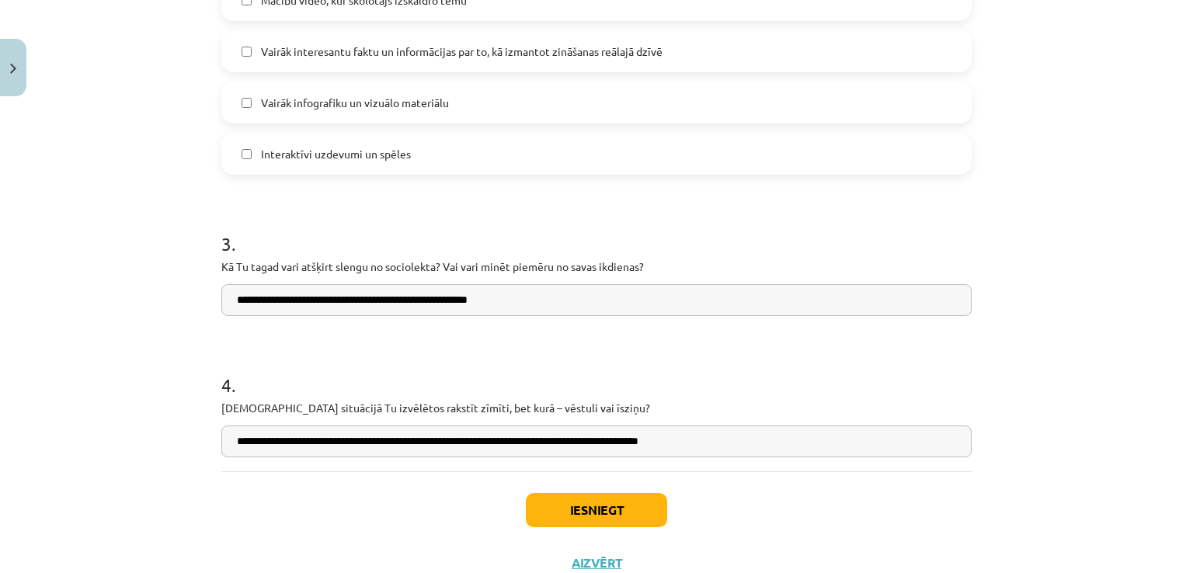
type input "**********"
click at [356, 439] on input "**********" at bounding box center [596, 441] width 750 height 32
click at [438, 443] on input "**********" at bounding box center [596, 441] width 750 height 32
type input "**********"
click at [734, 368] on h1 "4 ." at bounding box center [596, 371] width 750 height 48
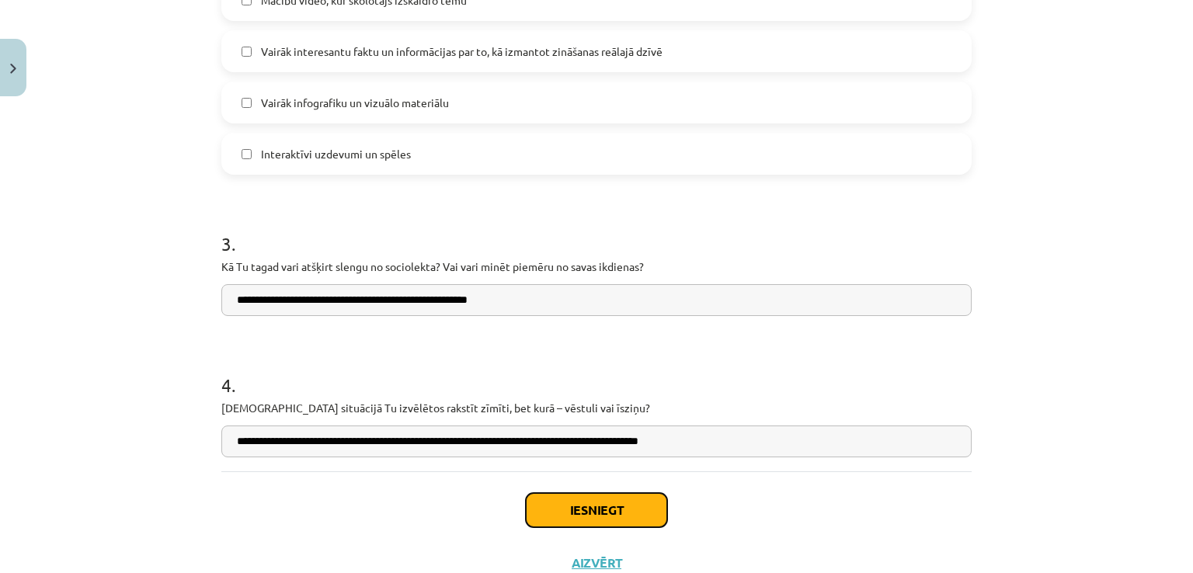
click at [551, 504] on button "Iesniegt" at bounding box center [596, 510] width 141 height 34
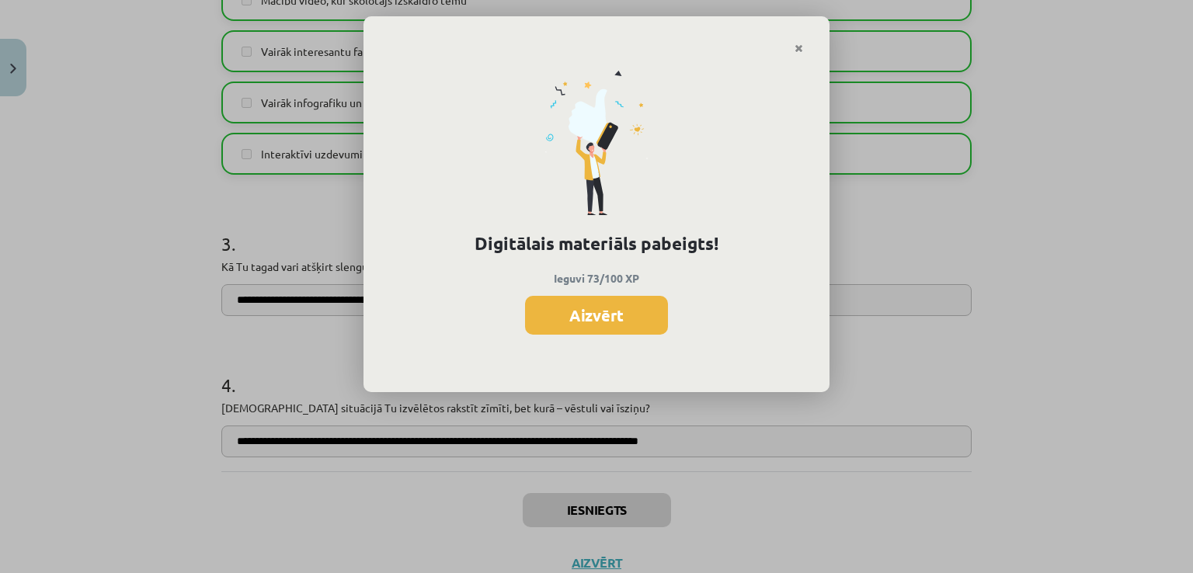
click at [595, 316] on button "Aizvērt" at bounding box center [596, 315] width 143 height 39
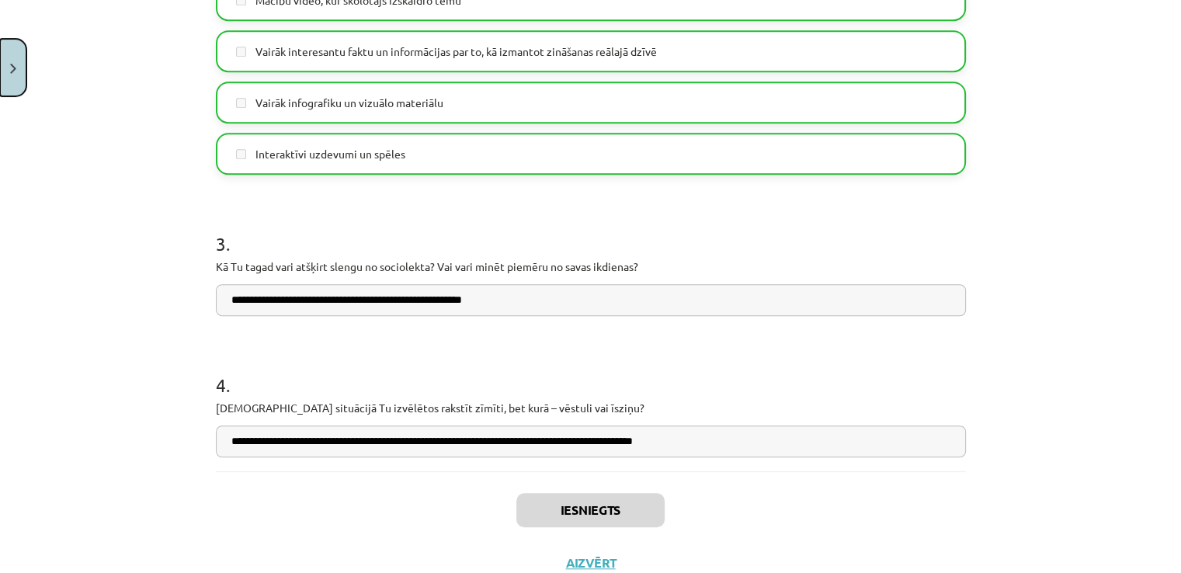
click at [14, 64] on img "Close" at bounding box center [13, 69] width 6 height 10
